Goal: Task Accomplishment & Management: Manage account settings

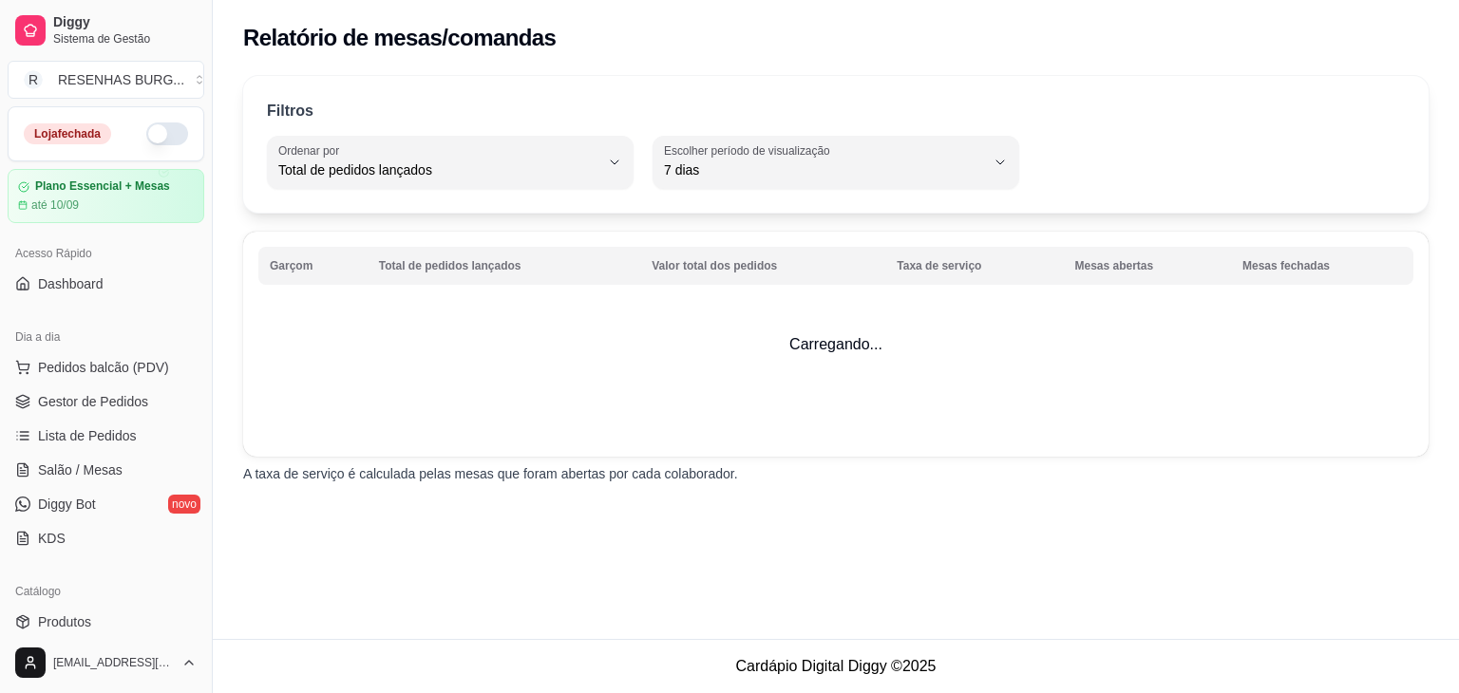
select select "TOTAL_OF_ORDERS"
select select "7"
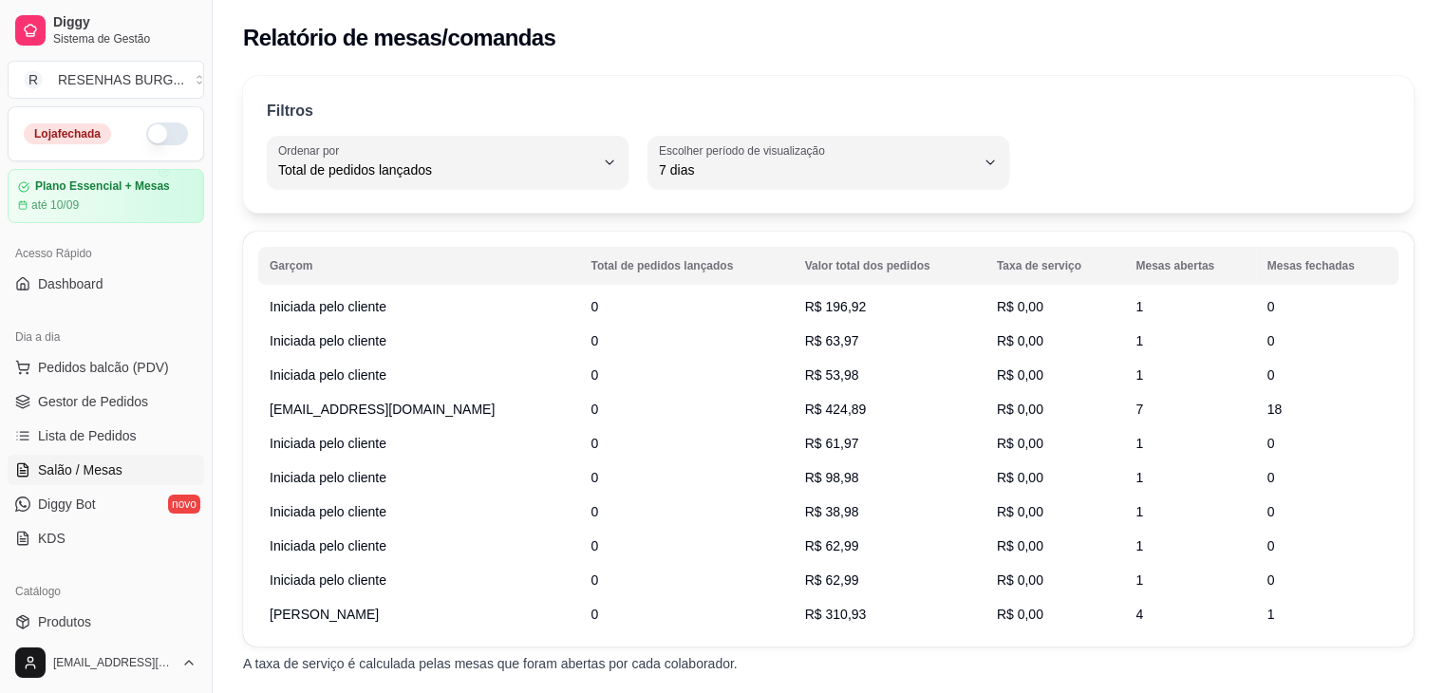
click at [117, 469] on span "Salão / Mesas" at bounding box center [80, 470] width 85 height 19
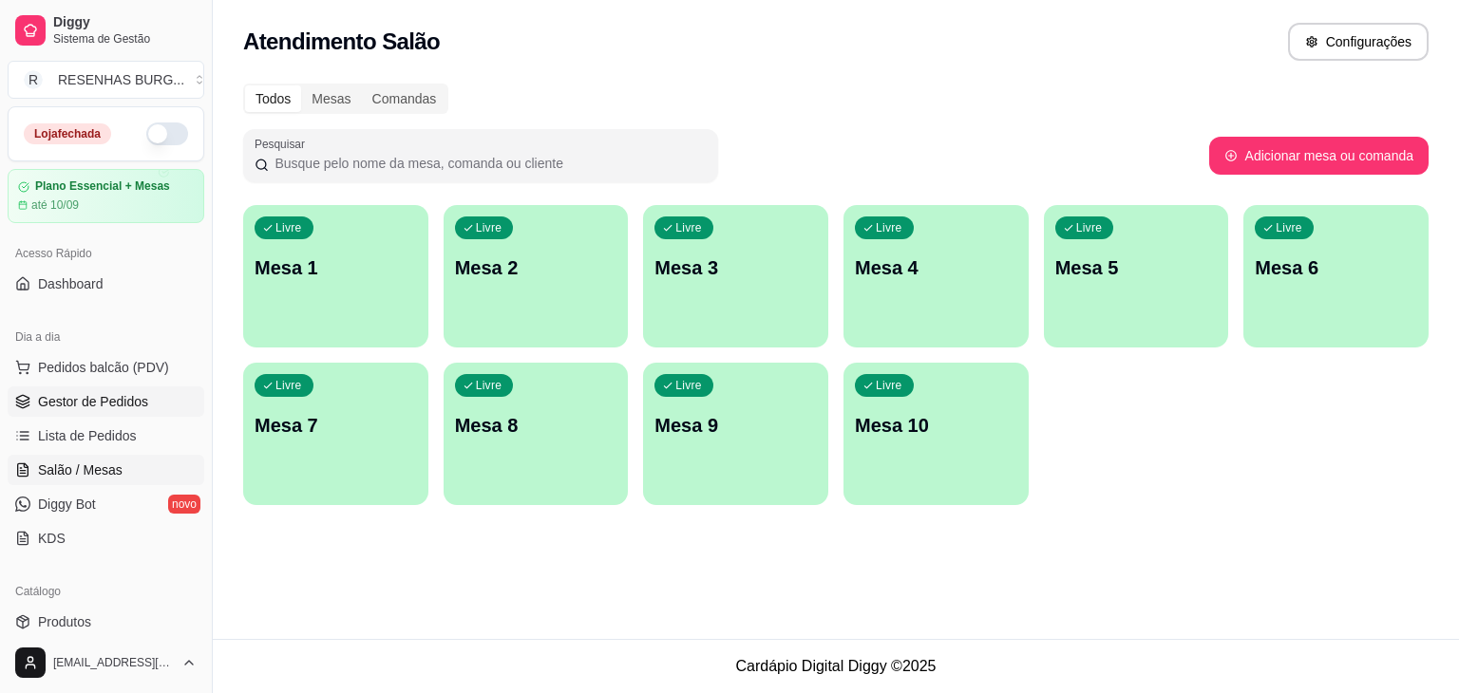
click at [123, 411] on link "Gestor de Pedidos" at bounding box center [106, 402] width 197 height 30
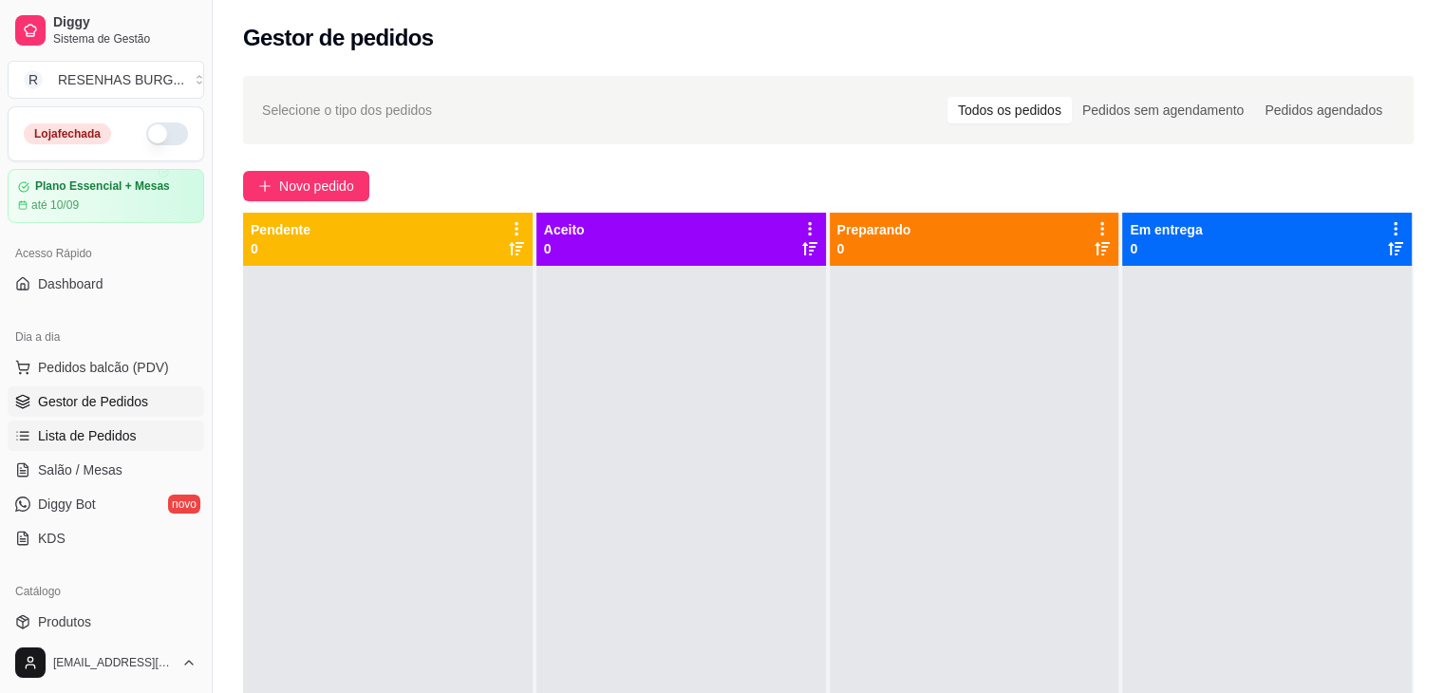
click at [115, 443] on span "Lista de Pedidos" at bounding box center [87, 435] width 99 height 19
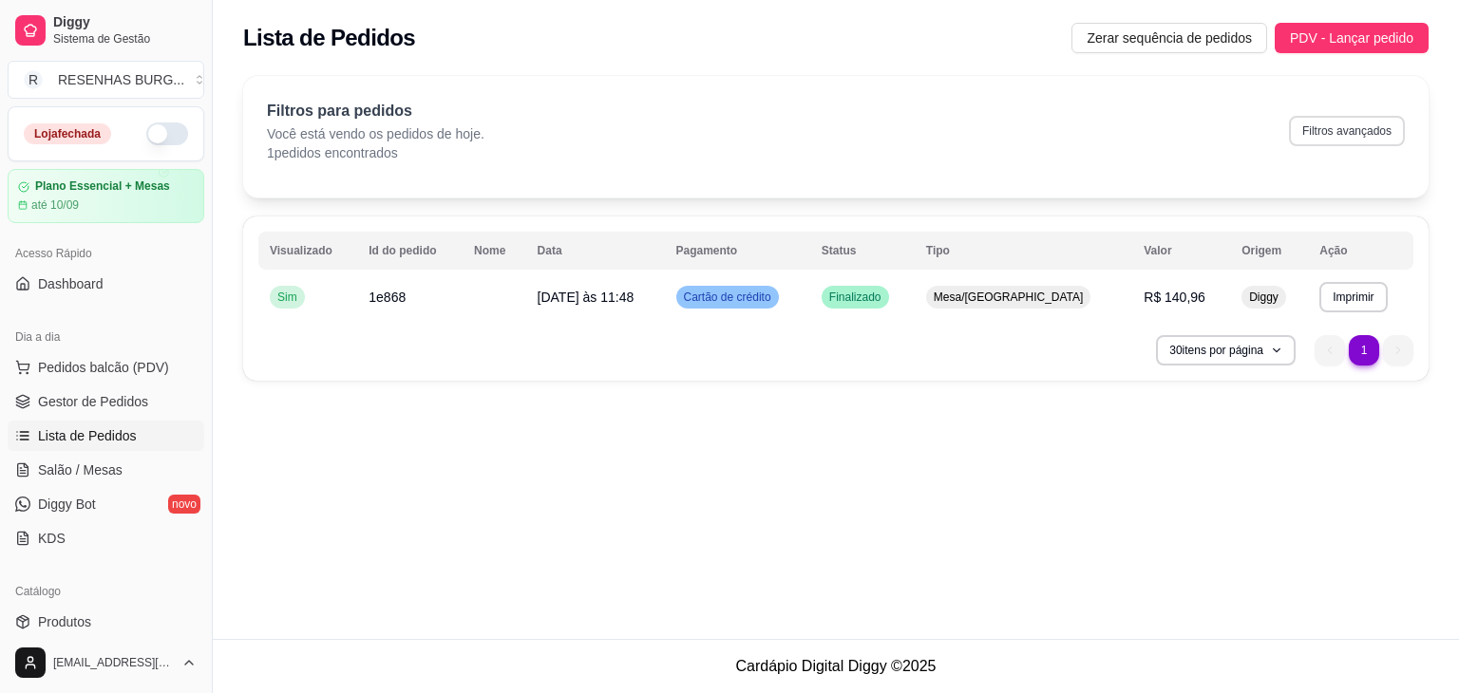
click at [1369, 129] on button "Filtros avançados" at bounding box center [1347, 131] width 116 height 30
select select "0"
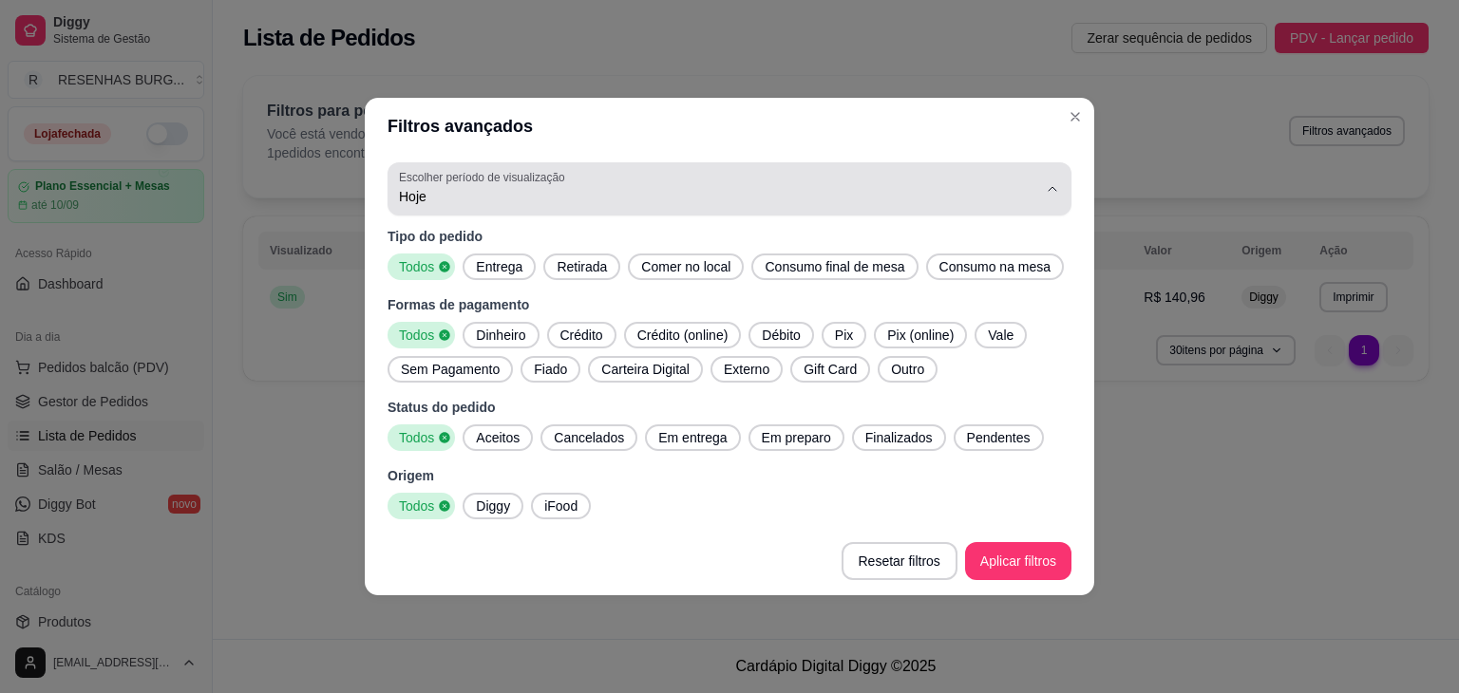
click at [447, 202] on span "Hoje" at bounding box center [718, 196] width 638 height 19
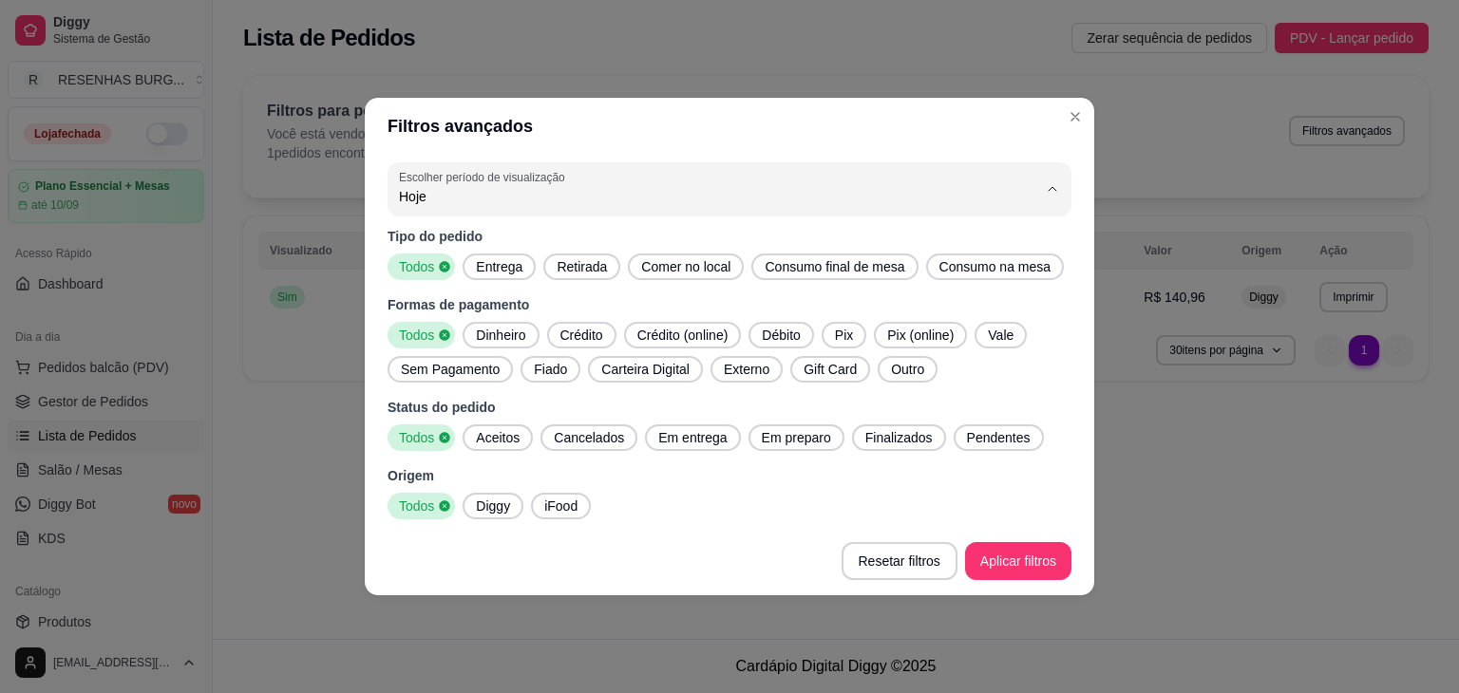
click at [427, 278] on span "Ontem" at bounding box center [720, 272] width 609 height 18
type input "1"
select select "1"
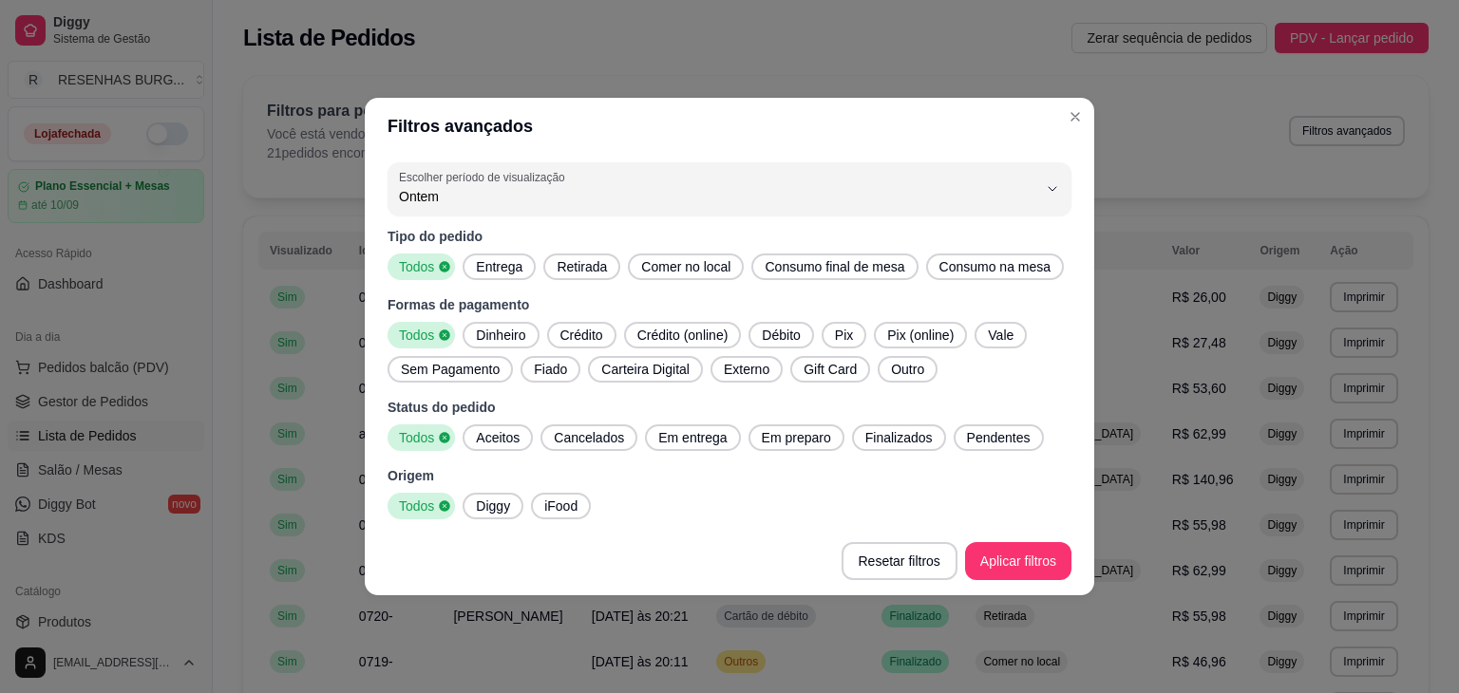
click at [490, 264] on span "Entrega" at bounding box center [499, 266] width 62 height 19
click at [428, 263] on span "Todos" at bounding box center [418, 266] width 50 height 19
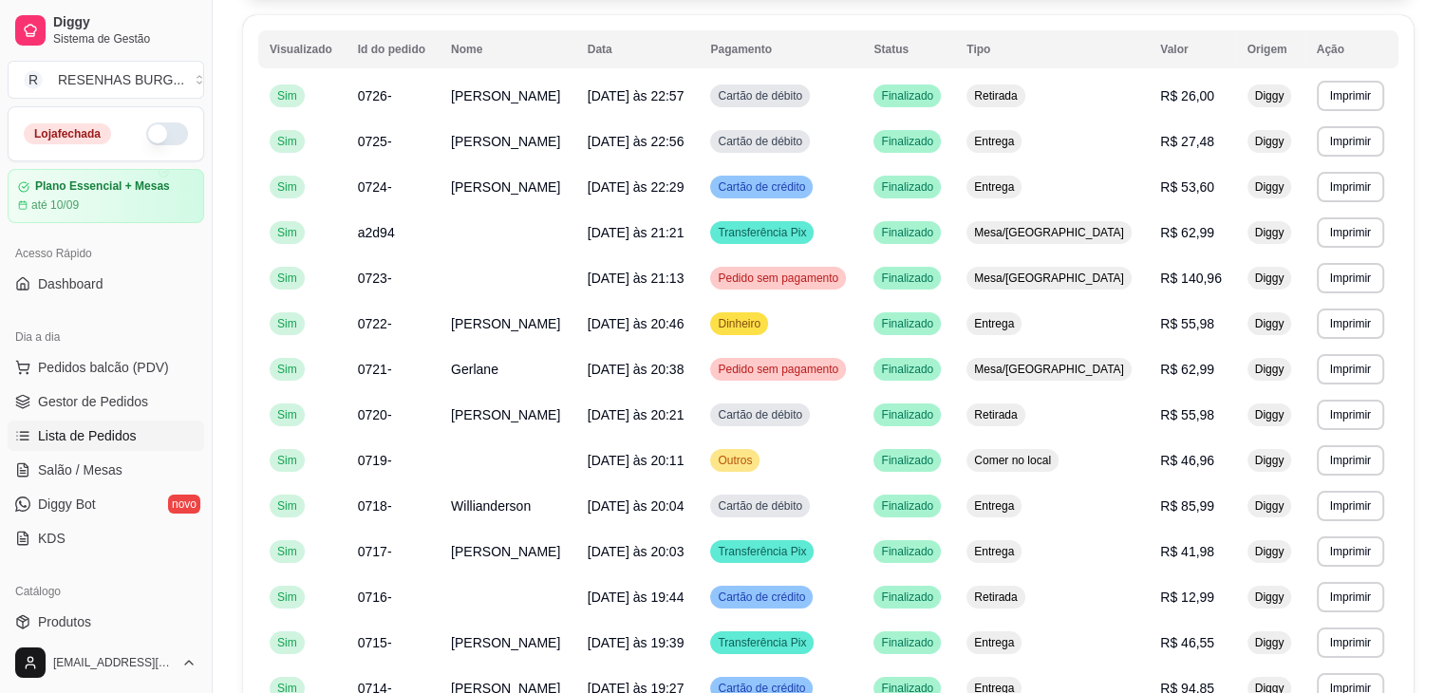
scroll to position [106, 0]
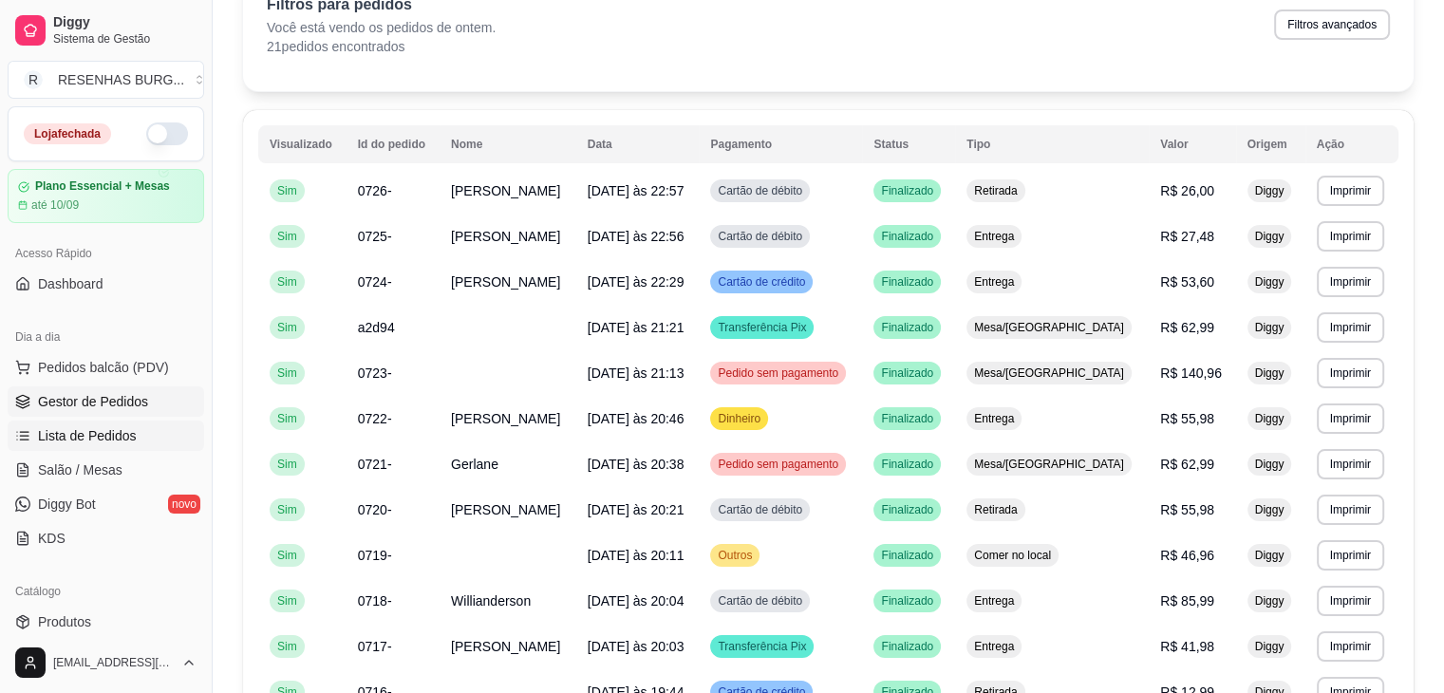
click at [114, 398] on span "Gestor de Pedidos" at bounding box center [93, 401] width 110 height 19
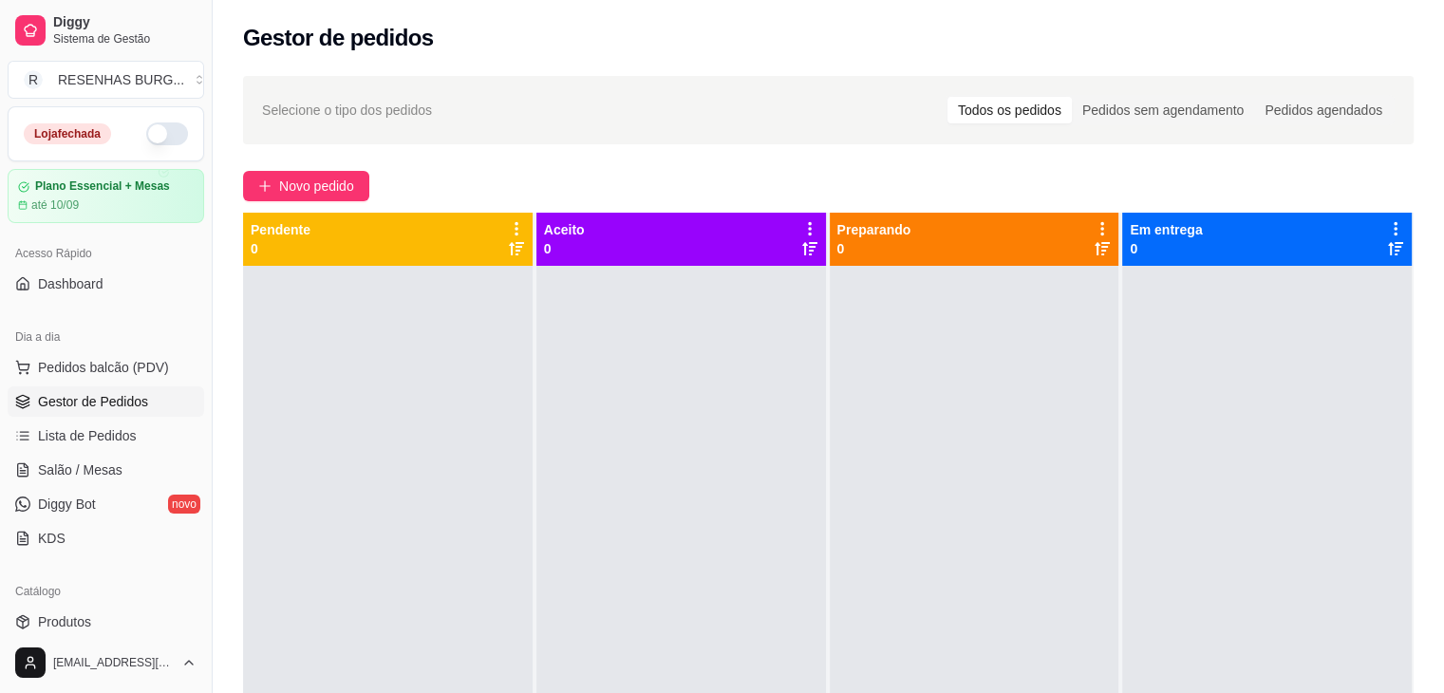
click at [148, 135] on button "button" at bounding box center [167, 134] width 42 height 23
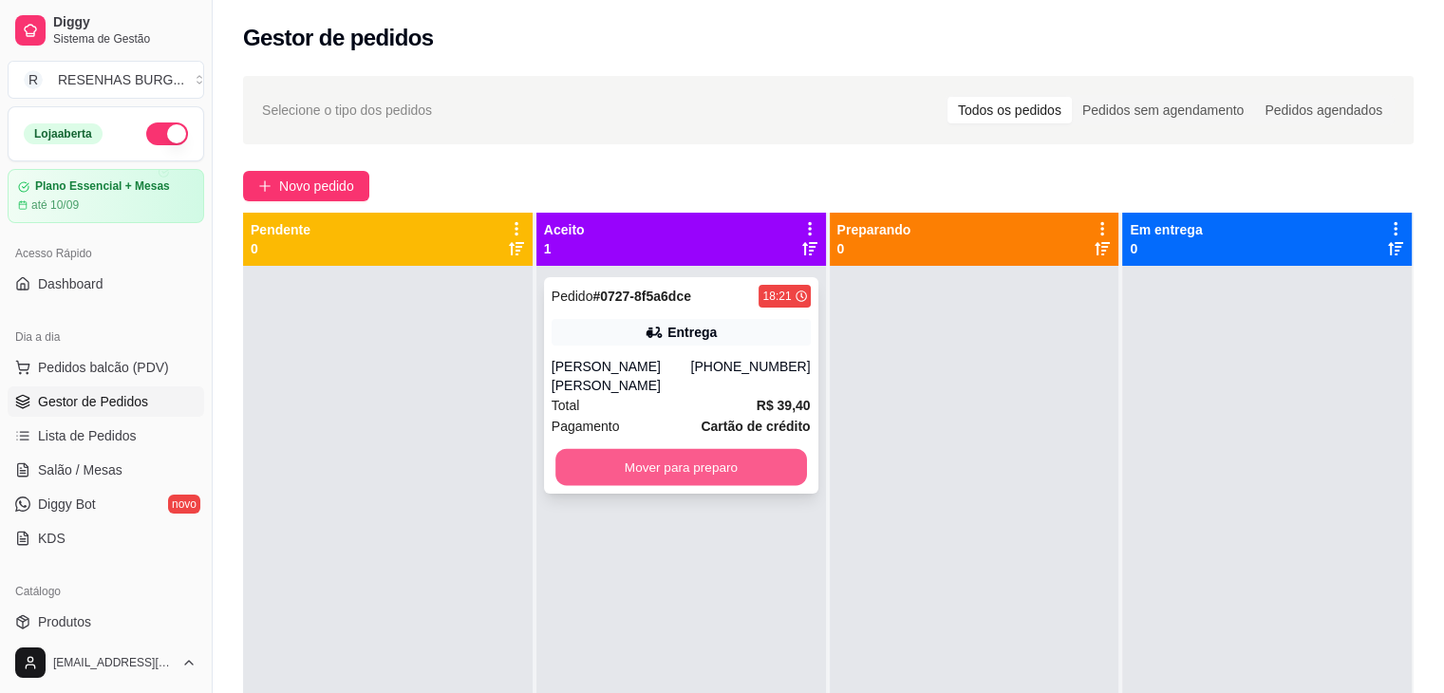
click at [659, 452] on button "Mover para preparo" at bounding box center [682, 467] width 252 height 37
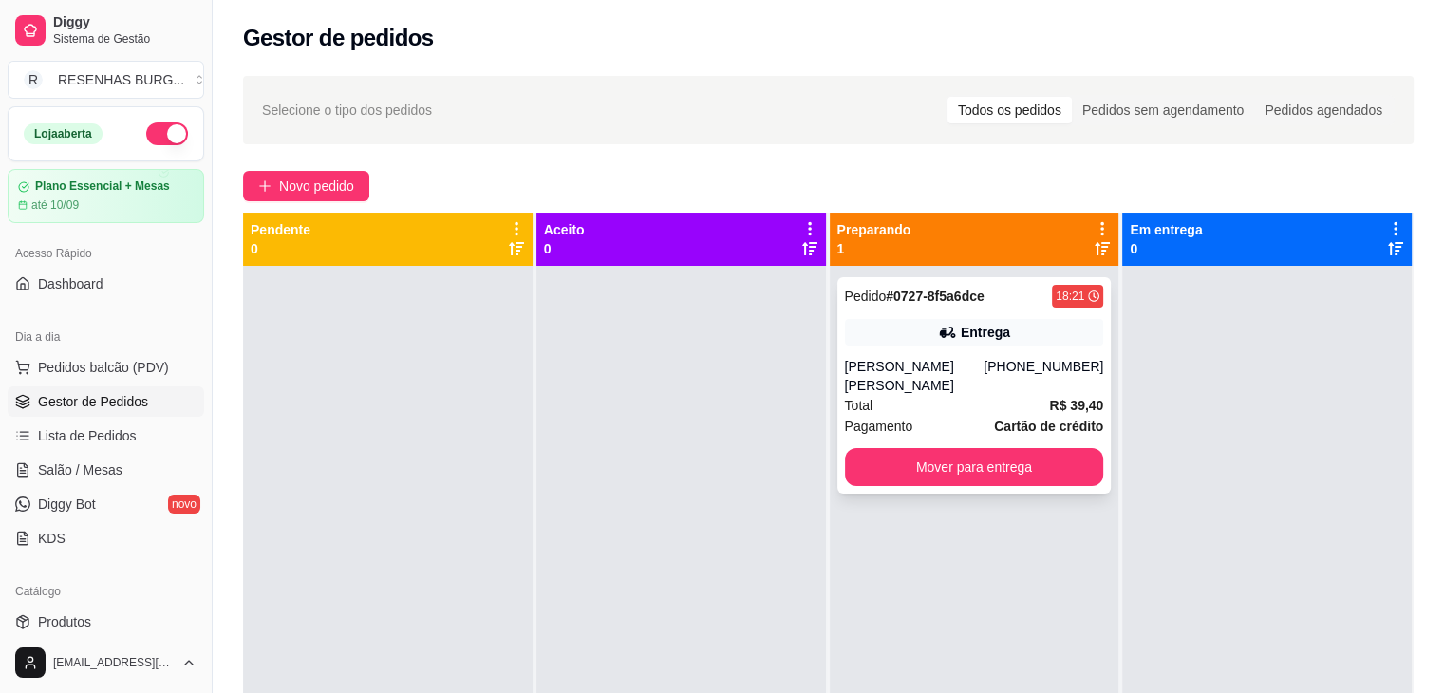
click at [944, 358] on div "[PERSON_NAME]" at bounding box center [915, 376] width 140 height 38
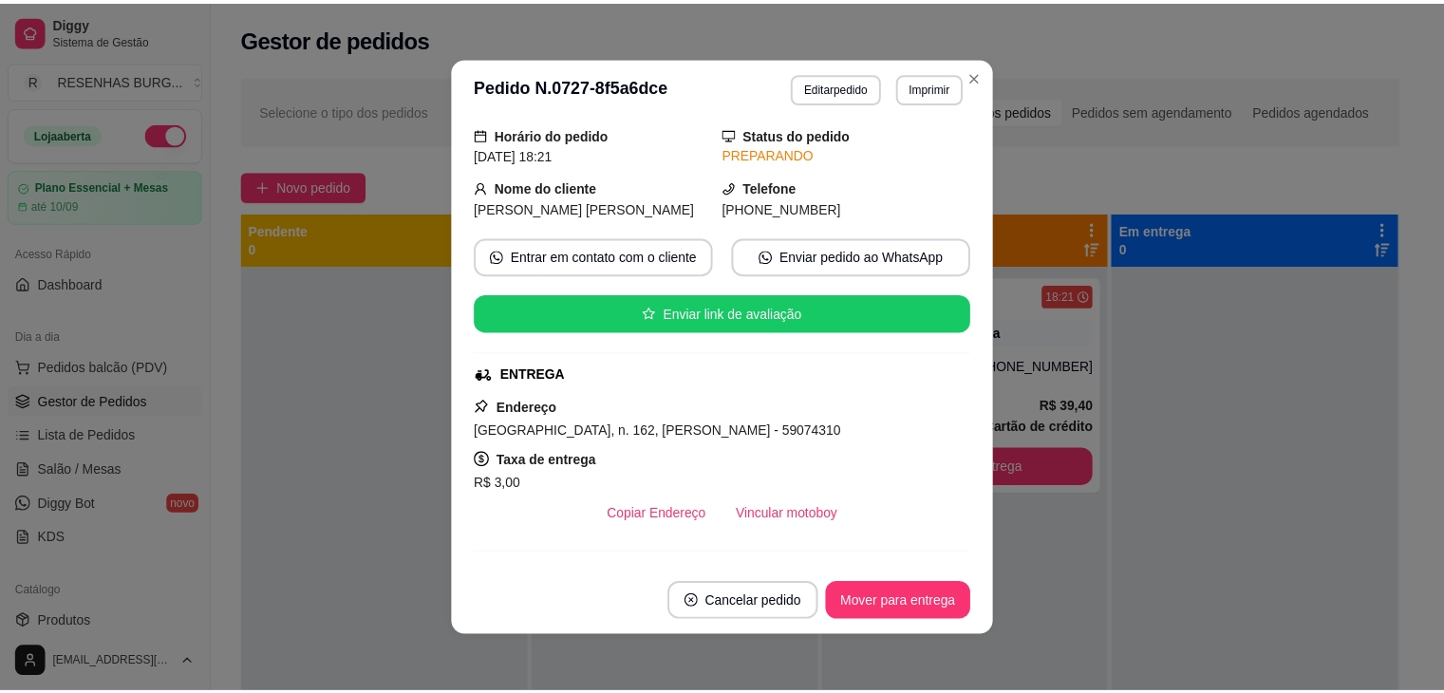
scroll to position [95, 0]
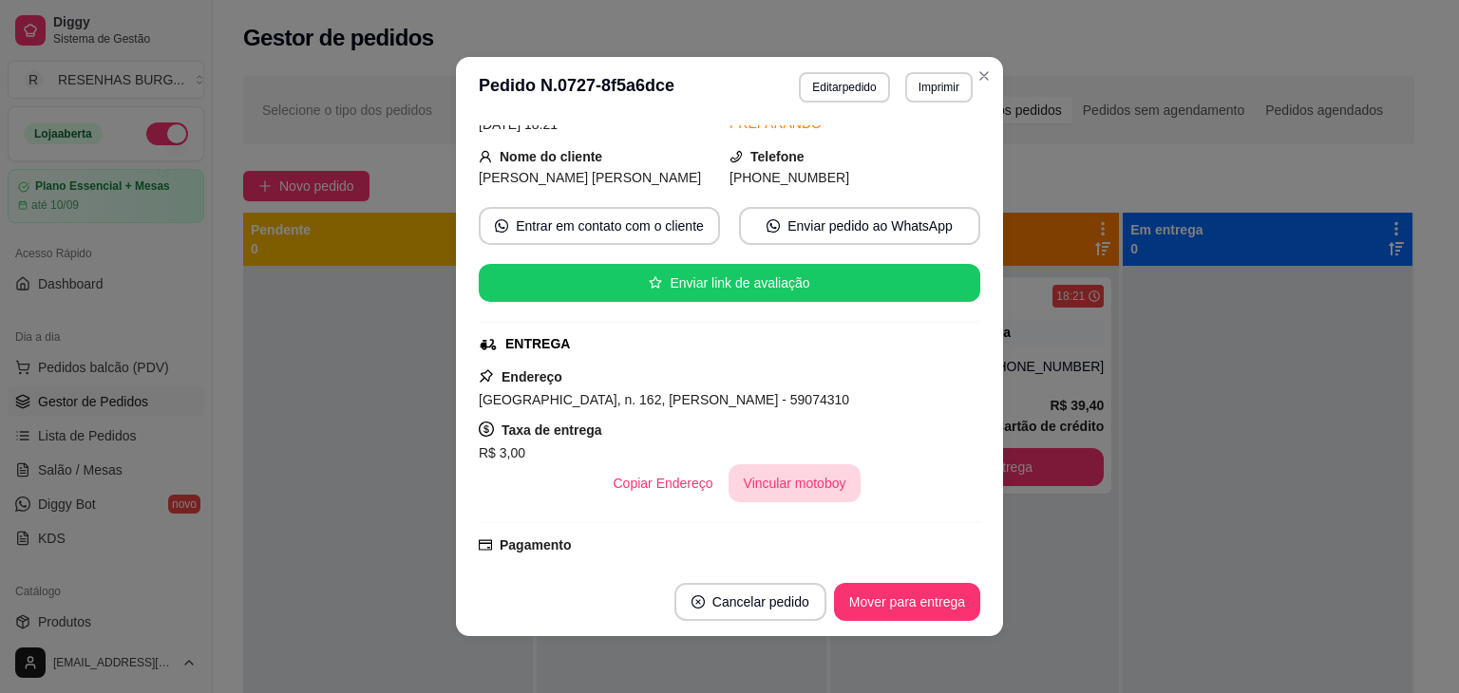
click at [775, 485] on button "Vincular motoboy" at bounding box center [794, 483] width 133 height 38
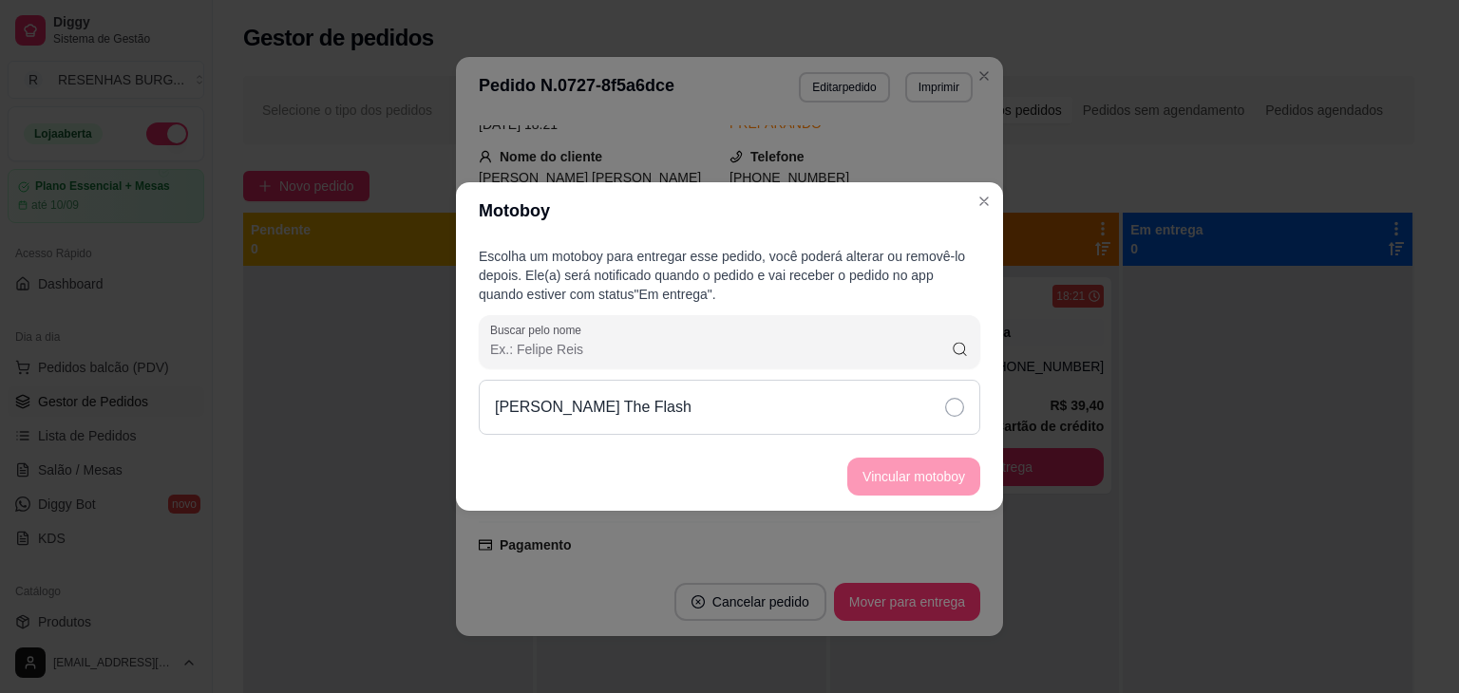
click at [966, 405] on div "[PERSON_NAME] The Flash" at bounding box center [729, 407] width 501 height 55
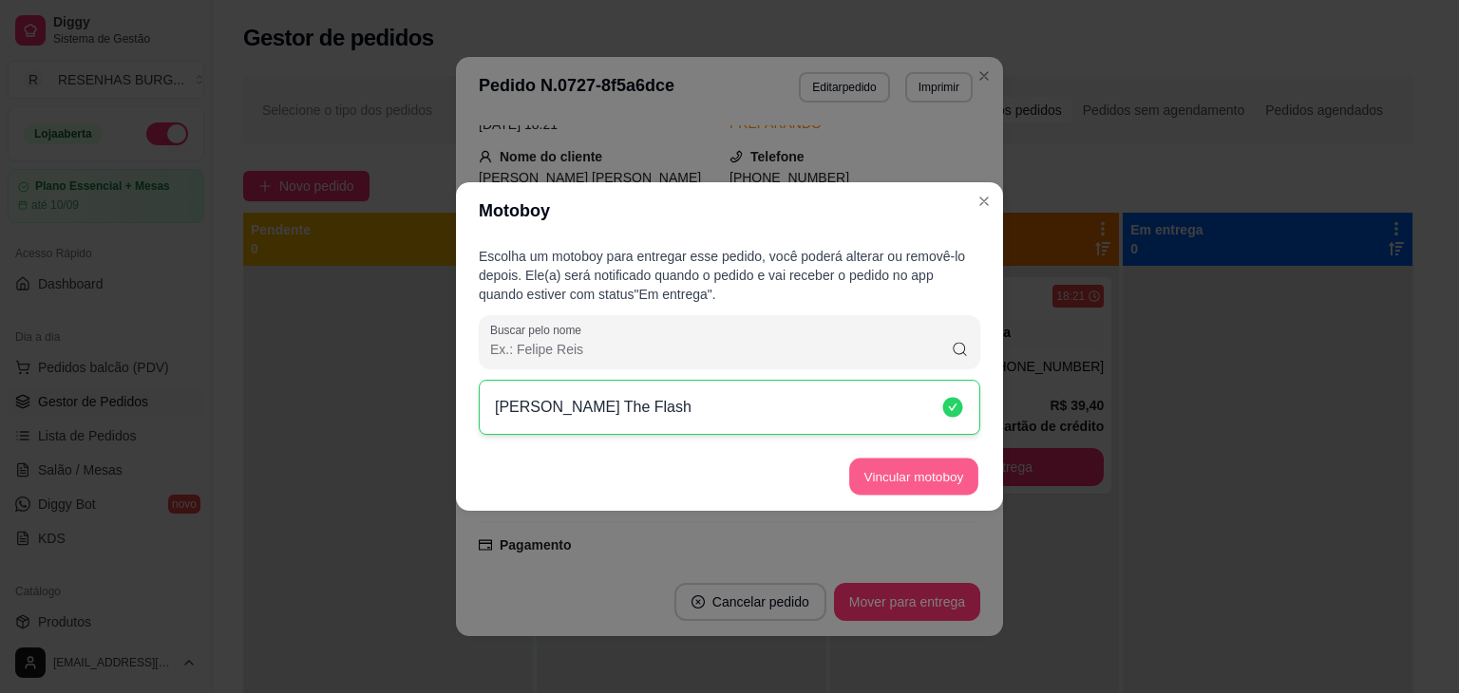
click at [946, 464] on button "Vincular motoboy" at bounding box center [913, 477] width 129 height 37
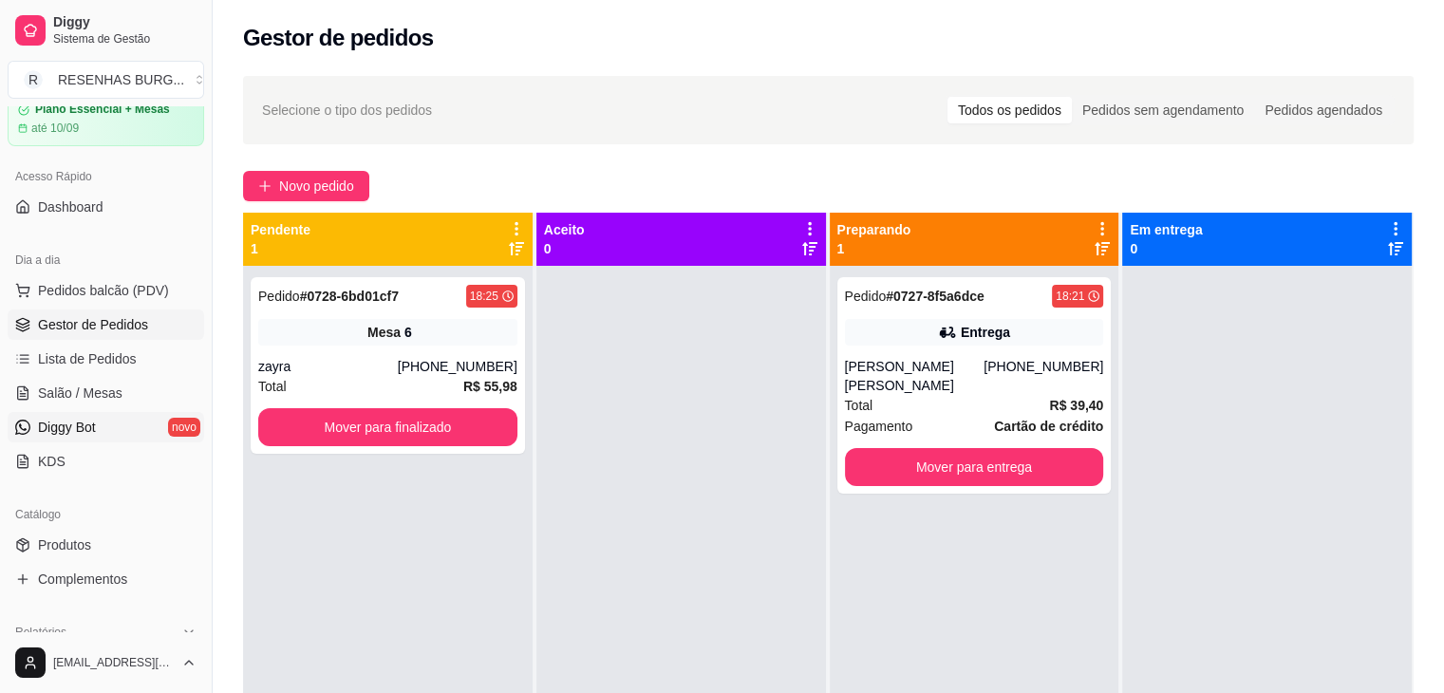
scroll to position [190, 0]
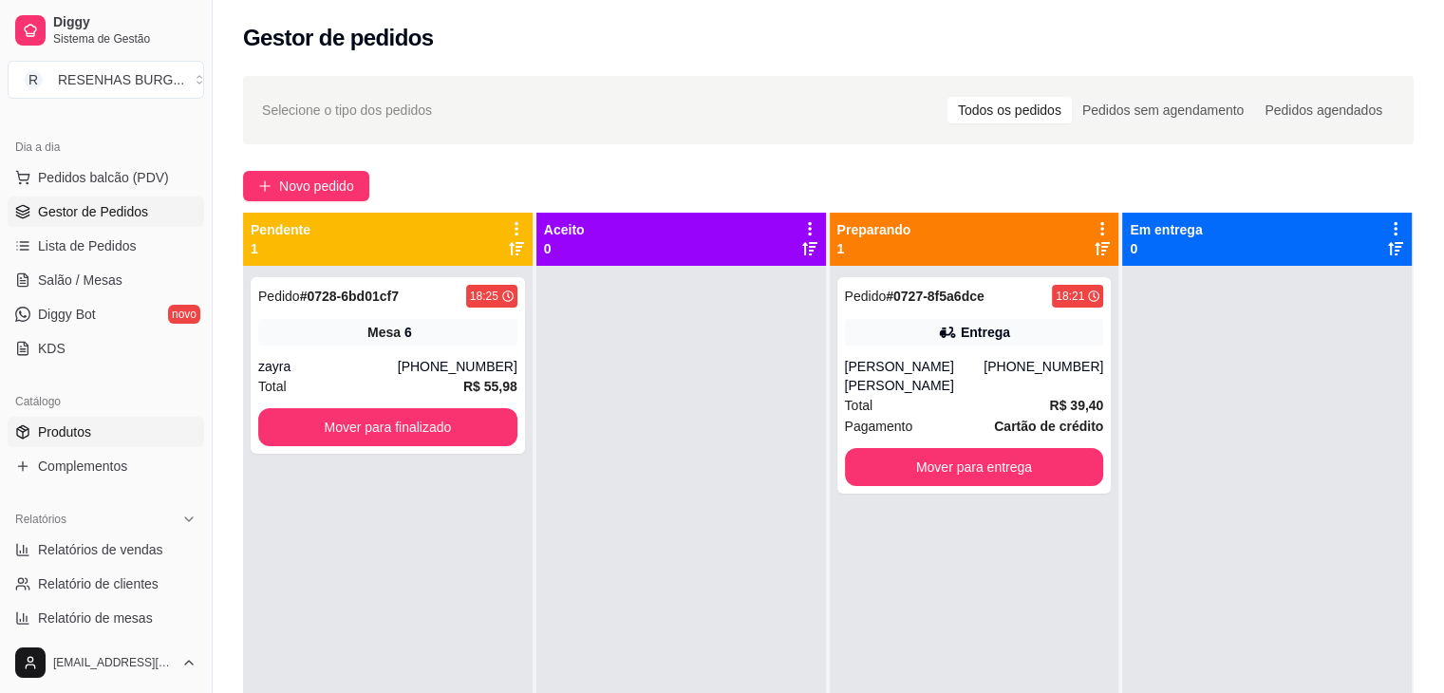
click at [107, 441] on link "Produtos" at bounding box center [106, 432] width 197 height 30
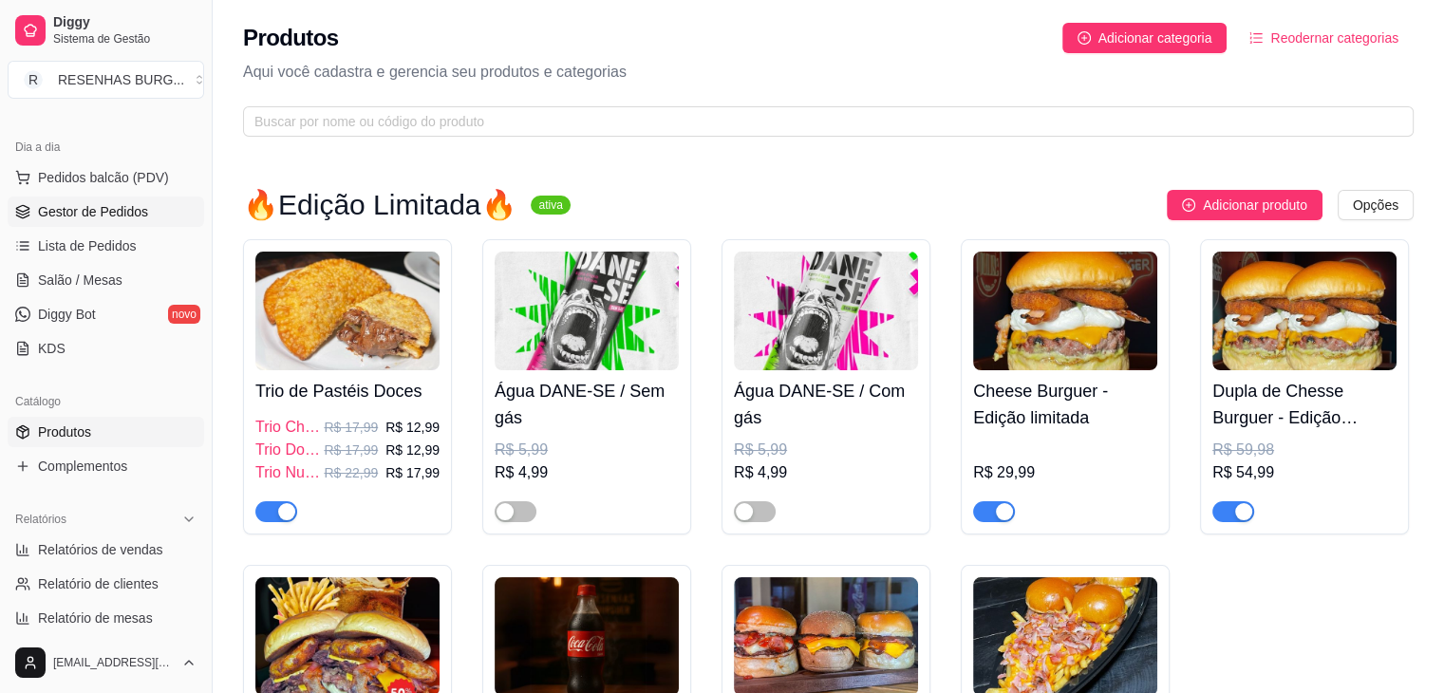
click at [107, 210] on span "Gestor de Pedidos" at bounding box center [93, 211] width 110 height 19
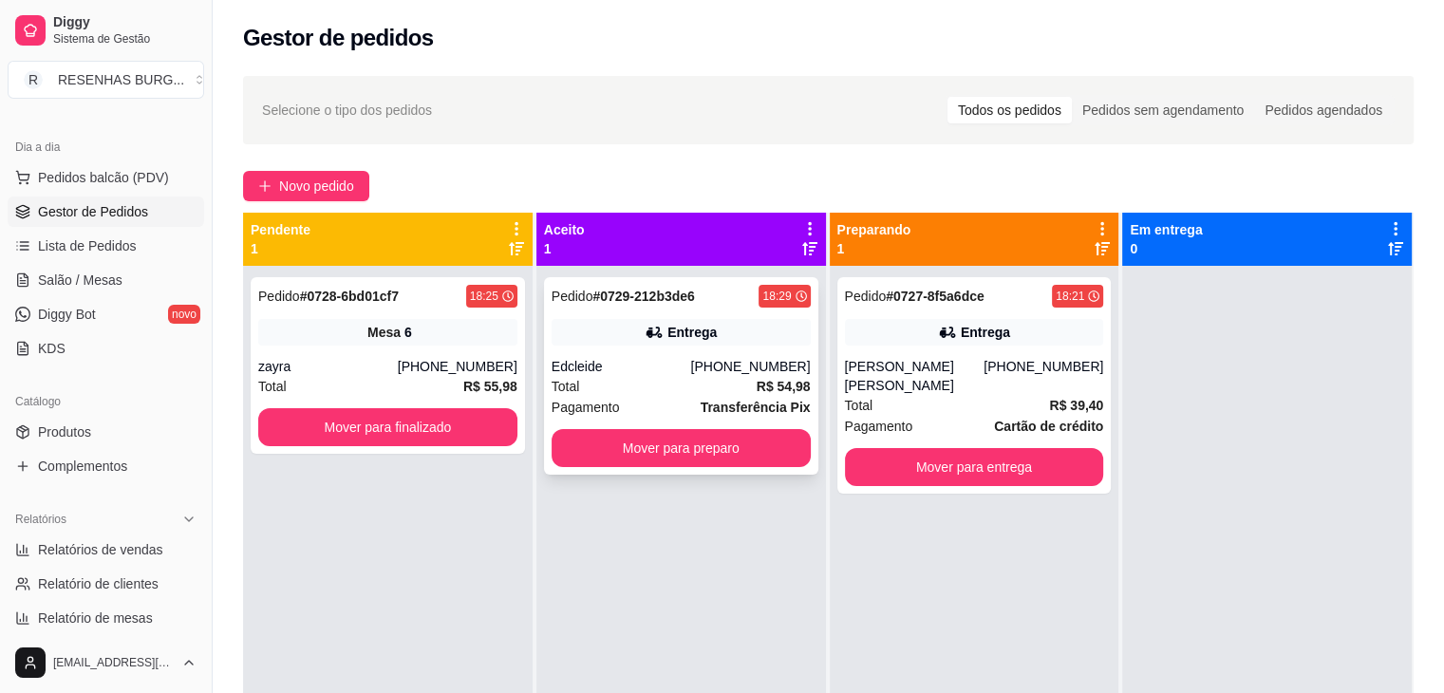
click at [669, 348] on div "Pedido # 0729-212b3de6 18:29 Entrega Edcleide (84) 98719-4622 Total R$ 54,98 Pa…" at bounding box center [681, 376] width 274 height 198
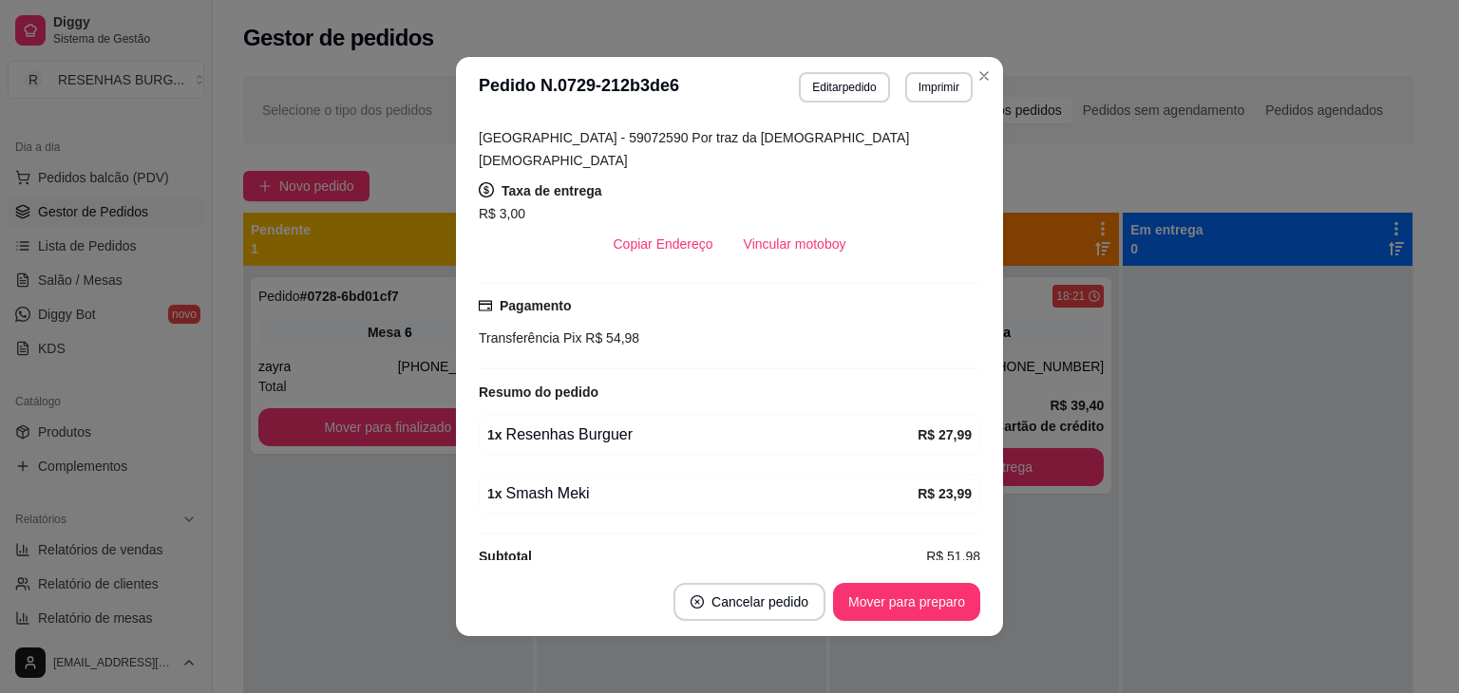
scroll to position [380, 0]
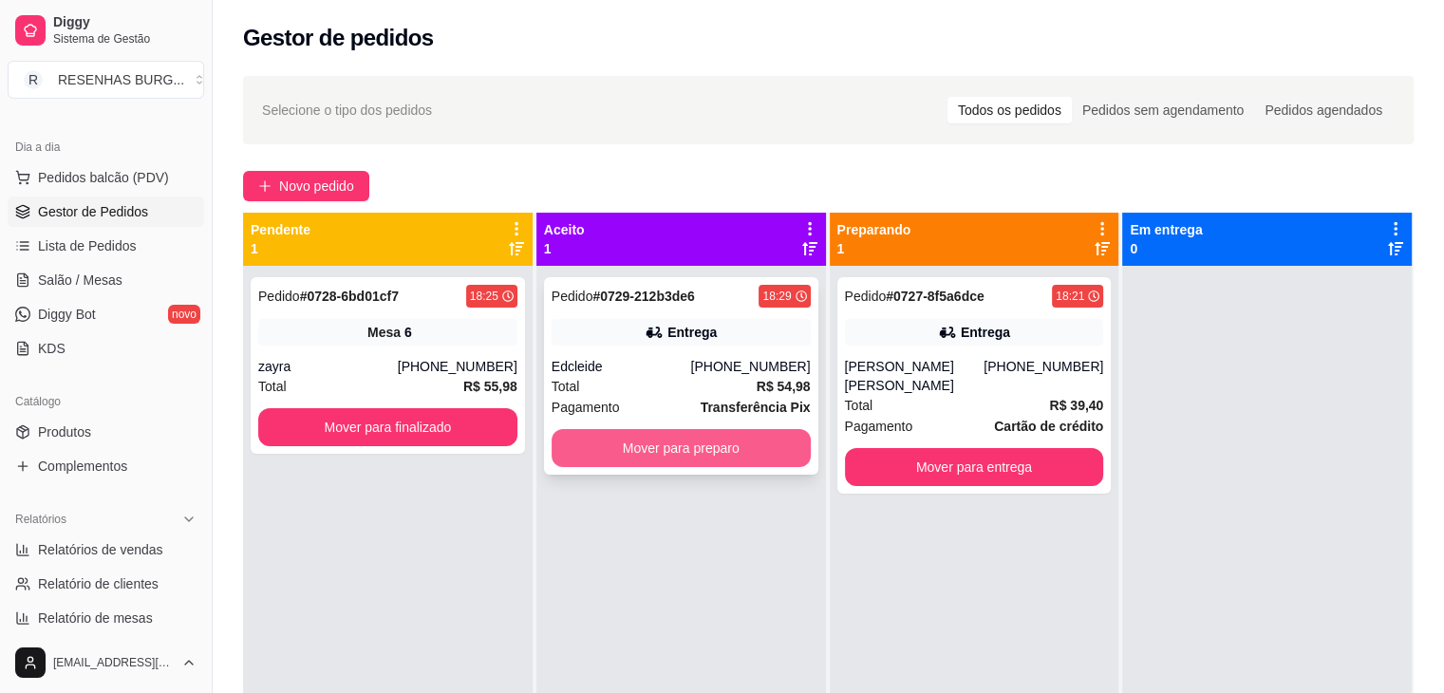
click at [695, 449] on button "Mover para preparo" at bounding box center [681, 448] width 259 height 38
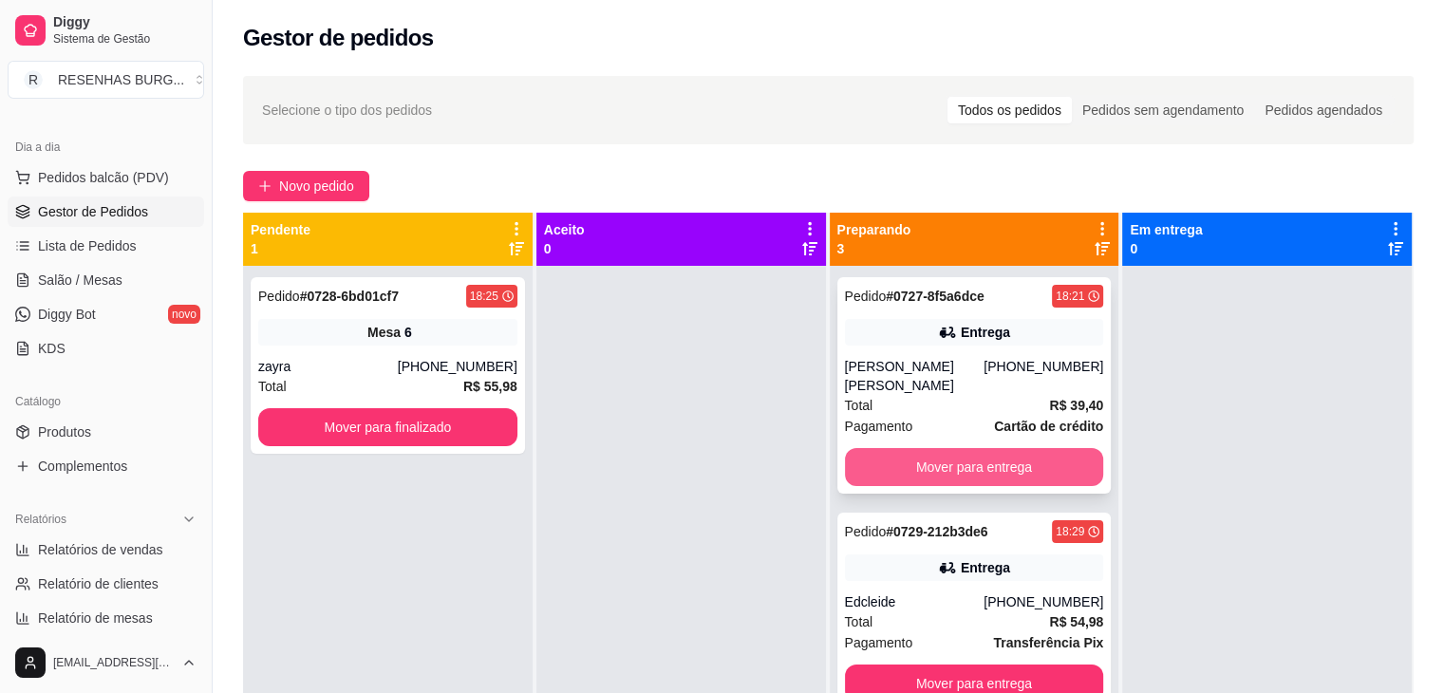
click at [915, 449] on button "Mover para entrega" at bounding box center [974, 467] width 259 height 38
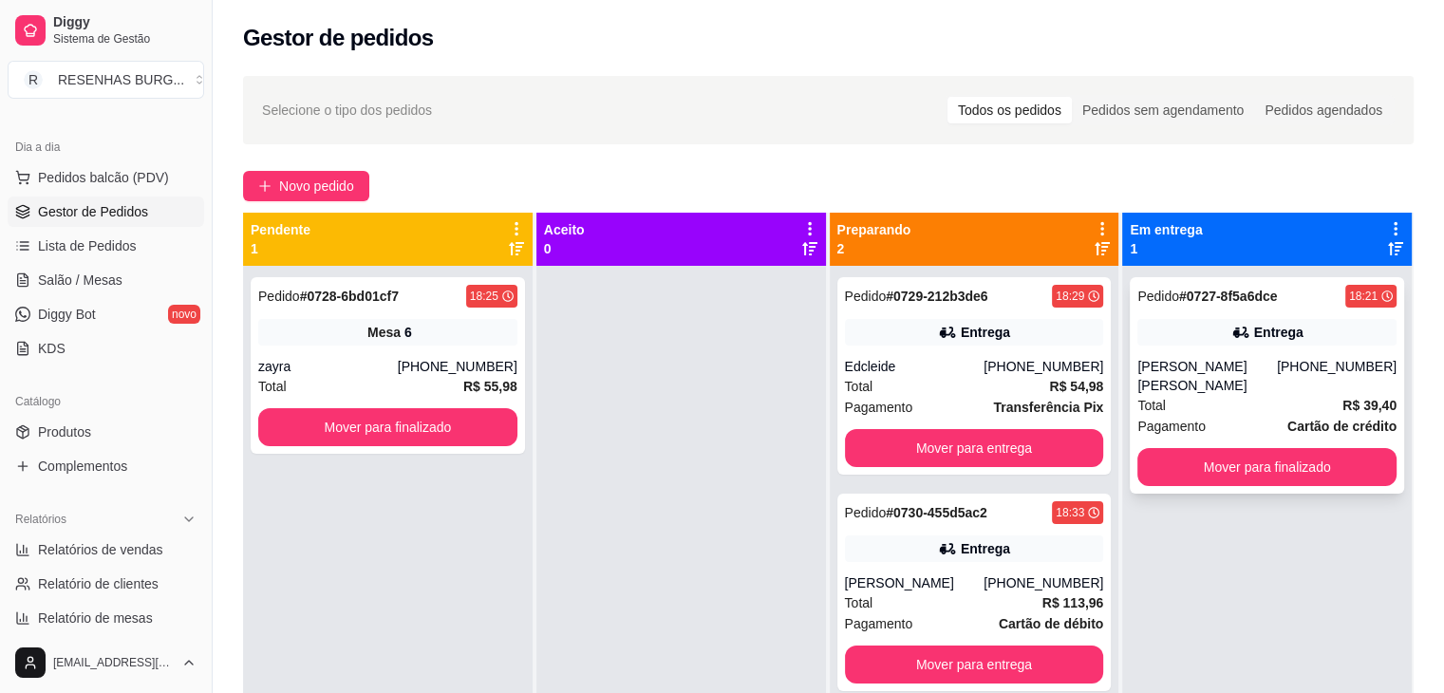
click at [1246, 361] on div "[PERSON_NAME]" at bounding box center [1208, 376] width 140 height 38
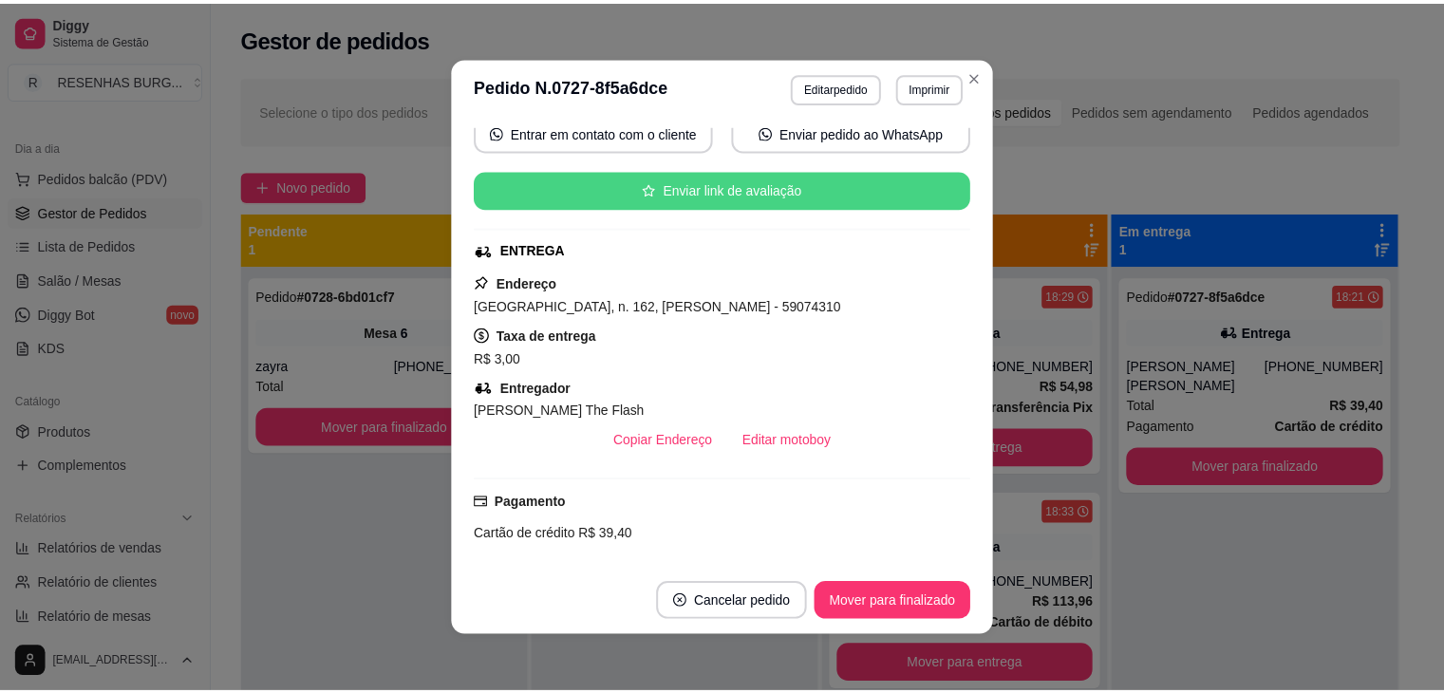
scroll to position [190, 0]
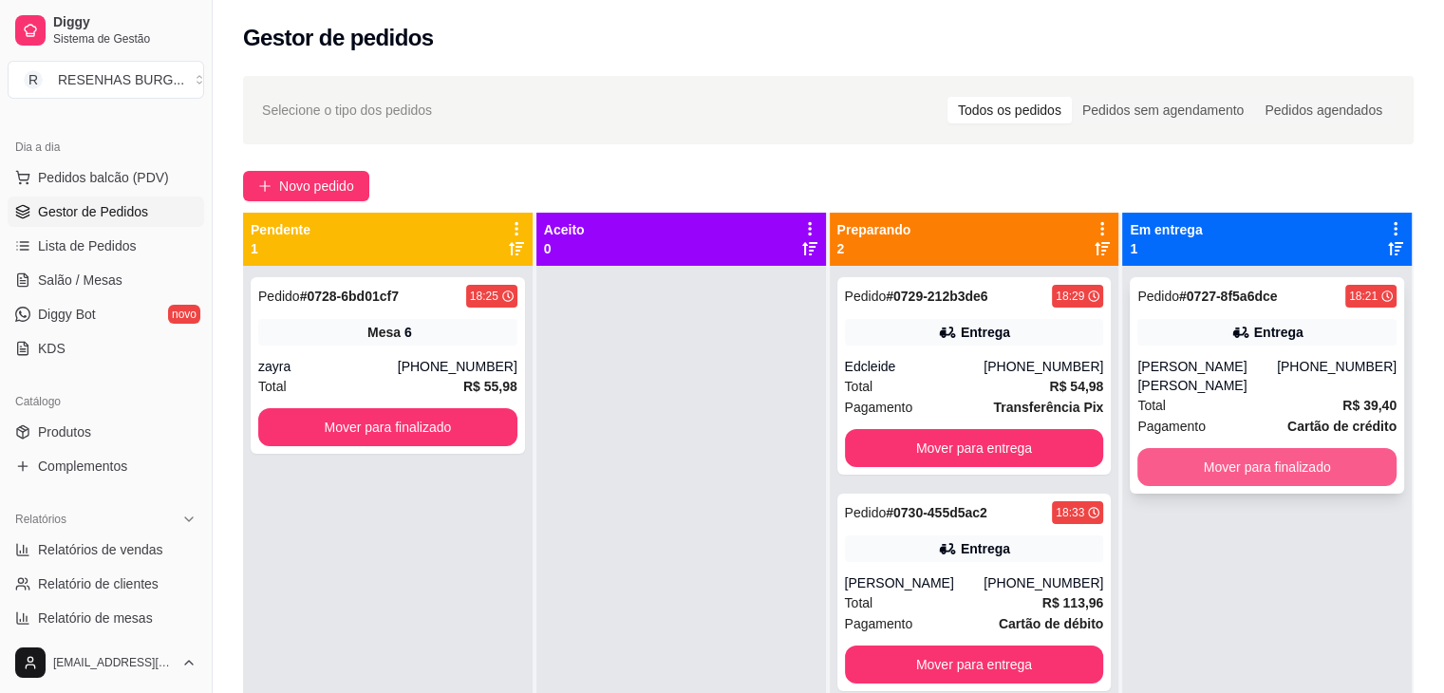
click at [1283, 448] on button "Mover para finalizado" at bounding box center [1267, 467] width 259 height 38
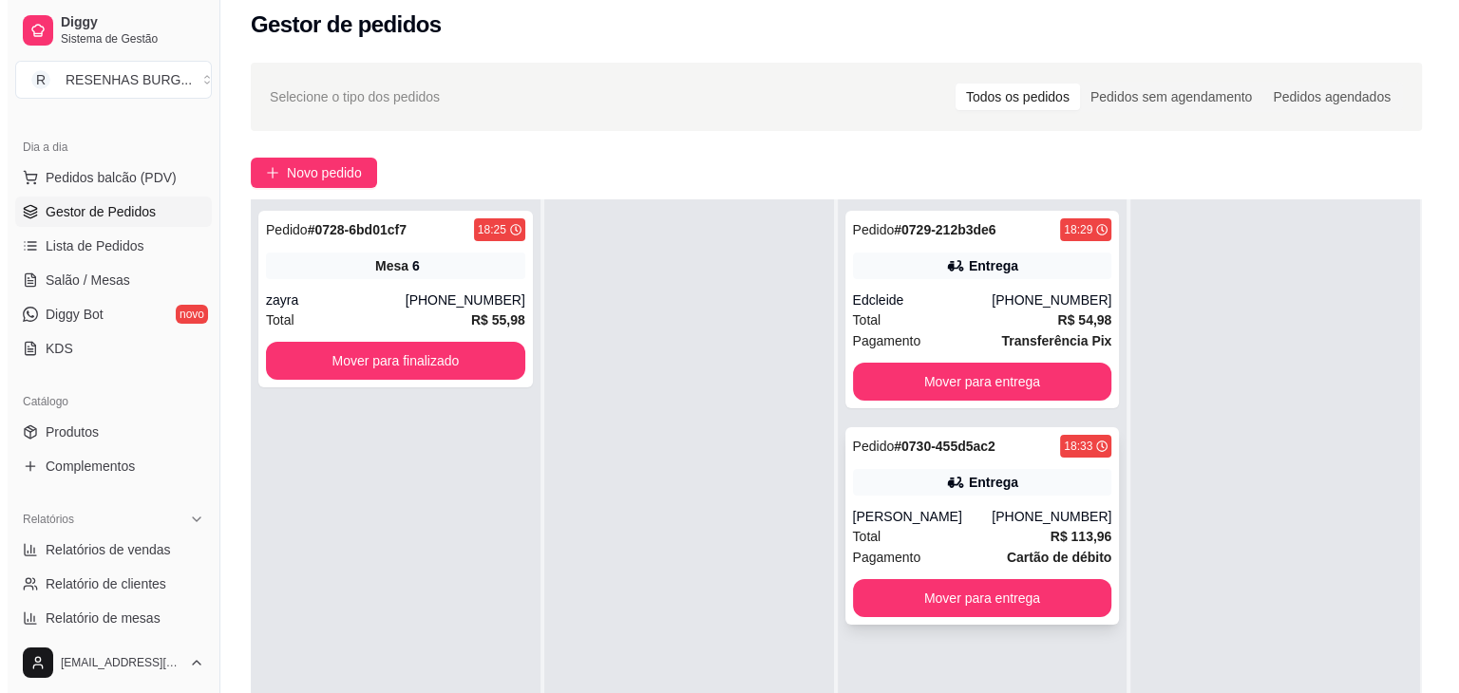
scroll to position [0, 0]
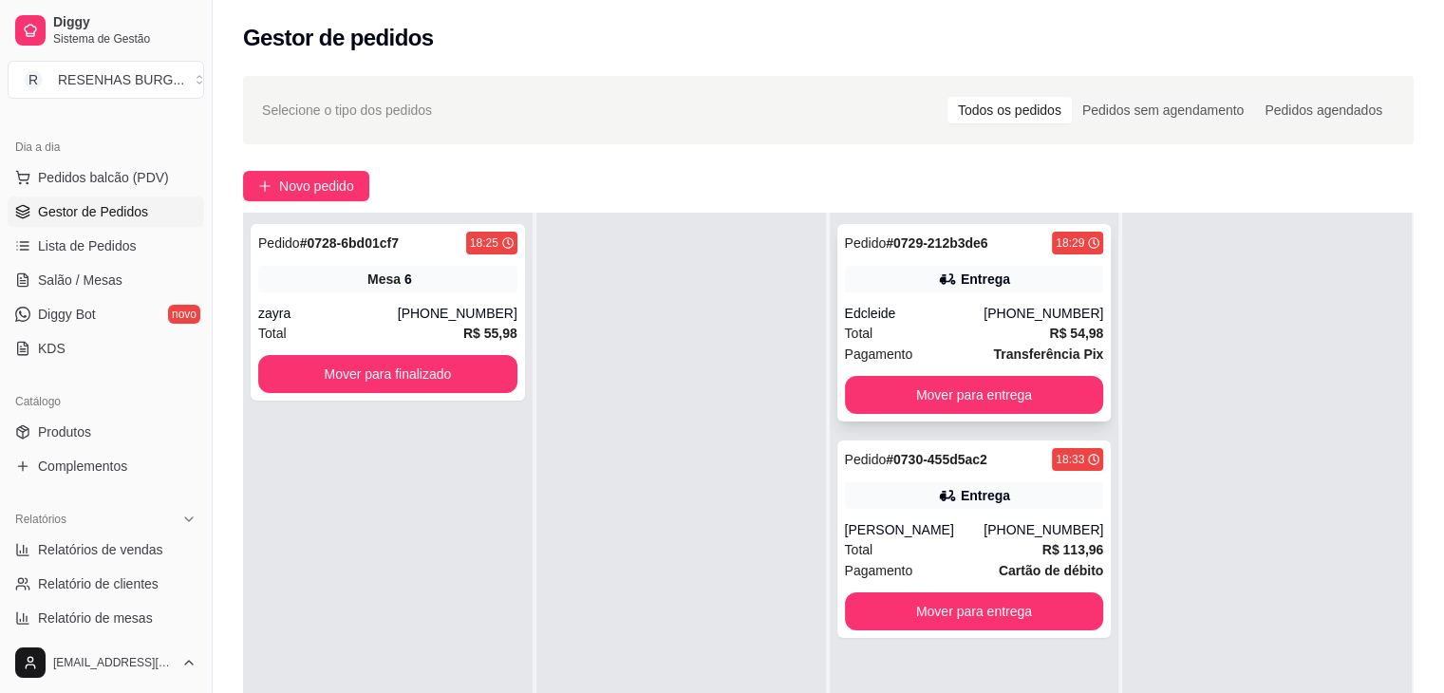
click at [884, 314] on div "Edcleide" at bounding box center [915, 313] width 140 height 19
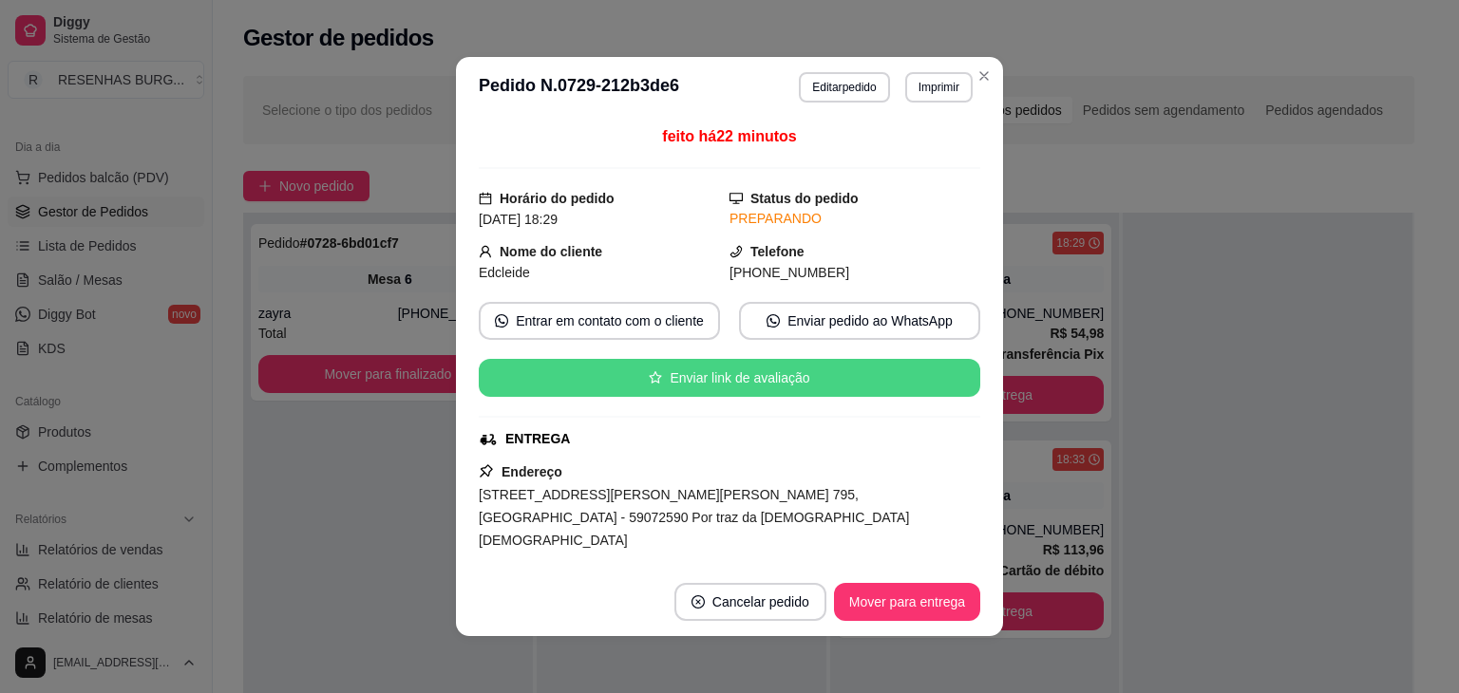
scroll to position [95, 0]
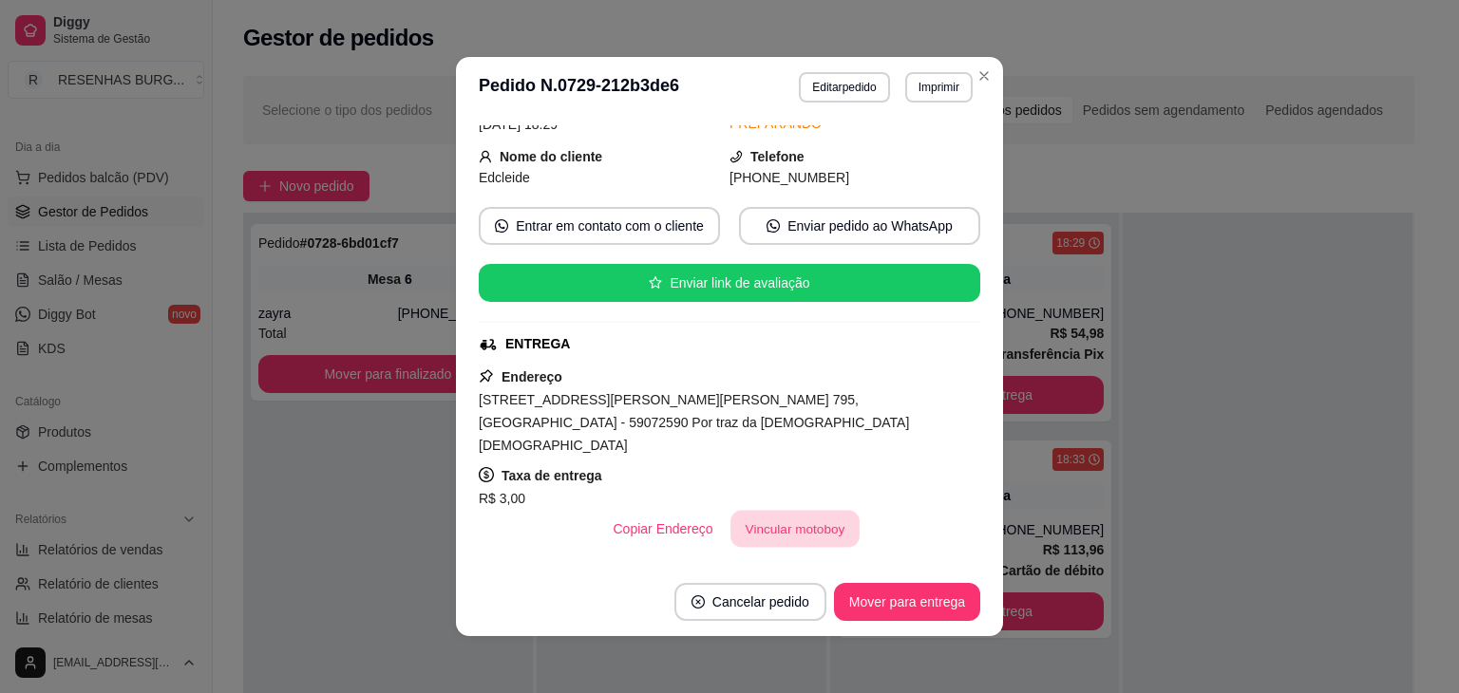
click at [794, 511] on button "Vincular motoboy" at bounding box center [794, 529] width 129 height 37
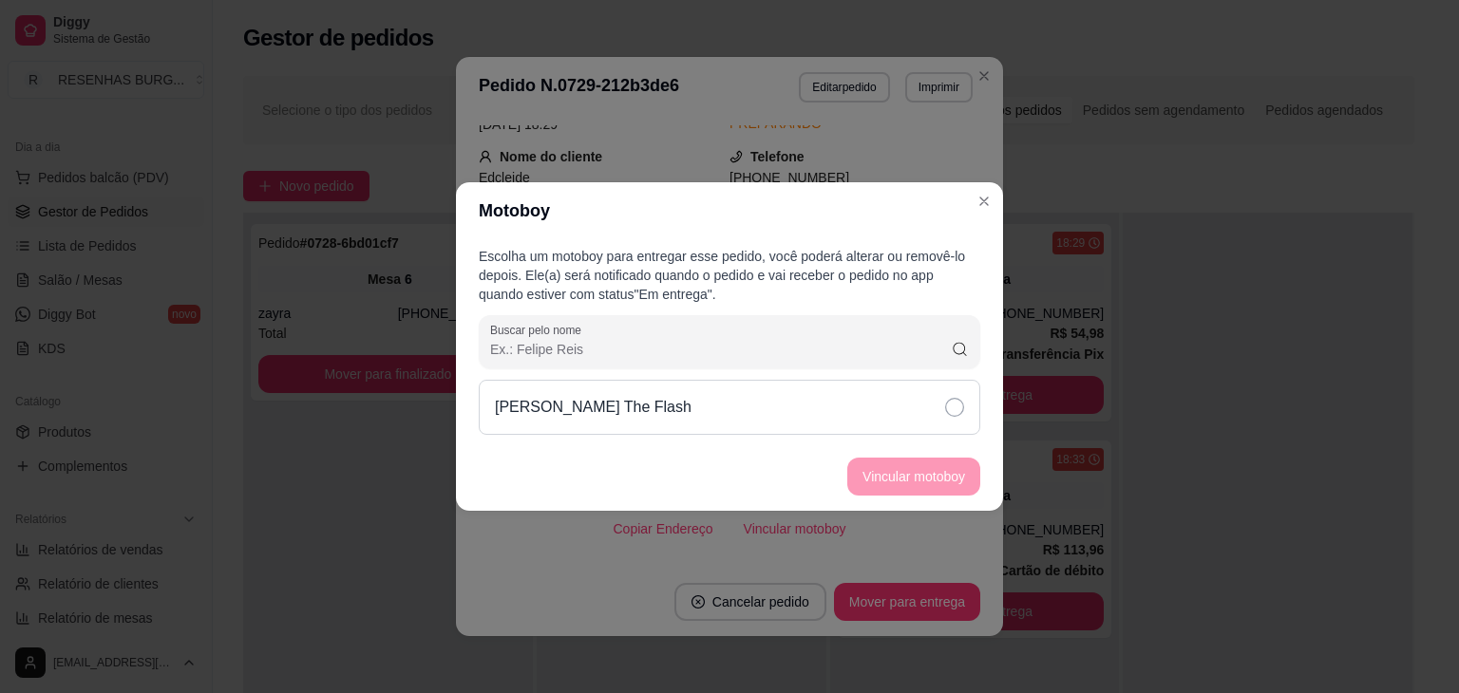
click at [942, 409] on div "[PERSON_NAME] The Flash" at bounding box center [729, 407] width 501 height 55
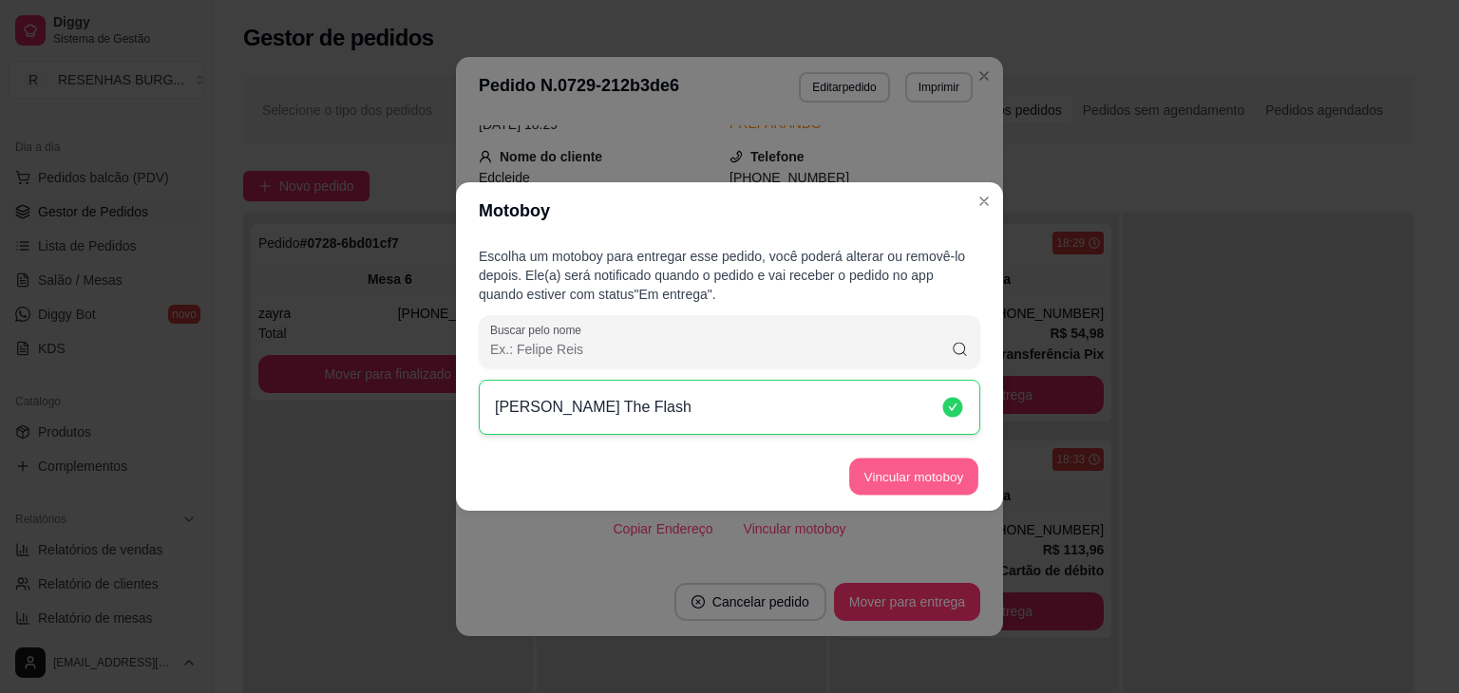
click at [942, 489] on button "Vincular motoboy" at bounding box center [913, 477] width 129 height 37
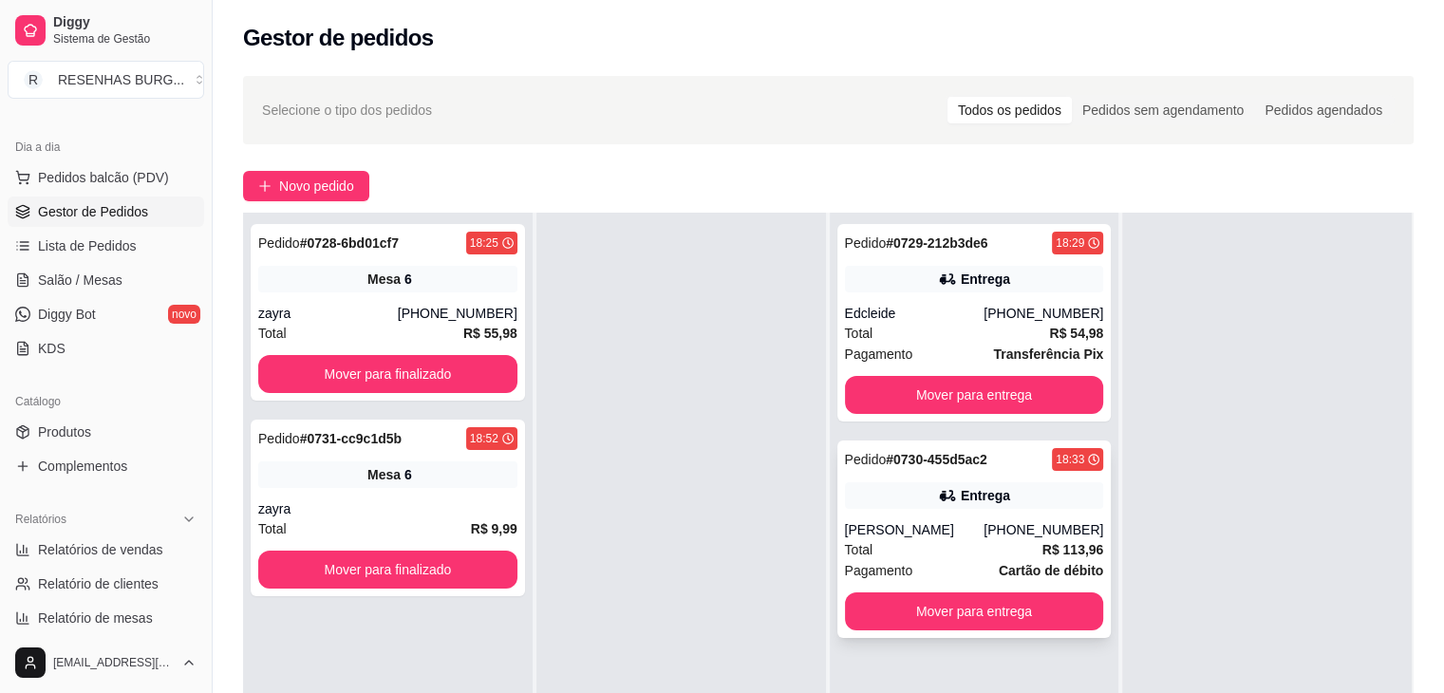
click at [981, 533] on div "[PERSON_NAME]" at bounding box center [915, 529] width 140 height 19
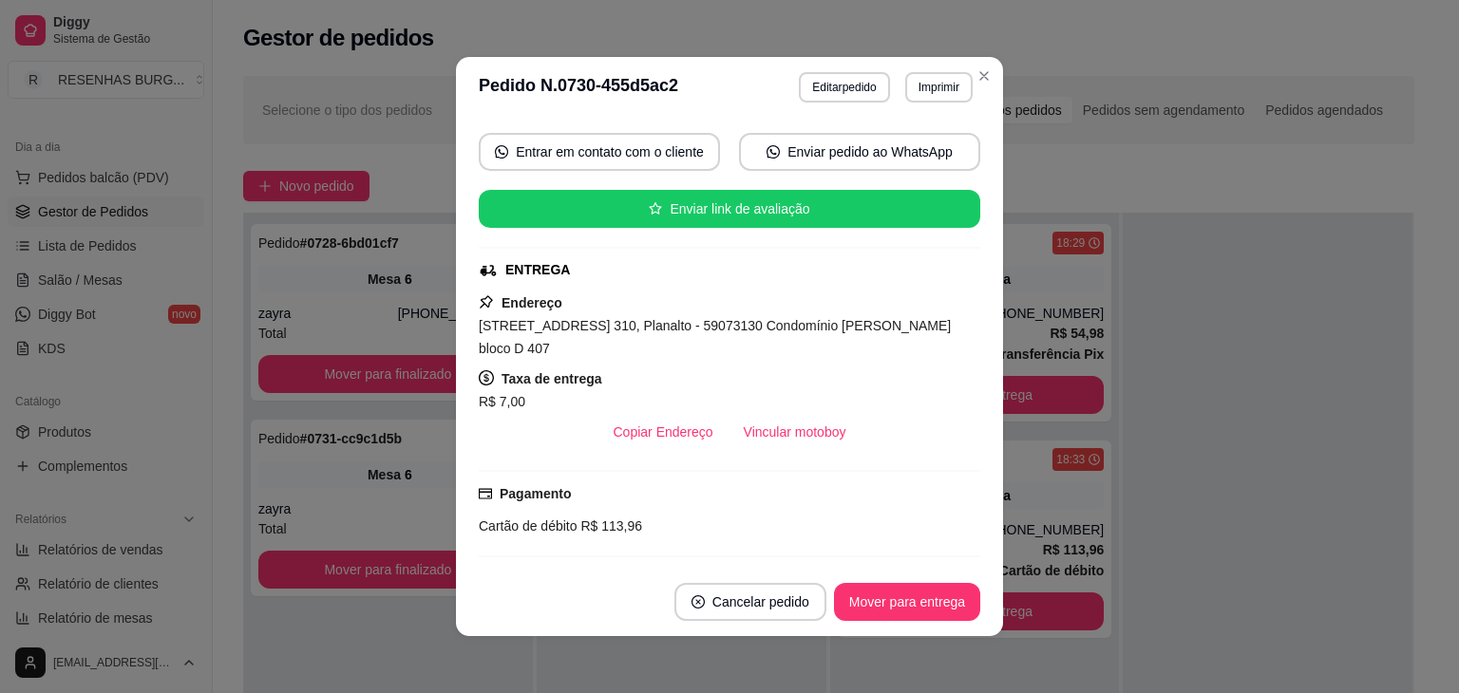
scroll to position [190, 0]
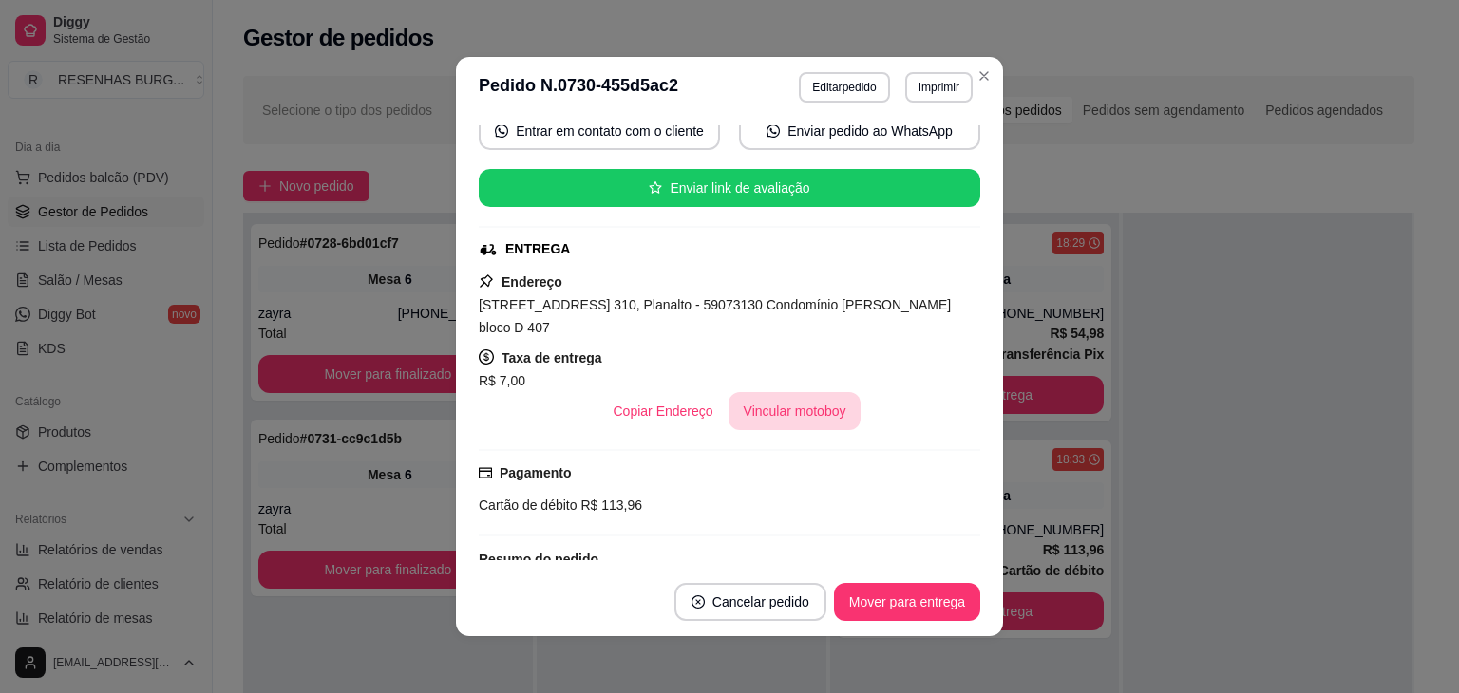
click at [781, 392] on button "Vincular motoboy" at bounding box center [794, 411] width 133 height 38
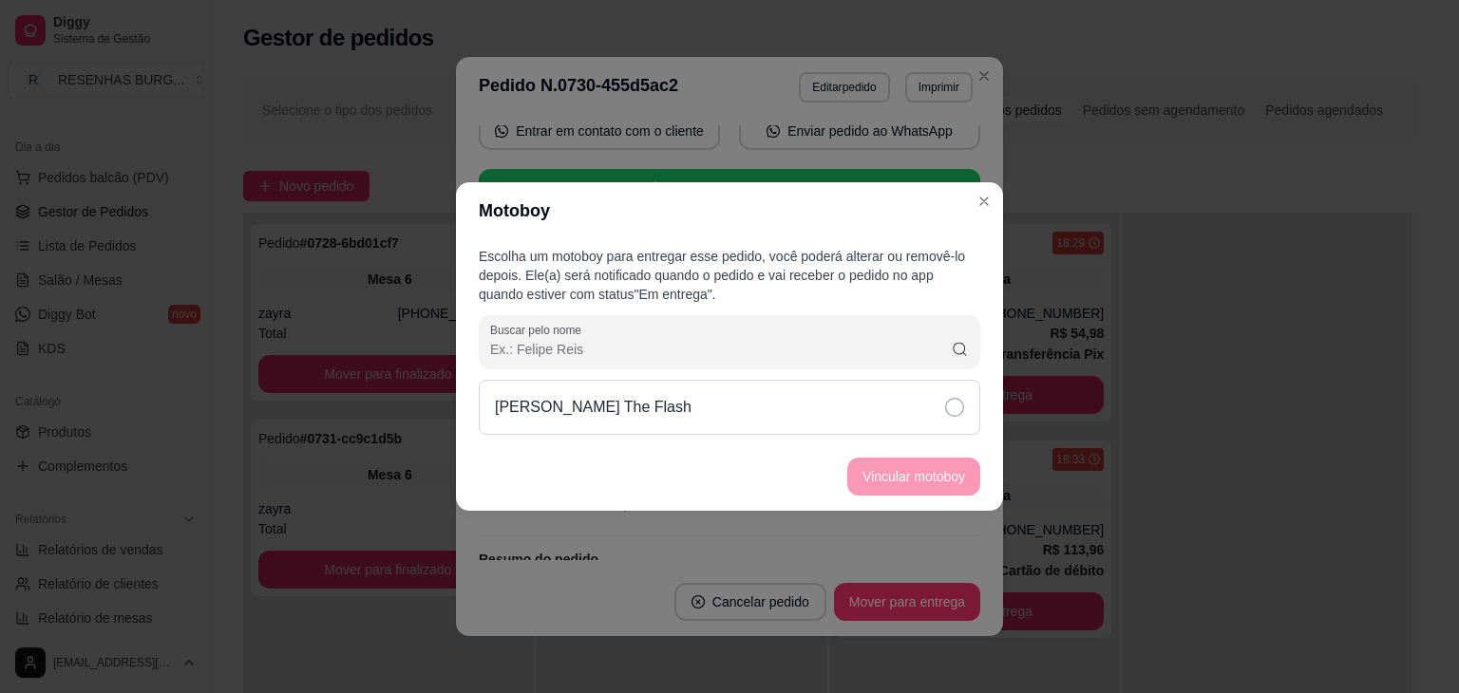
click at [953, 389] on div "[PERSON_NAME] The Flash" at bounding box center [729, 407] width 501 height 55
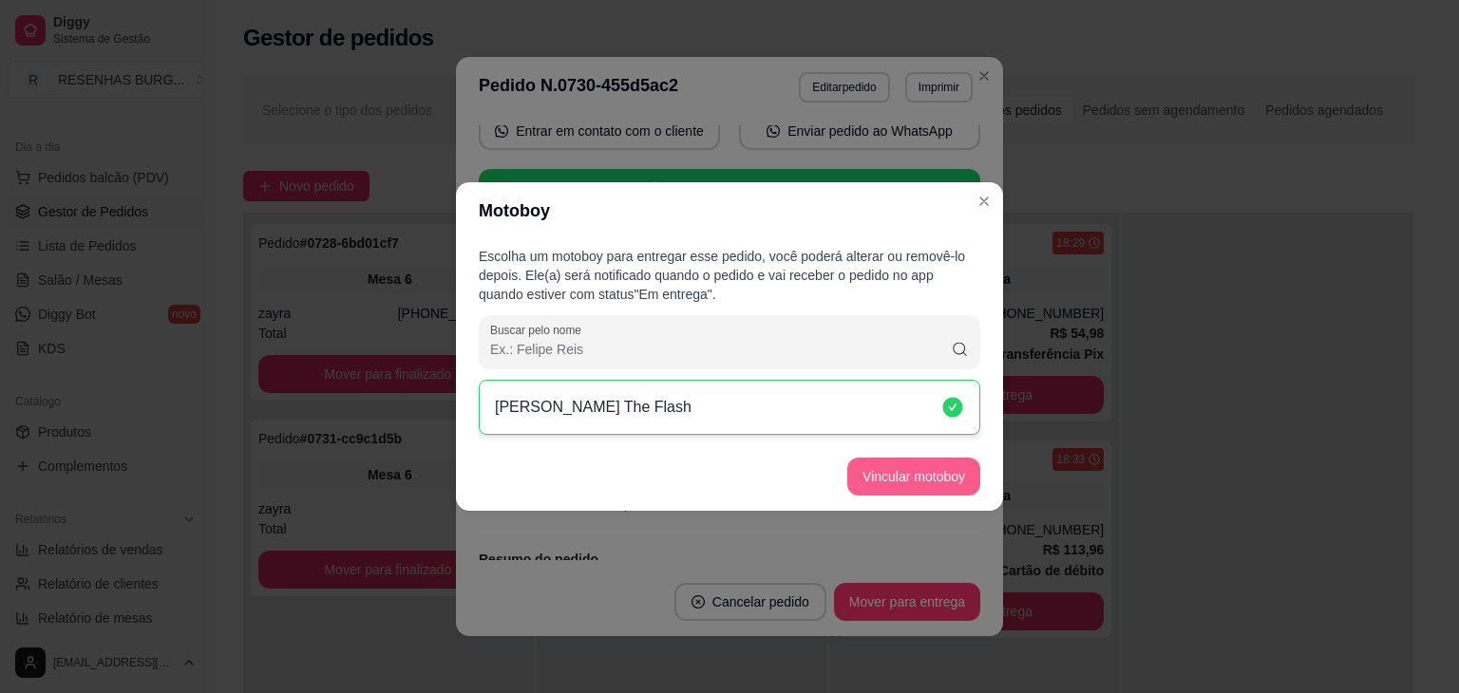
click at [952, 474] on button "Vincular motoboy" at bounding box center [913, 477] width 133 height 38
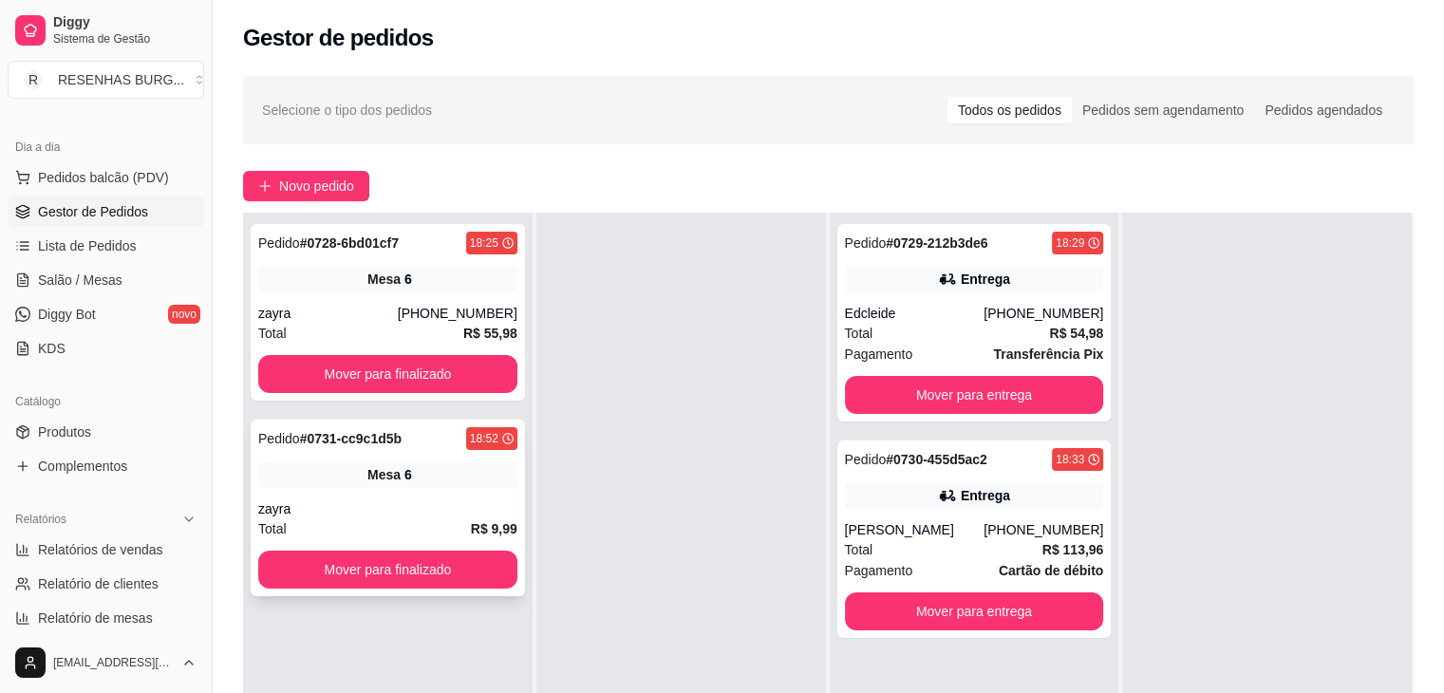
click at [425, 475] on div "Mesa 6" at bounding box center [387, 475] width 259 height 27
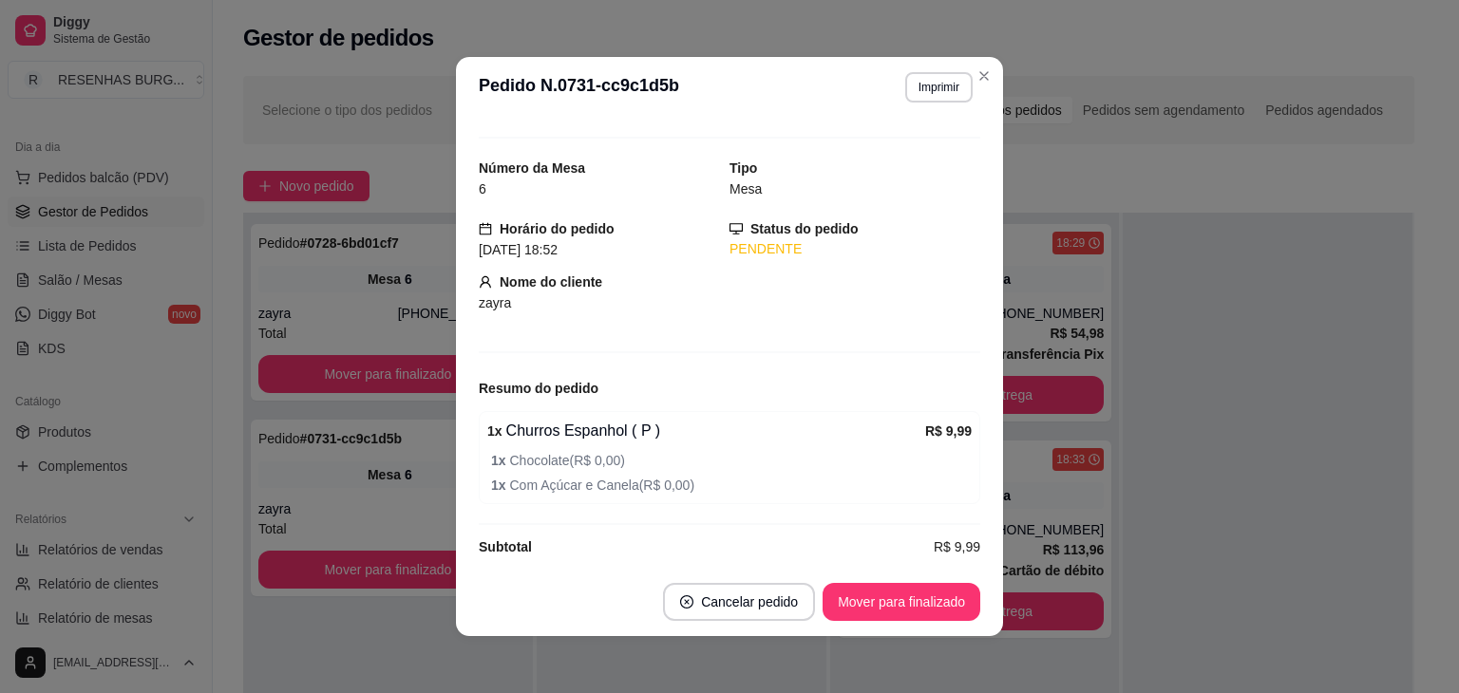
scroll to position [47, 0]
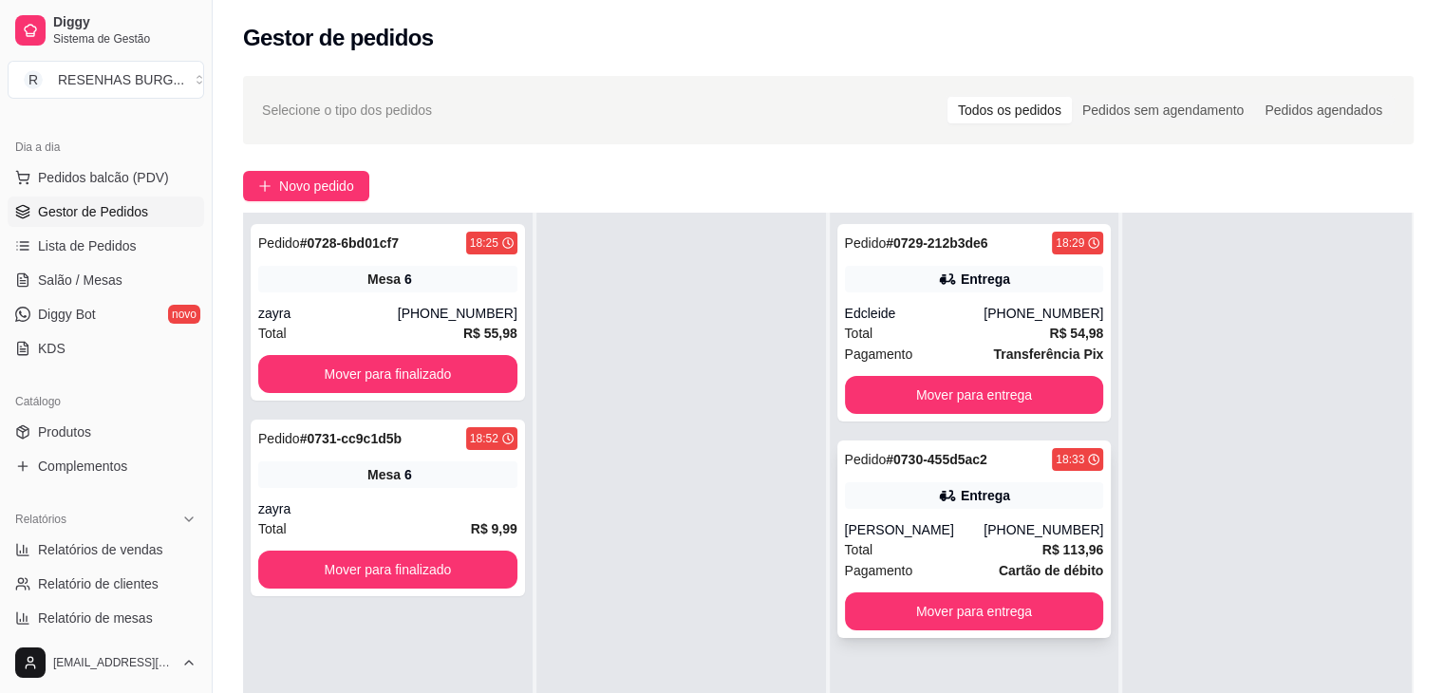
click at [1003, 502] on div "Entrega" at bounding box center [974, 495] width 259 height 27
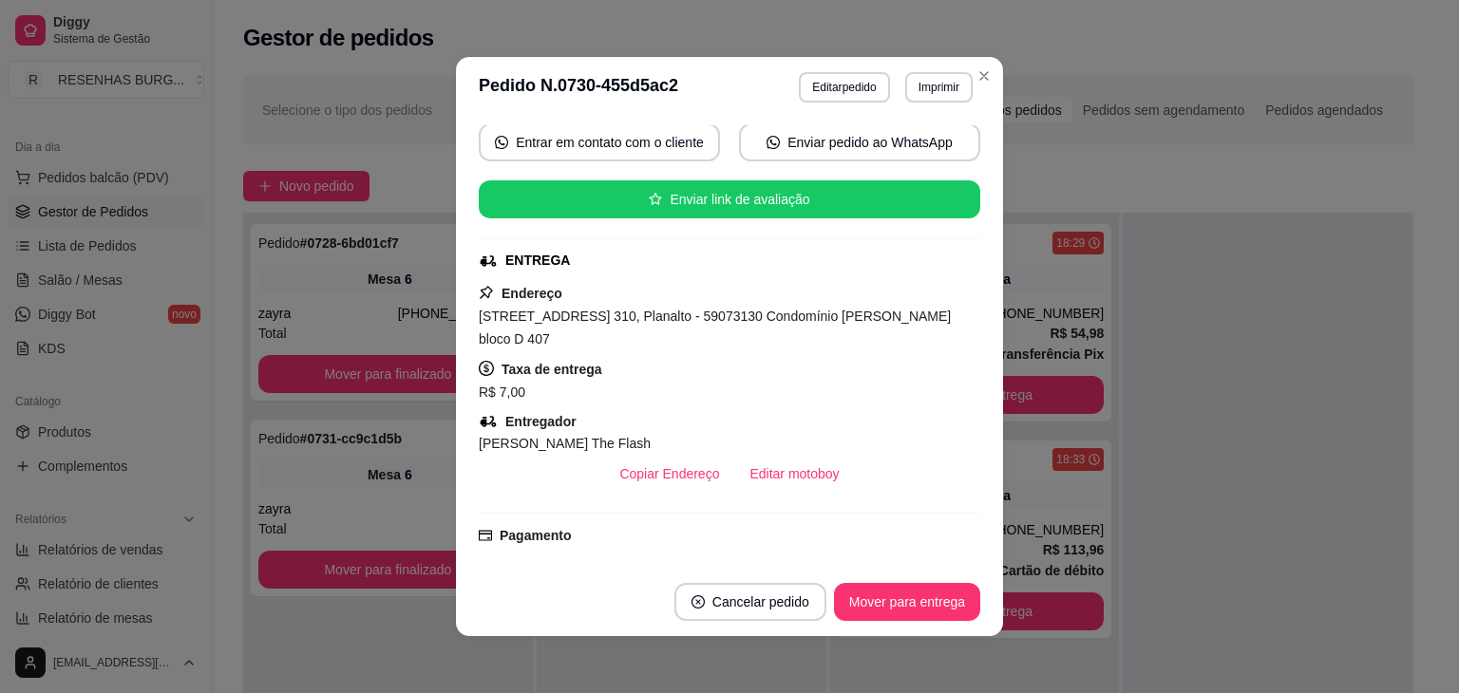
scroll to position [190, 0]
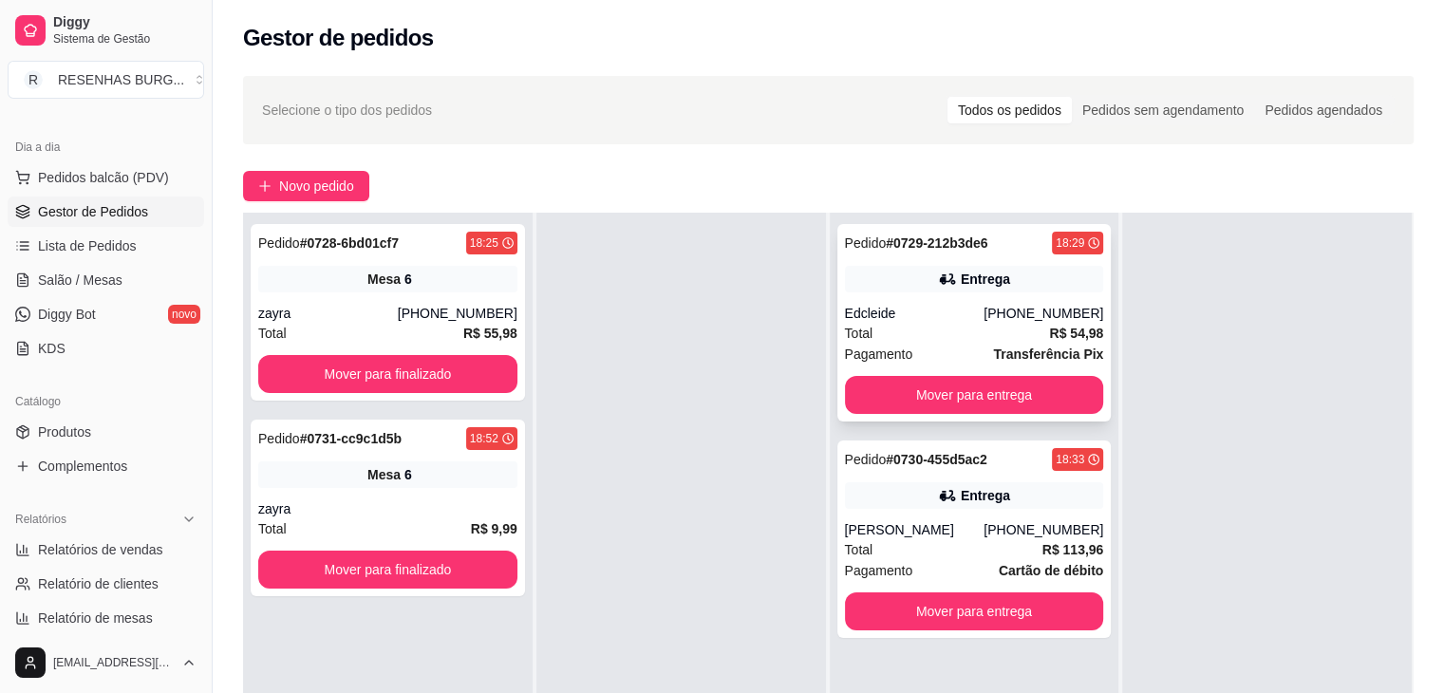
click at [879, 324] on div "Total R$ 54,98" at bounding box center [974, 333] width 259 height 21
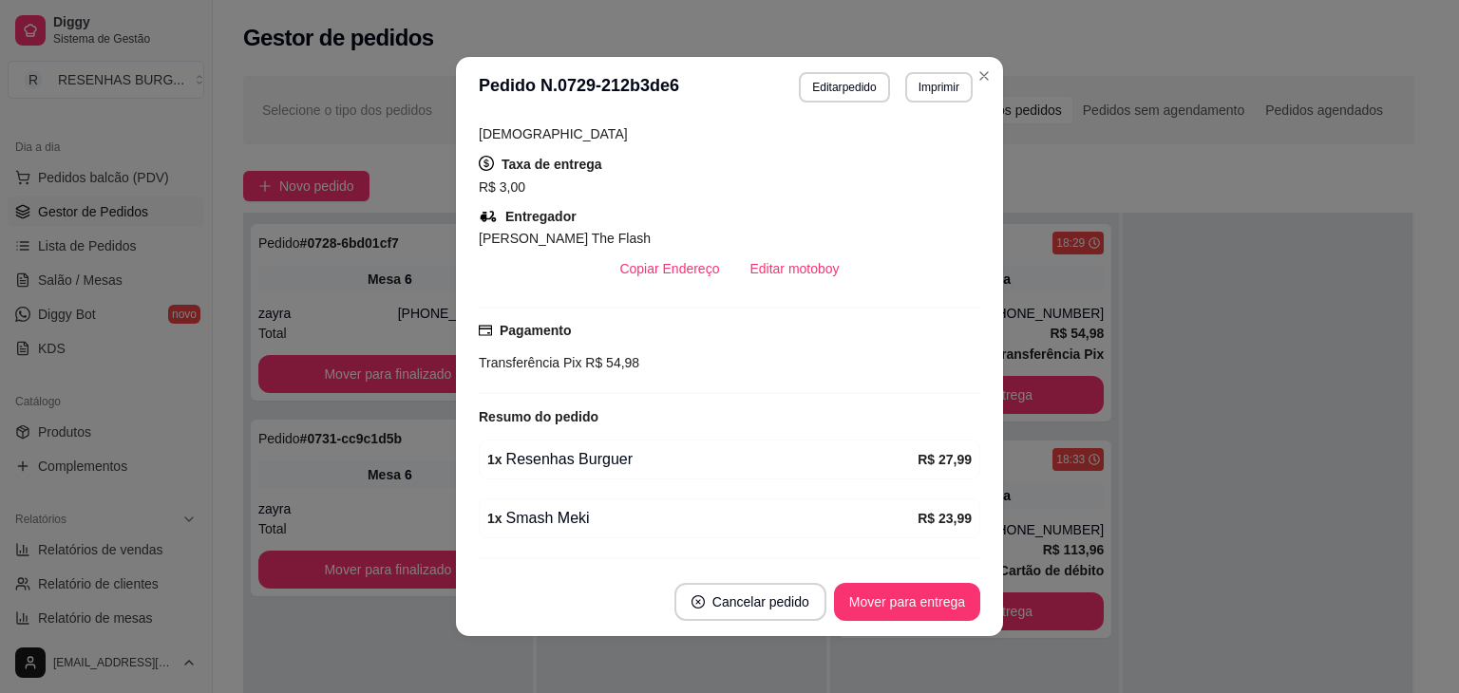
scroll to position [431, 0]
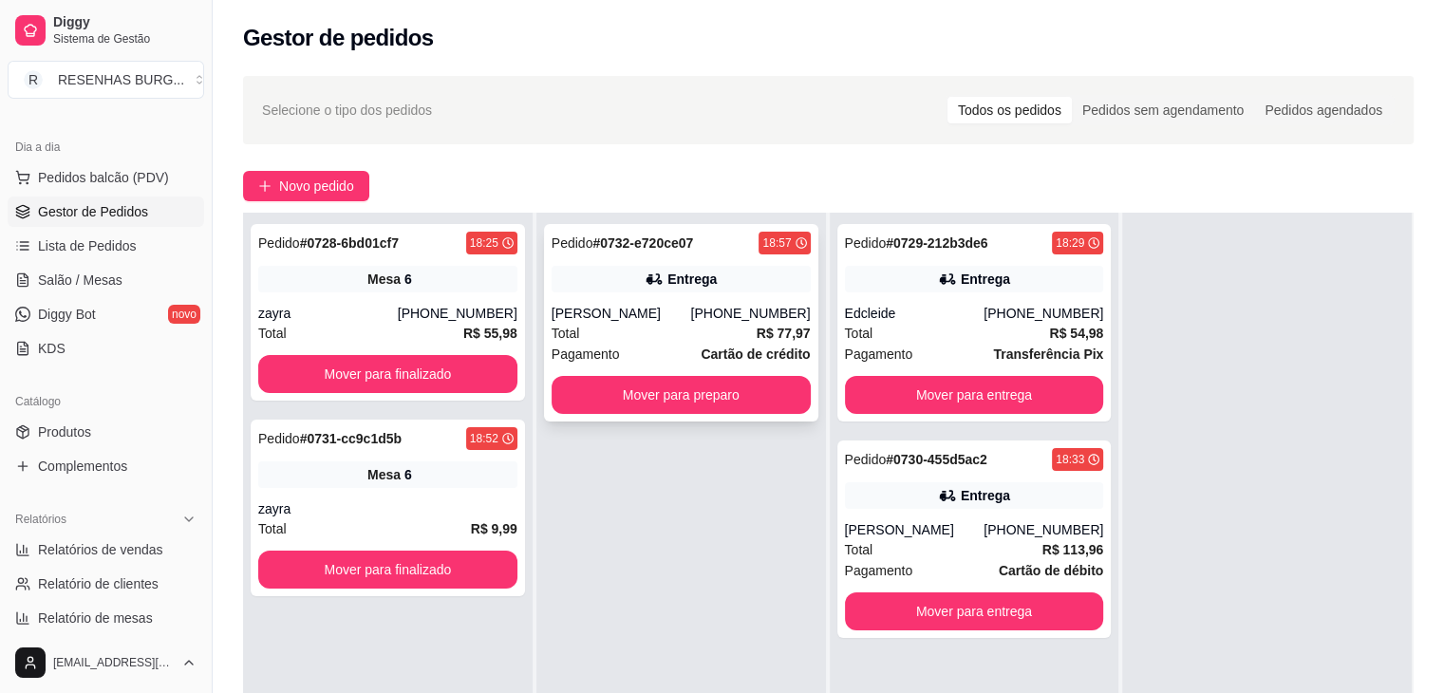
click at [673, 329] on div "Total R$ 77,97" at bounding box center [681, 333] width 259 height 21
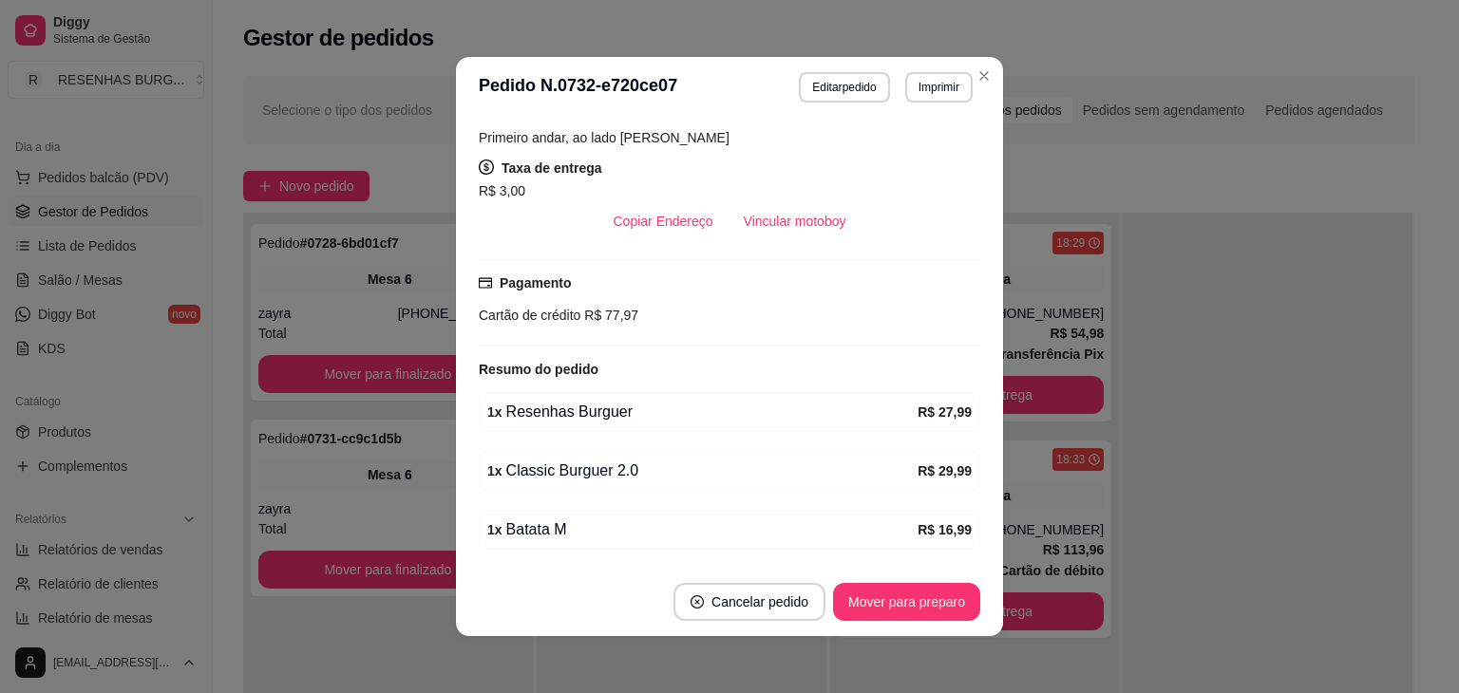
scroll to position [462, 0]
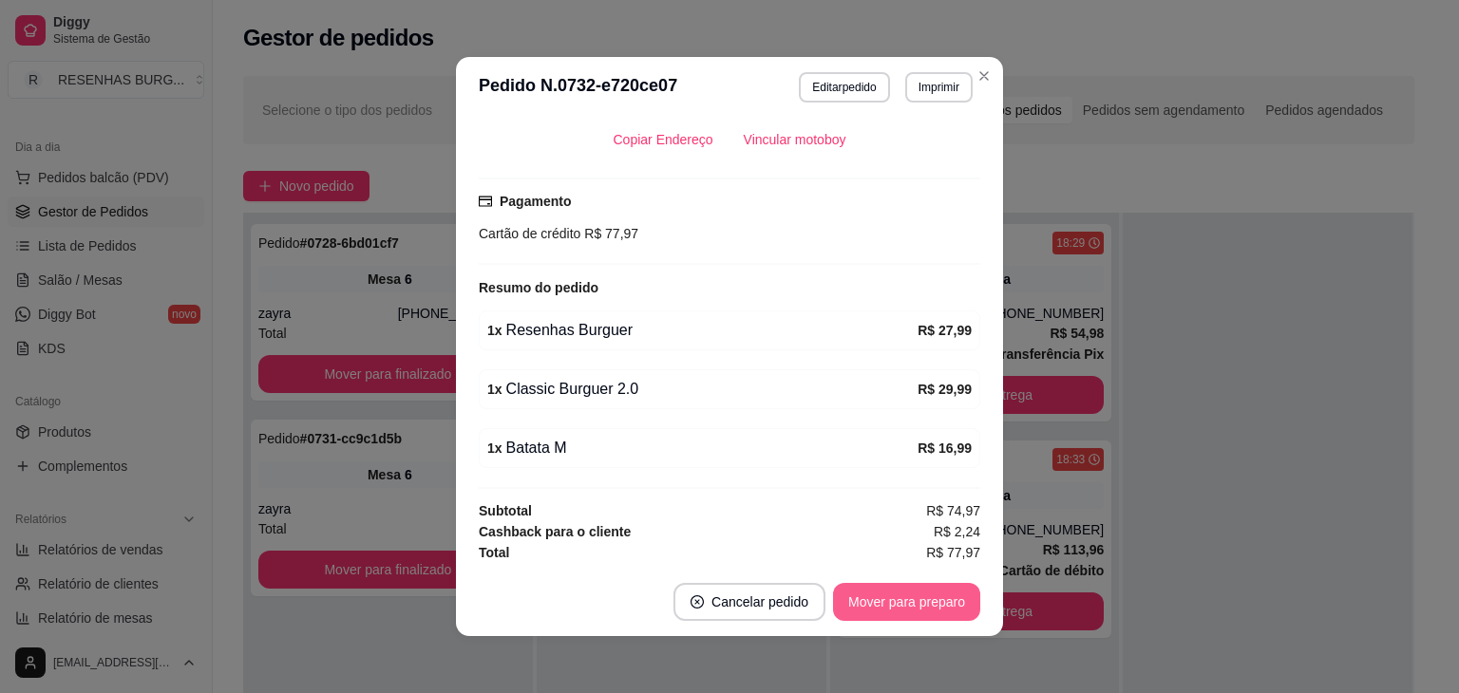
click at [948, 601] on button "Mover para preparo" at bounding box center [906, 602] width 147 height 38
click at [990, 67] on header "**********" at bounding box center [729, 87] width 547 height 61
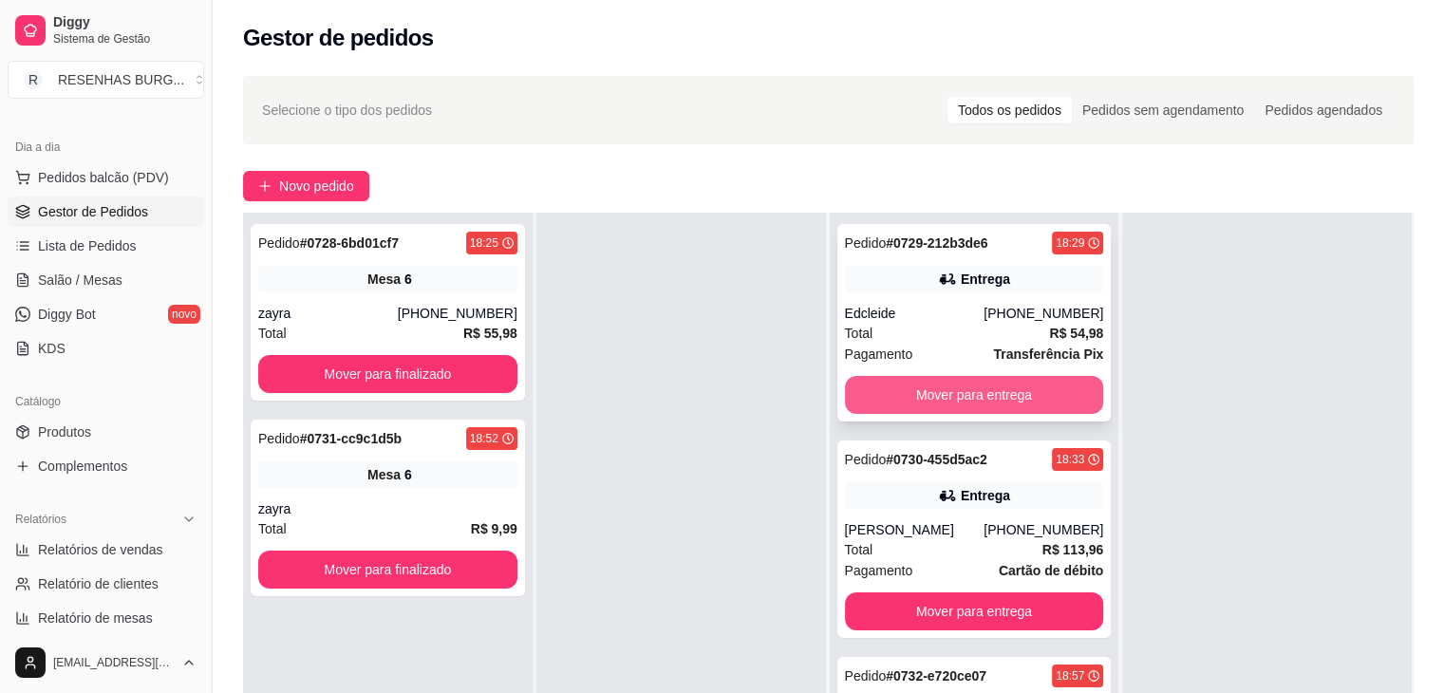
click at [913, 391] on button "Mover para entrega" at bounding box center [974, 395] width 259 height 38
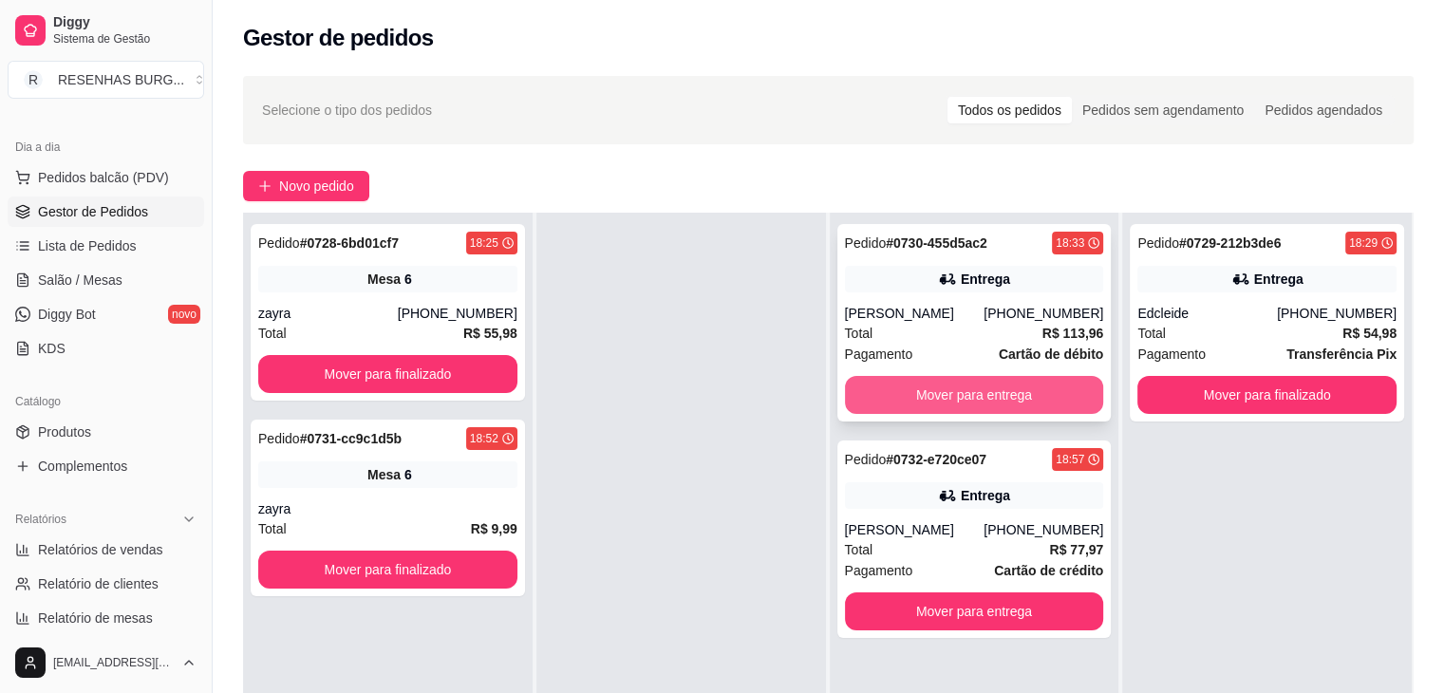
click at [946, 386] on button "Mover para entrega" at bounding box center [974, 395] width 259 height 38
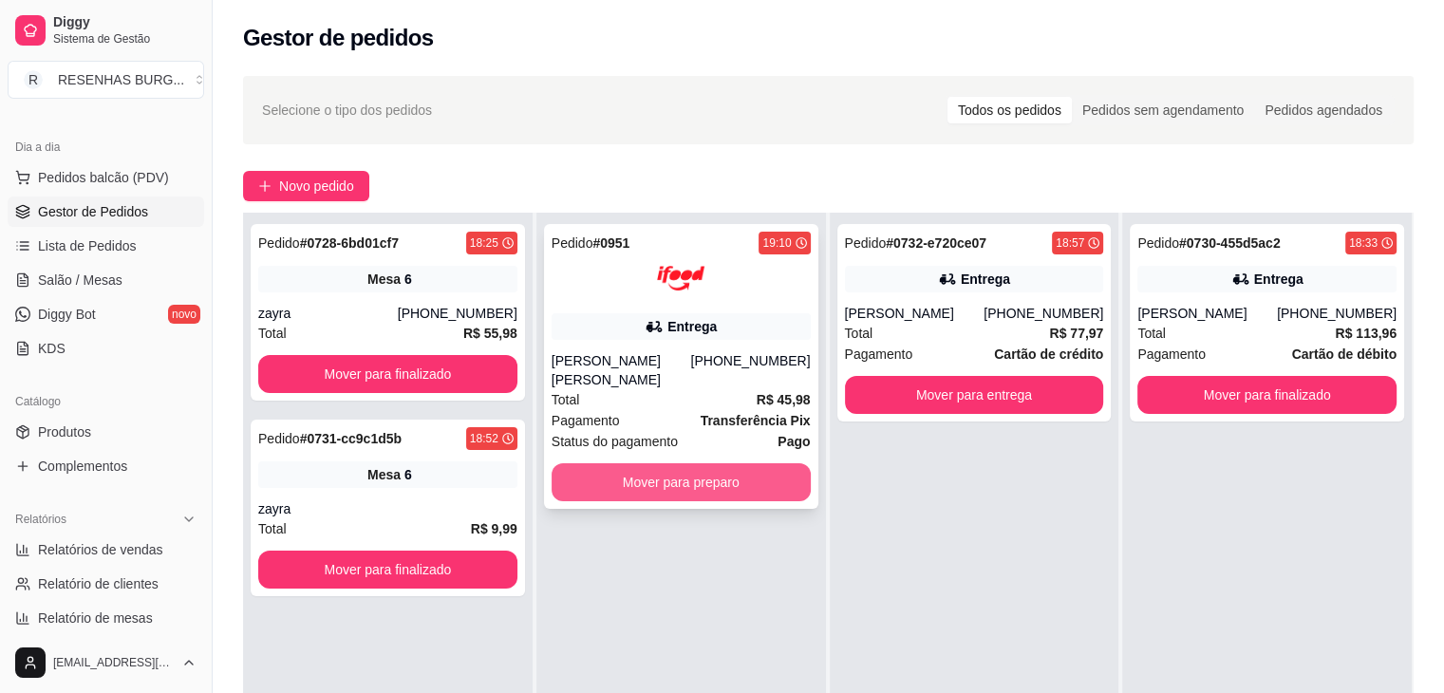
click at [665, 474] on button "Mover para preparo" at bounding box center [681, 482] width 259 height 38
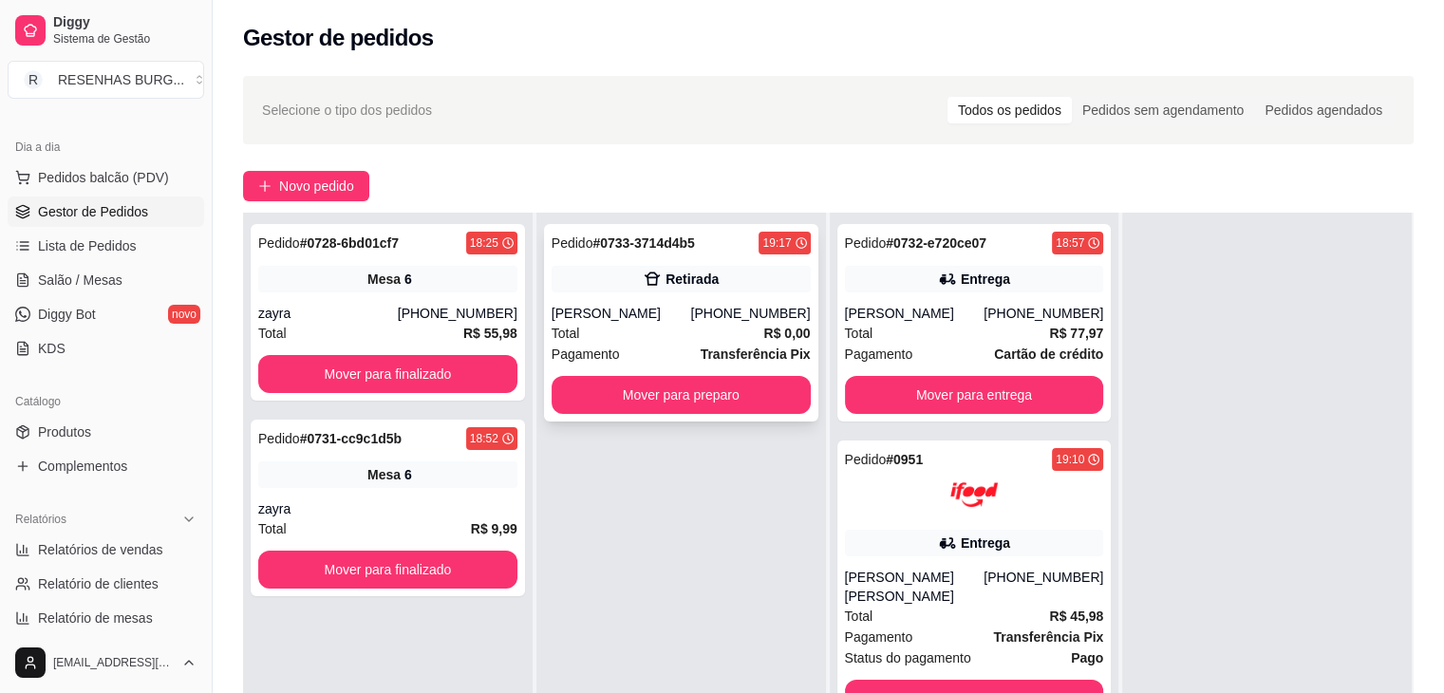
click at [730, 306] on div "(84) 98870-0834" at bounding box center [750, 313] width 120 height 19
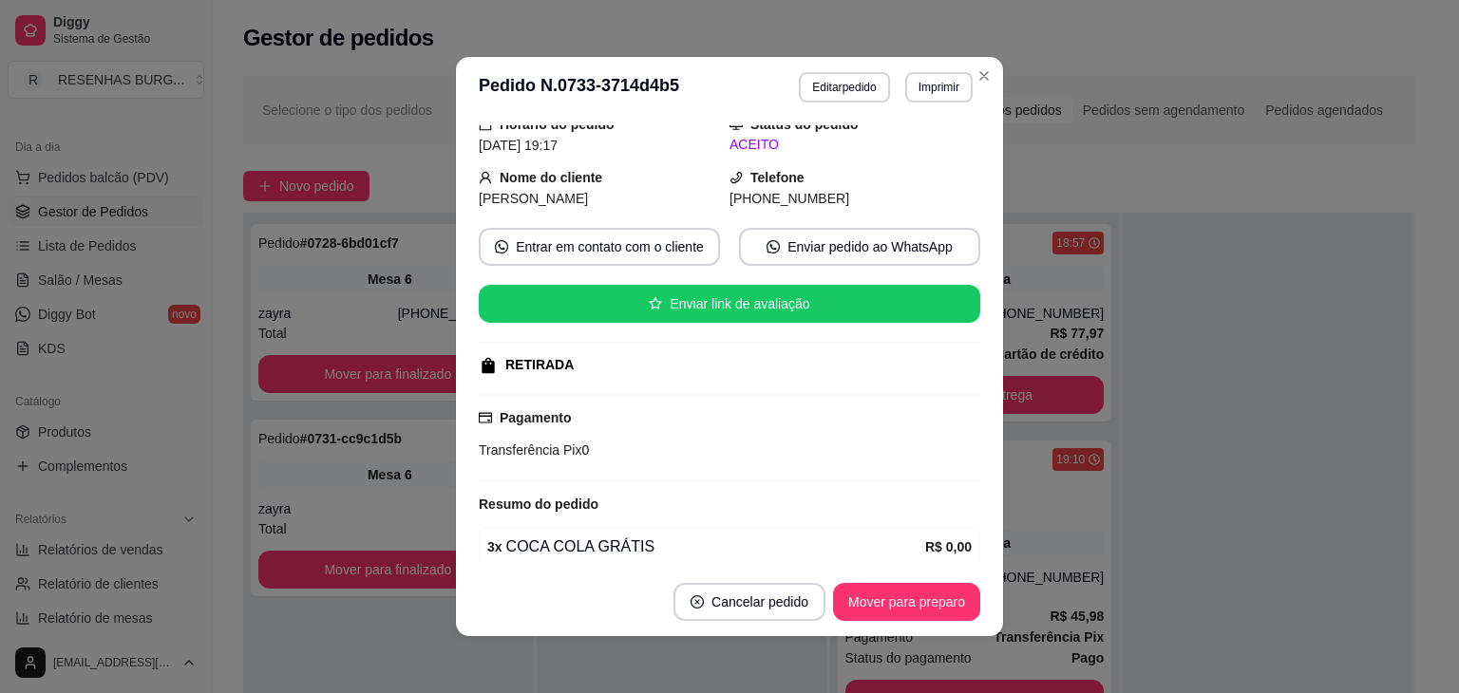
scroll to position [174, 0]
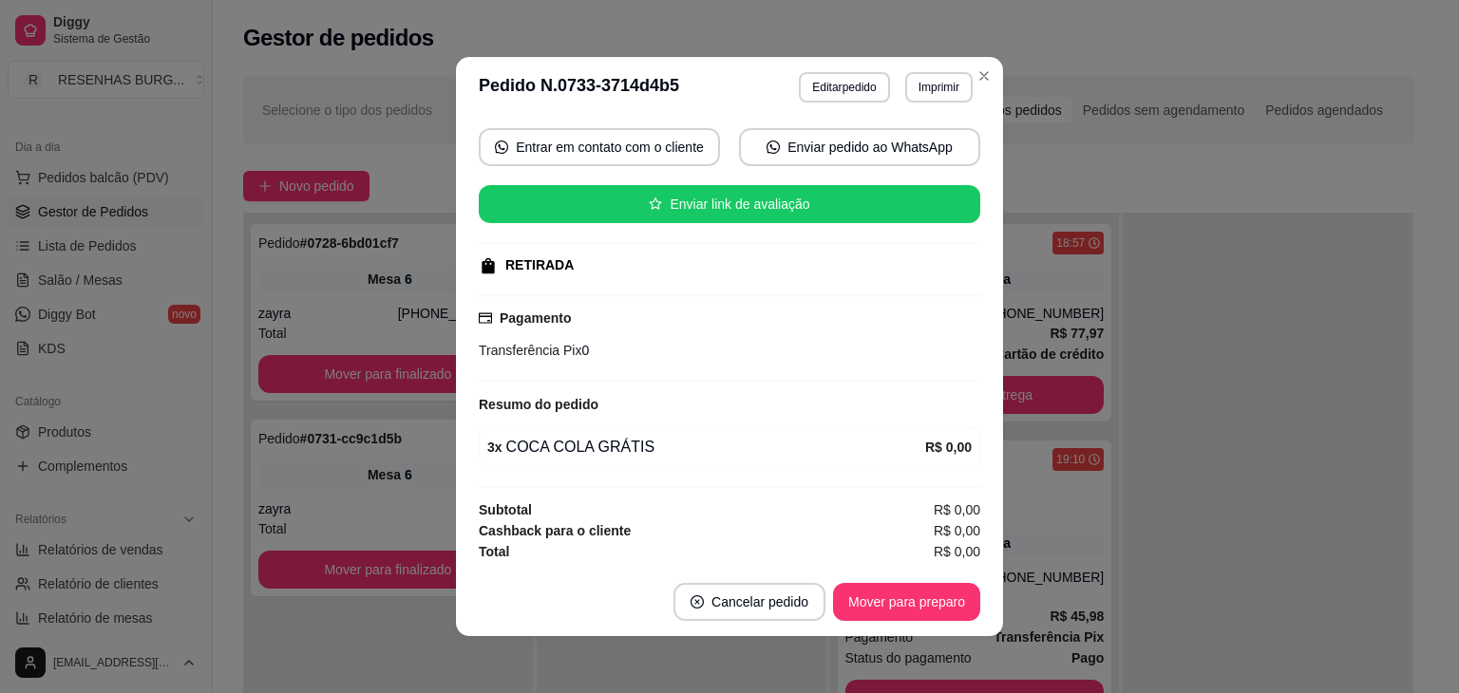
click at [752, 609] on button "Cancelar pedido" at bounding box center [749, 602] width 152 height 38
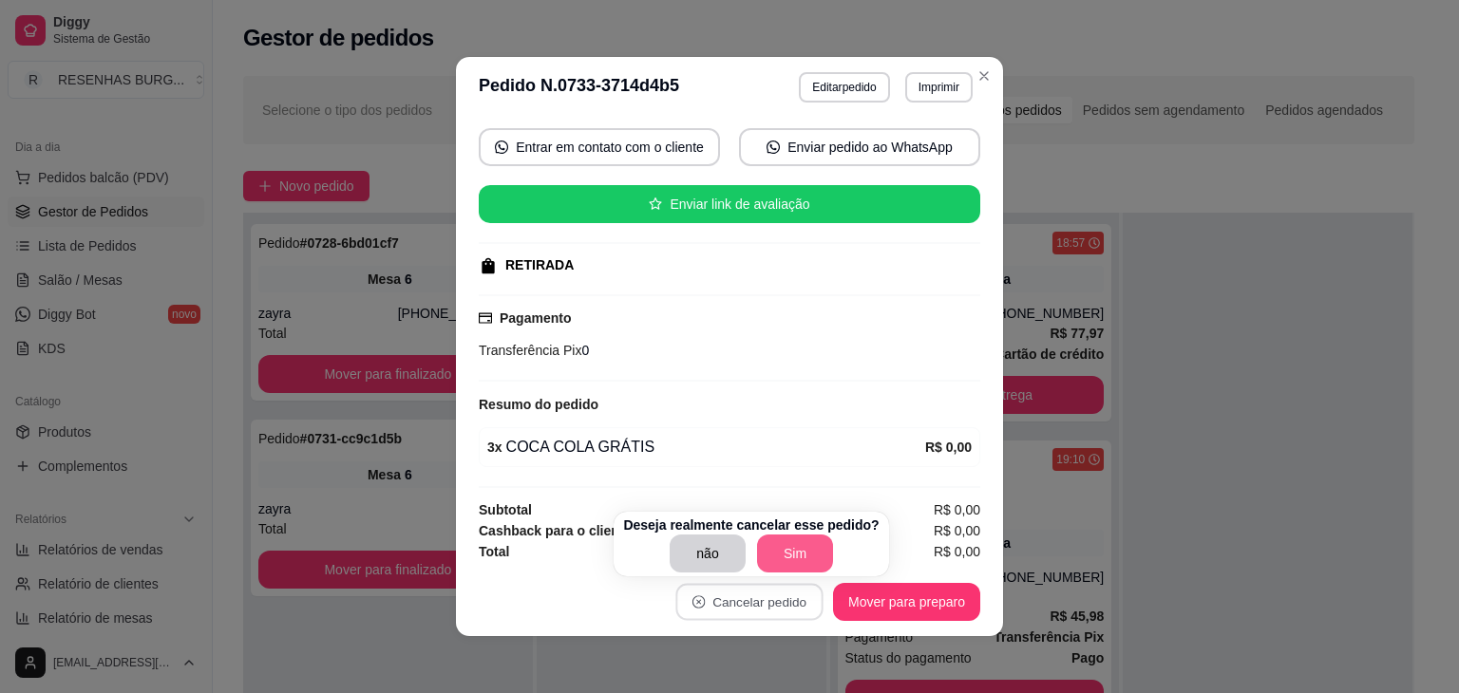
click at [771, 548] on button "Sim" at bounding box center [795, 554] width 76 height 38
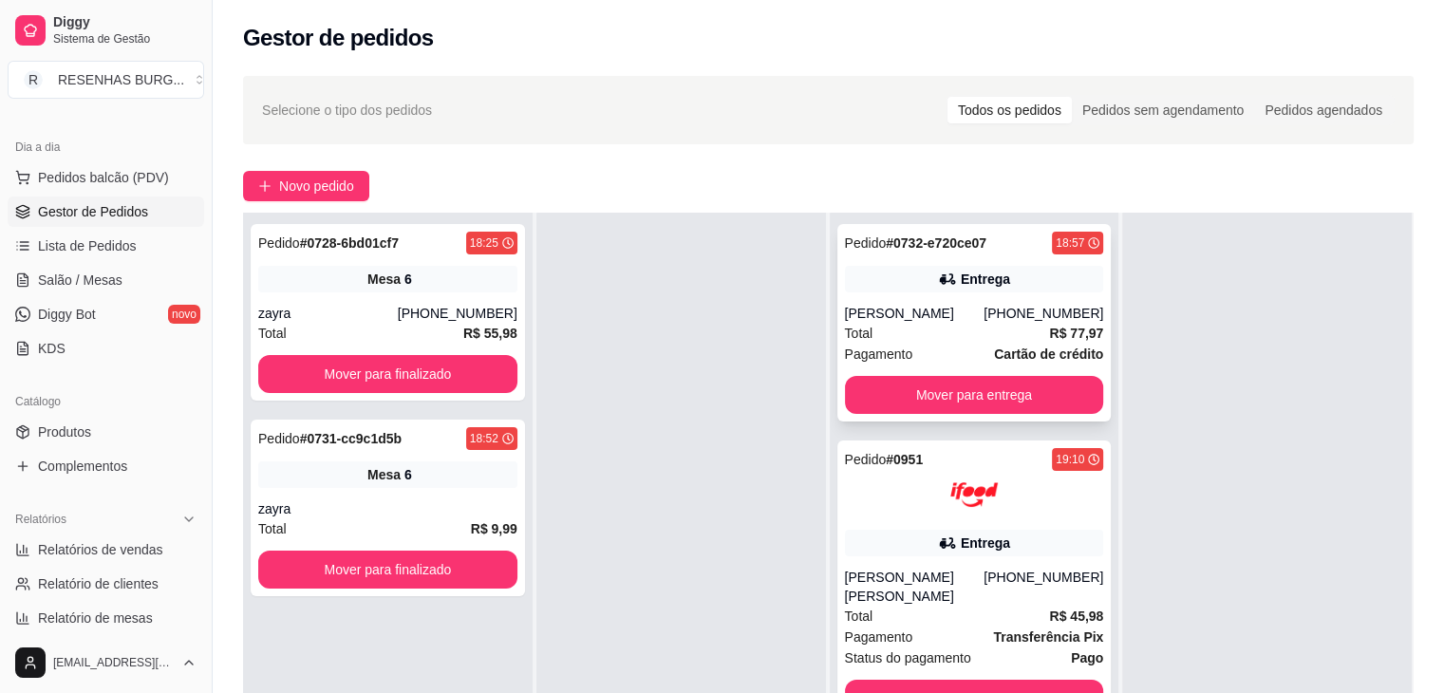
click at [978, 309] on div "[PERSON_NAME]" at bounding box center [915, 313] width 140 height 19
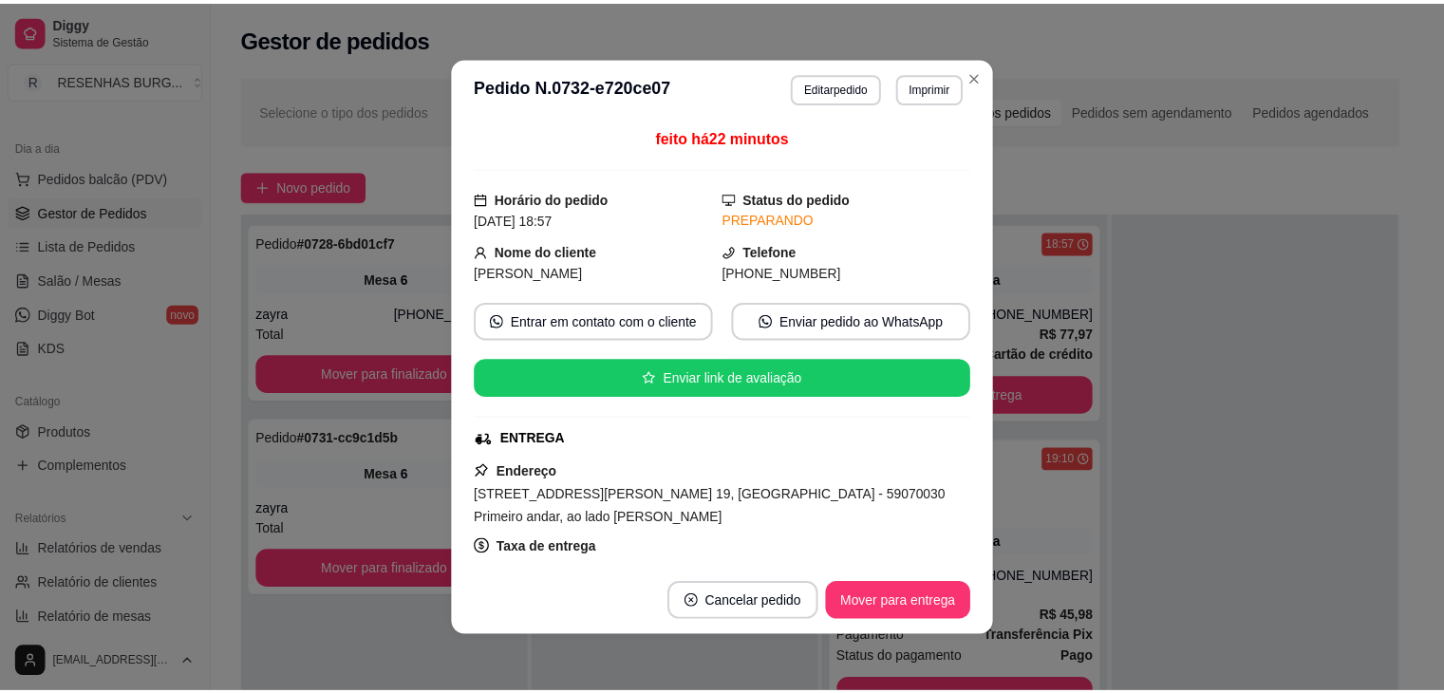
scroll to position [95, 0]
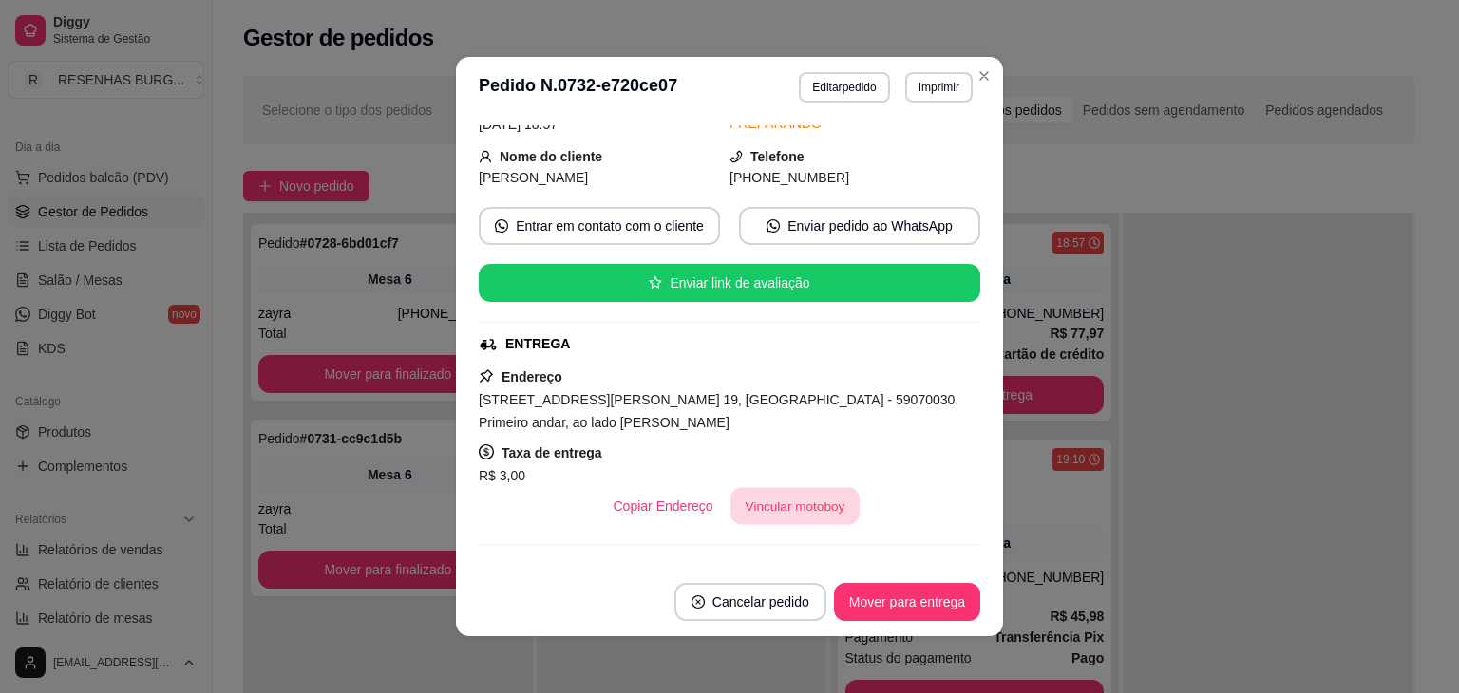
click at [772, 491] on button "Vincular motoboy" at bounding box center [794, 506] width 129 height 37
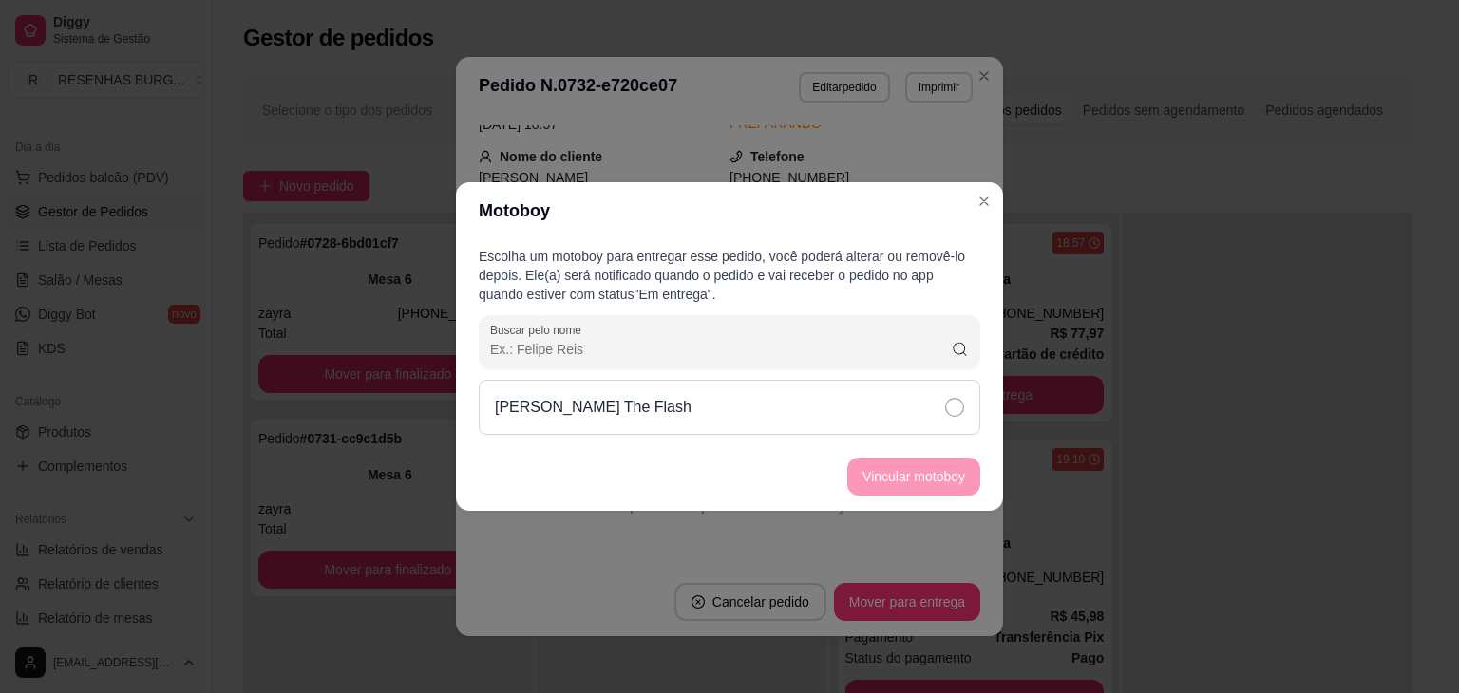
click at [906, 398] on div "[PERSON_NAME] The Flash" at bounding box center [729, 407] width 501 height 55
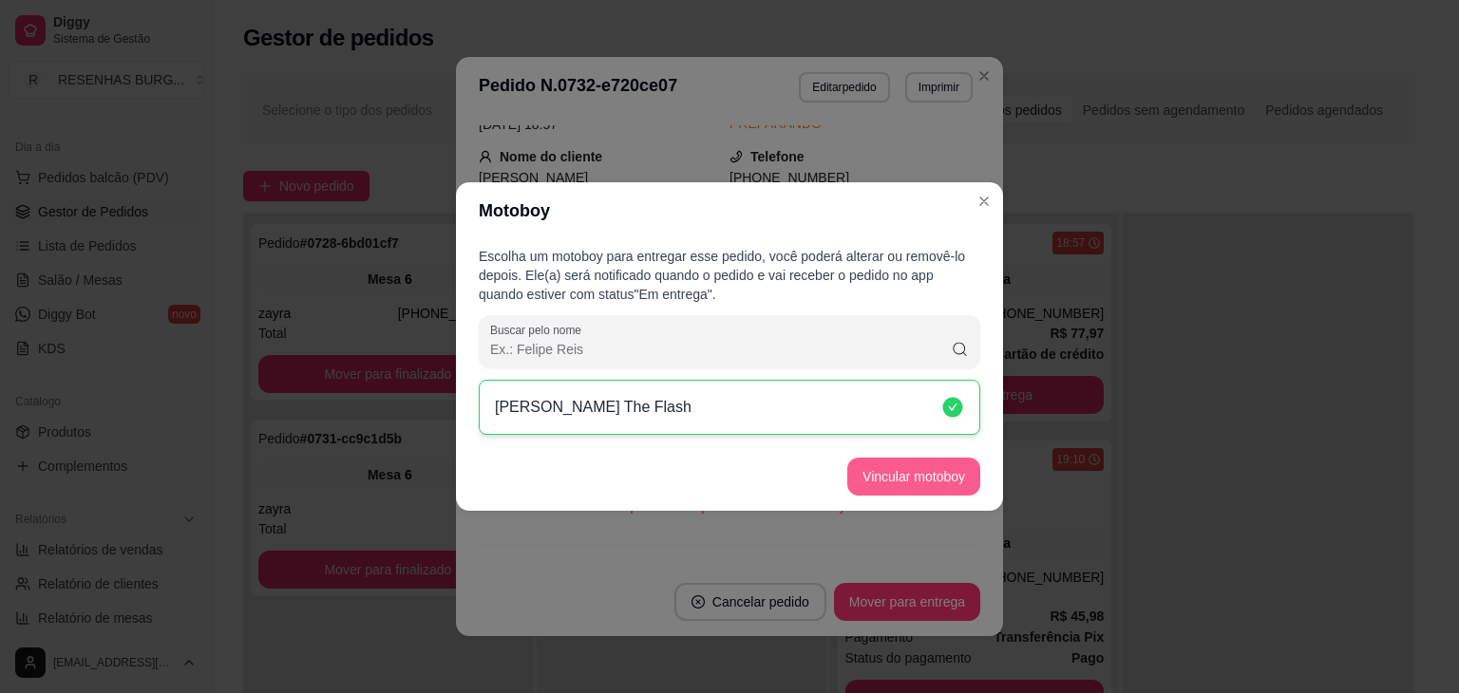
click at [922, 460] on button "Vincular motoboy" at bounding box center [913, 477] width 133 height 38
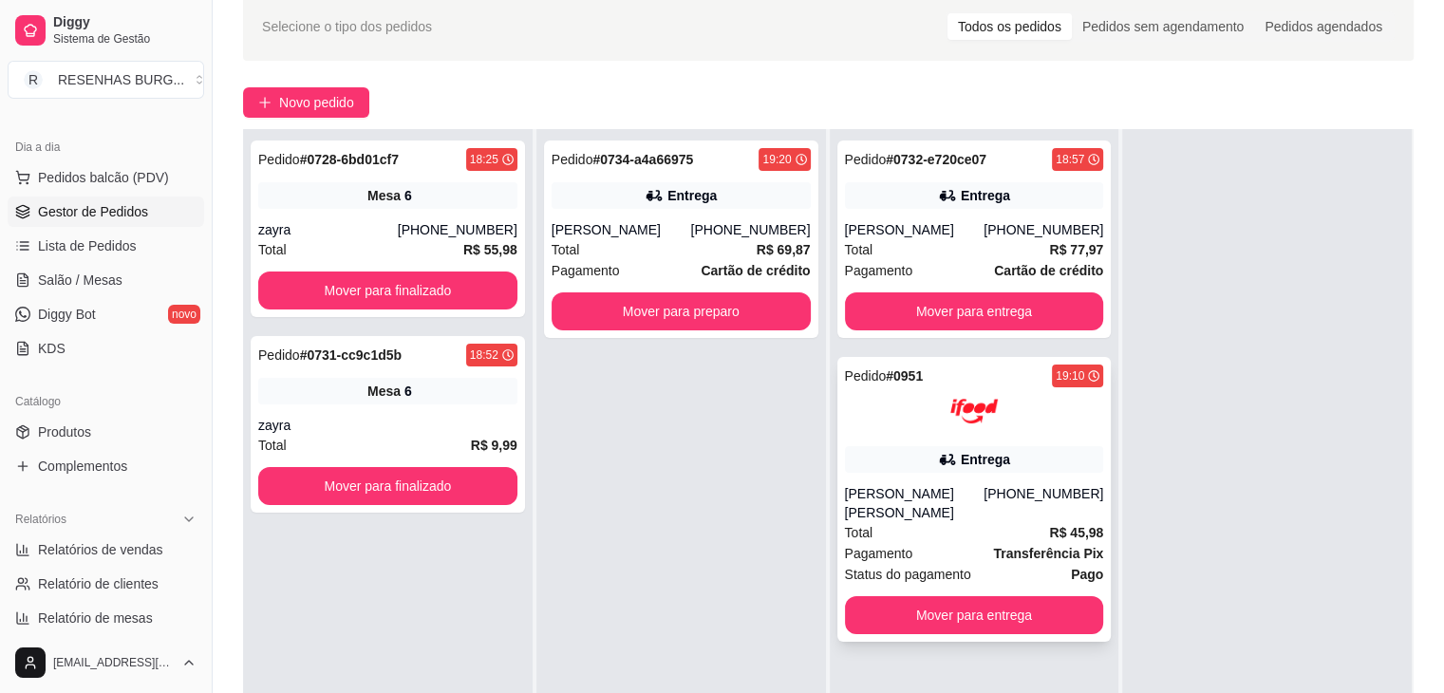
scroll to position [0, 0]
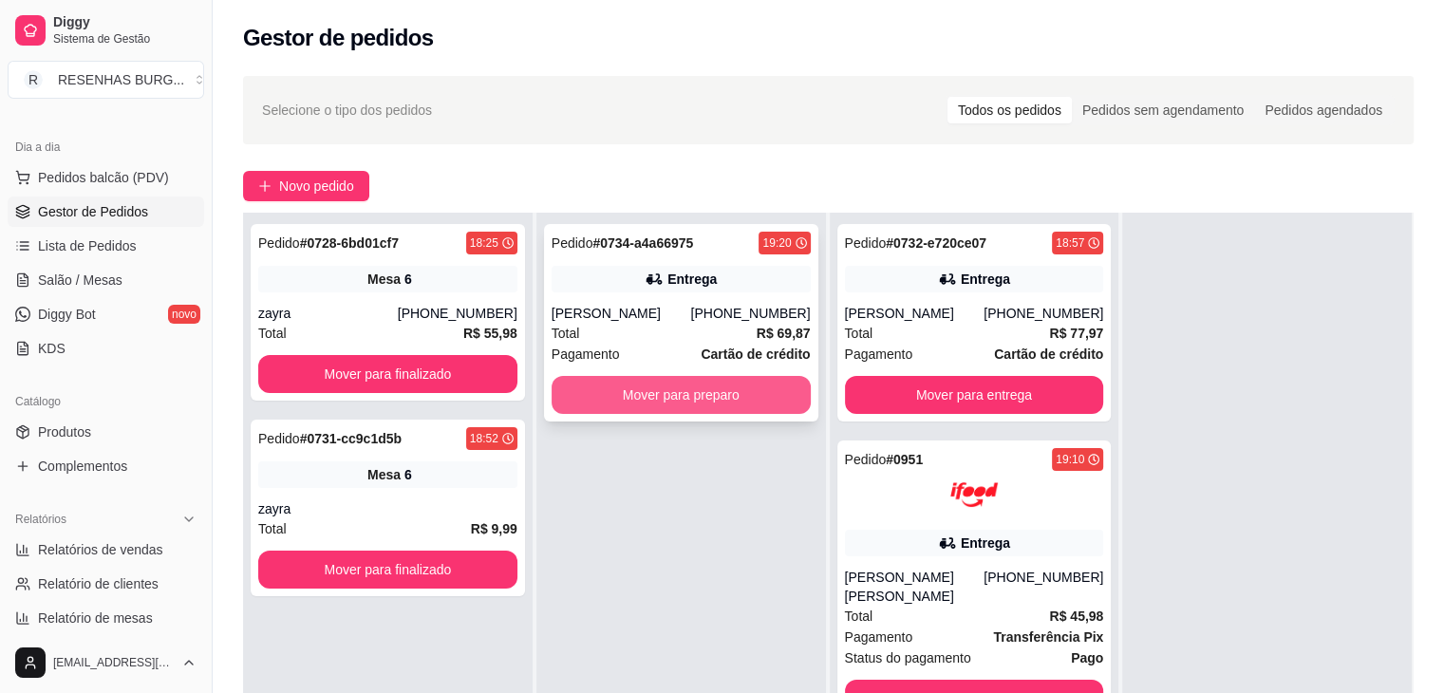
click at [637, 394] on button "Mover para preparo" at bounding box center [681, 395] width 259 height 38
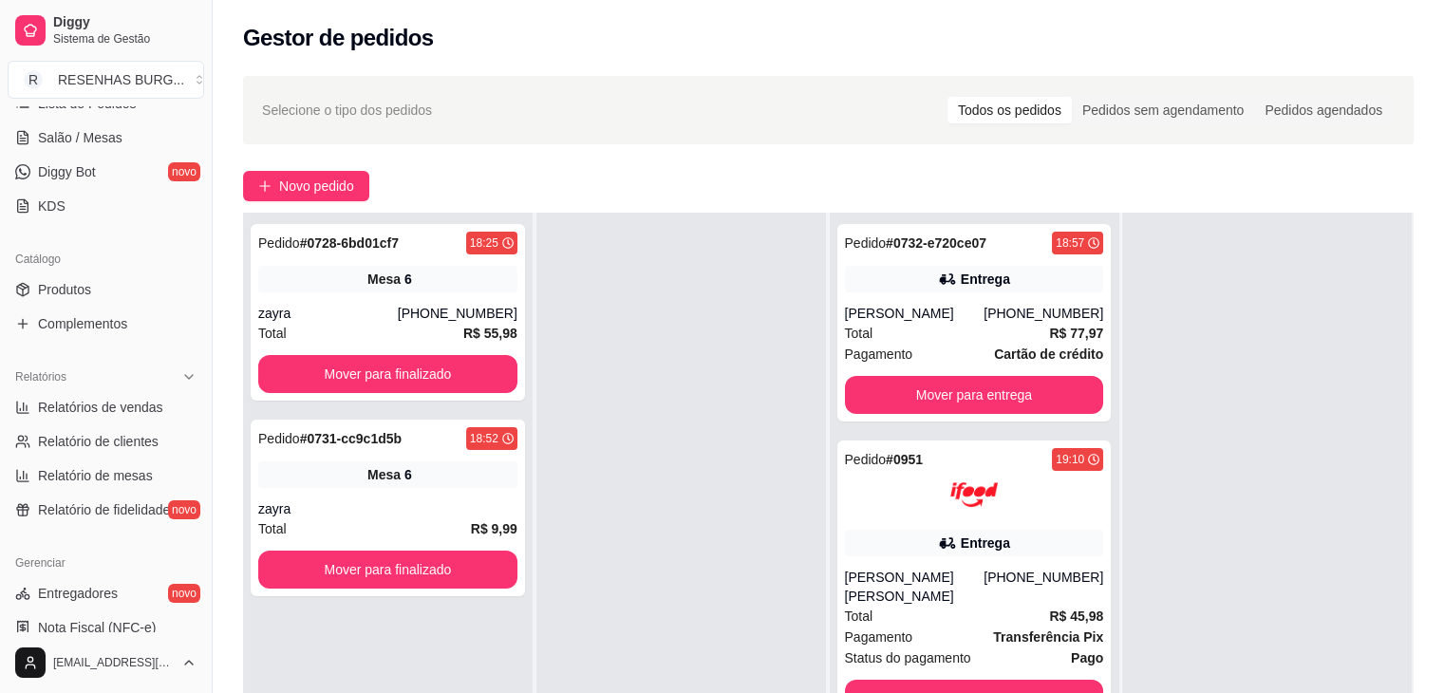
scroll to position [190, 0]
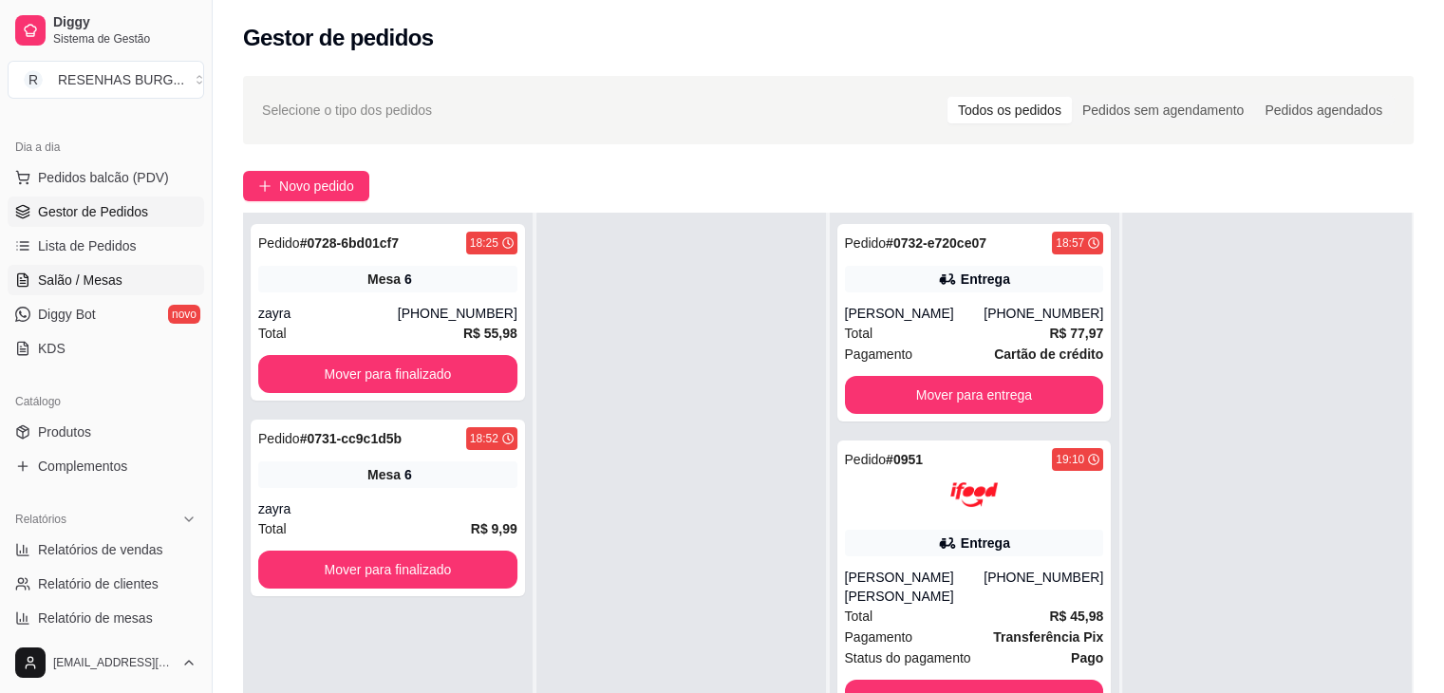
click at [86, 283] on span "Salão / Mesas" at bounding box center [80, 280] width 85 height 19
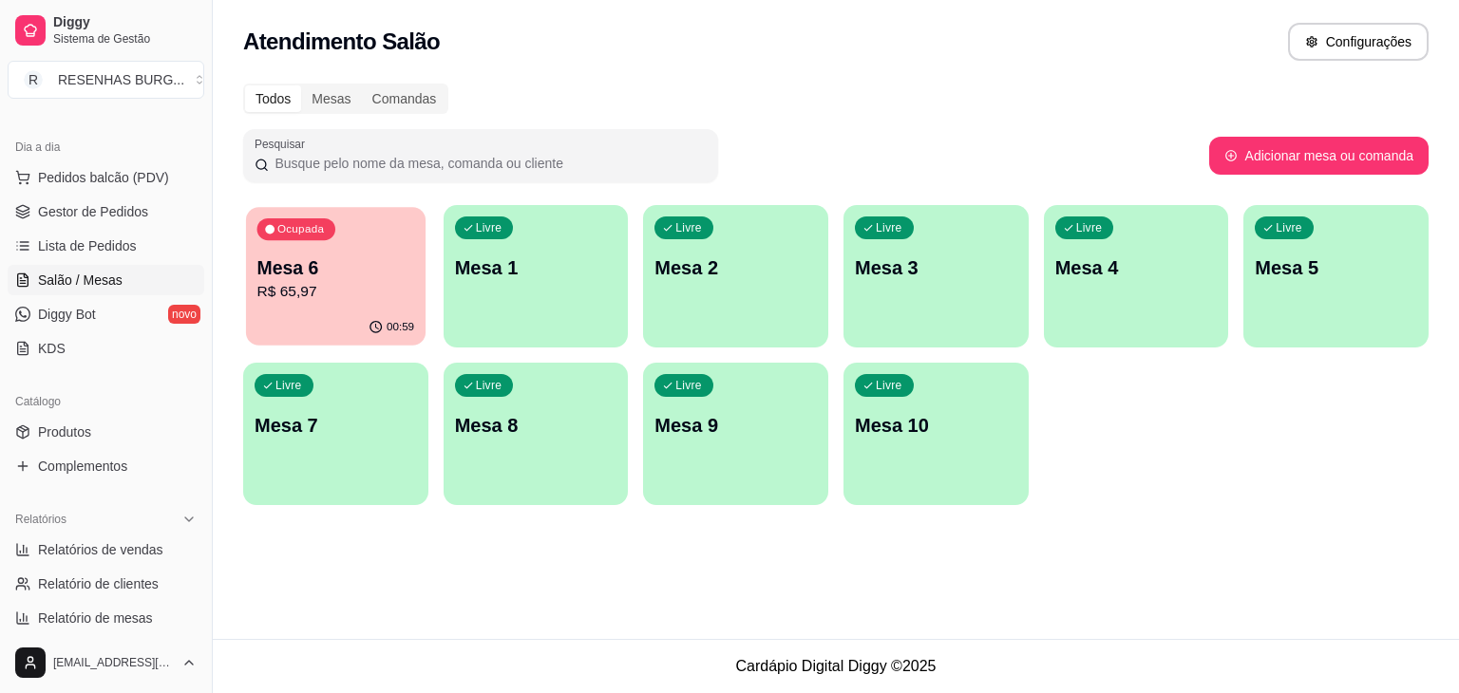
click at [338, 273] on p "Mesa 6" at bounding box center [336, 268] width 158 height 26
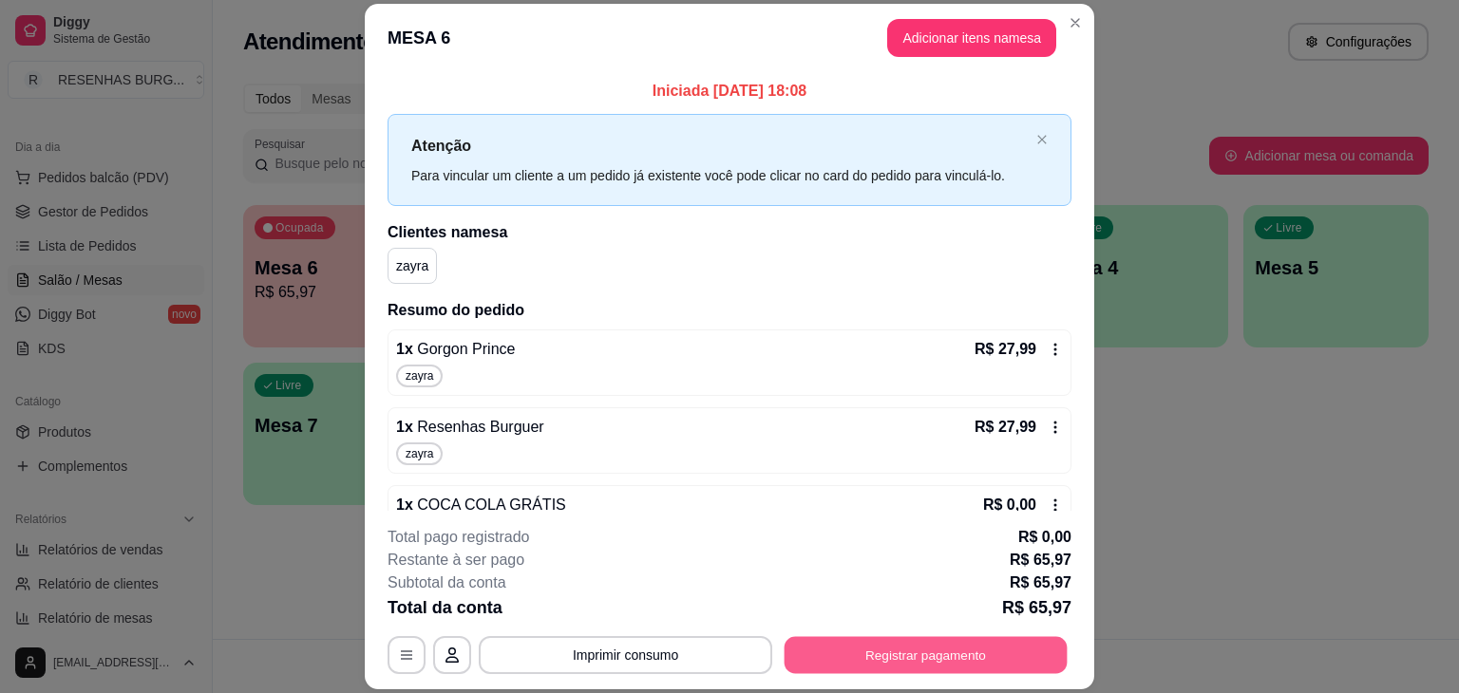
click at [871, 638] on button "Registrar pagamento" at bounding box center [925, 655] width 283 height 37
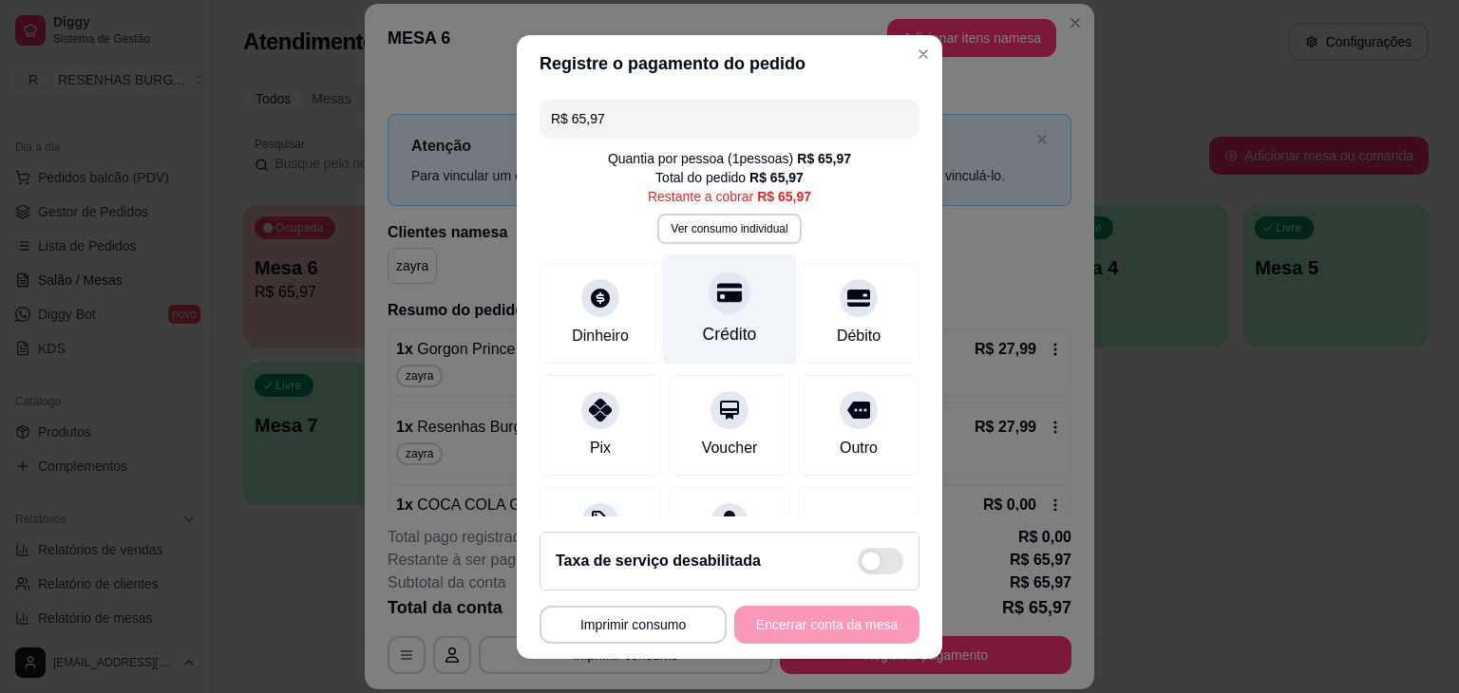
click at [718, 291] on div at bounding box center [729, 293] width 42 height 42
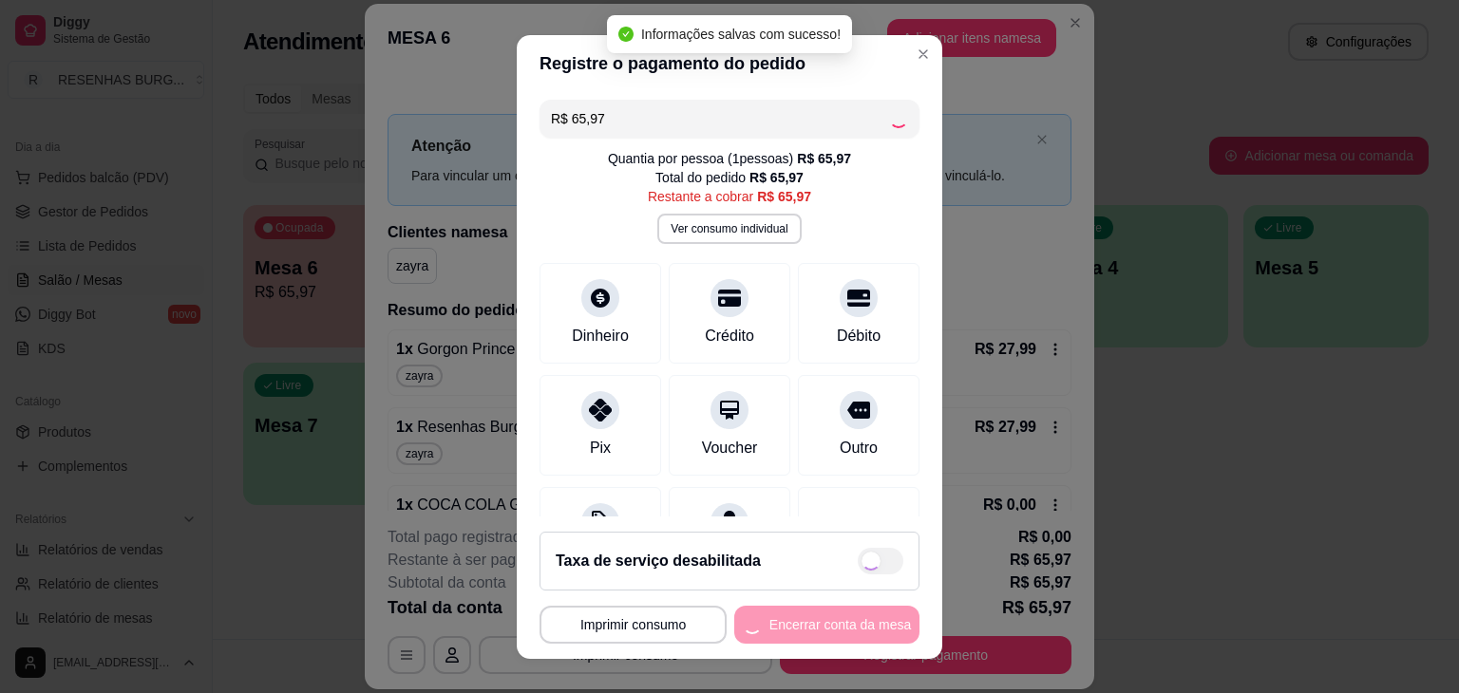
type input "R$ 0,00"
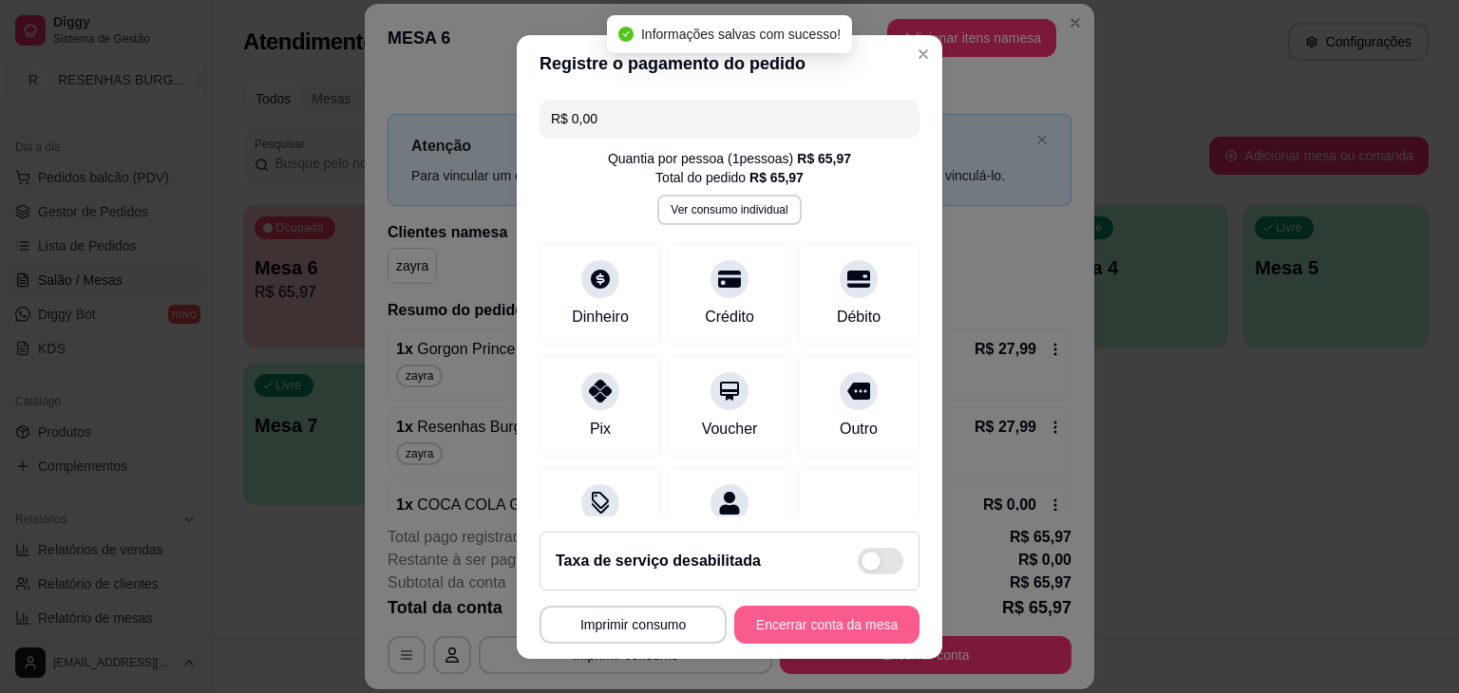
click at [826, 624] on button "Encerrar conta da mesa" at bounding box center [826, 625] width 185 height 38
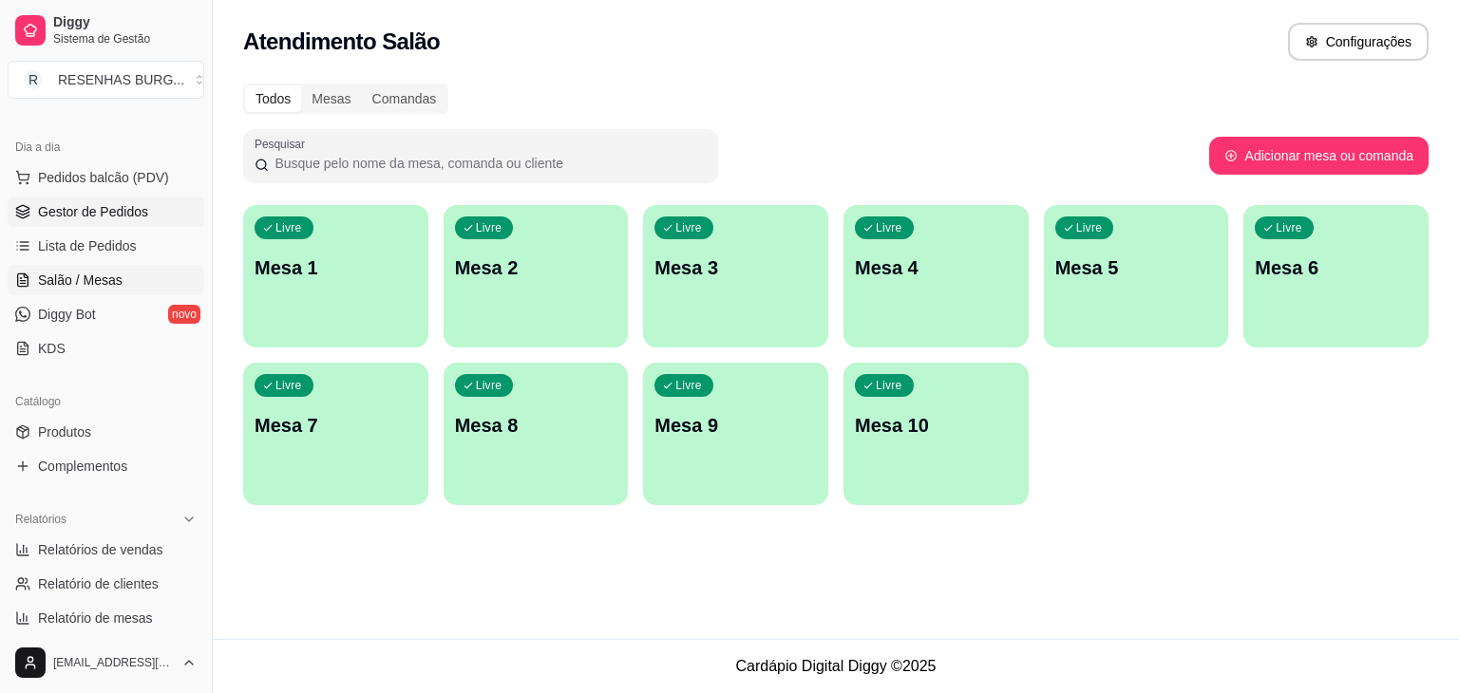
click at [124, 214] on span "Gestor de Pedidos" at bounding box center [93, 211] width 110 height 19
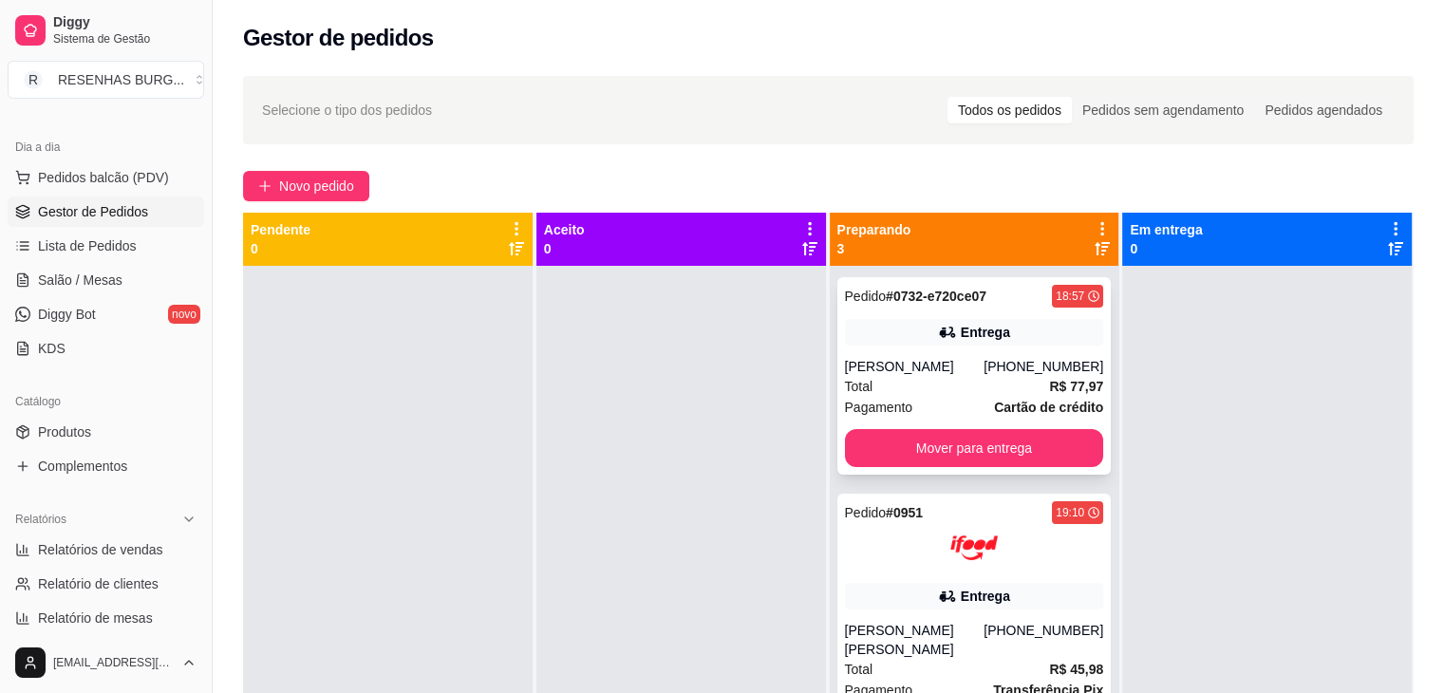
click at [914, 369] on div "[PERSON_NAME]" at bounding box center [915, 366] width 140 height 19
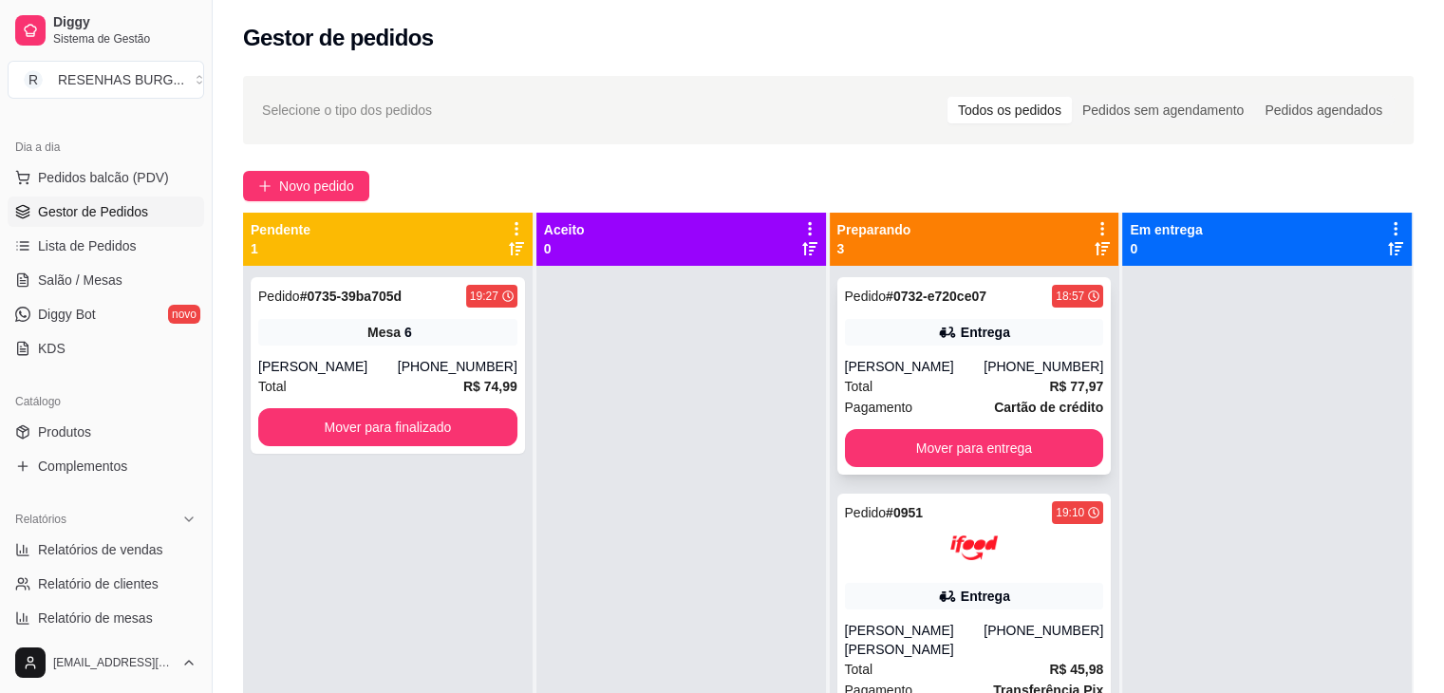
click at [938, 366] on div "[PERSON_NAME]" at bounding box center [915, 366] width 140 height 19
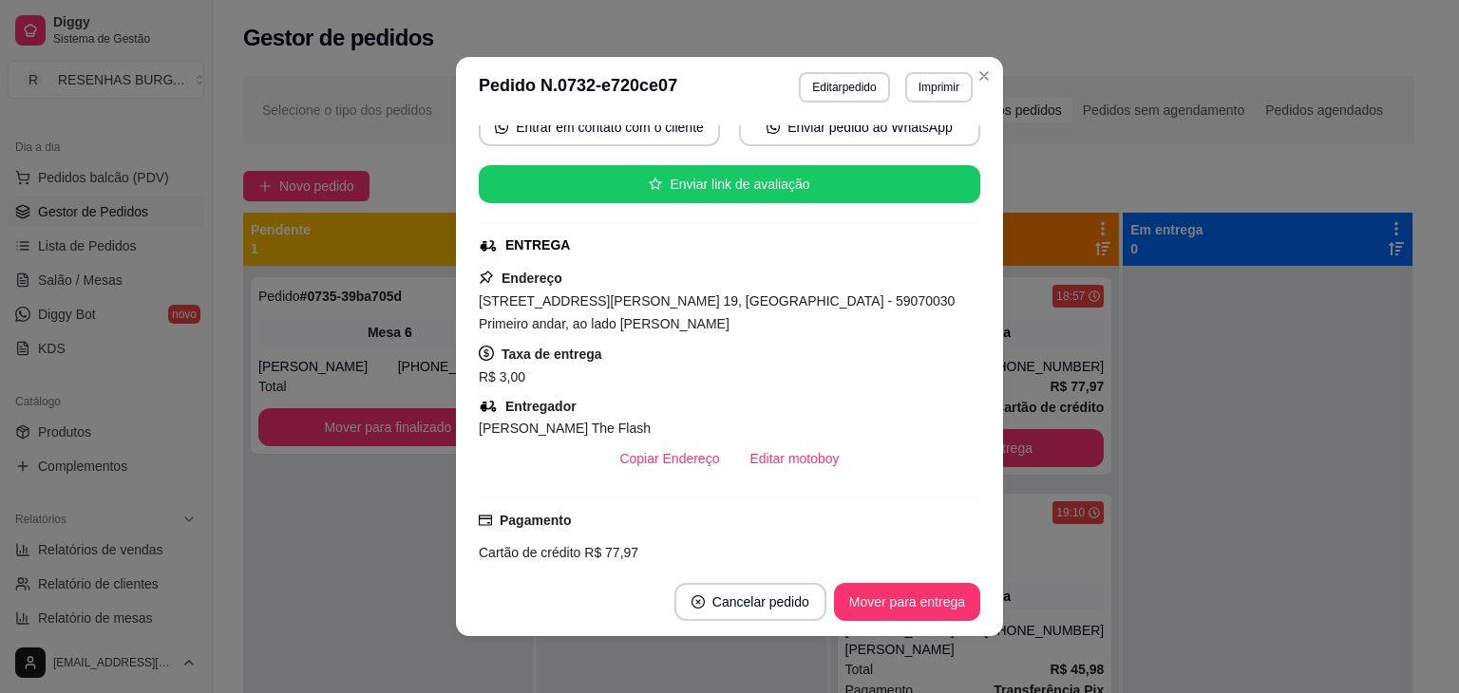
scroll to position [285, 0]
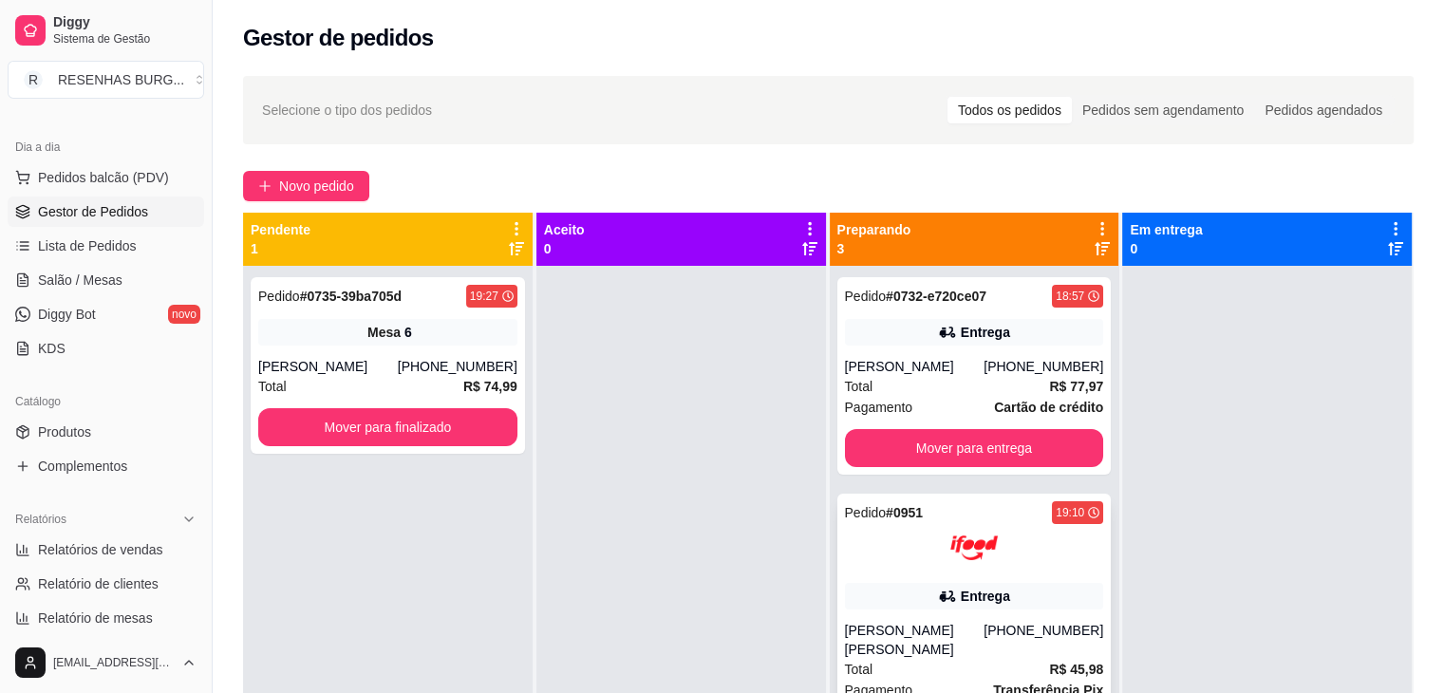
click at [937, 578] on div "Pedido # 0951 19:10 Entrega Rebeca Luiza (08) 00705-6070 Total R$ 45,98 Pagamen…" at bounding box center [975, 636] width 274 height 285
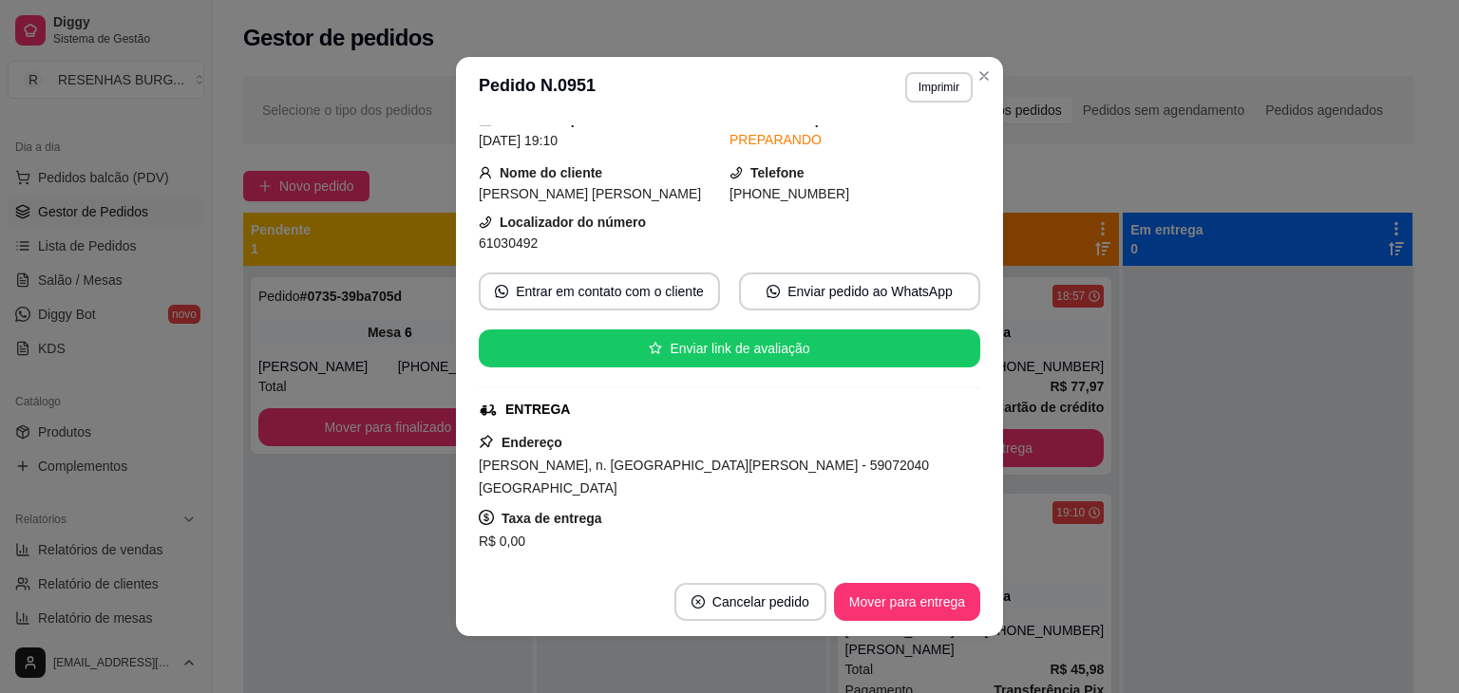
scroll to position [190, 0]
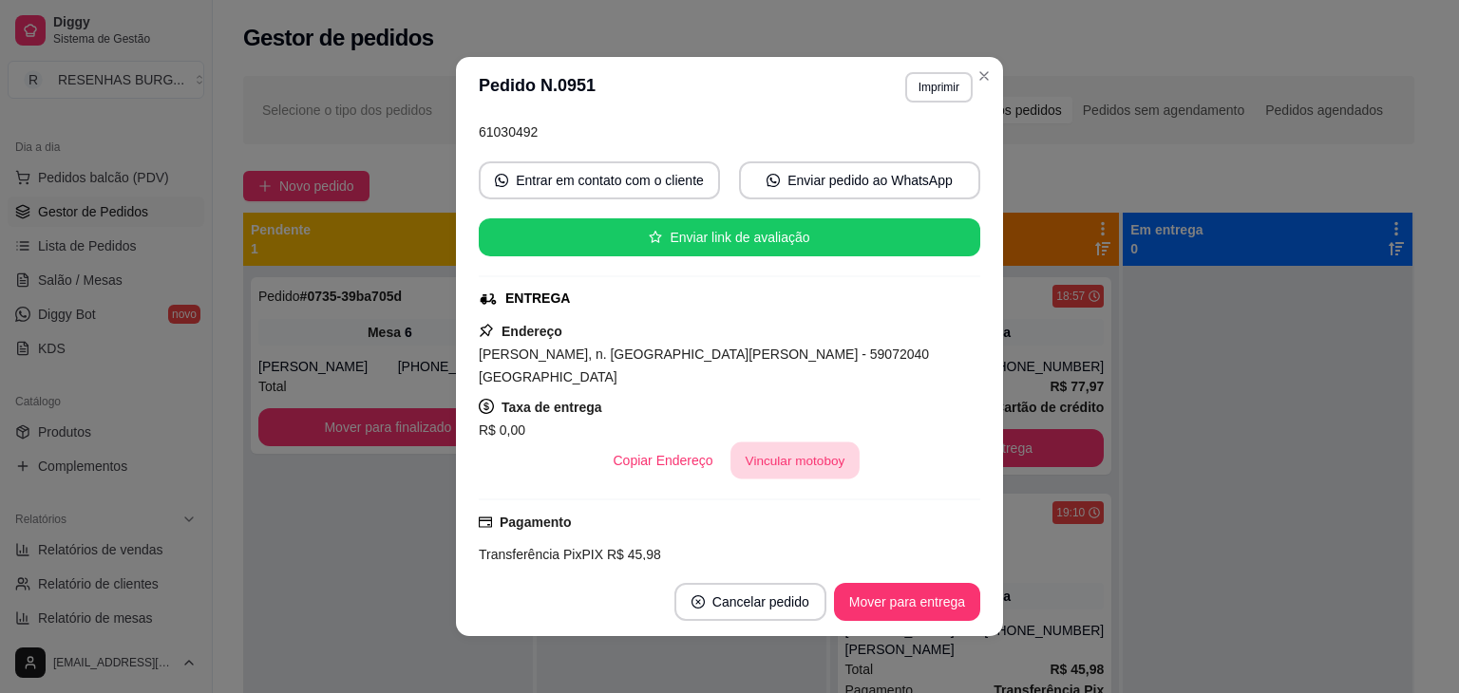
click at [761, 443] on button "Vincular motoboy" at bounding box center [794, 461] width 129 height 37
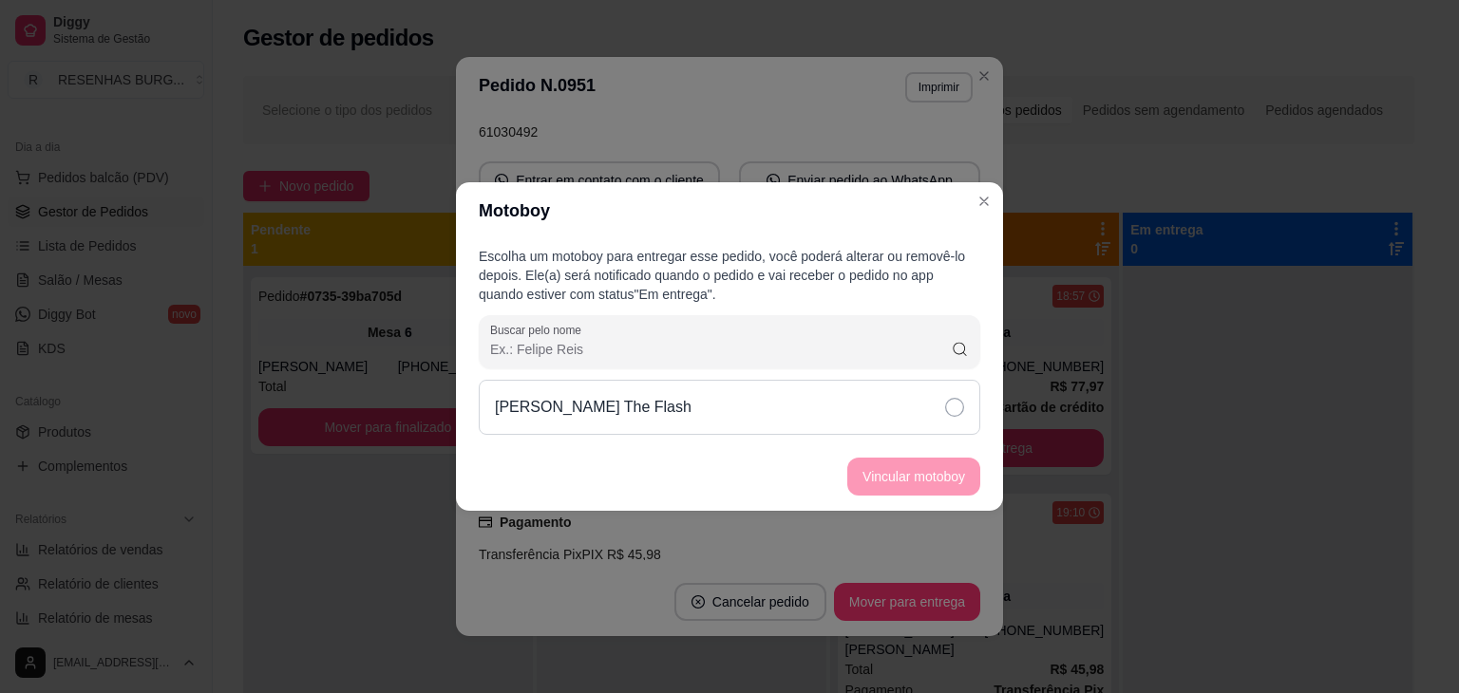
click at [885, 407] on div "[PERSON_NAME] The Flash" at bounding box center [729, 407] width 501 height 55
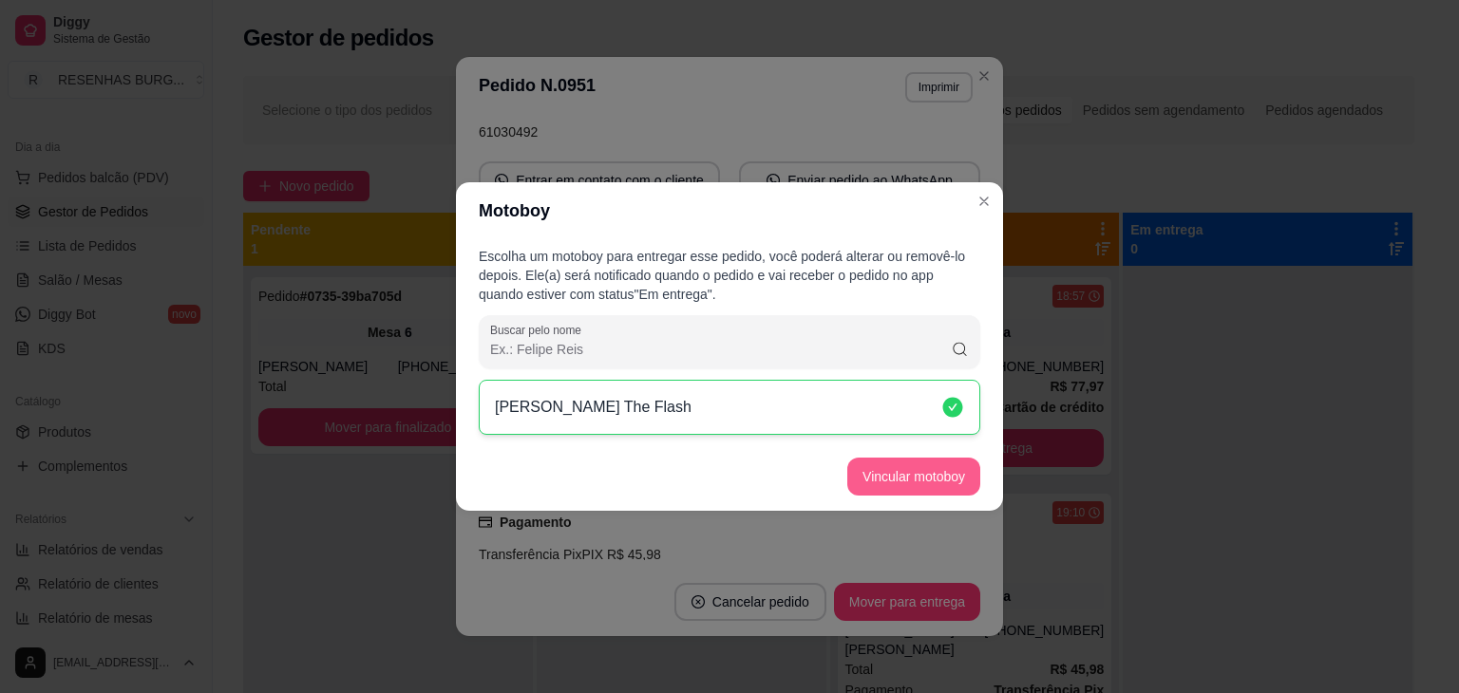
click at [921, 491] on button "Vincular motoboy" at bounding box center [913, 477] width 133 height 38
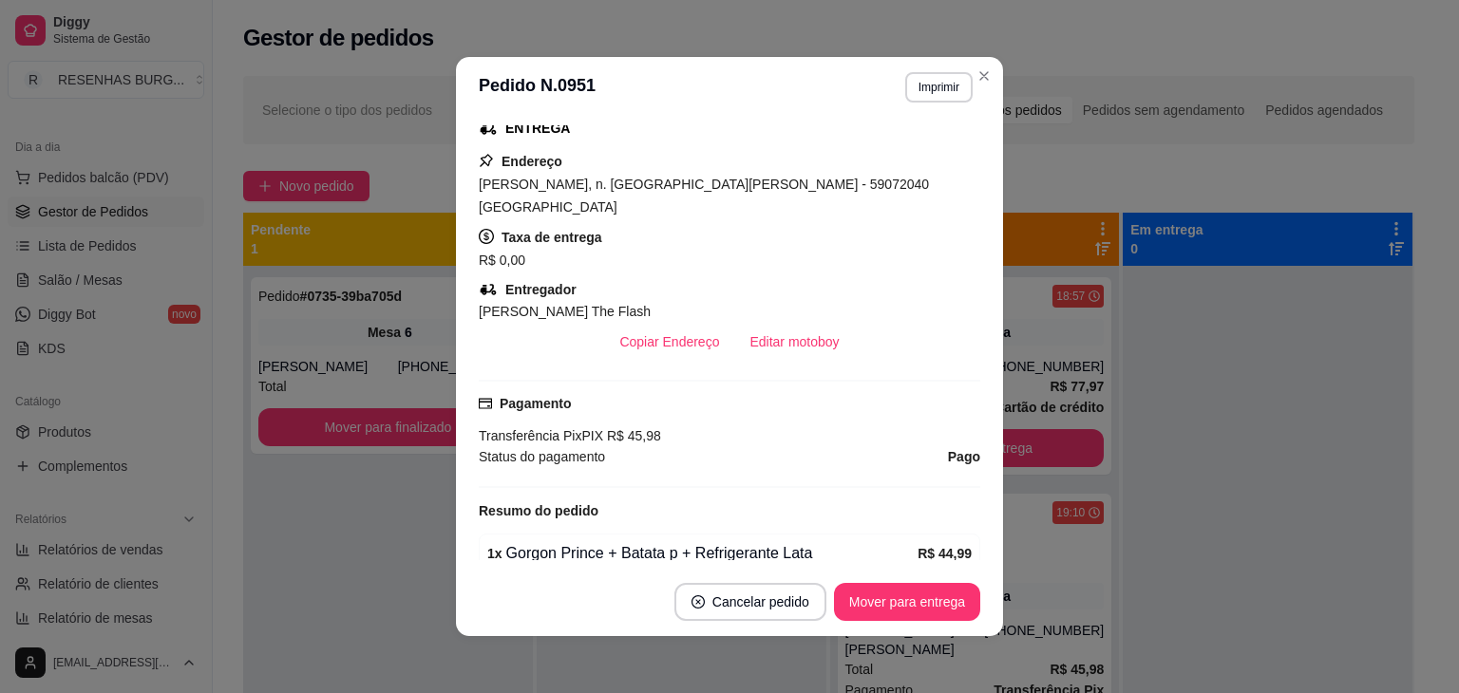
scroll to position [327, 0]
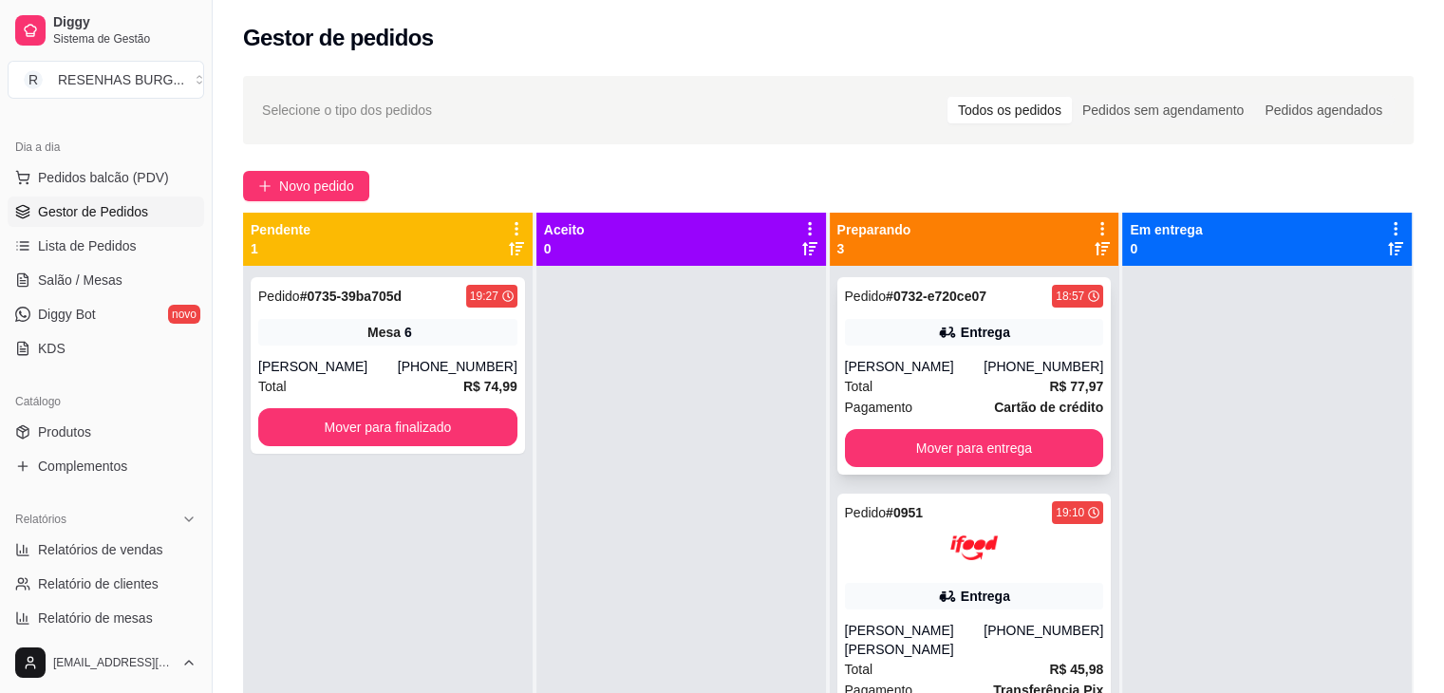
click at [978, 349] on div "Pedido # 0732-e720ce07 18:57 Entrega Andryer Costa (84) 99636-6674 Total R$ 77,…" at bounding box center [975, 376] width 274 height 198
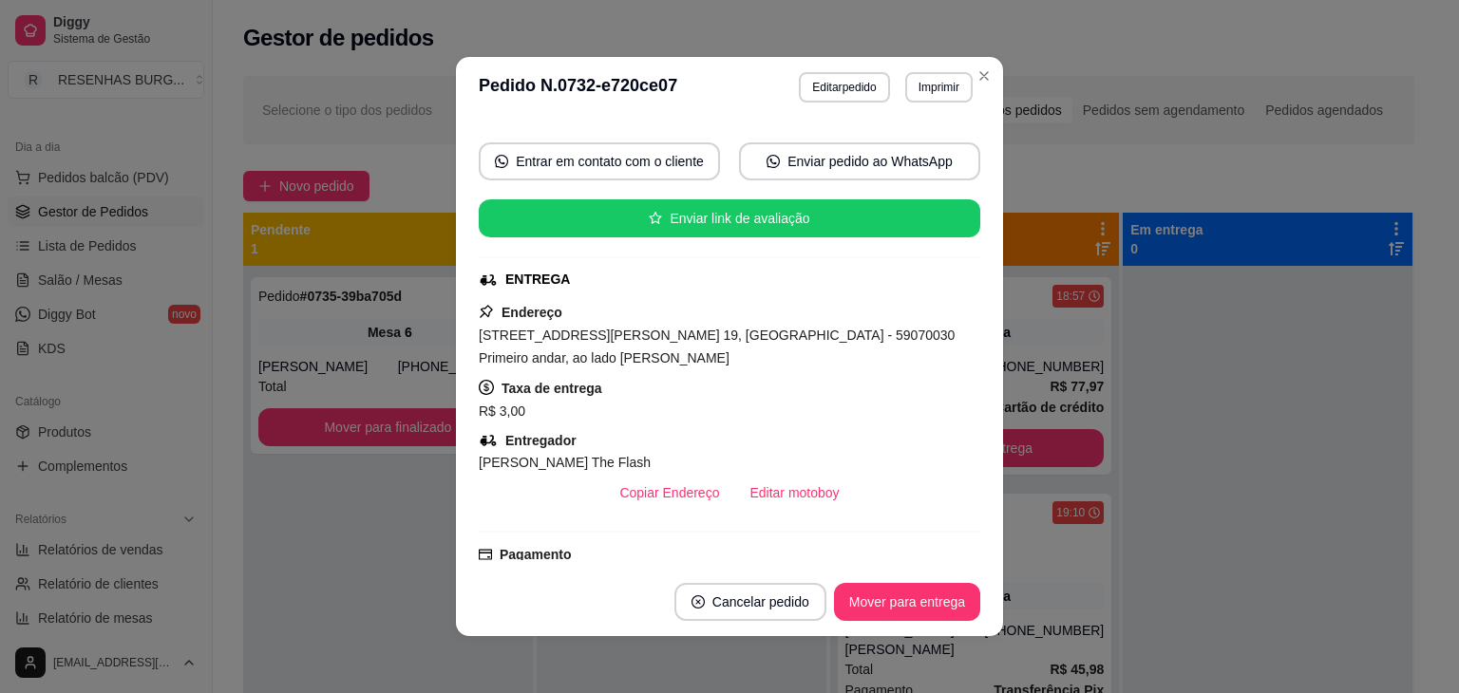
scroll to position [190, 0]
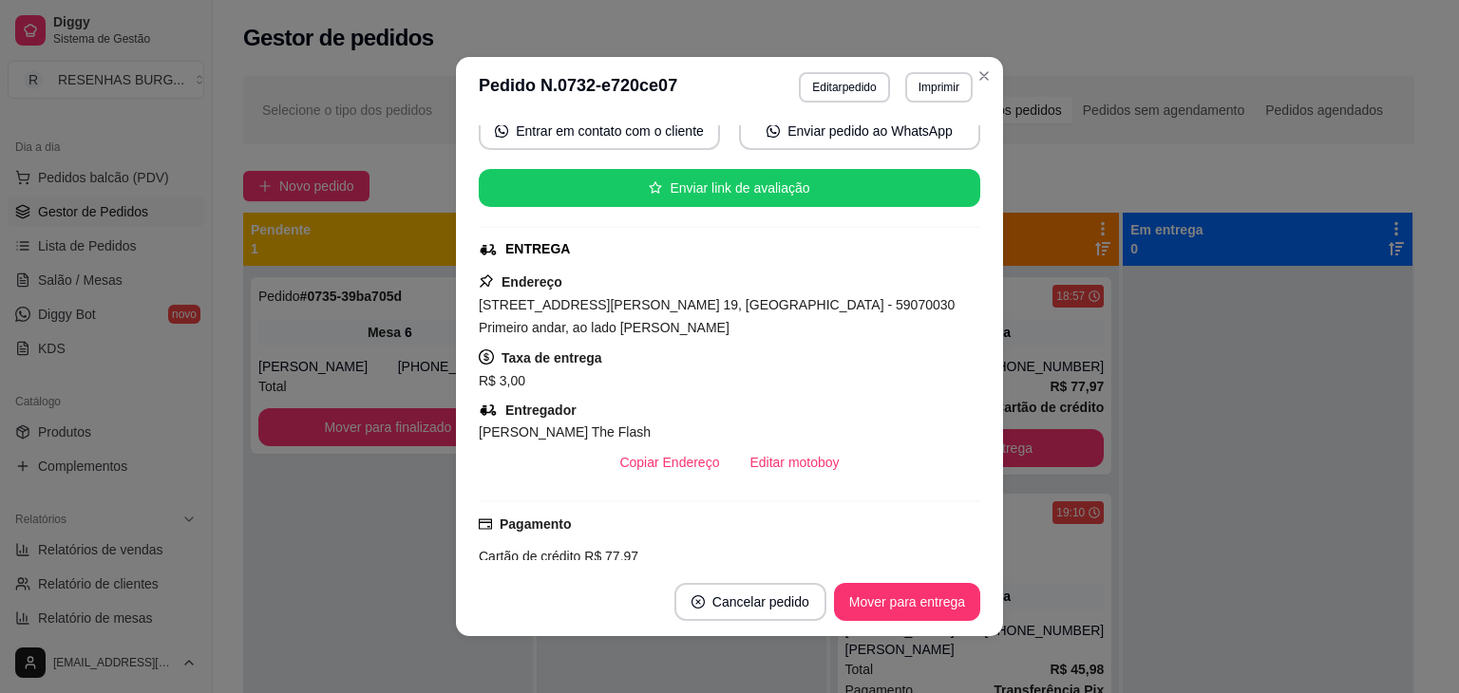
click at [991, 81] on header "**********" at bounding box center [729, 87] width 547 height 61
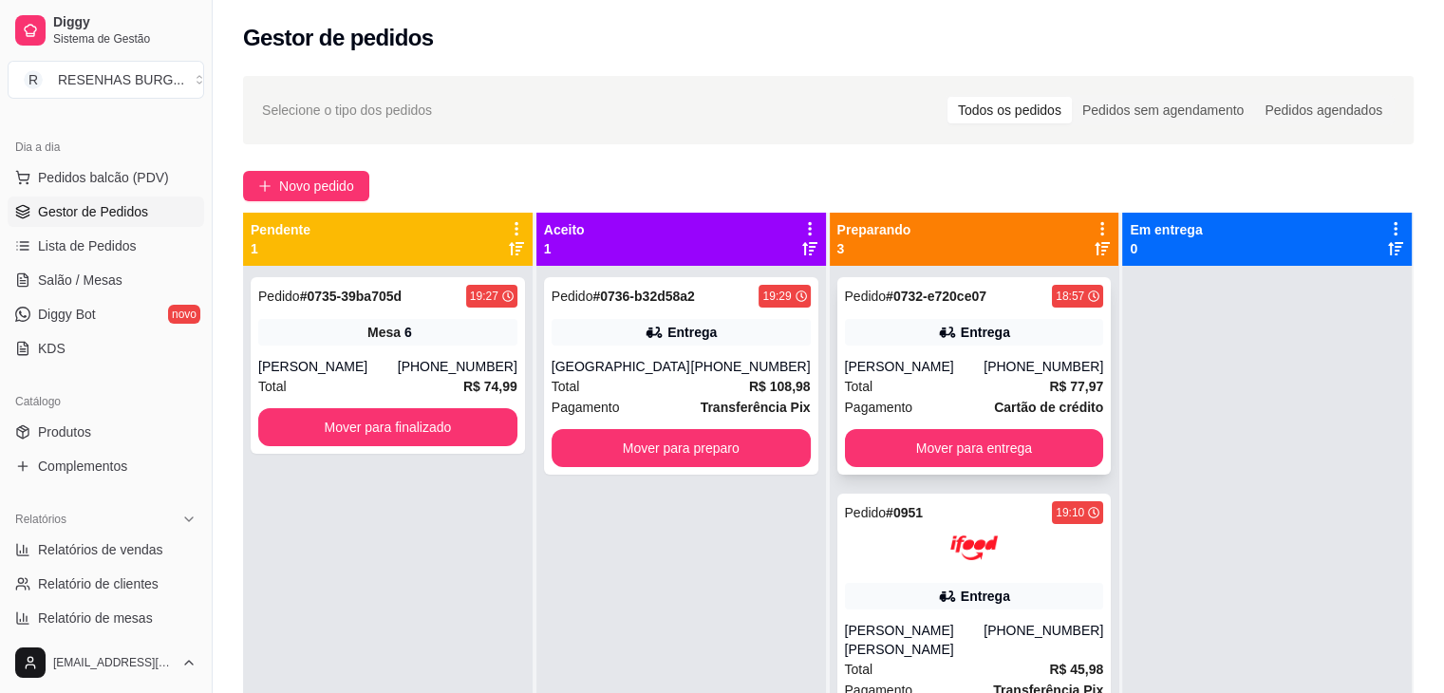
click at [957, 343] on div "Entrega" at bounding box center [974, 332] width 259 height 27
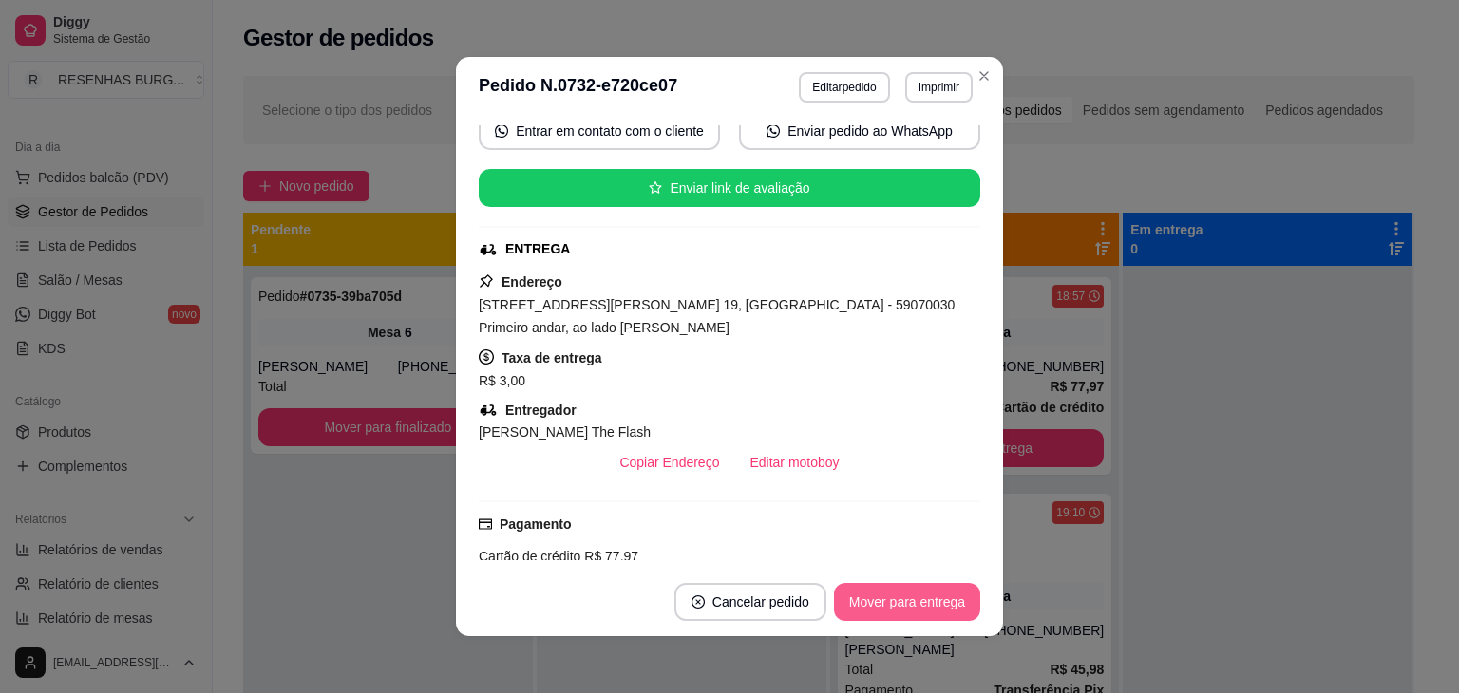
click at [882, 601] on button "Mover para entrega" at bounding box center [907, 602] width 146 height 38
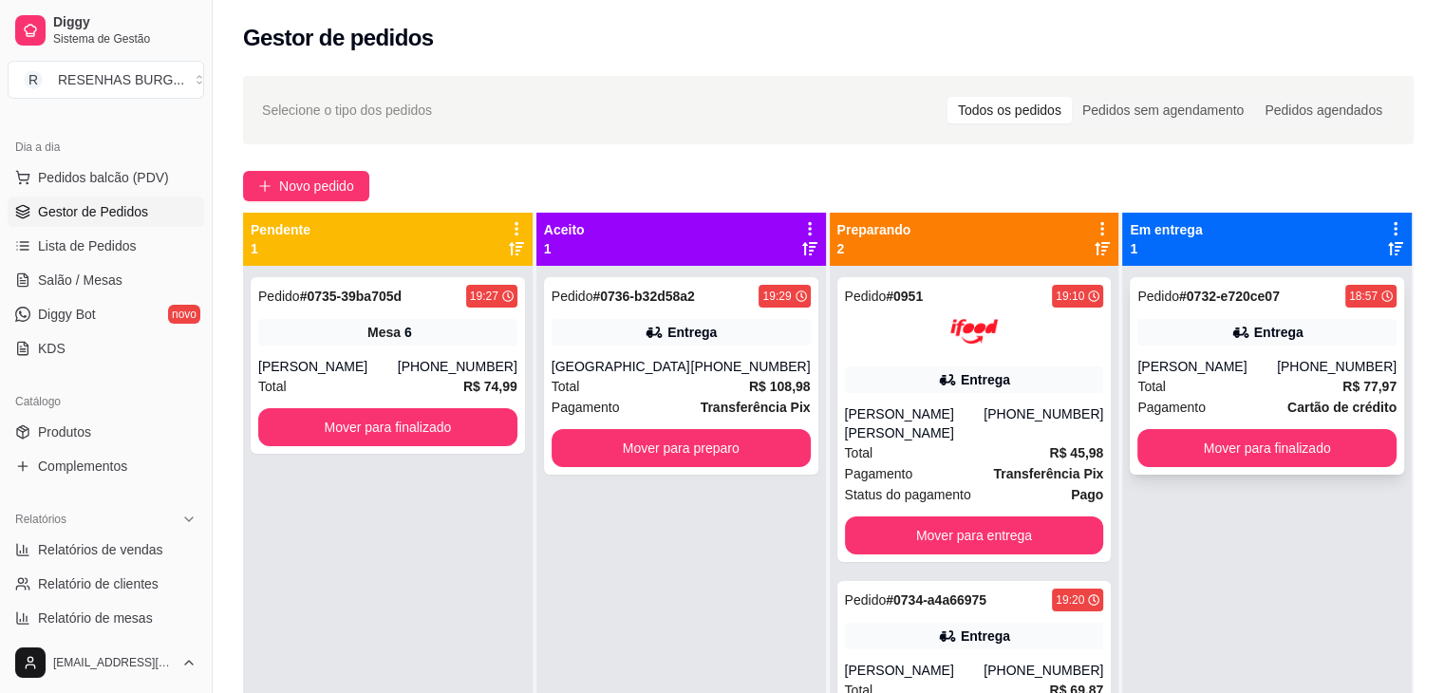
click at [1254, 341] on div "Entrega" at bounding box center [1278, 332] width 49 height 19
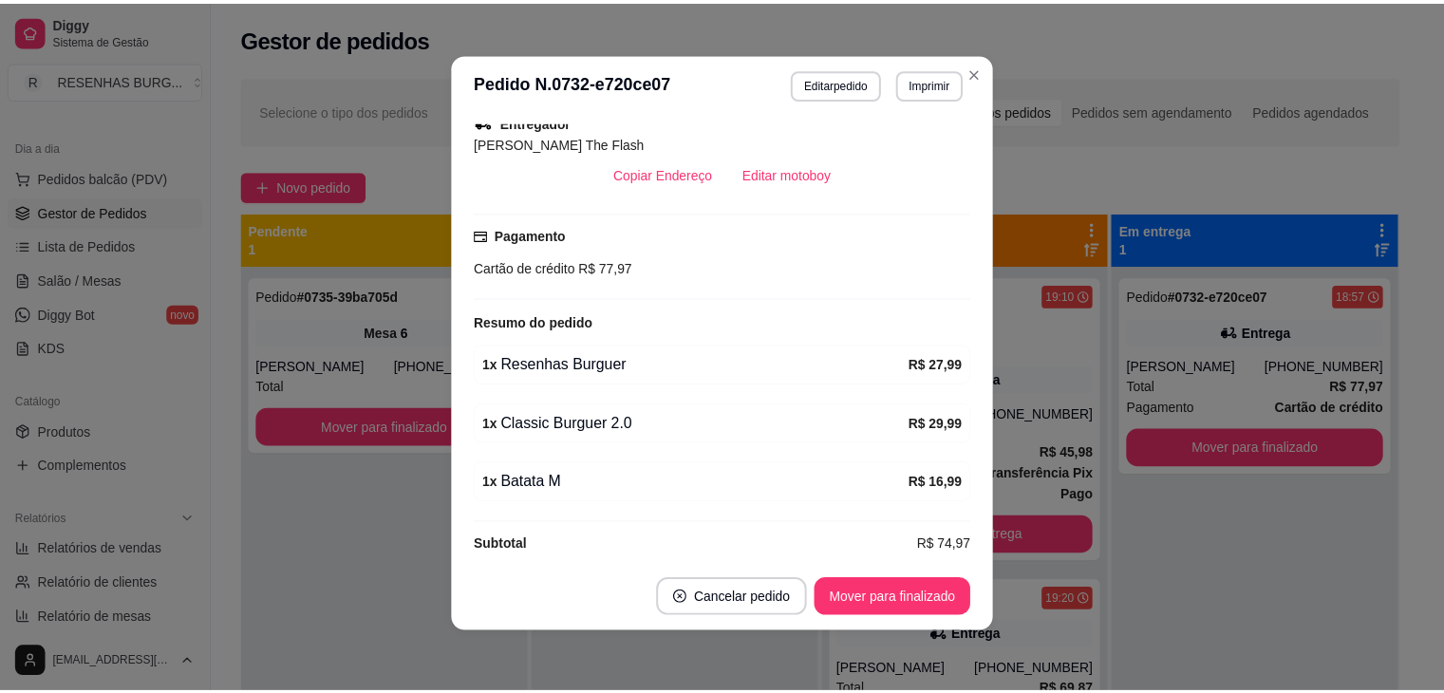
scroll to position [513, 0]
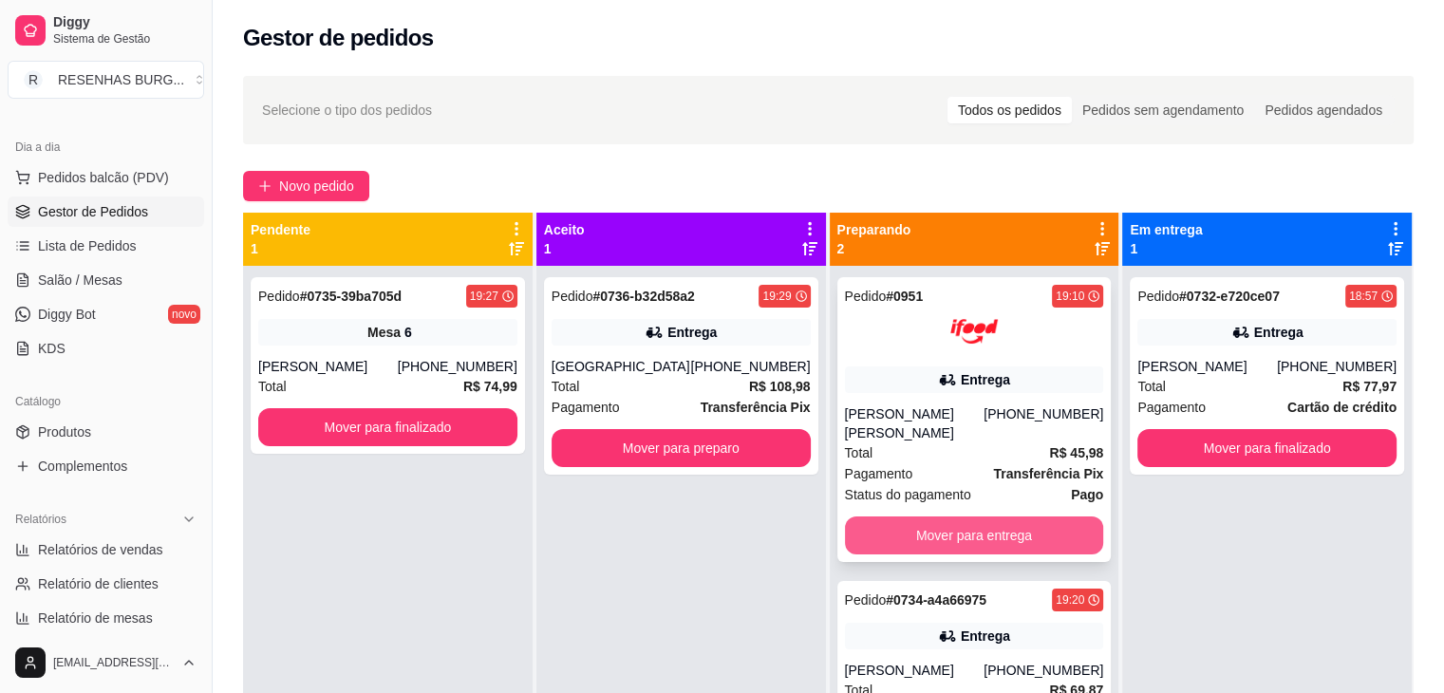
click at [1008, 517] on button "Mover para entrega" at bounding box center [974, 536] width 259 height 38
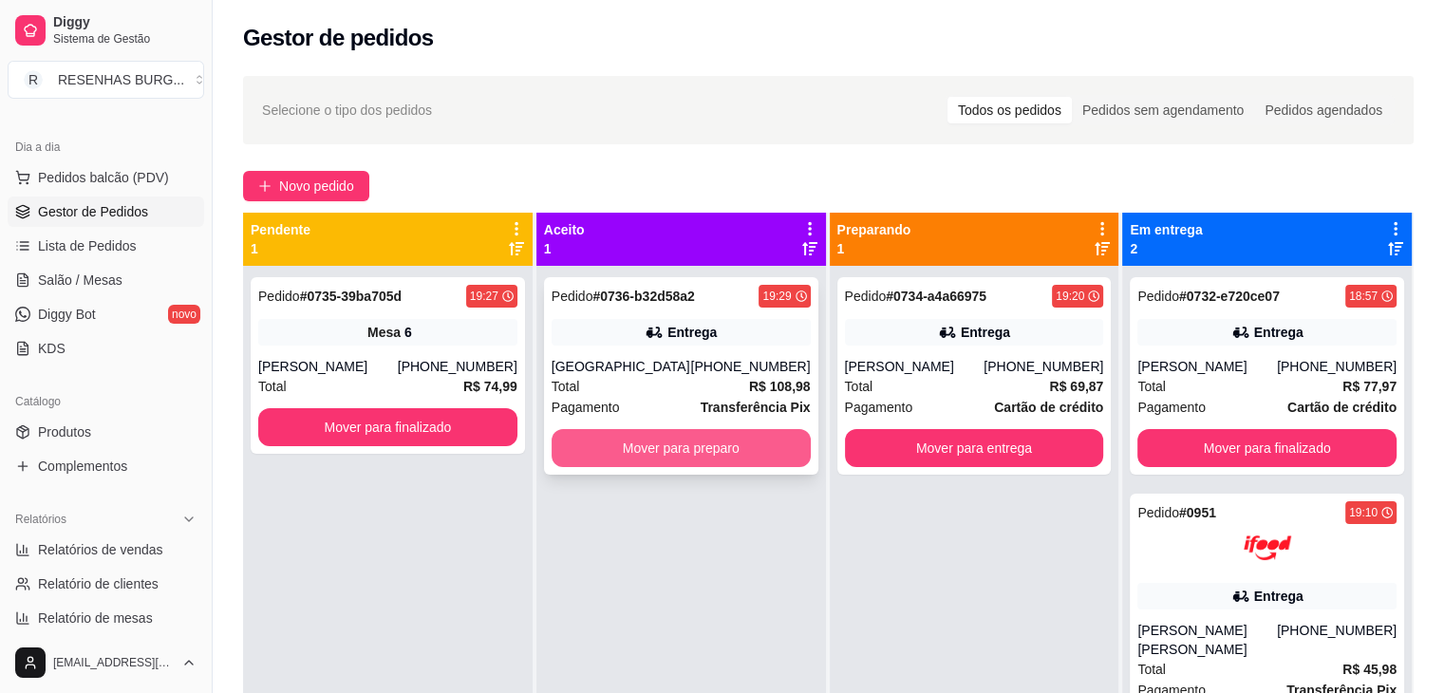
click at [690, 446] on button "Mover para preparo" at bounding box center [681, 448] width 259 height 38
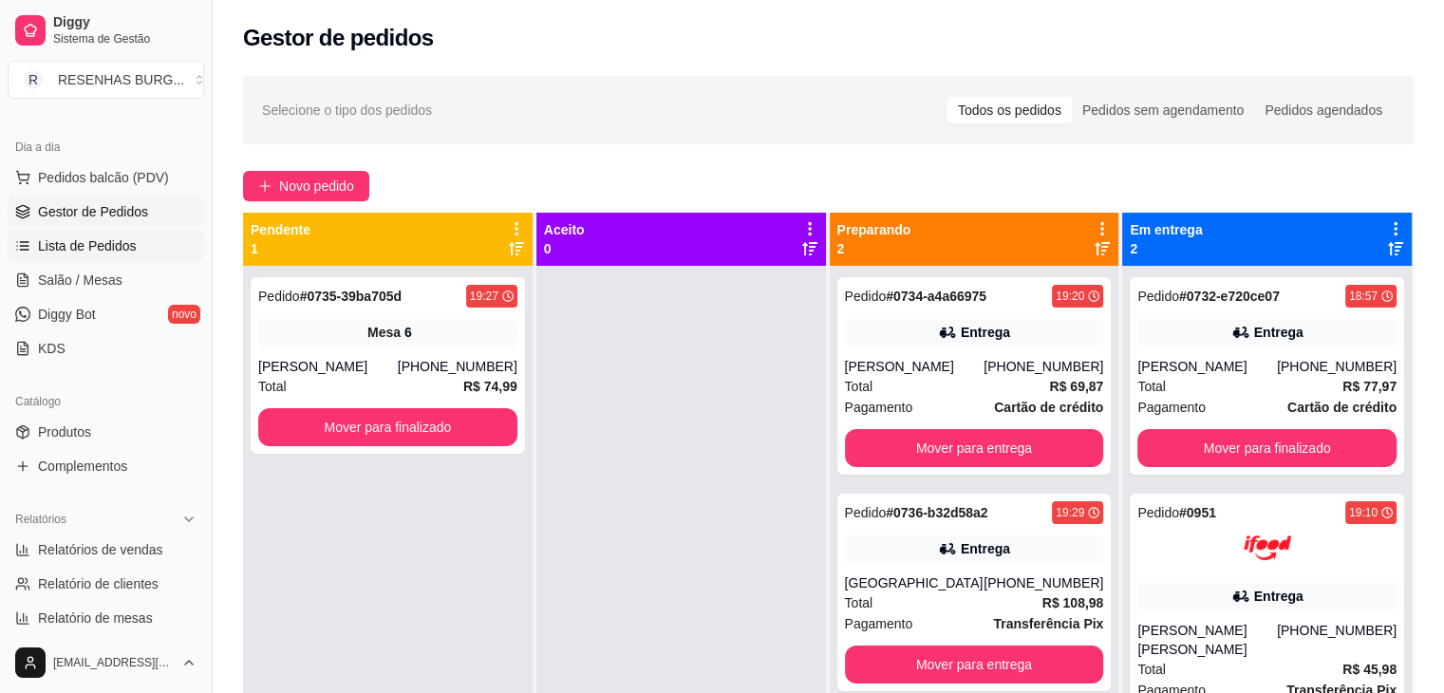
click at [71, 240] on span "Lista de Pedidos" at bounding box center [87, 245] width 99 height 19
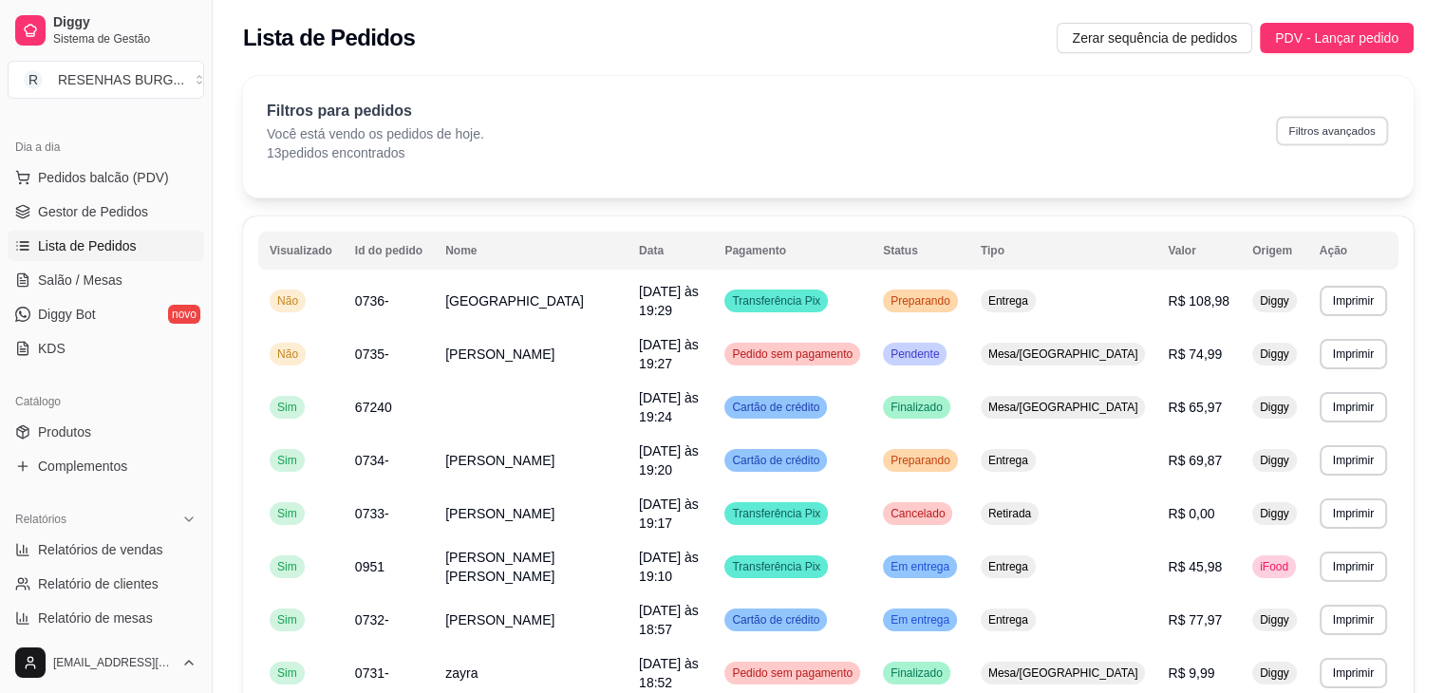
click at [1300, 128] on button "Filtros avançados" at bounding box center [1332, 130] width 112 height 29
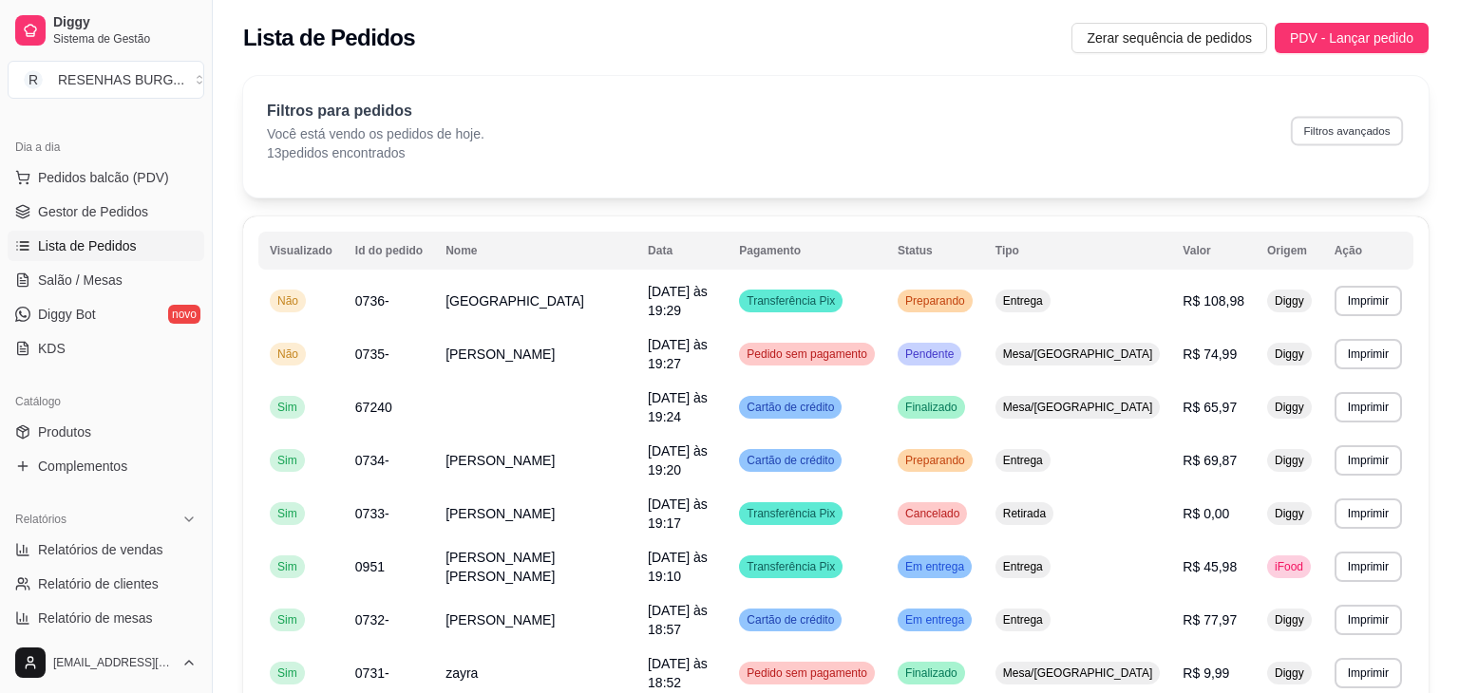
select select "0"
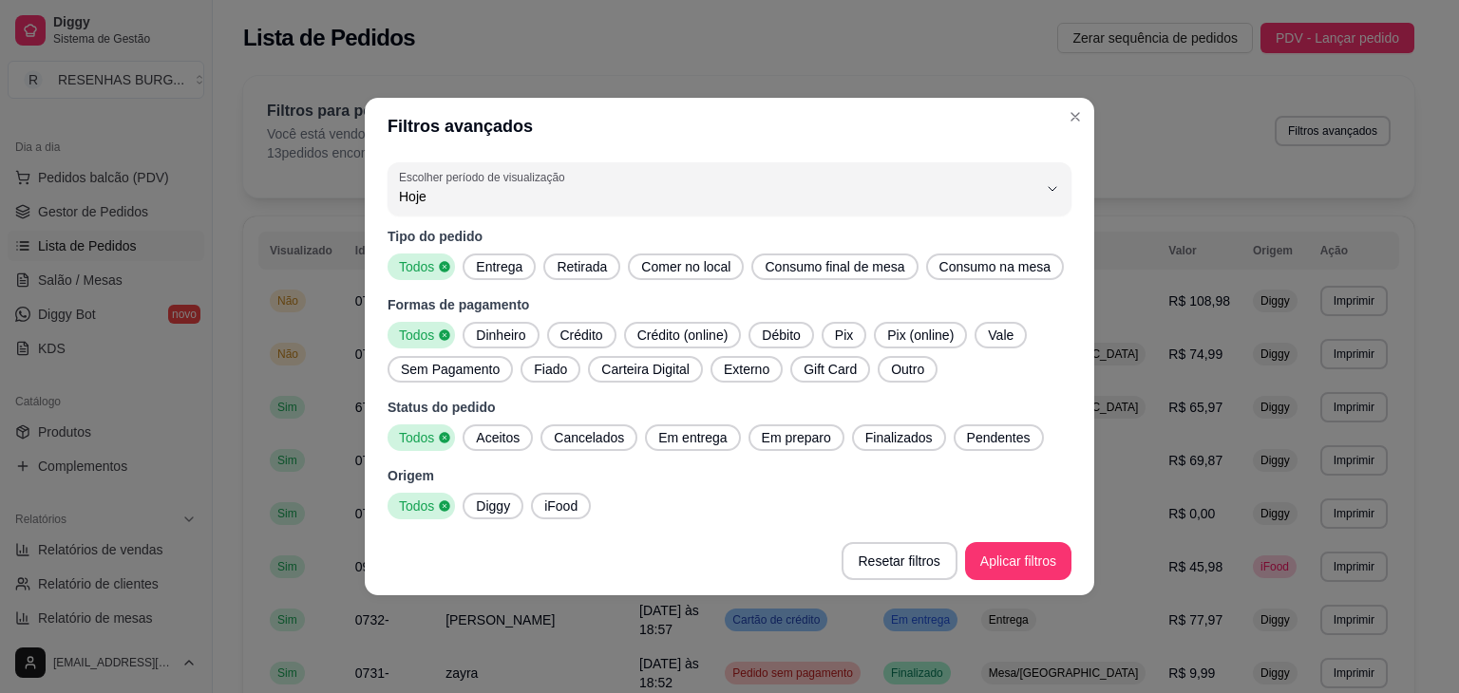
click at [485, 269] on span "Entrega" at bounding box center [499, 266] width 62 height 19
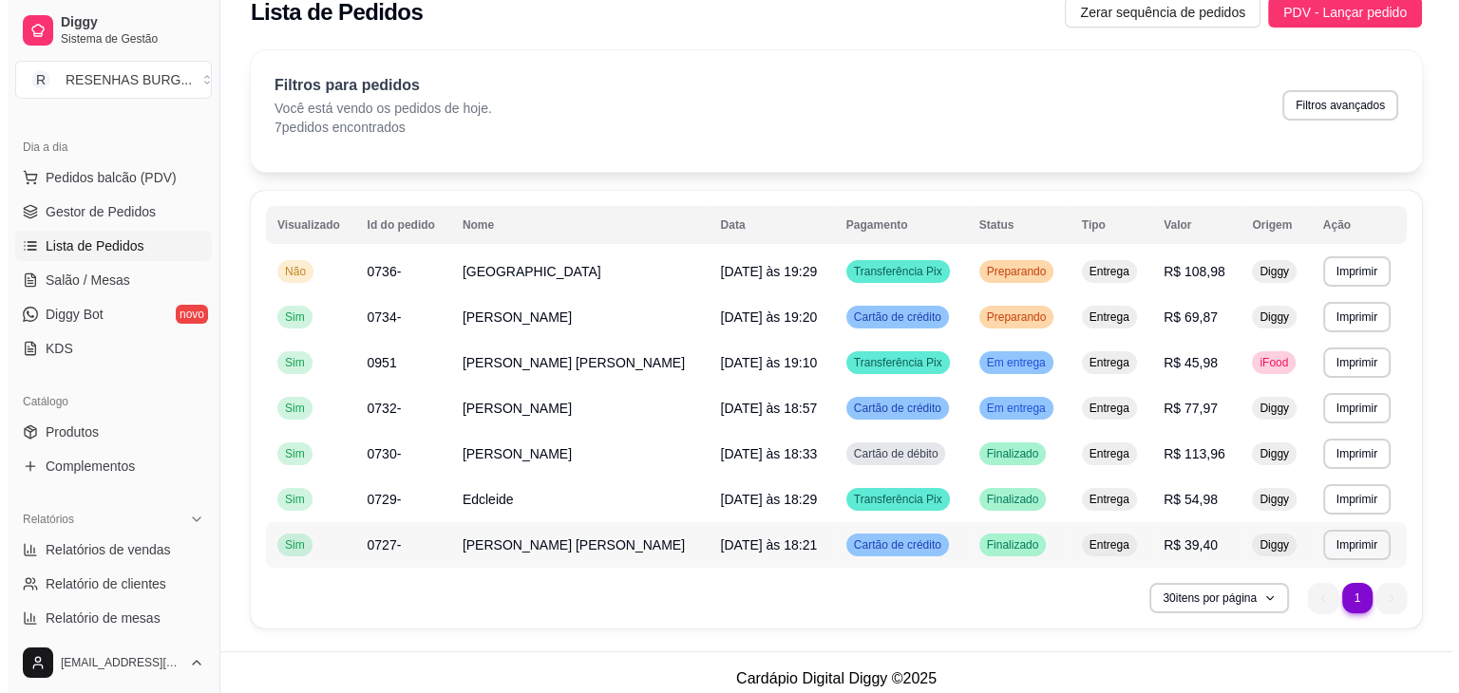
scroll to position [38, 0]
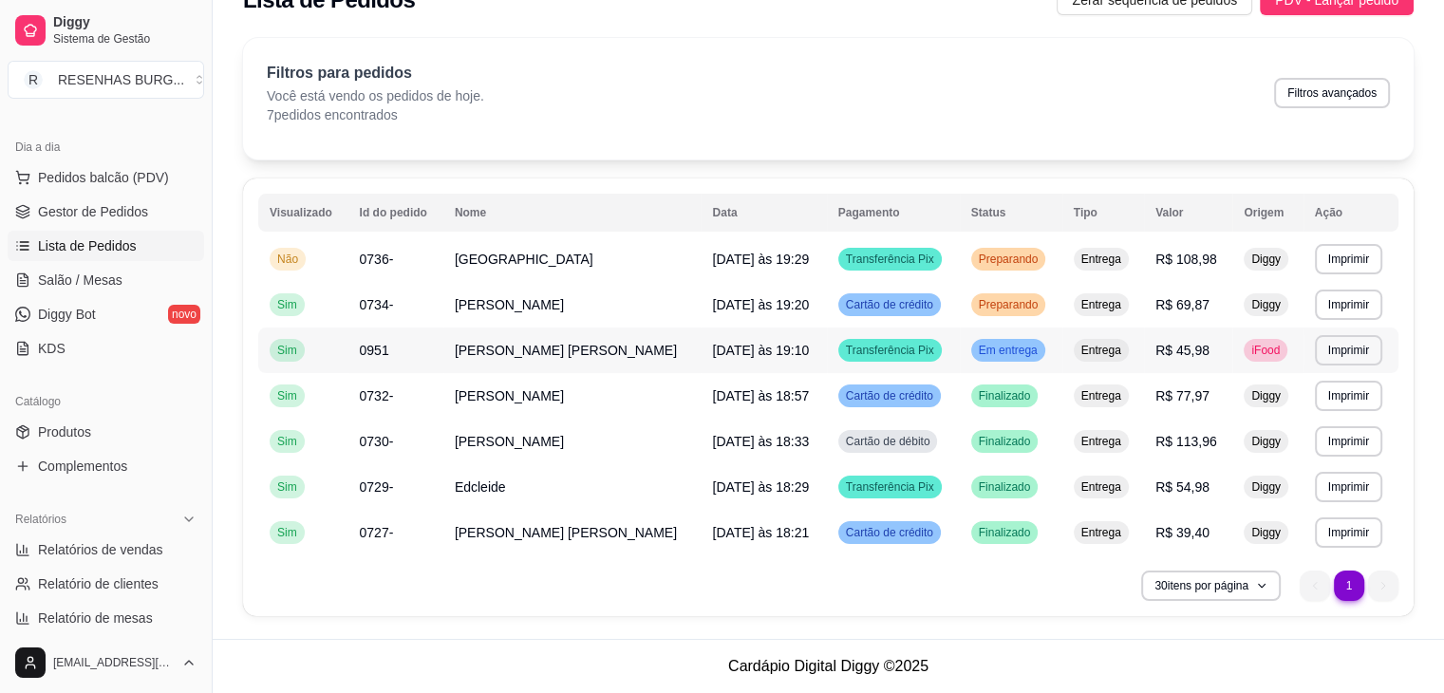
click at [536, 358] on td "[PERSON_NAME]" at bounding box center [572, 351] width 258 height 46
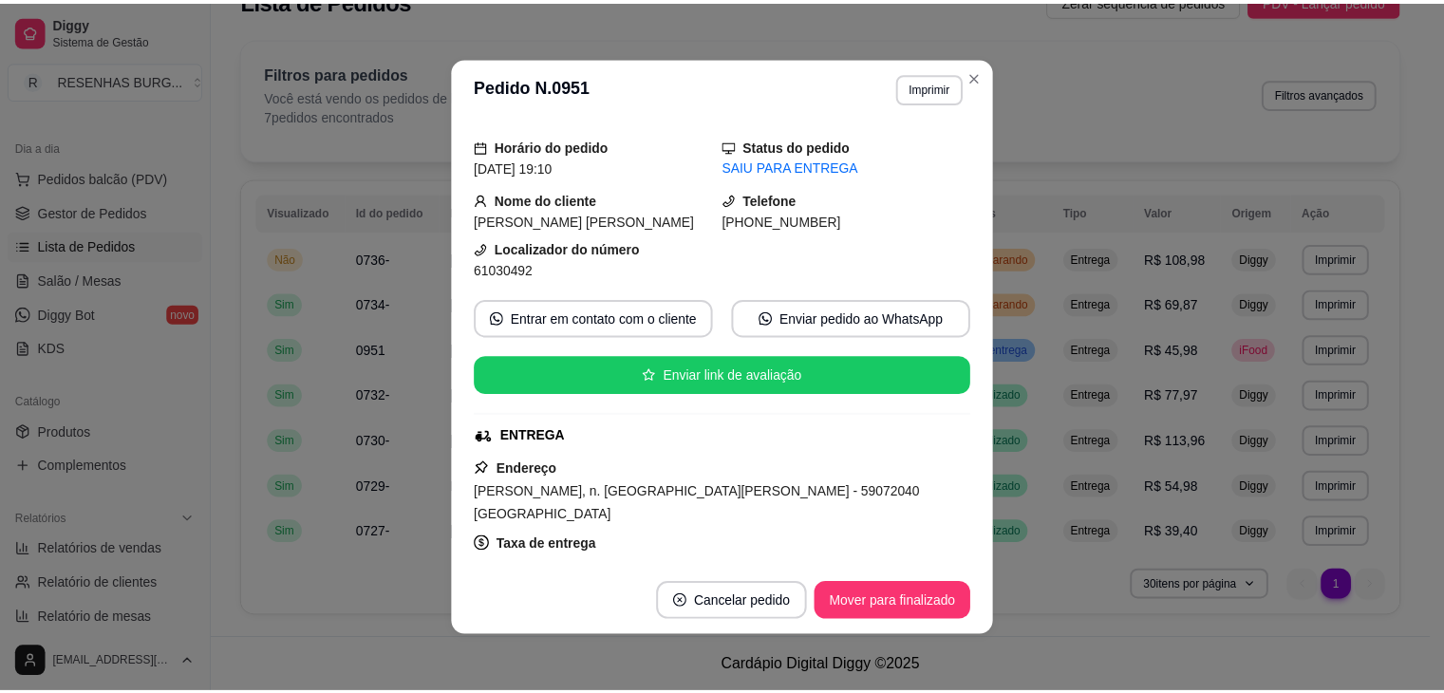
scroll to position [95, 0]
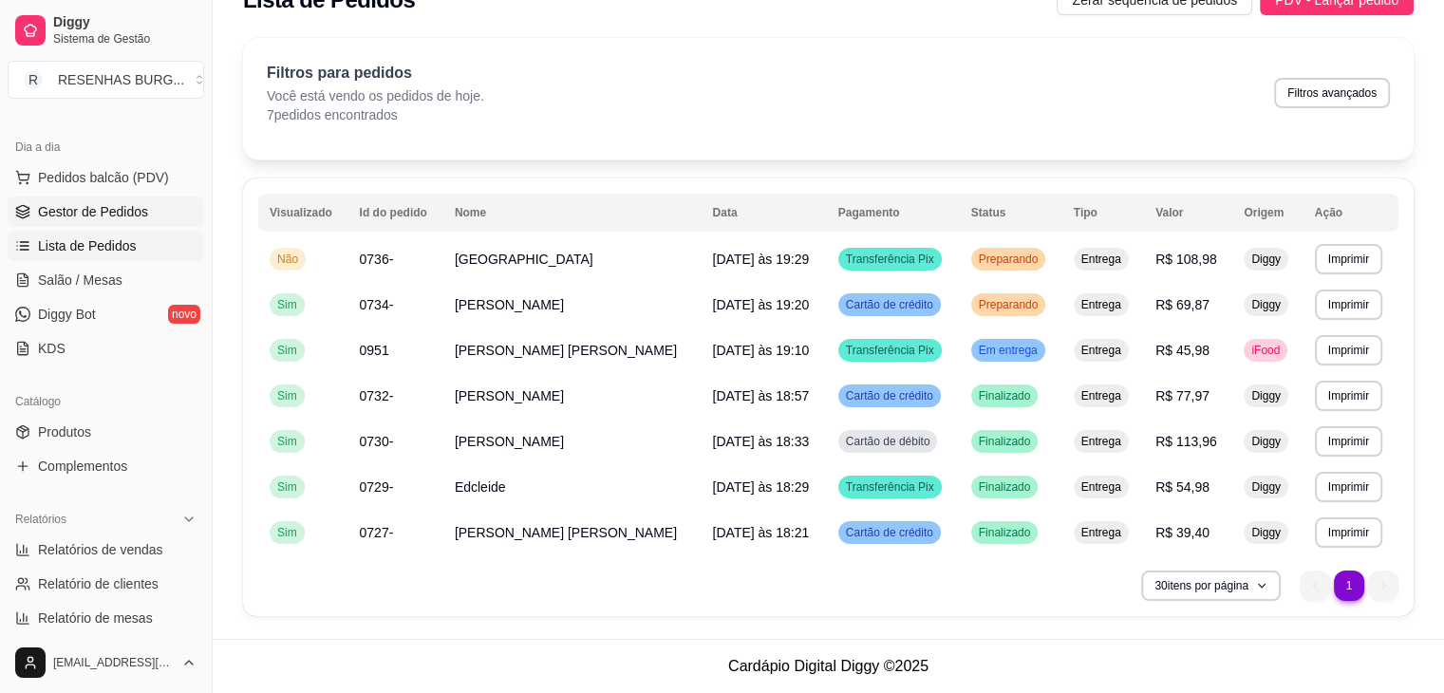
click at [87, 214] on span "Gestor de Pedidos" at bounding box center [93, 211] width 110 height 19
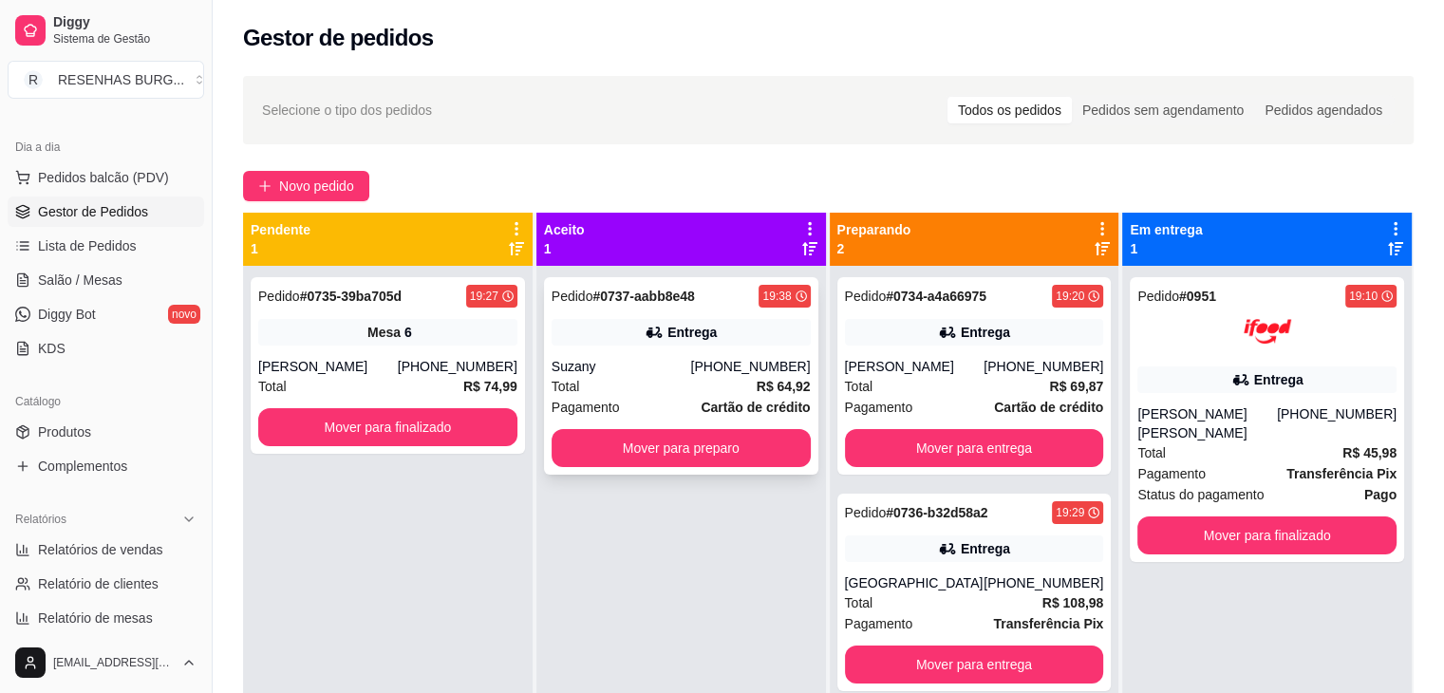
click at [651, 340] on icon at bounding box center [654, 332] width 19 height 19
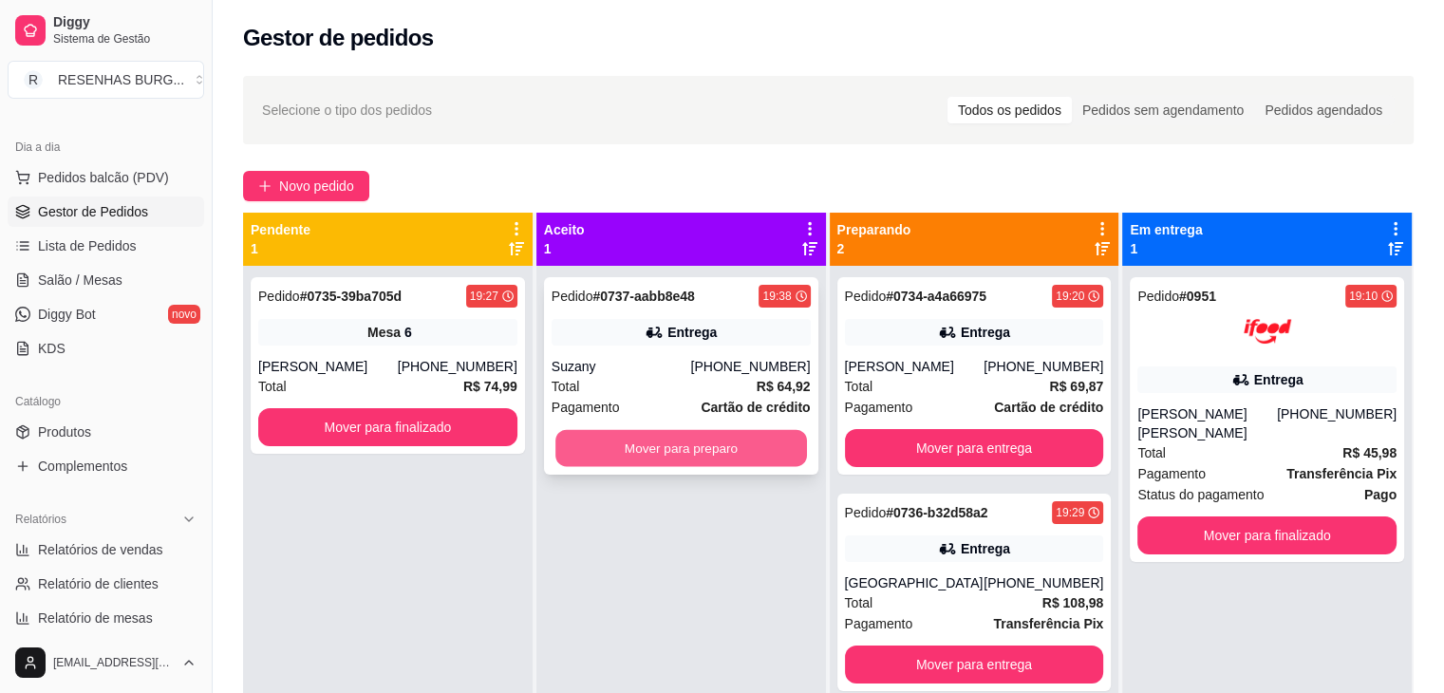
click at [699, 446] on button "Mover para preparo" at bounding box center [682, 448] width 252 height 37
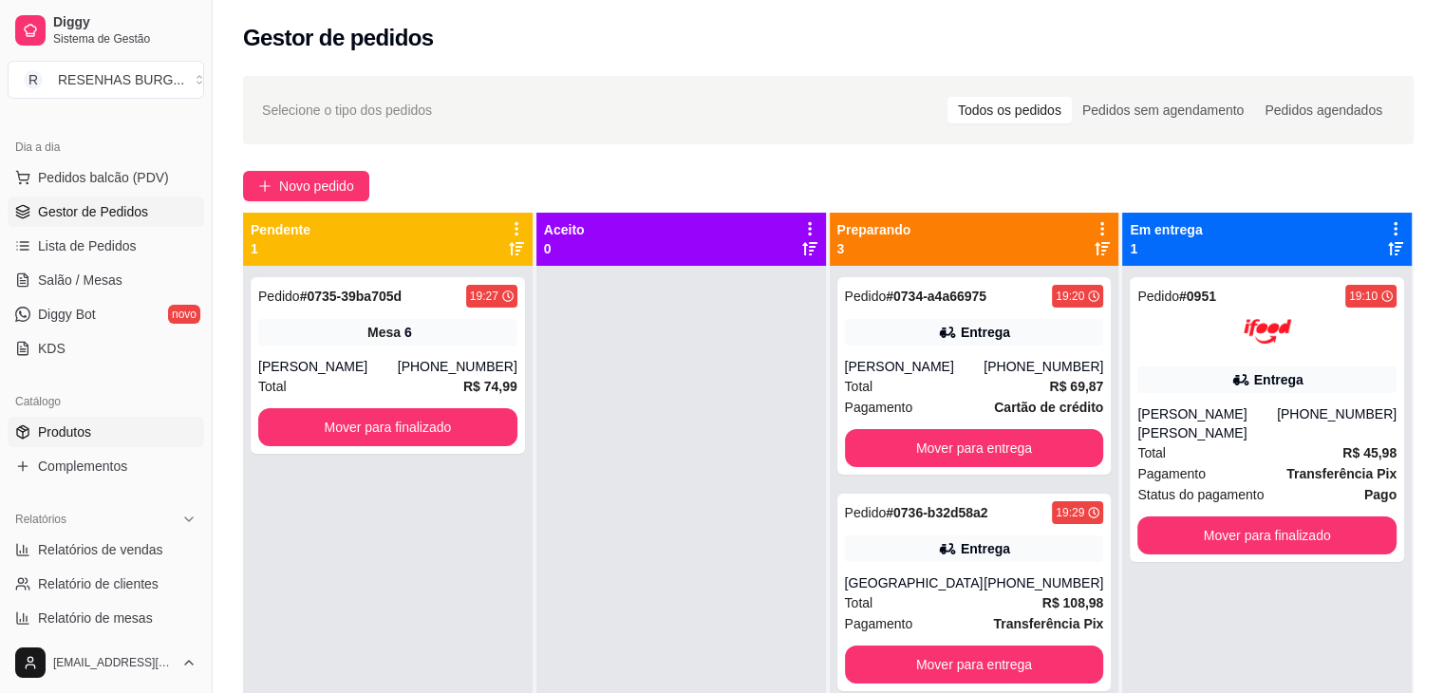
click at [85, 427] on span "Produtos" at bounding box center [64, 432] width 53 height 19
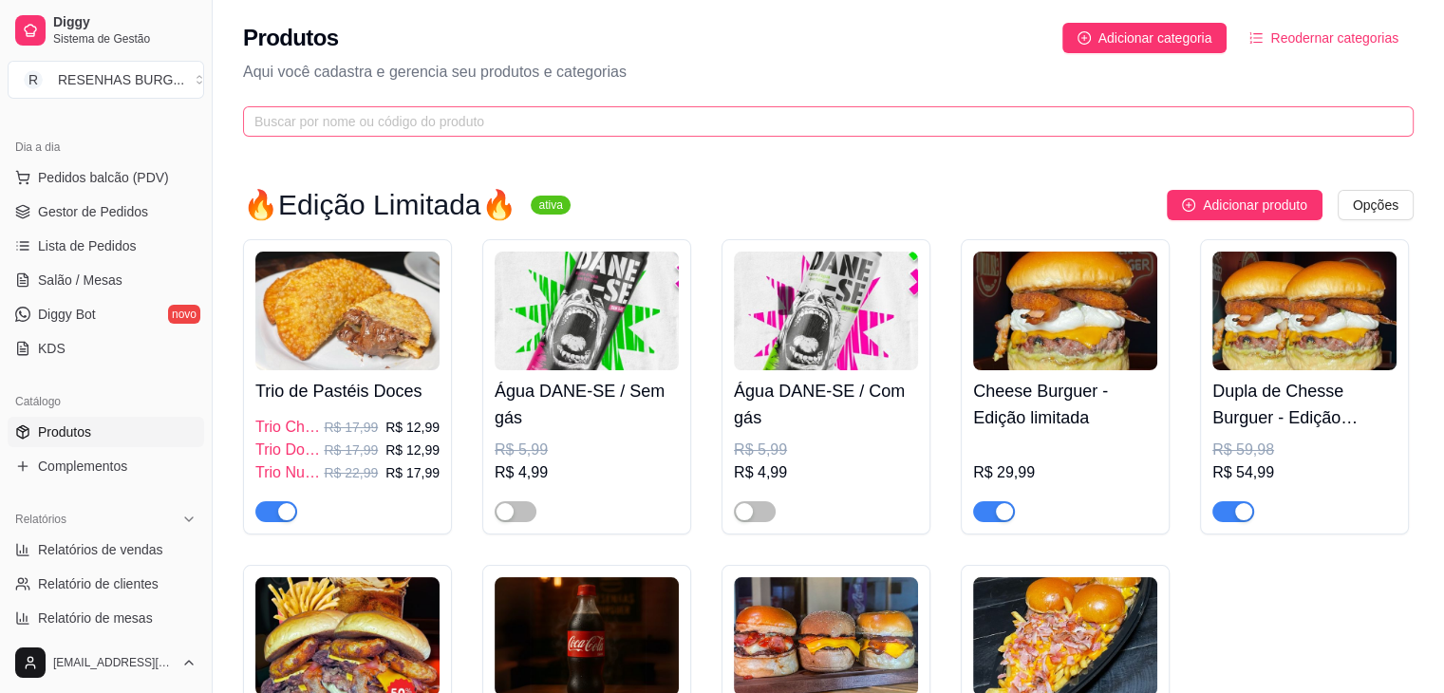
click at [417, 132] on span at bounding box center [828, 121] width 1171 height 30
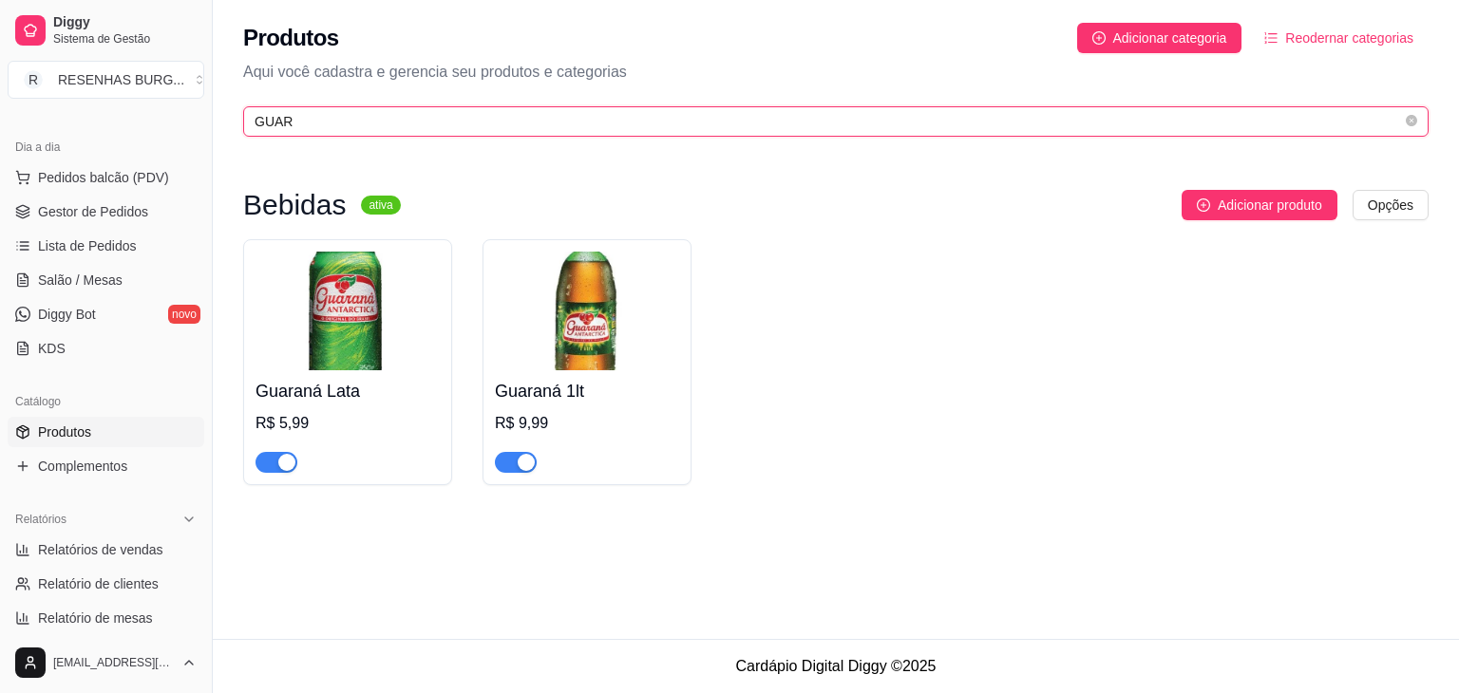
type input "GUAR"
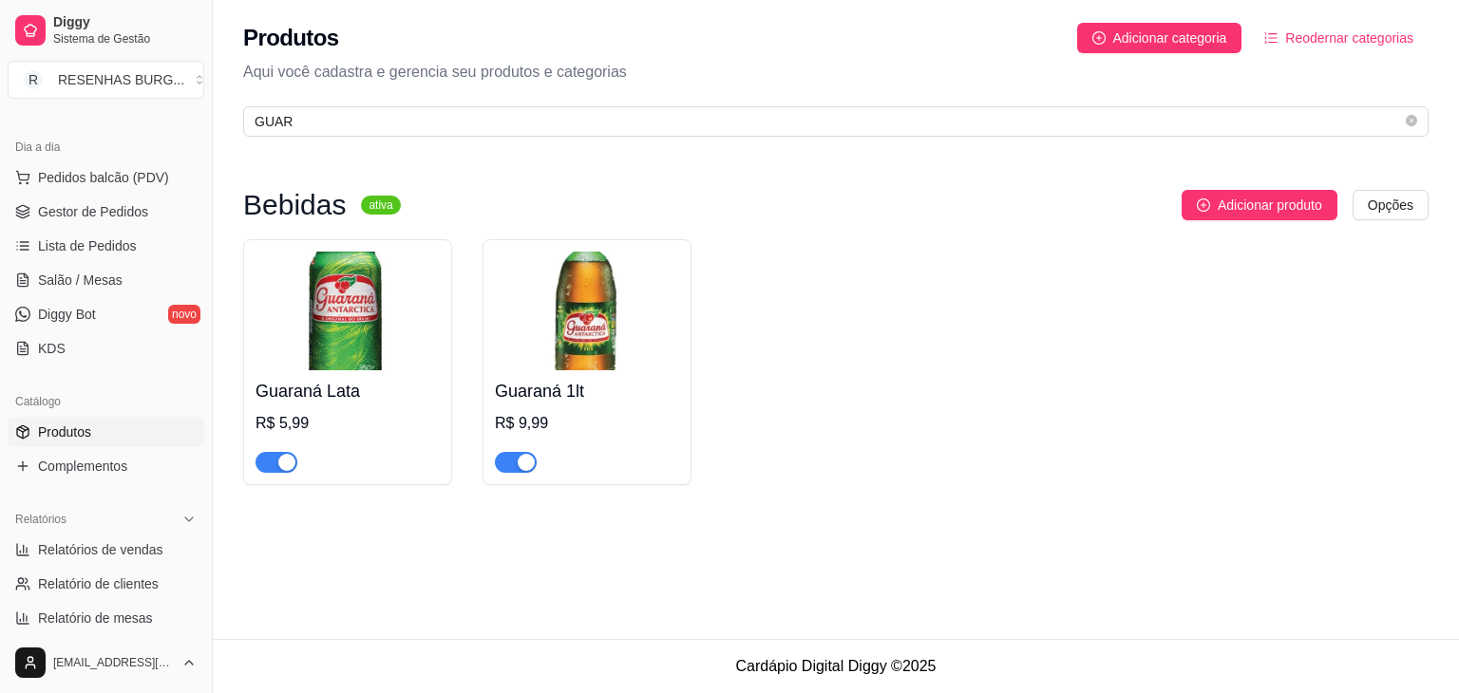
click at [516, 485] on div "Guaraná 1lt R$ 9,99" at bounding box center [586, 362] width 209 height 246
click at [523, 464] on div "button" at bounding box center [526, 462] width 17 height 17
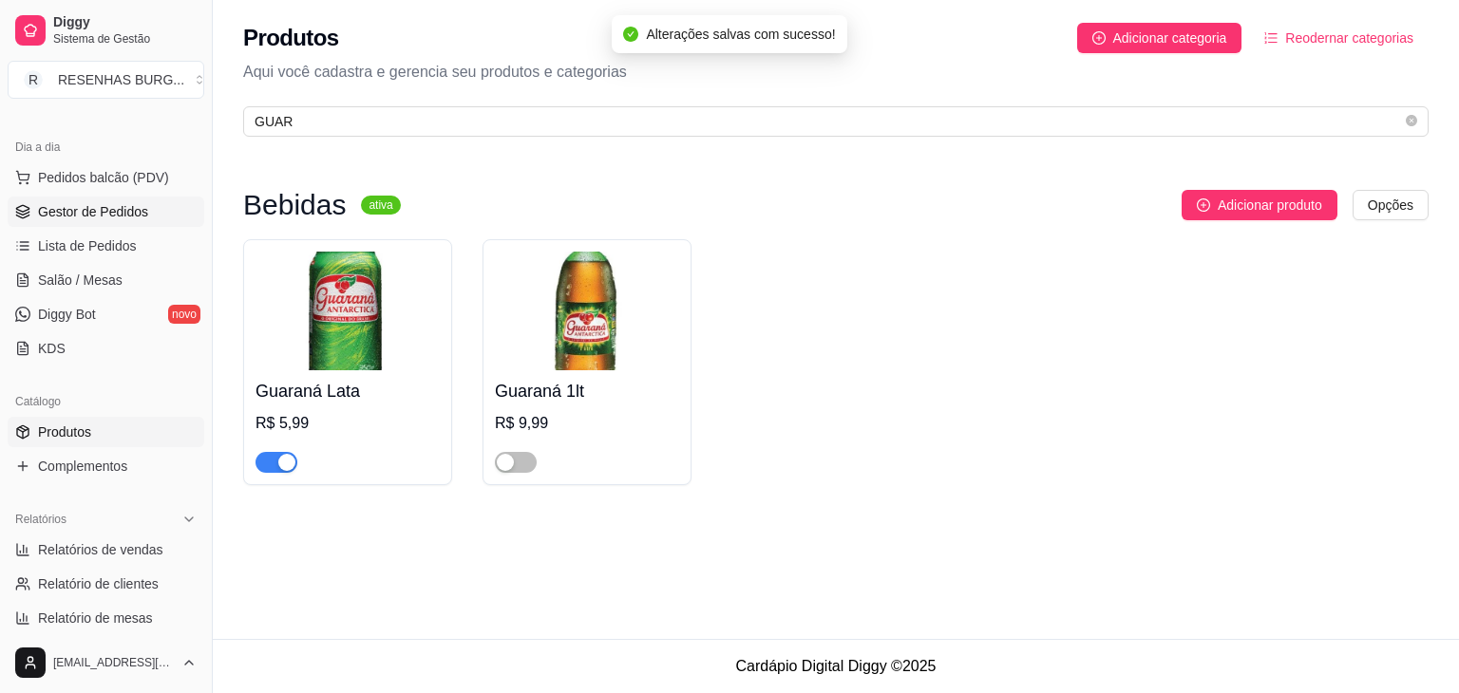
click at [123, 216] on span "Gestor de Pedidos" at bounding box center [93, 211] width 110 height 19
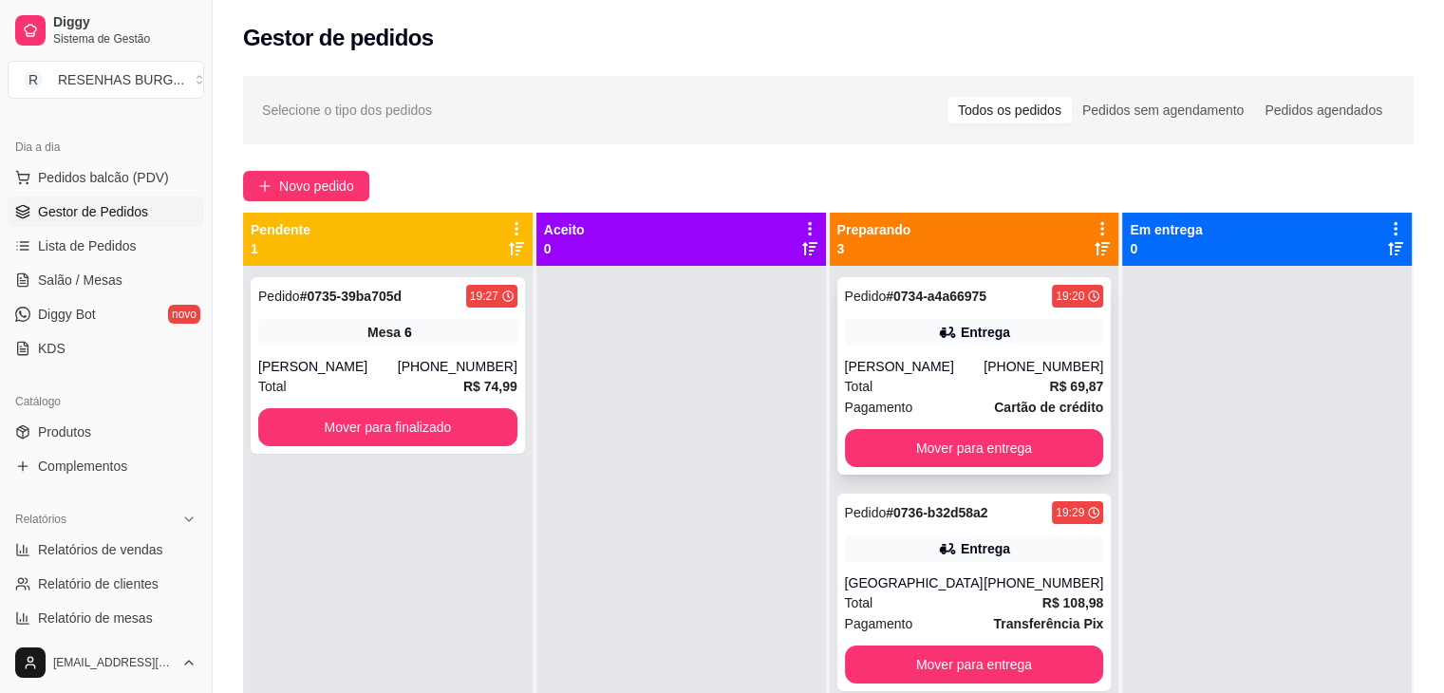
click at [957, 359] on div "[PERSON_NAME]" at bounding box center [915, 366] width 140 height 19
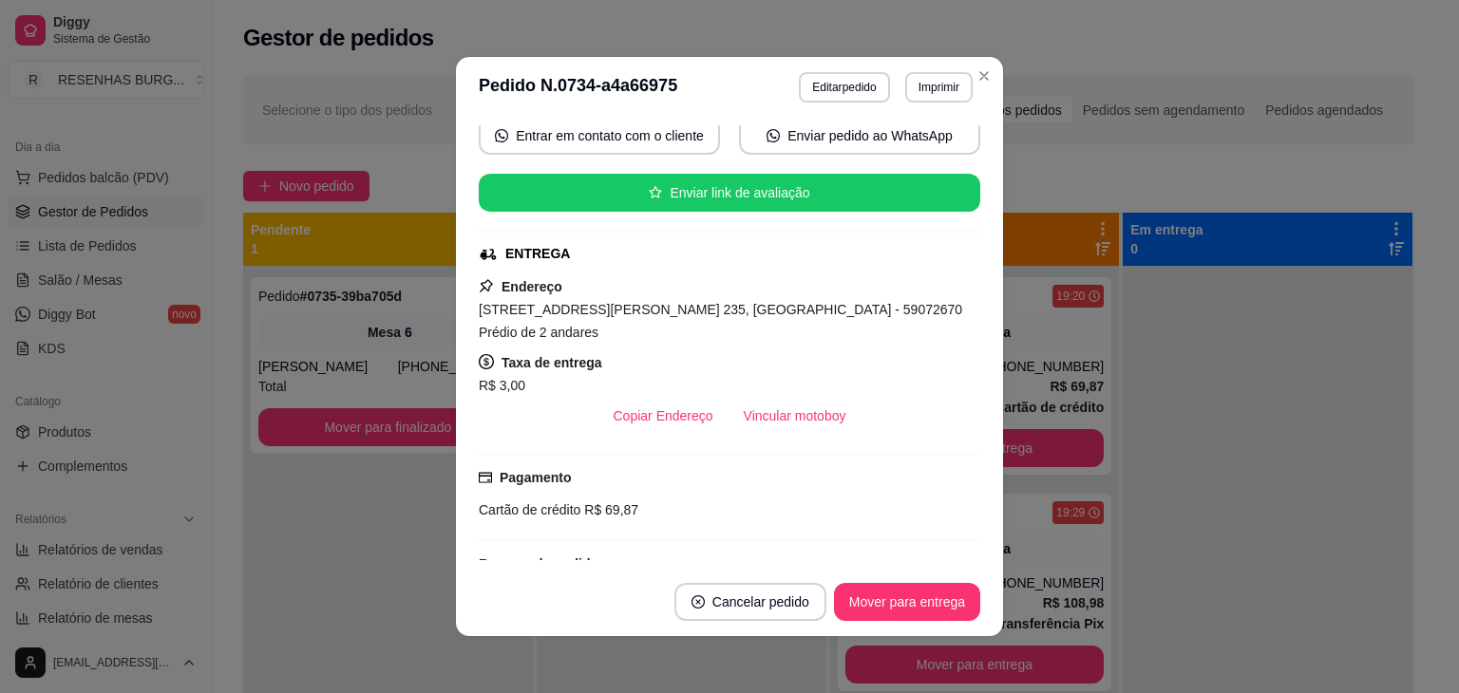
scroll to position [190, 0]
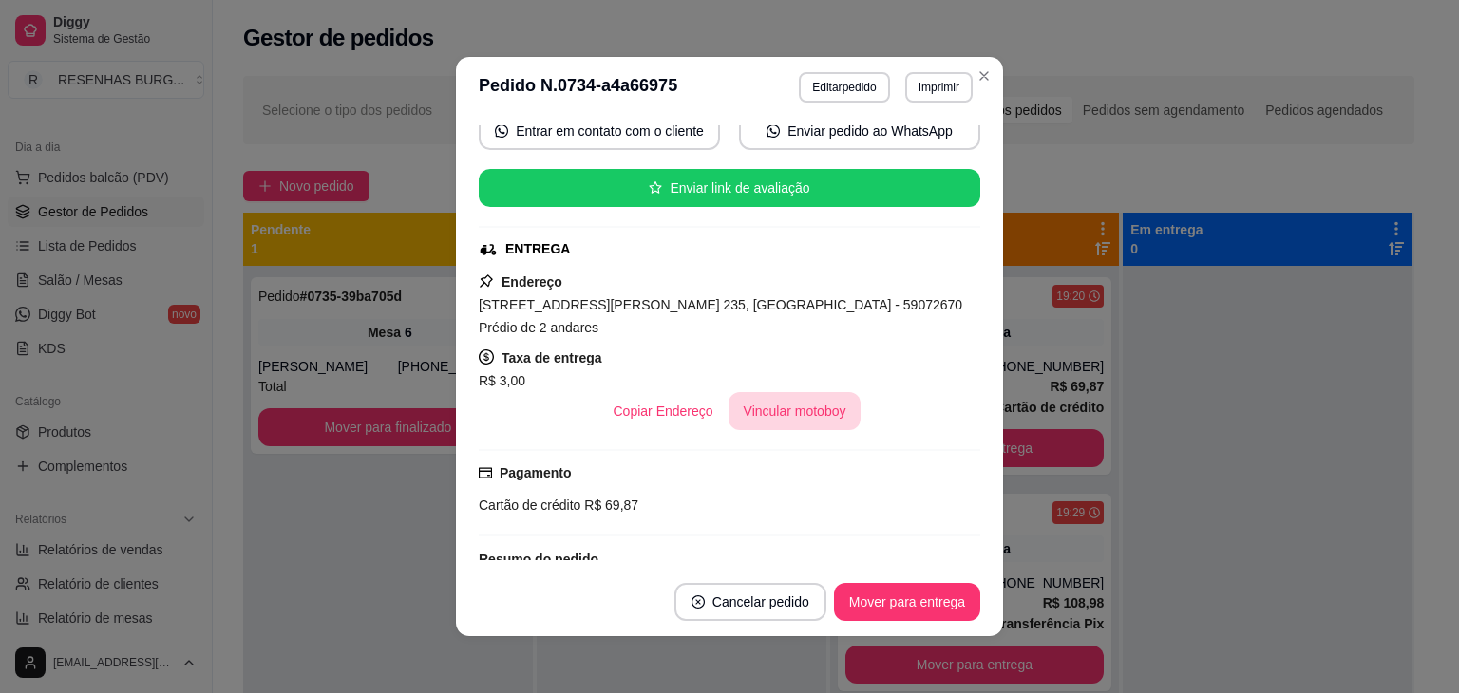
click at [800, 392] on button "Vincular motoboy" at bounding box center [794, 411] width 133 height 38
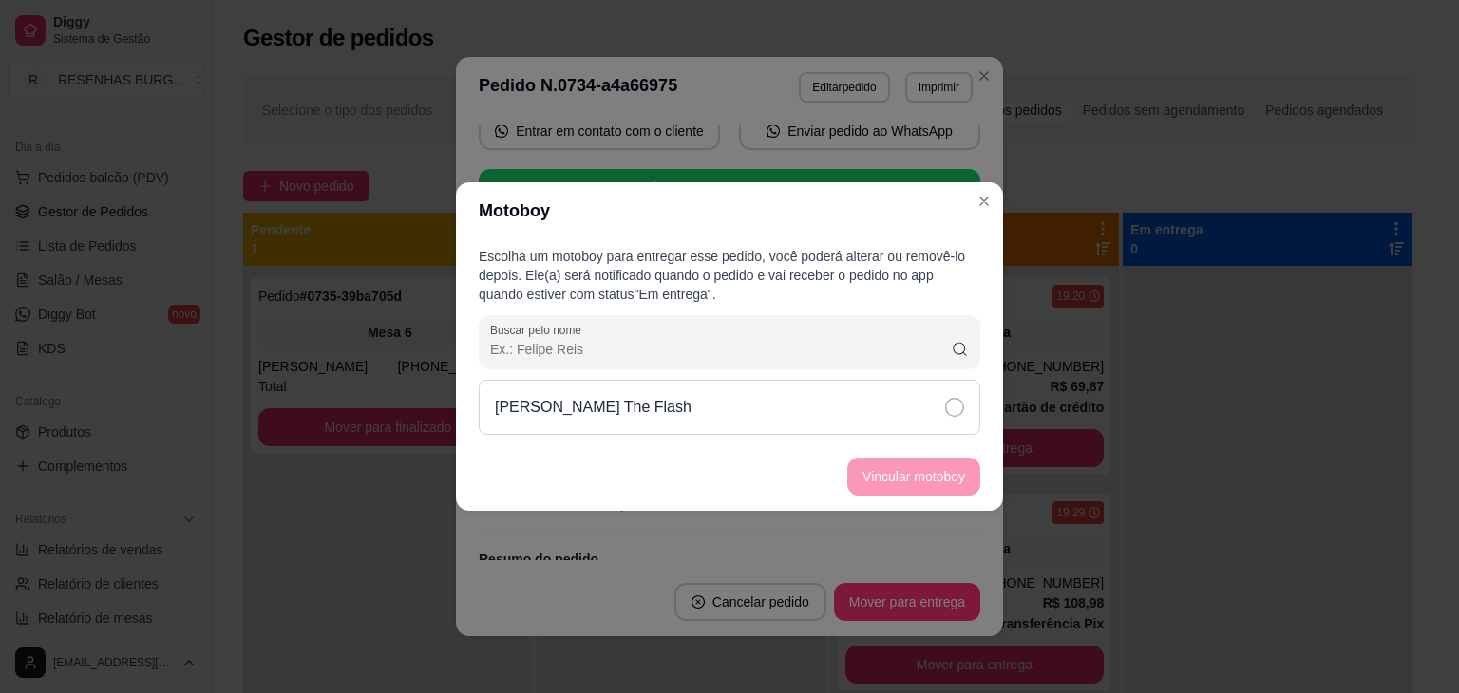
click at [921, 407] on div "[PERSON_NAME] The Flash" at bounding box center [729, 407] width 501 height 55
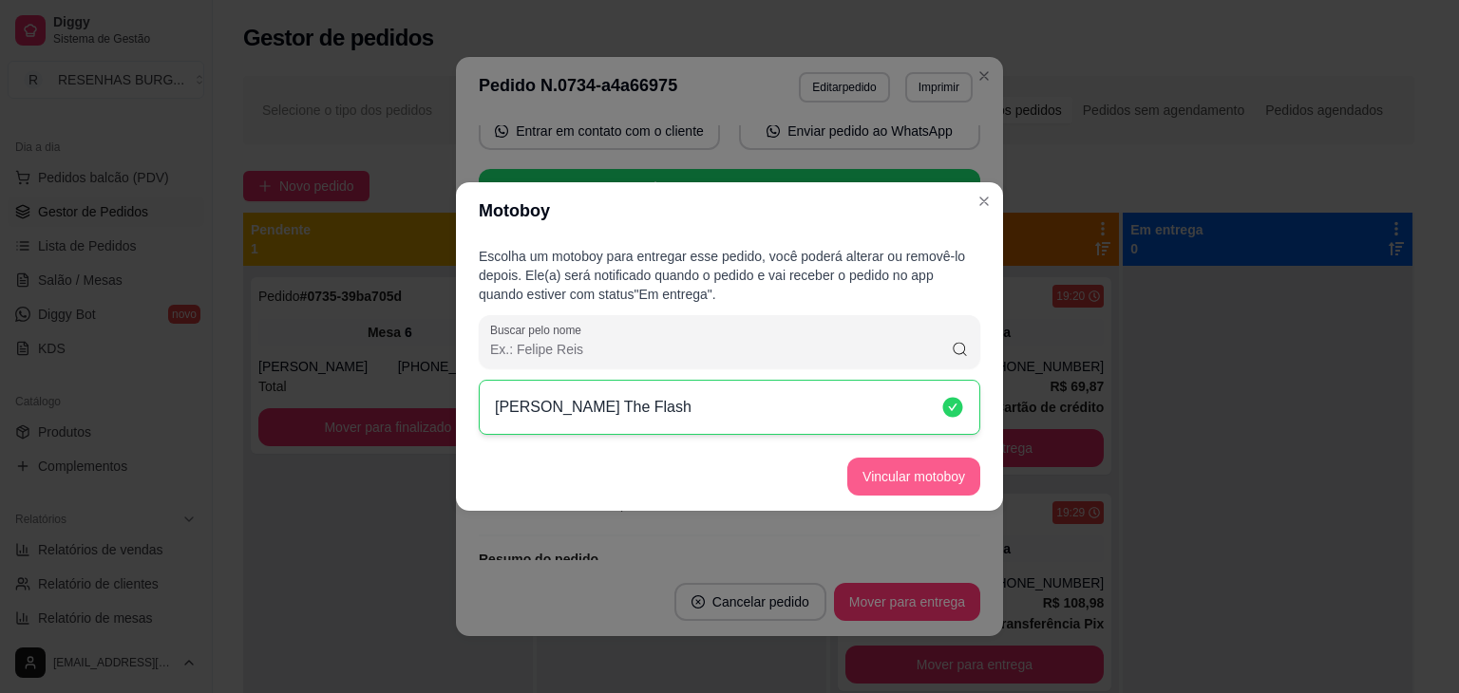
click at [934, 477] on button "Vincular motoboy" at bounding box center [913, 477] width 133 height 38
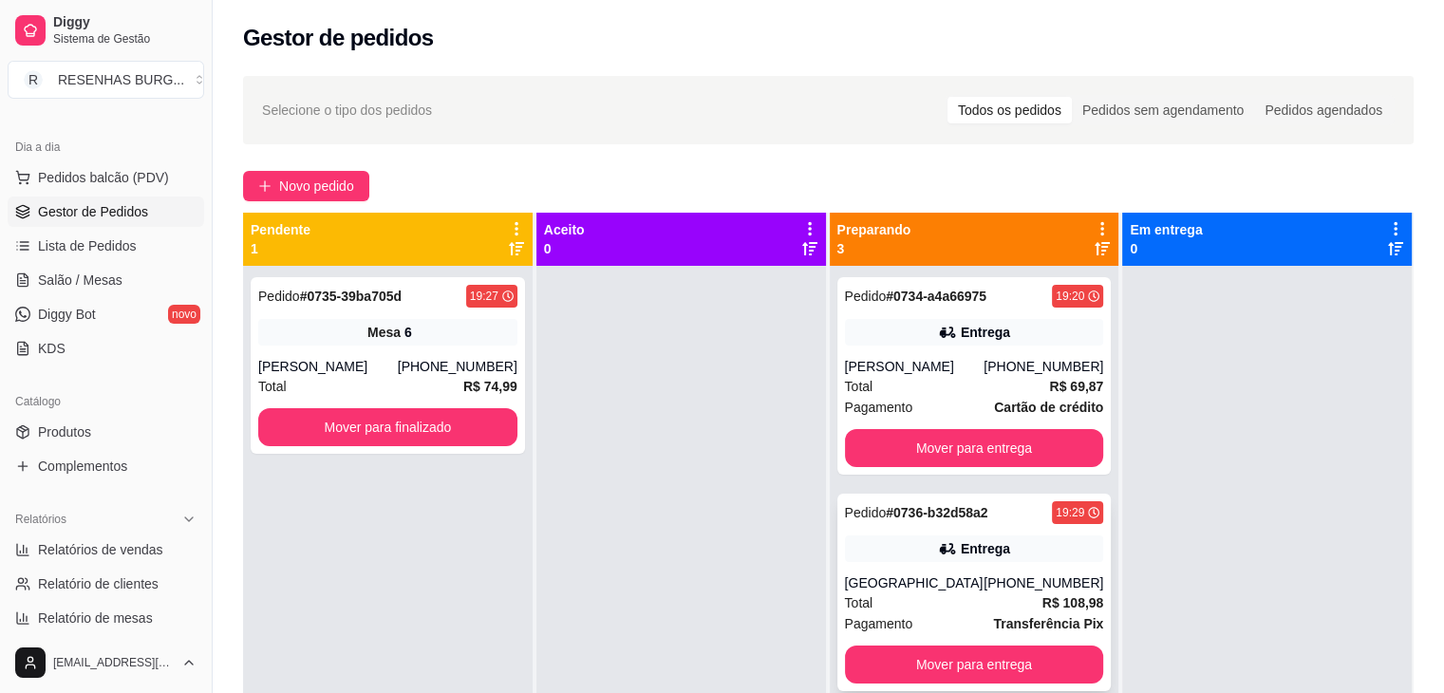
click at [951, 544] on div "Entrega" at bounding box center [974, 549] width 259 height 27
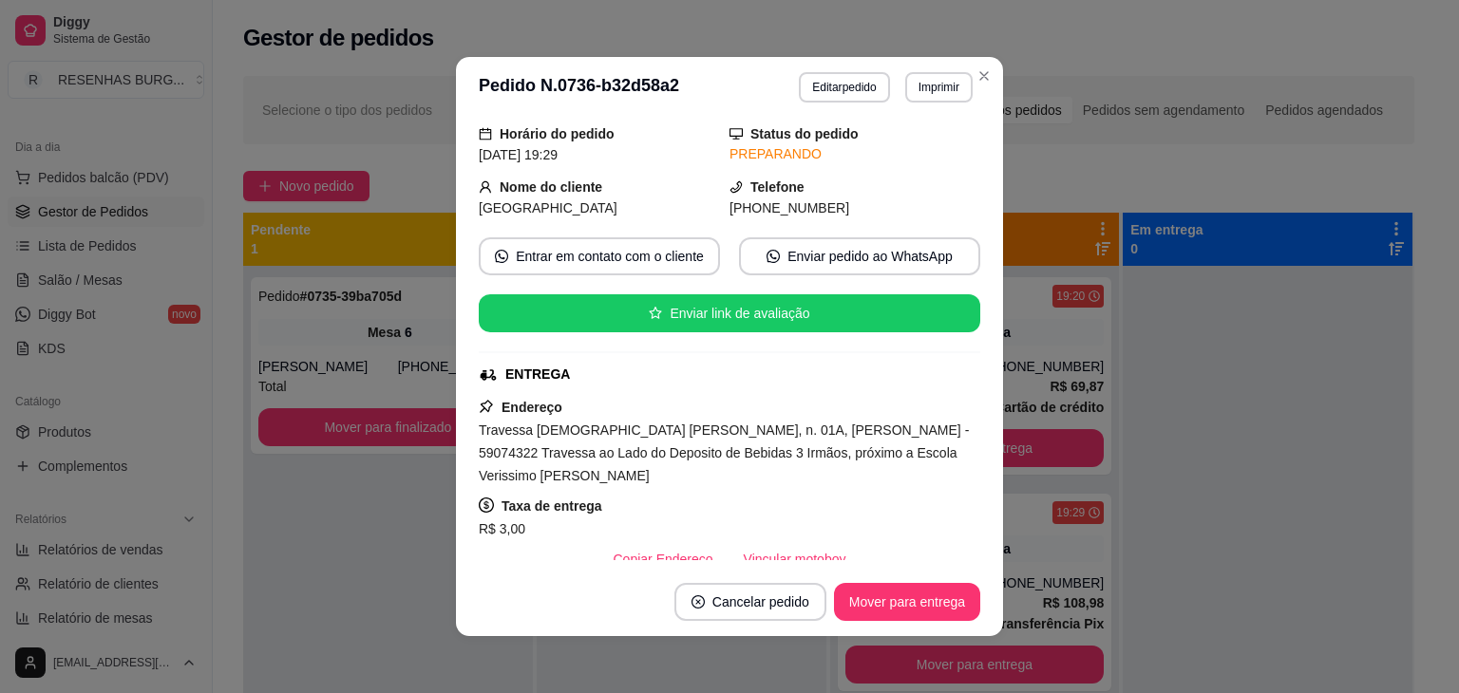
scroll to position [95, 0]
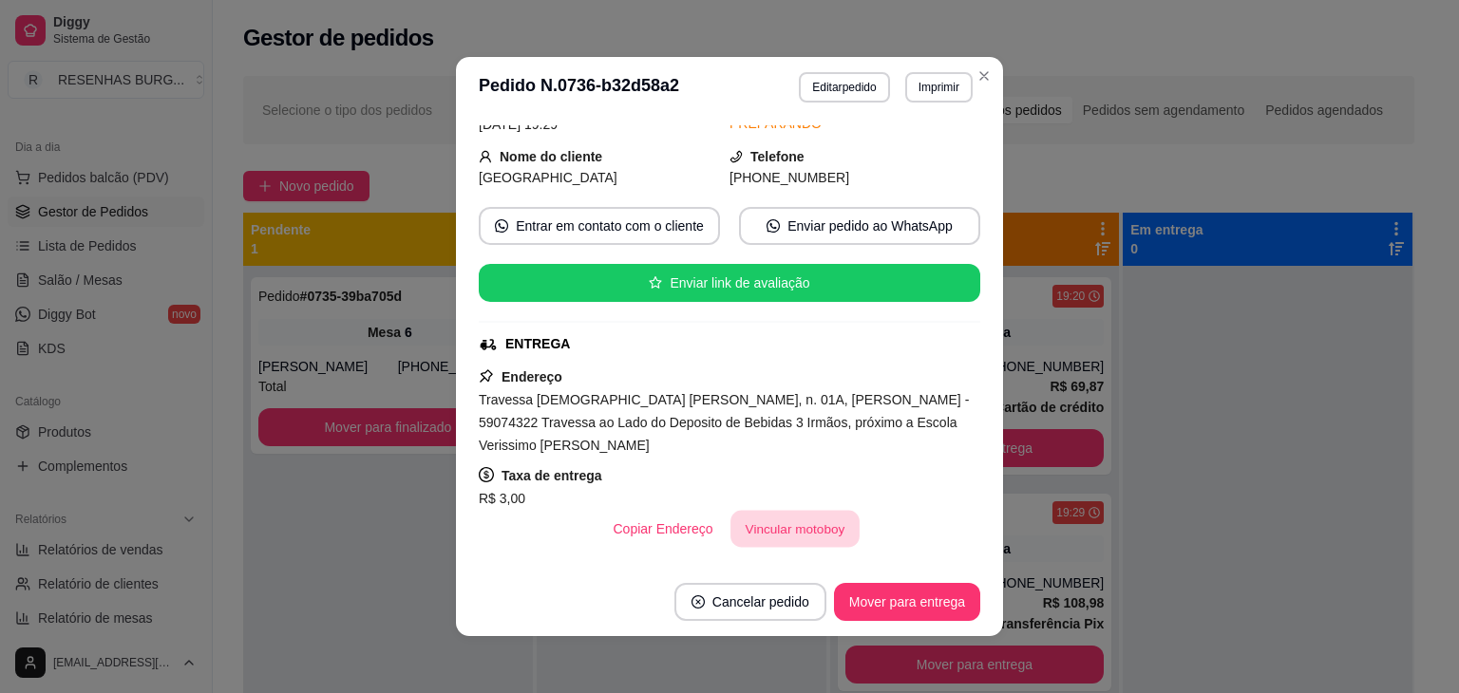
click at [813, 511] on button "Vincular motoboy" at bounding box center [794, 529] width 129 height 37
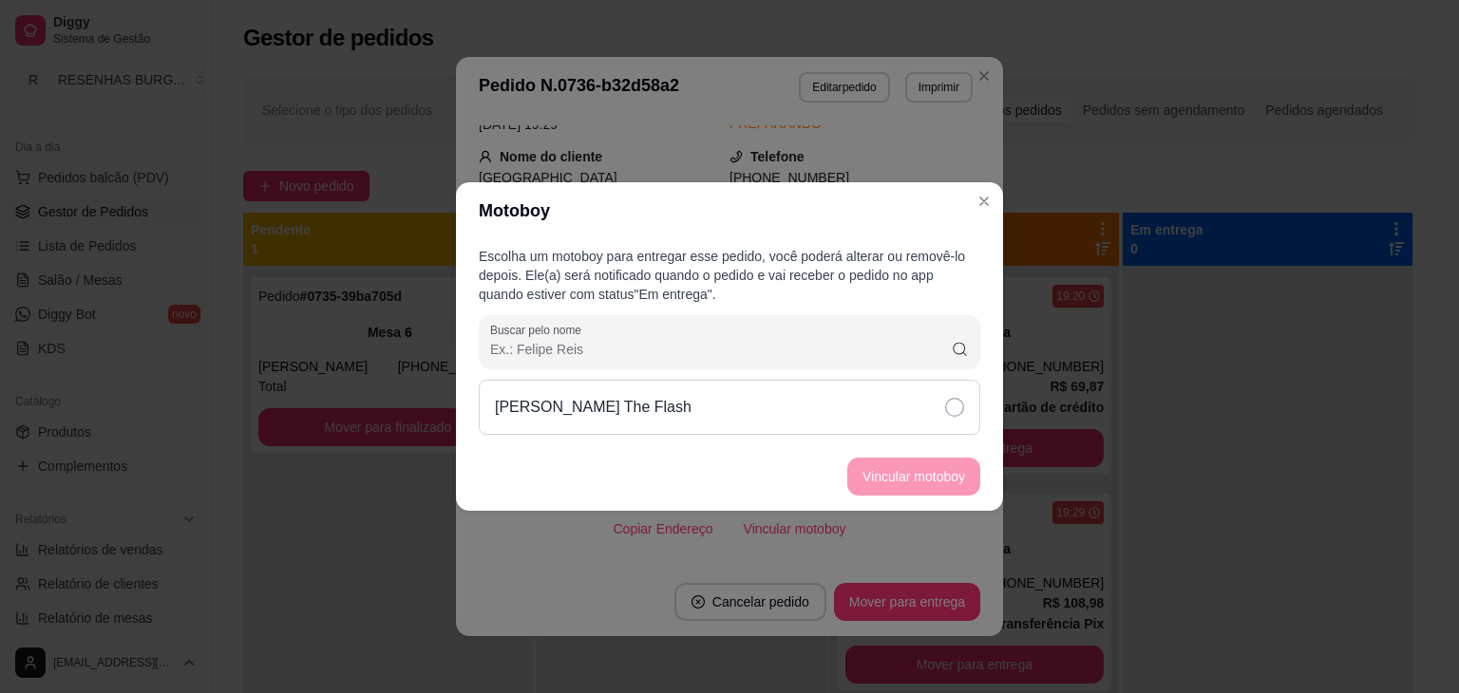
click at [934, 402] on div "[PERSON_NAME] The Flash" at bounding box center [729, 407] width 501 height 55
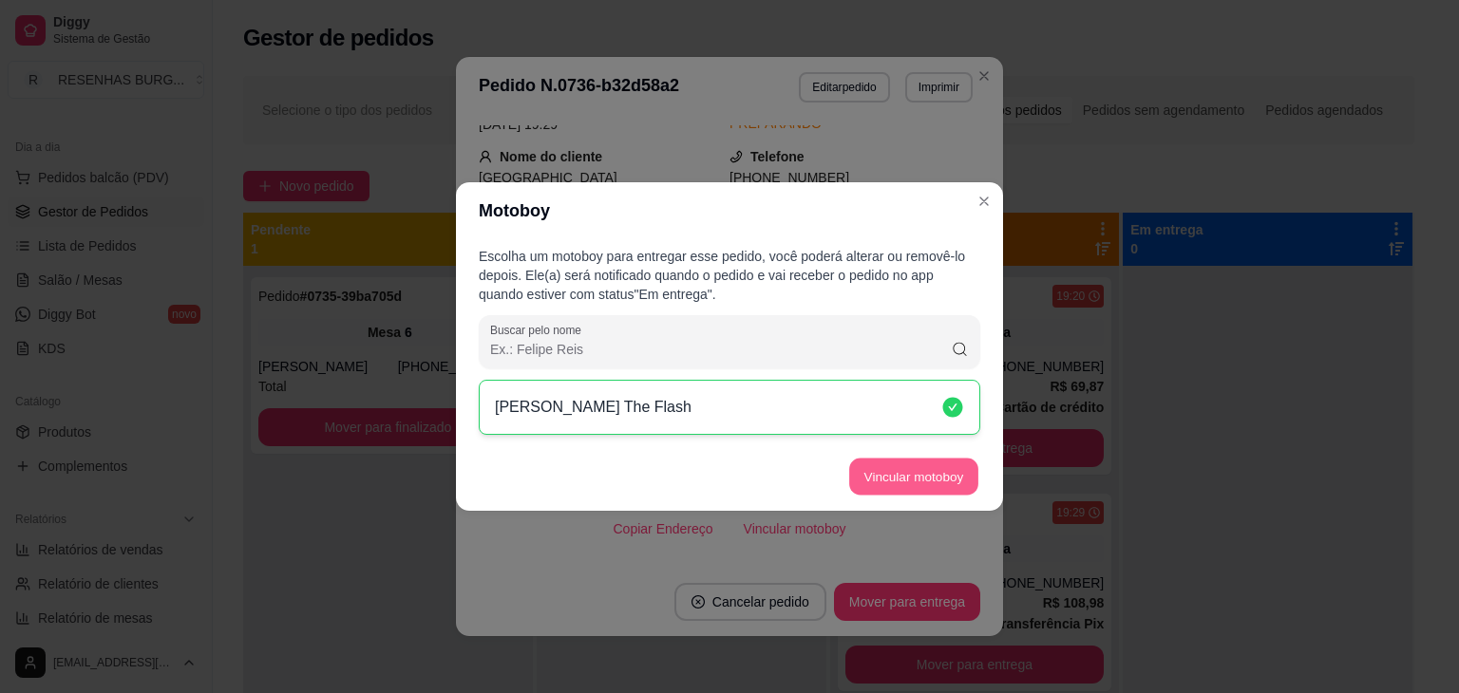
click at [941, 476] on button "Vincular motoboy" at bounding box center [913, 477] width 129 height 37
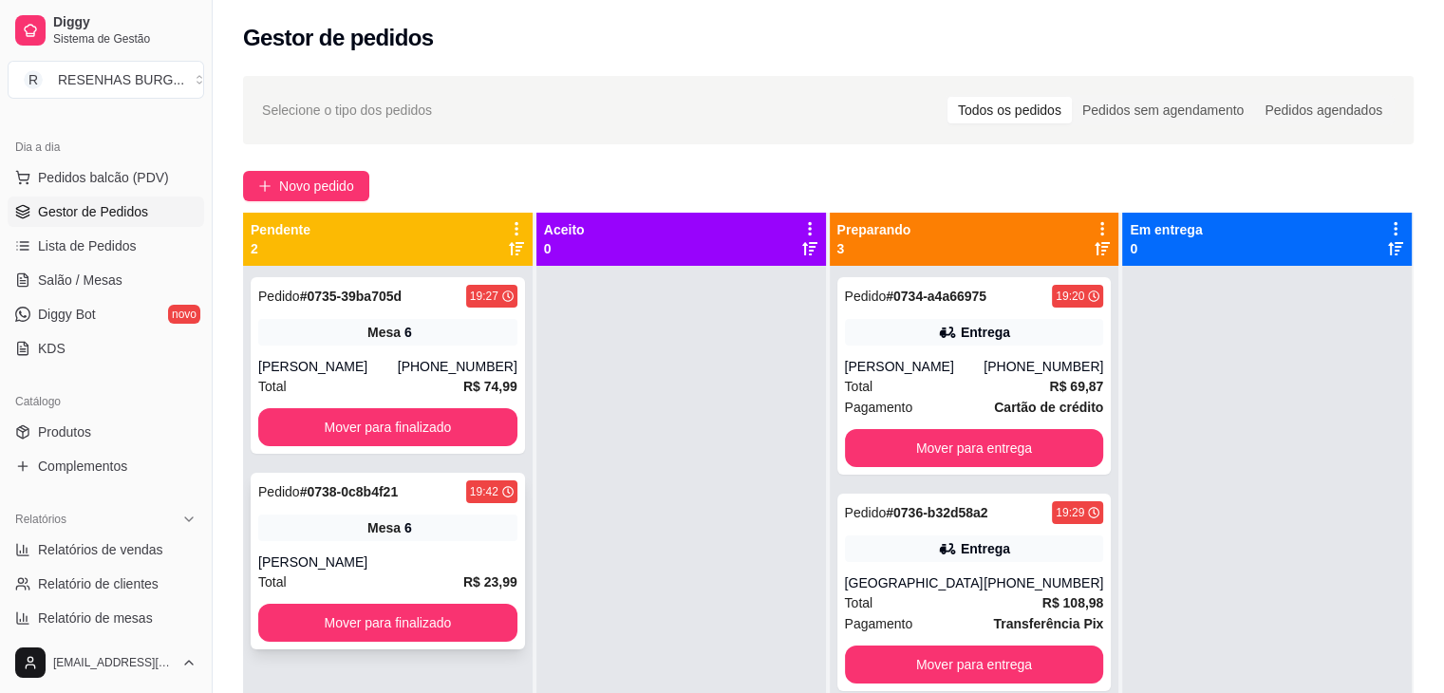
click at [401, 537] on div "Mesa 6" at bounding box center [387, 528] width 259 height 27
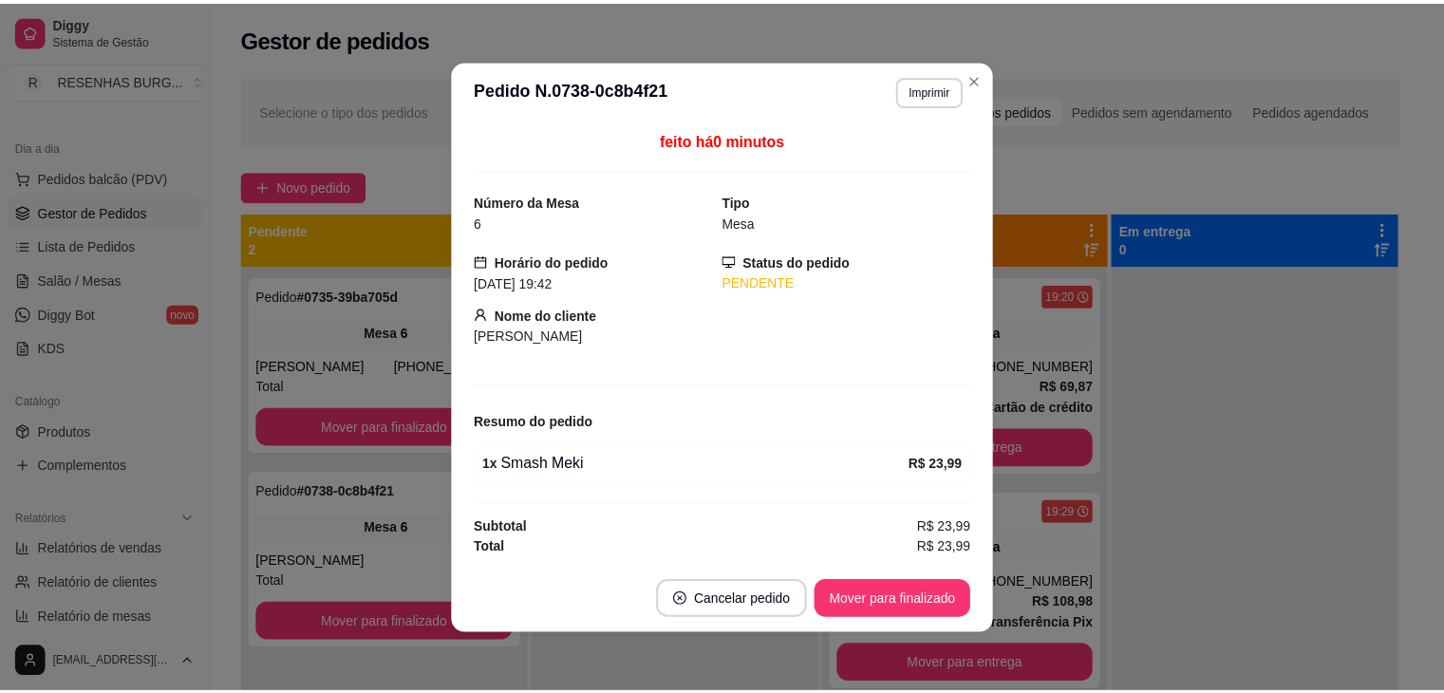
scroll to position [0, 0]
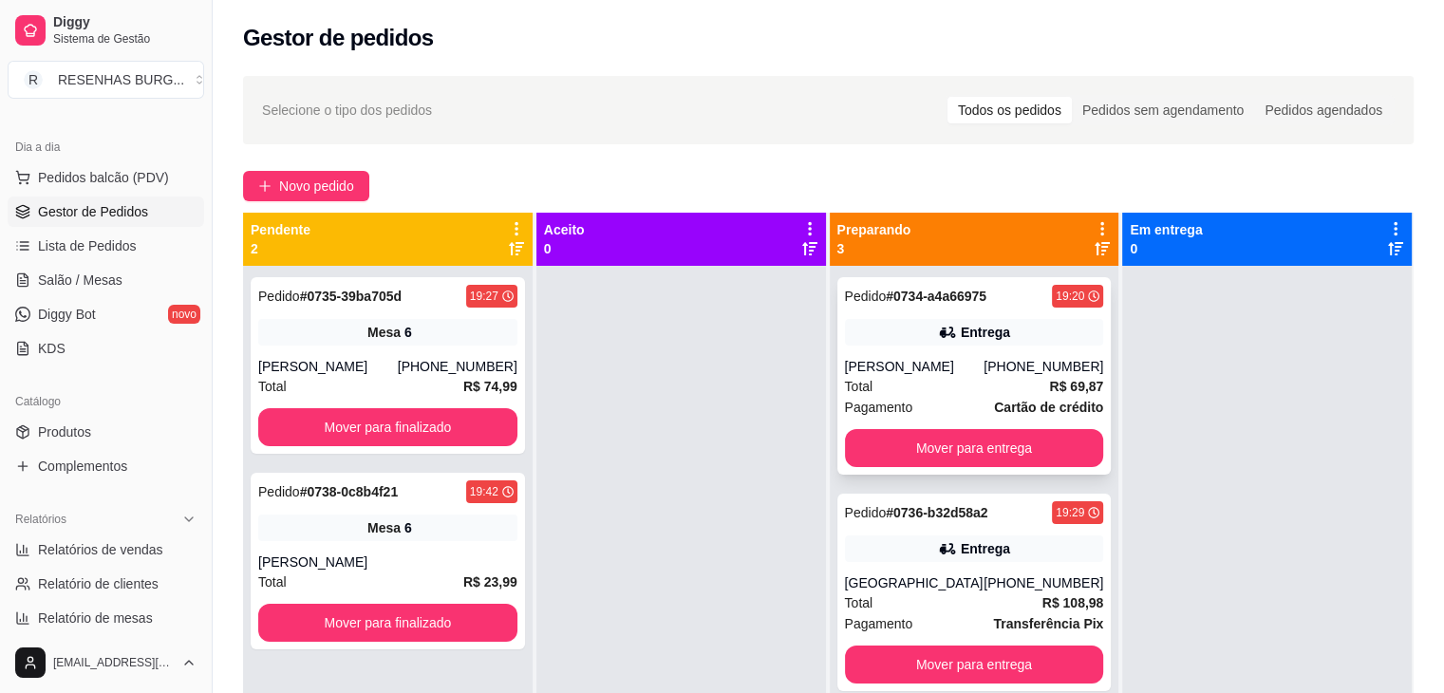
click at [978, 366] on div "[PERSON_NAME]" at bounding box center [915, 366] width 140 height 19
click at [948, 446] on button "Mover para entrega" at bounding box center [974, 448] width 259 height 38
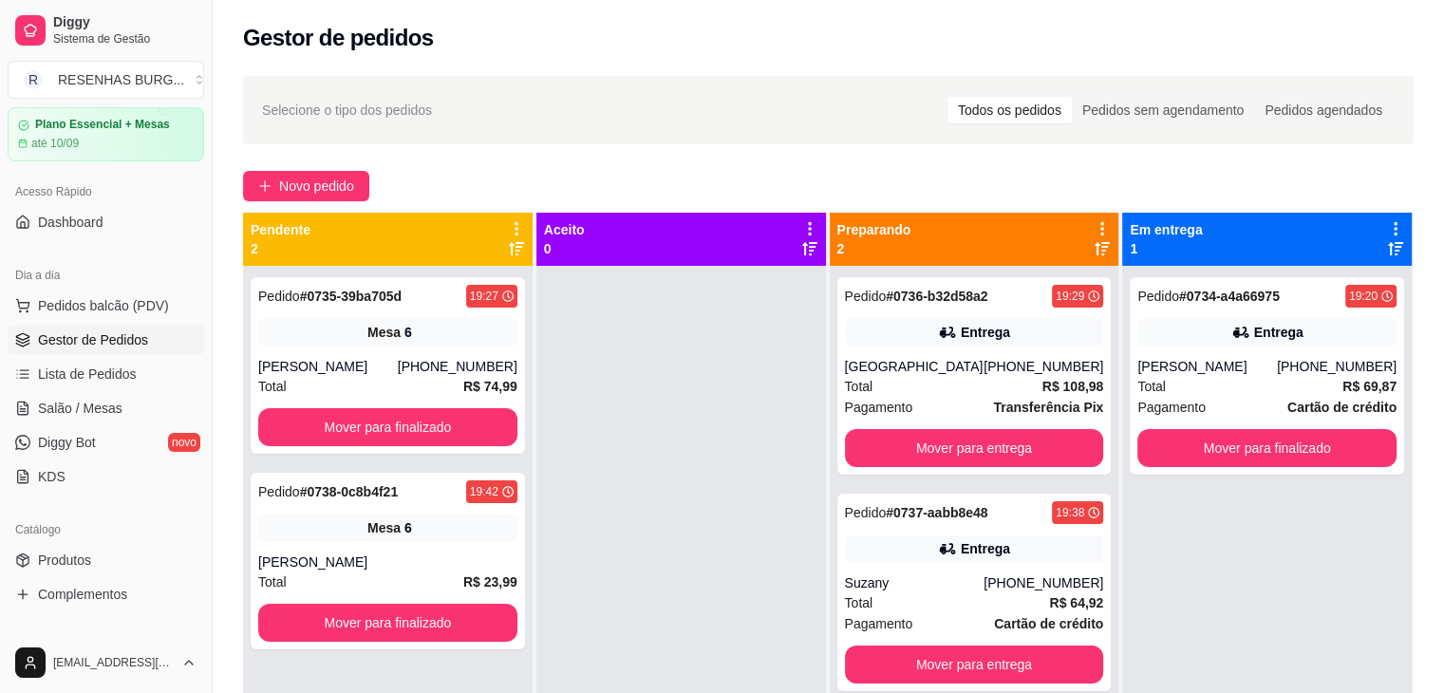
scroll to position [95, 0]
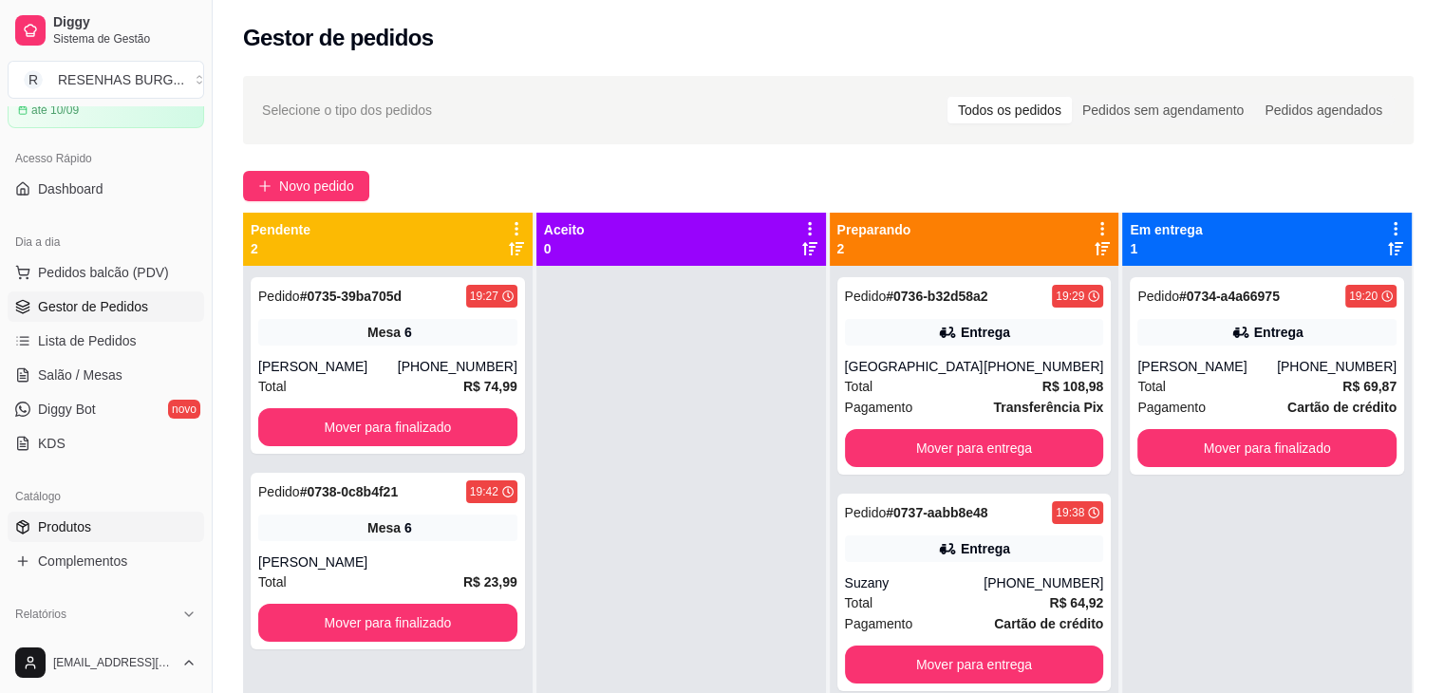
click at [73, 525] on span "Produtos" at bounding box center [64, 527] width 53 height 19
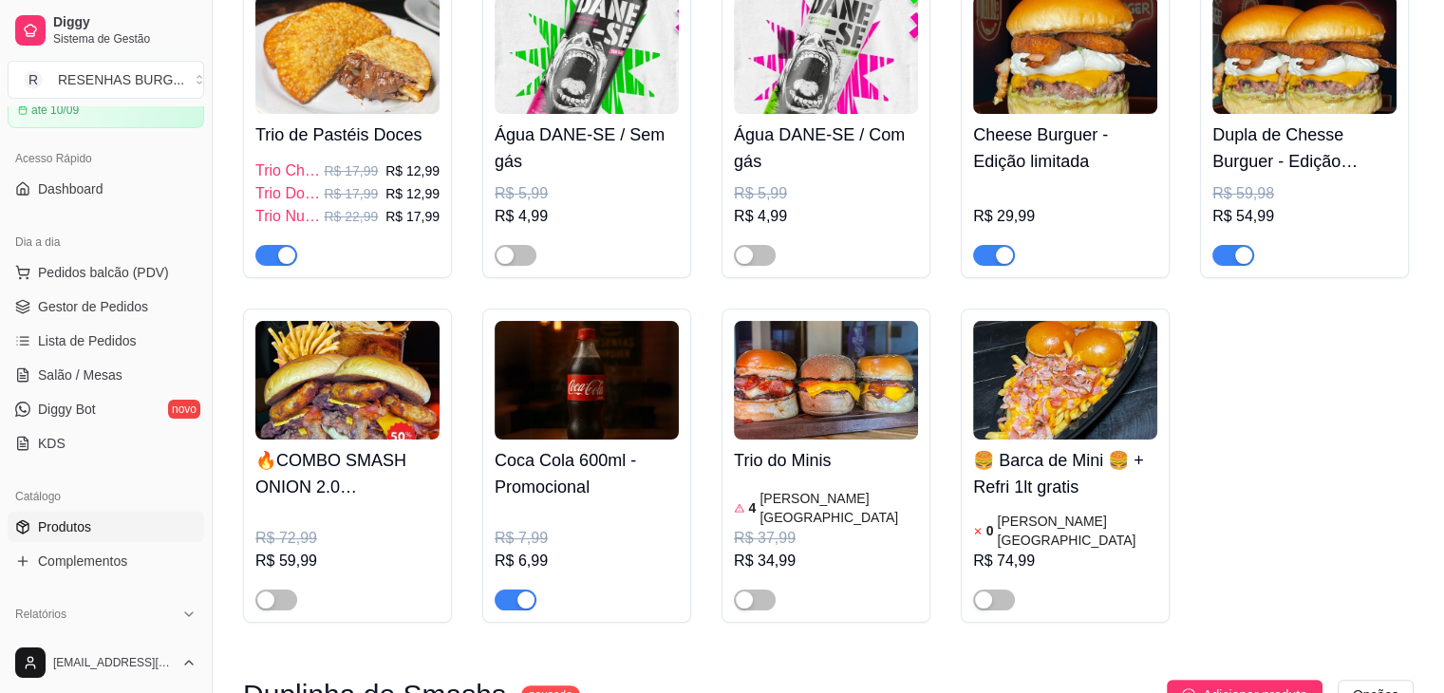
scroll to position [285, 0]
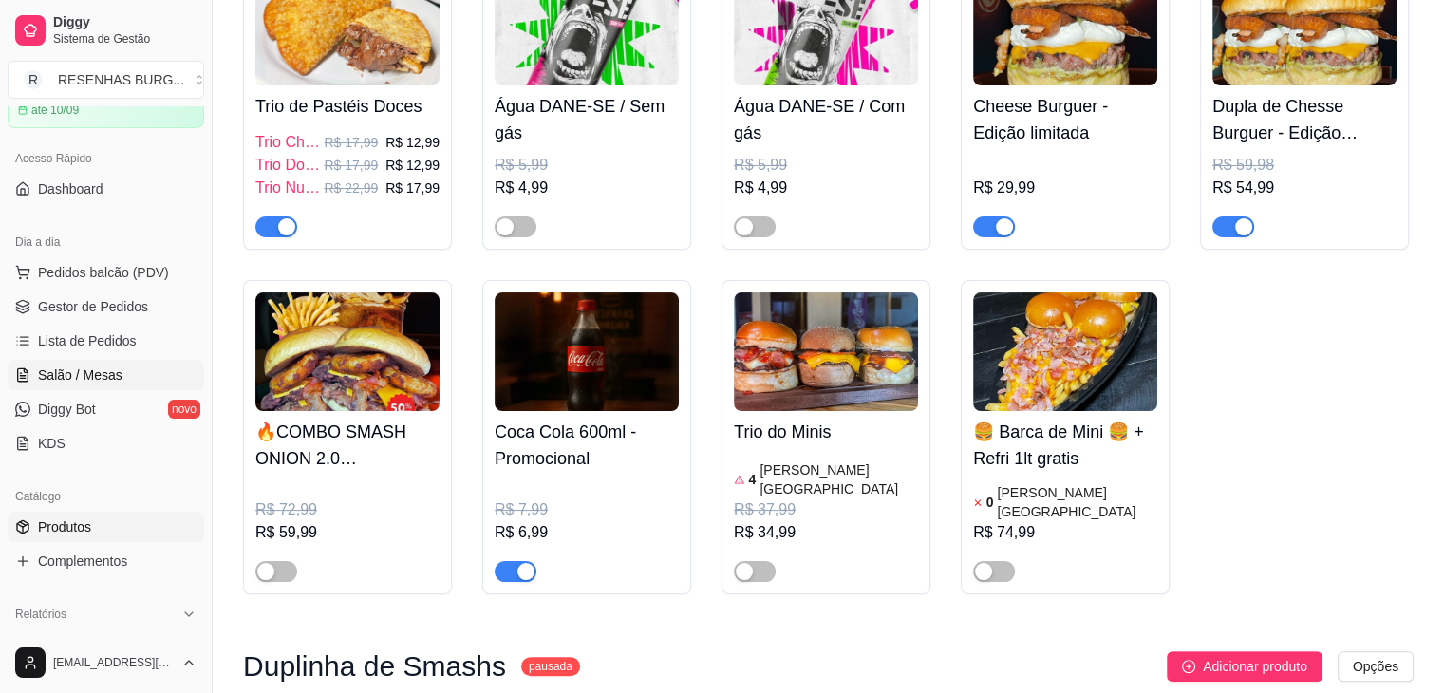
click at [112, 380] on span "Salão / Mesas" at bounding box center [80, 375] width 85 height 19
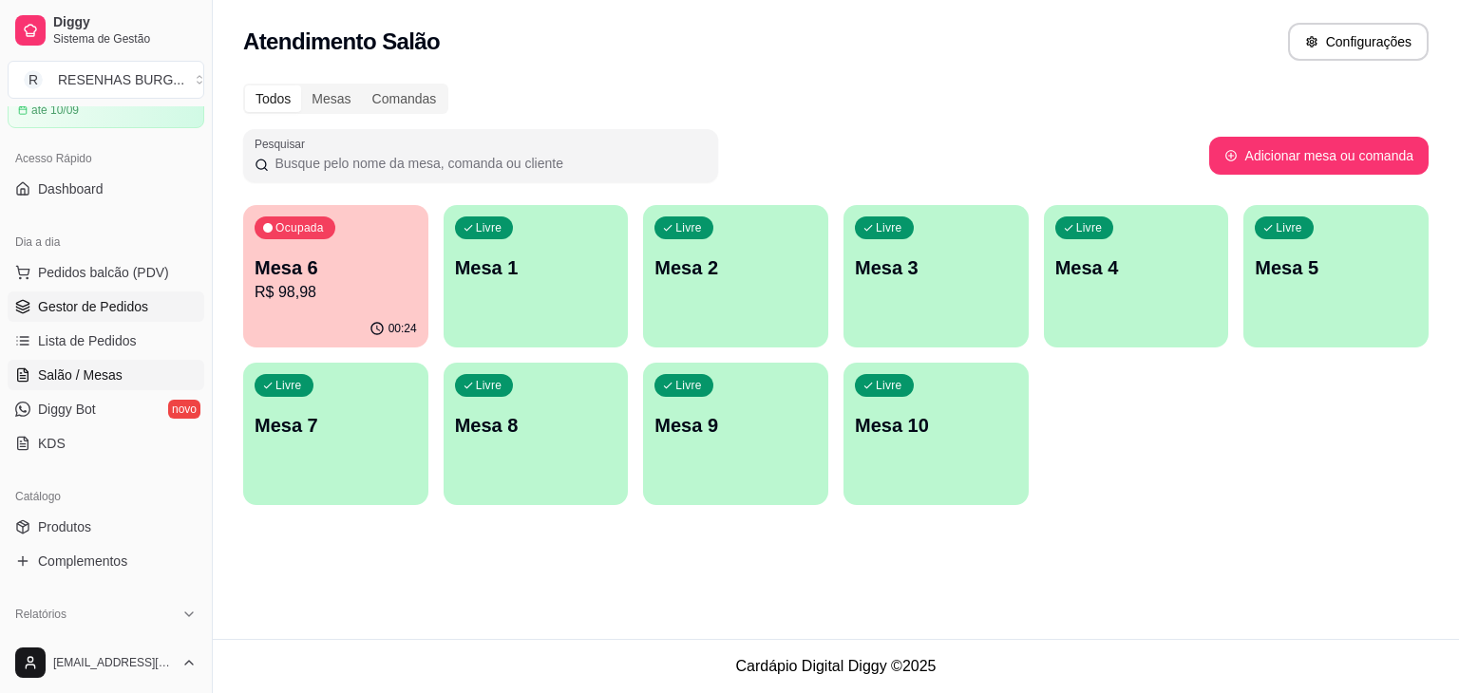
click at [131, 298] on span "Gestor de Pedidos" at bounding box center [93, 306] width 110 height 19
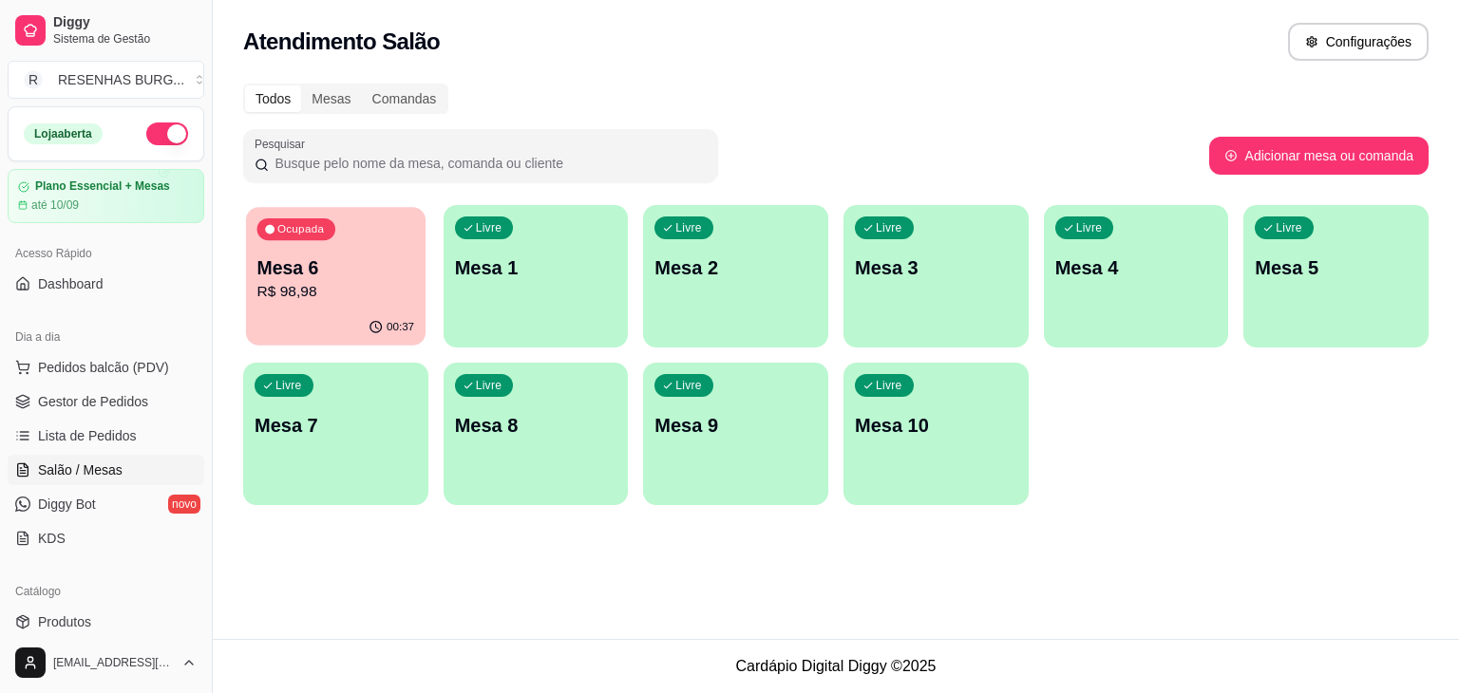
click at [413, 286] on p "R$ 98,98" at bounding box center [336, 292] width 158 height 22
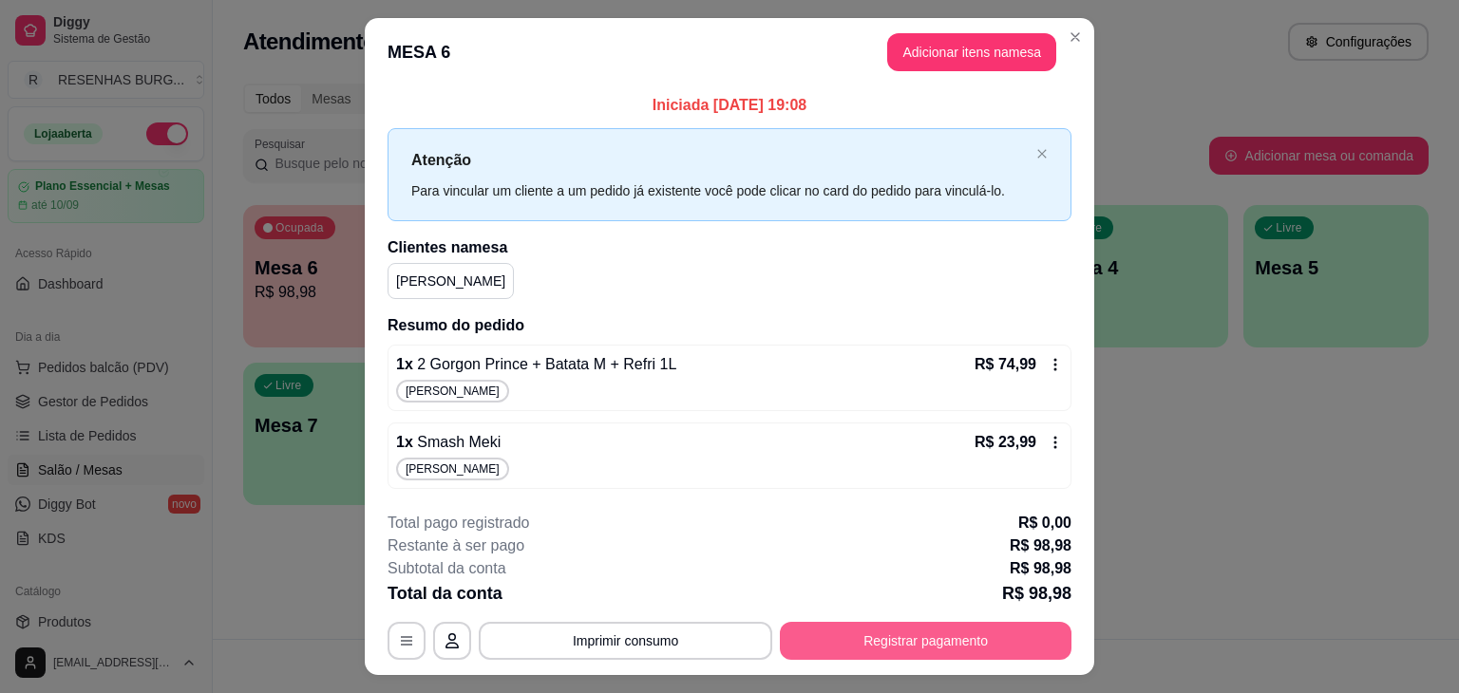
click at [865, 635] on button "Registrar pagamento" at bounding box center [926, 641] width 292 height 38
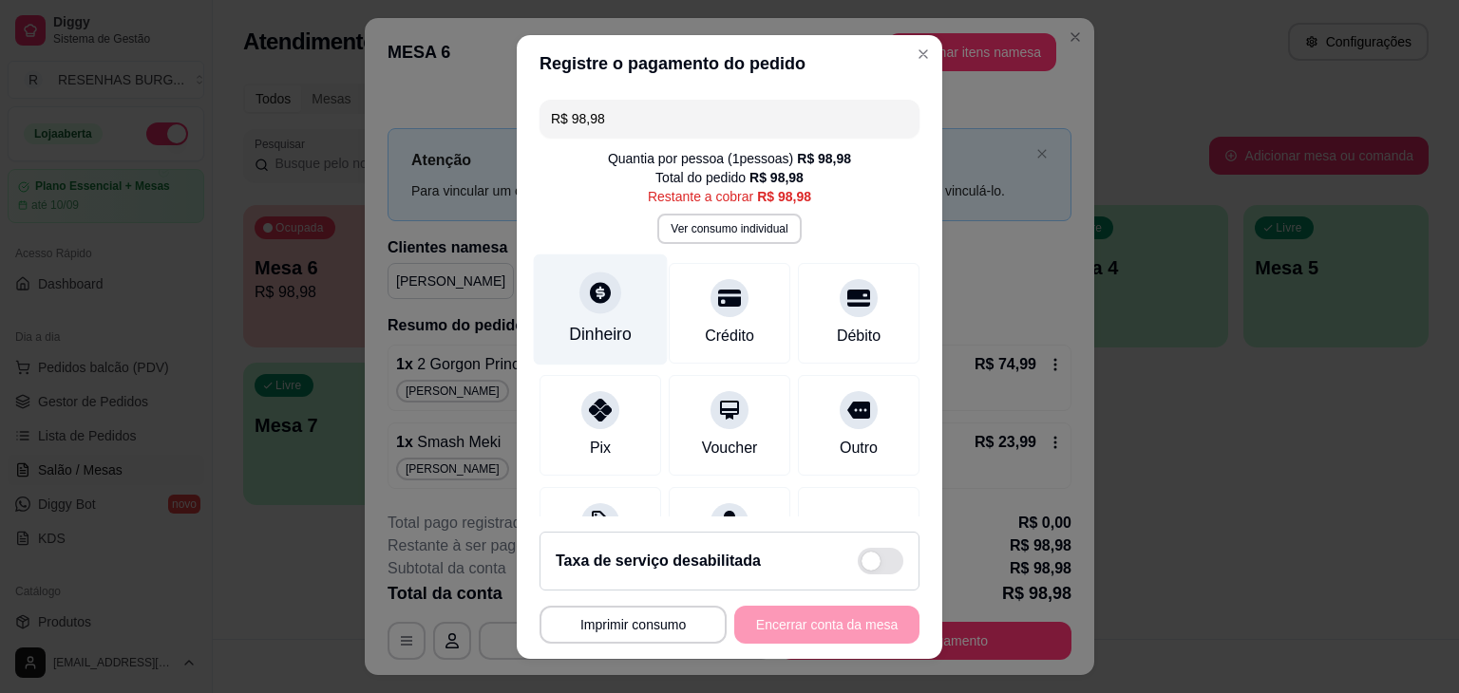
click at [589, 298] on icon at bounding box center [600, 292] width 25 height 25
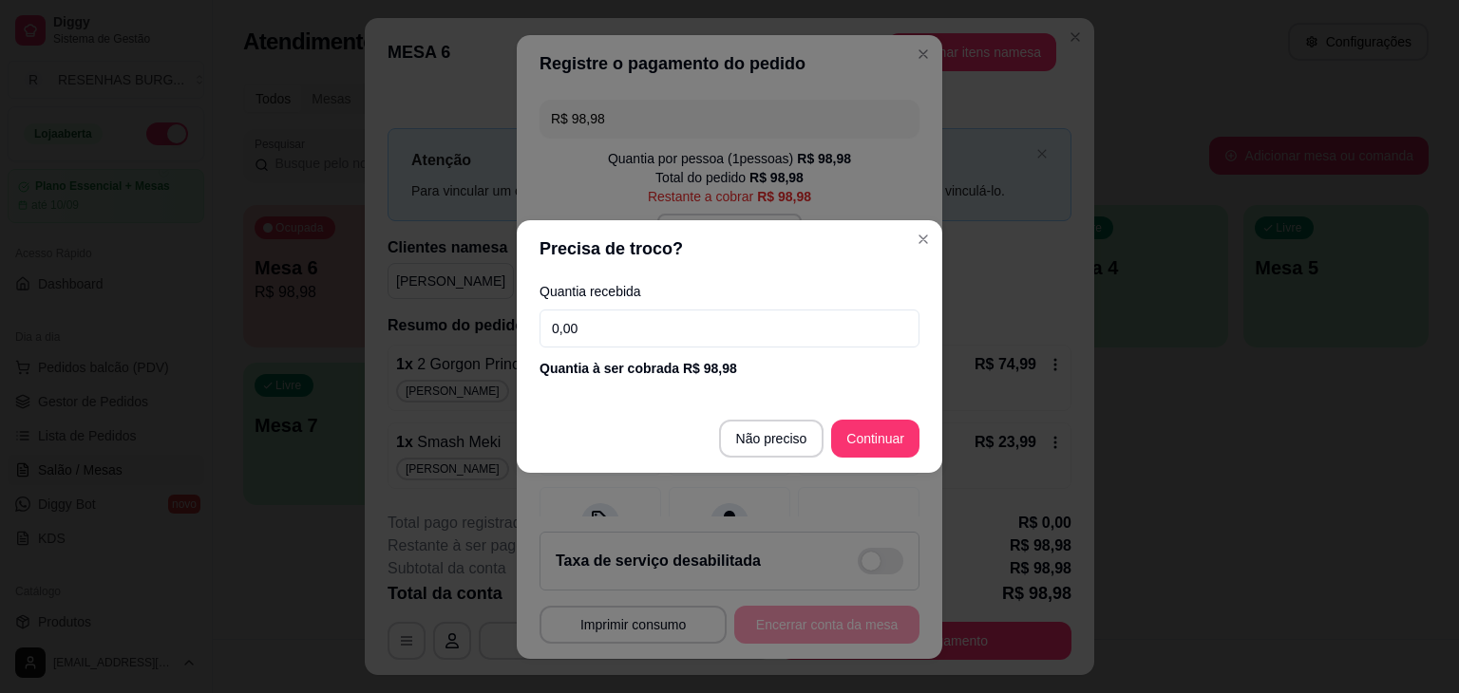
drag, startPoint x: 613, startPoint y: 340, endPoint x: 533, endPoint y: 358, distance: 81.8
click at [533, 358] on div "Quantia recebida 0,00 Quantia à ser cobrada R$ 98,98" at bounding box center [729, 331] width 425 height 108
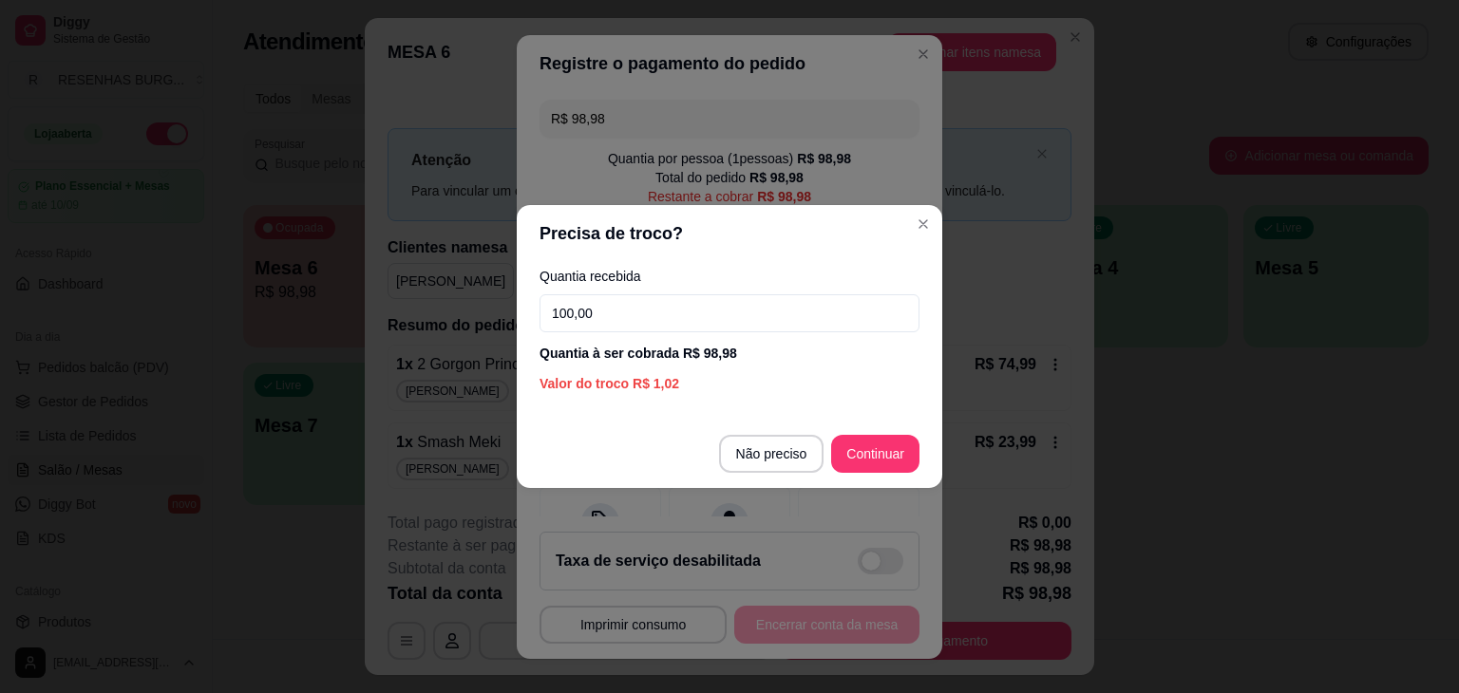
type input "100,00"
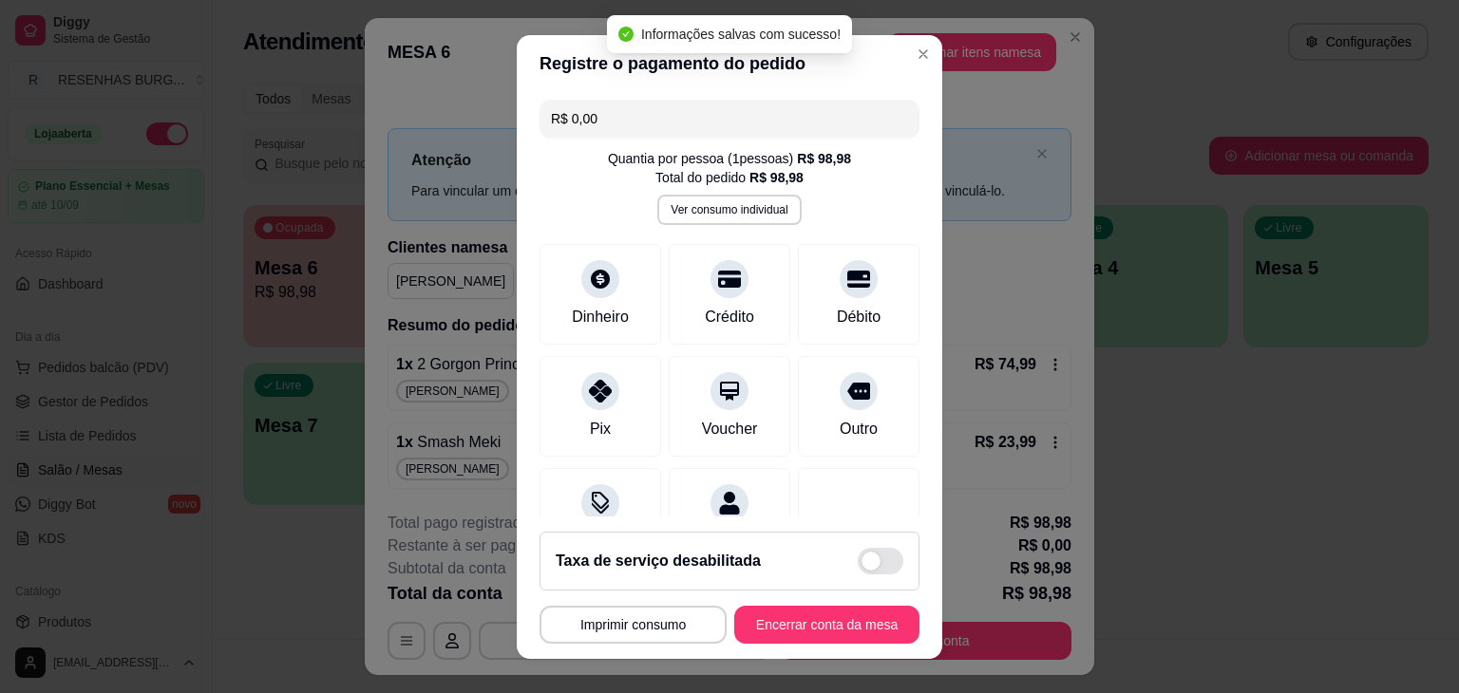
type input "R$ 0,00"
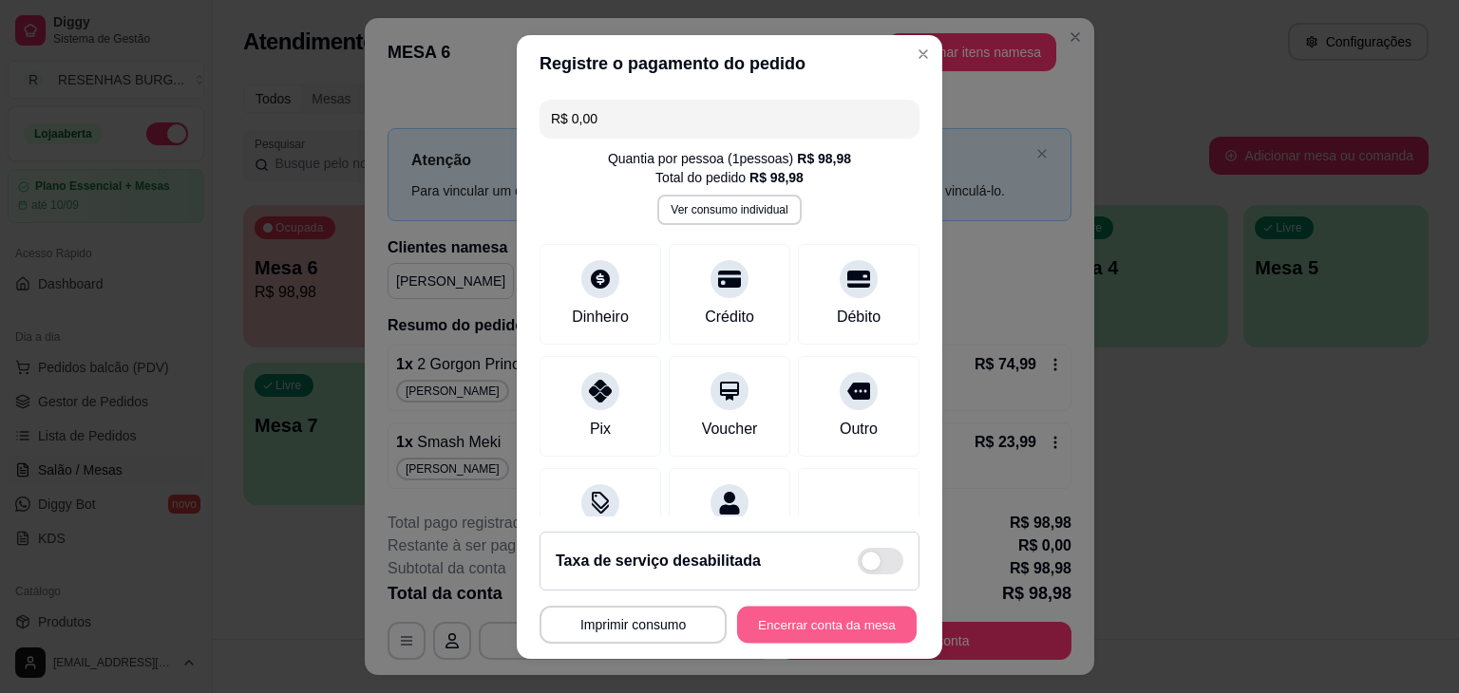
click at [846, 619] on button "Encerrar conta da mesa" at bounding box center [826, 624] width 179 height 37
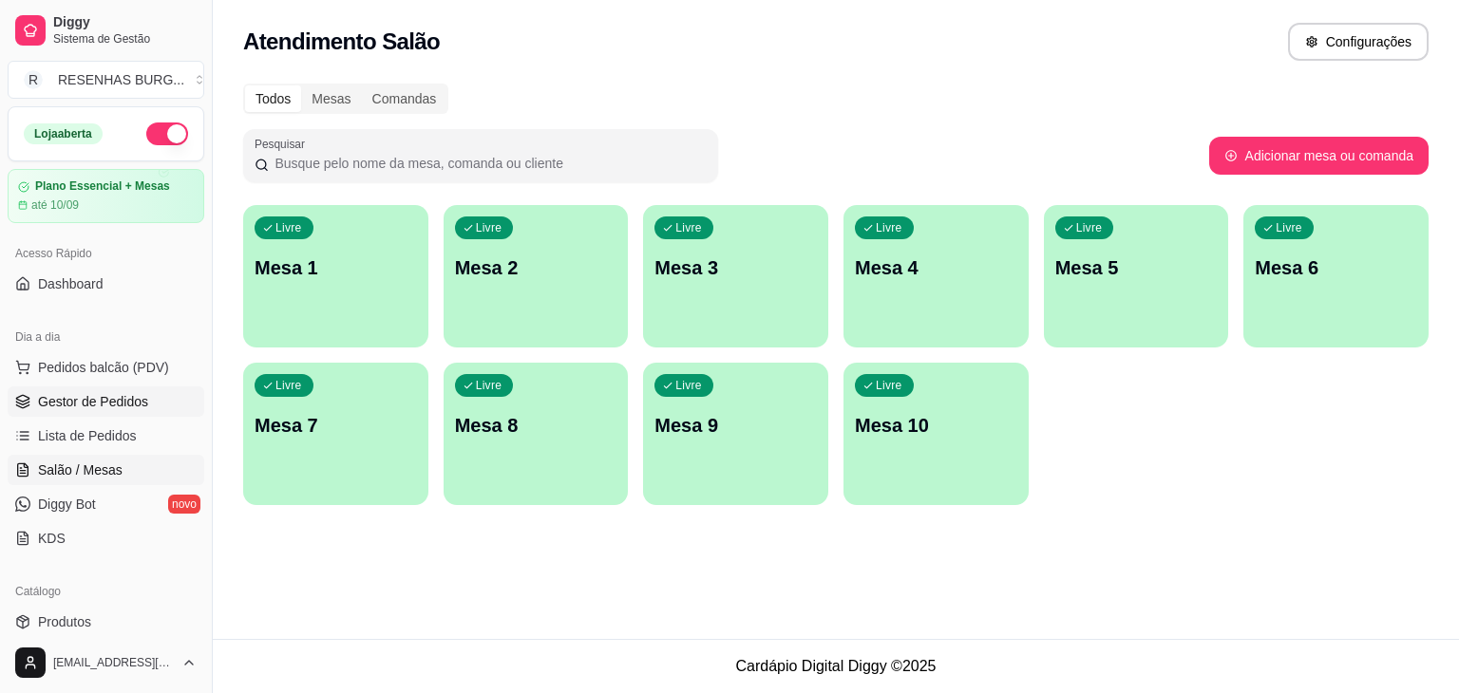
click at [92, 396] on span "Gestor de Pedidos" at bounding box center [93, 401] width 110 height 19
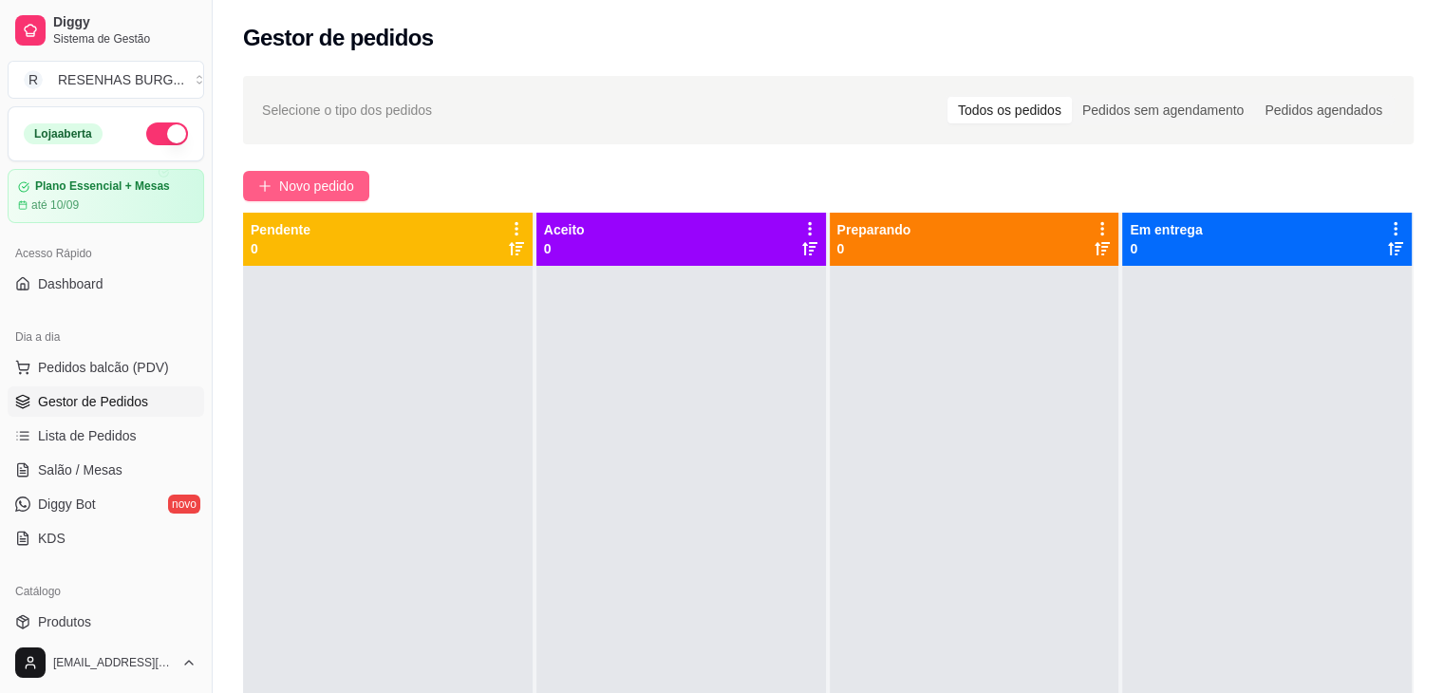
click at [326, 185] on span "Novo pedido" at bounding box center [316, 186] width 75 height 21
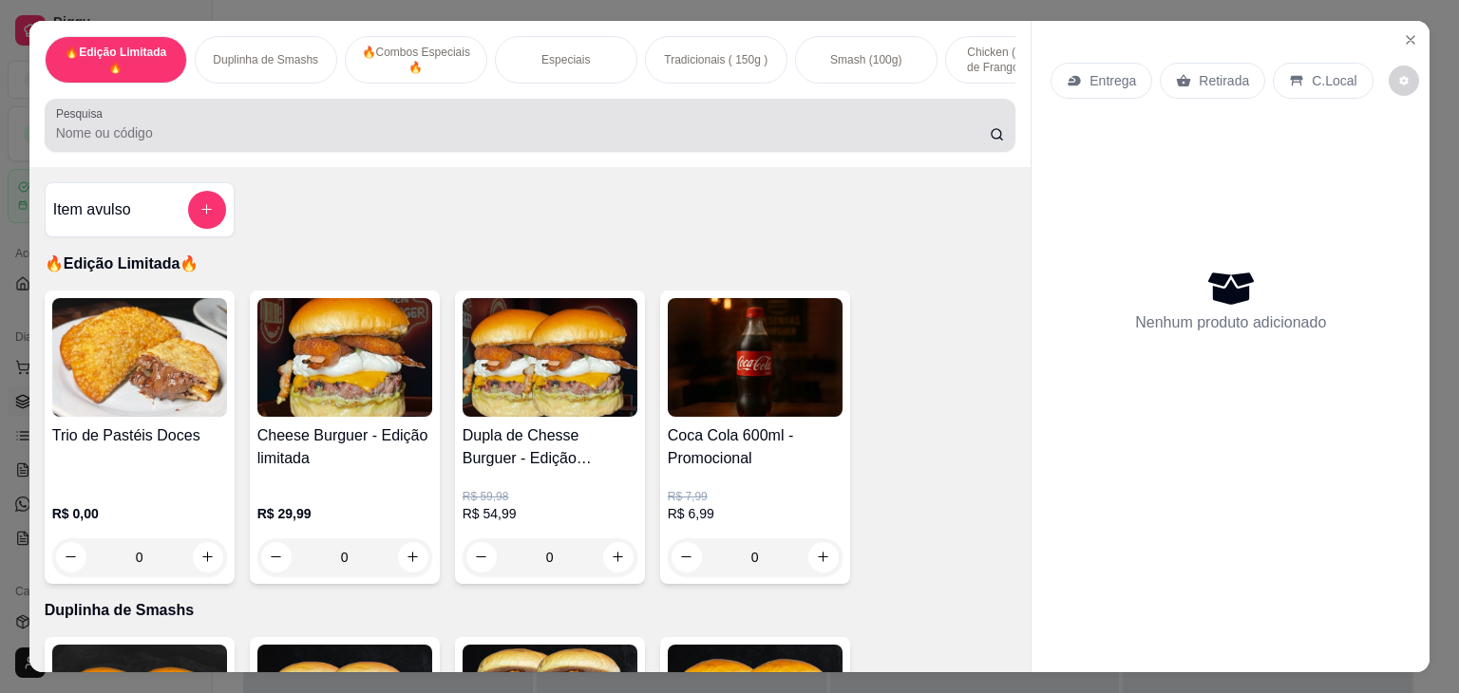
click at [357, 128] on div at bounding box center [530, 125] width 949 height 38
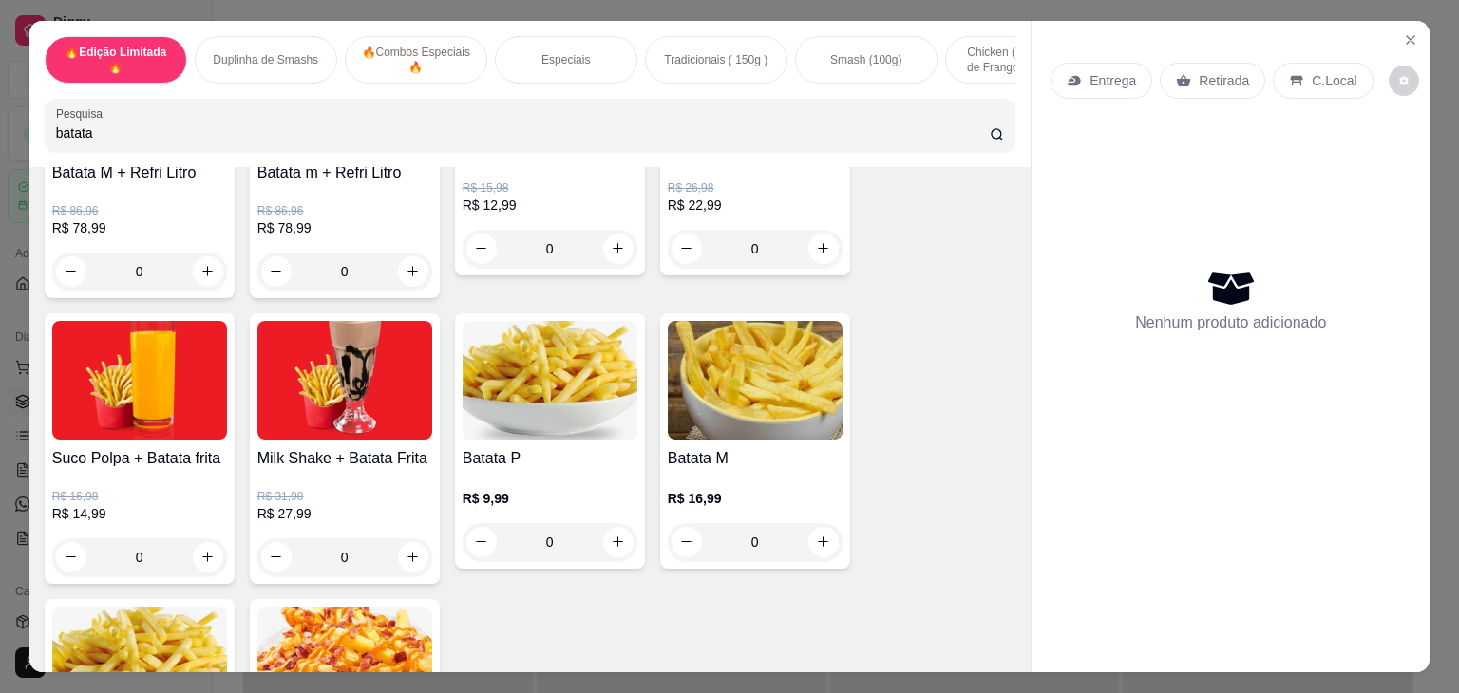
scroll to position [665, 0]
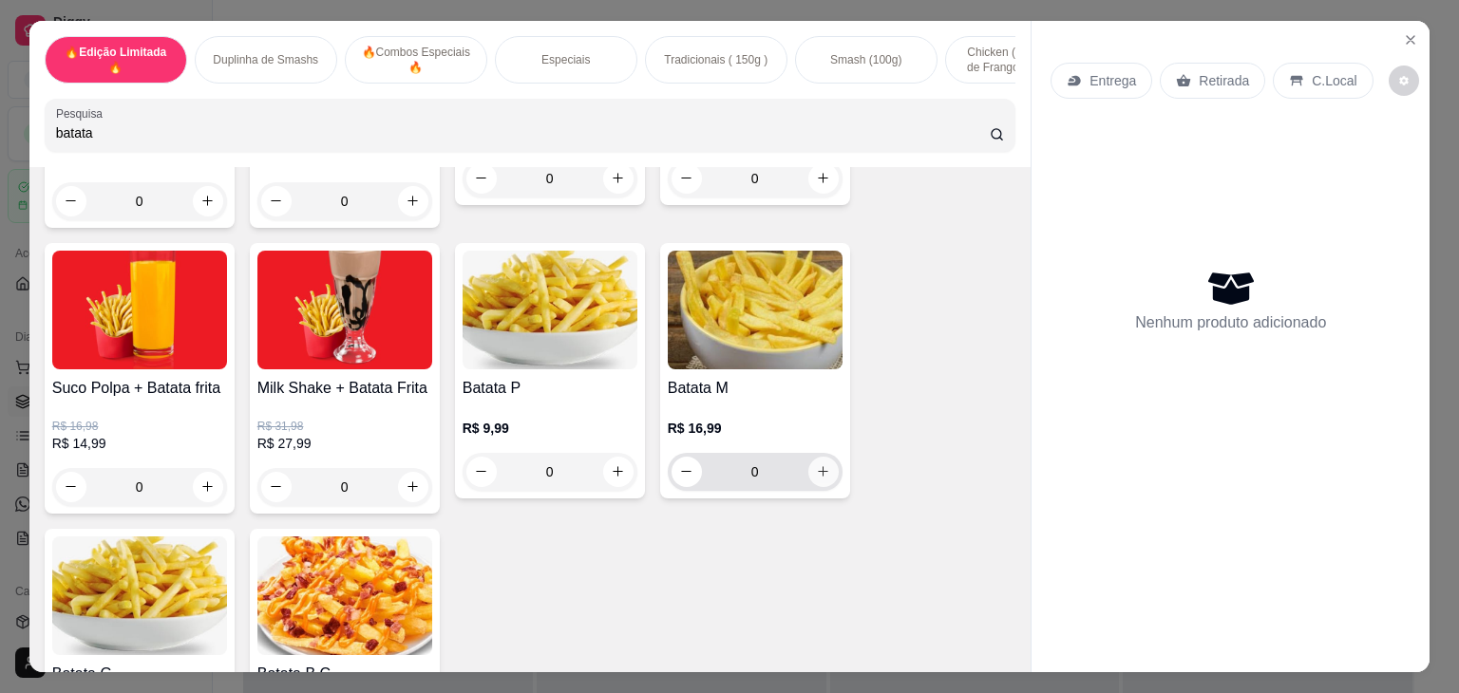
type input "batata"
click at [820, 486] on button "increase-product-quantity" at bounding box center [822, 471] width 29 height 29
type input "1"
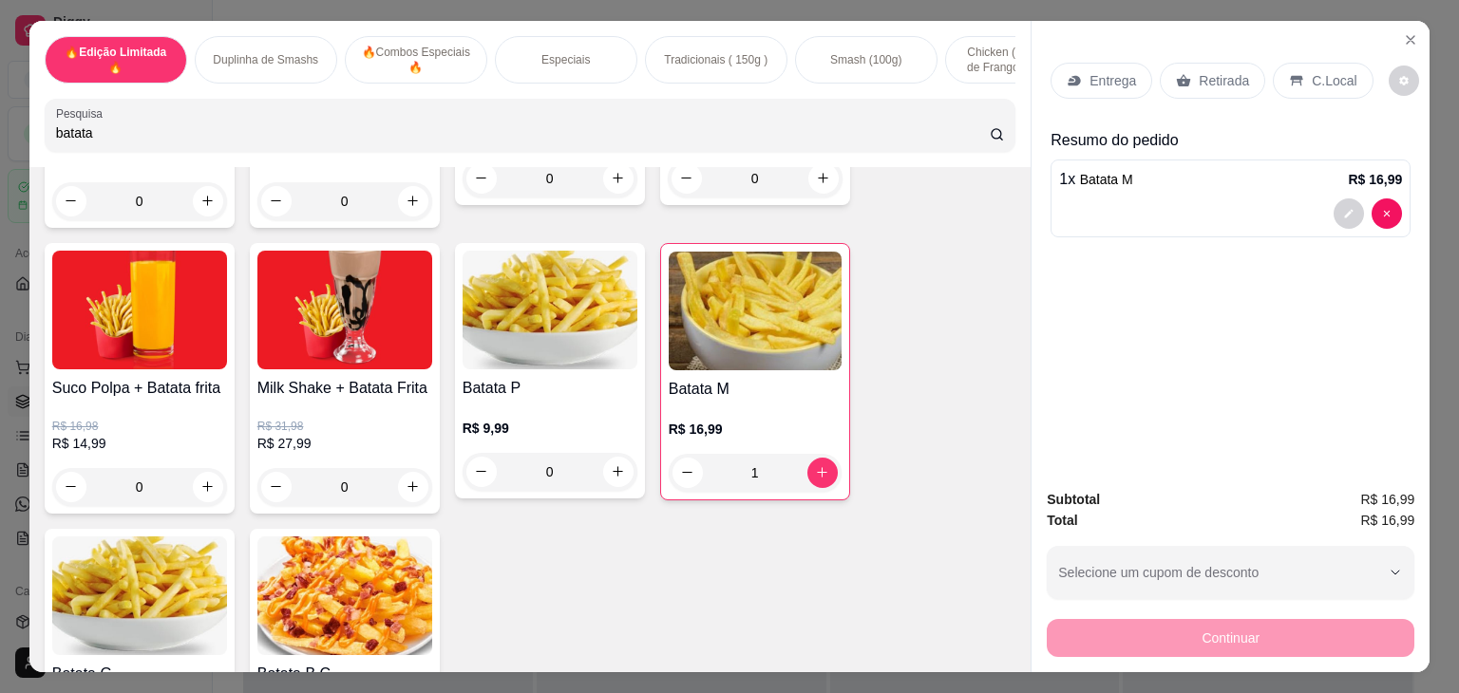
click at [1105, 71] on p "Entrega" at bounding box center [1112, 80] width 47 height 19
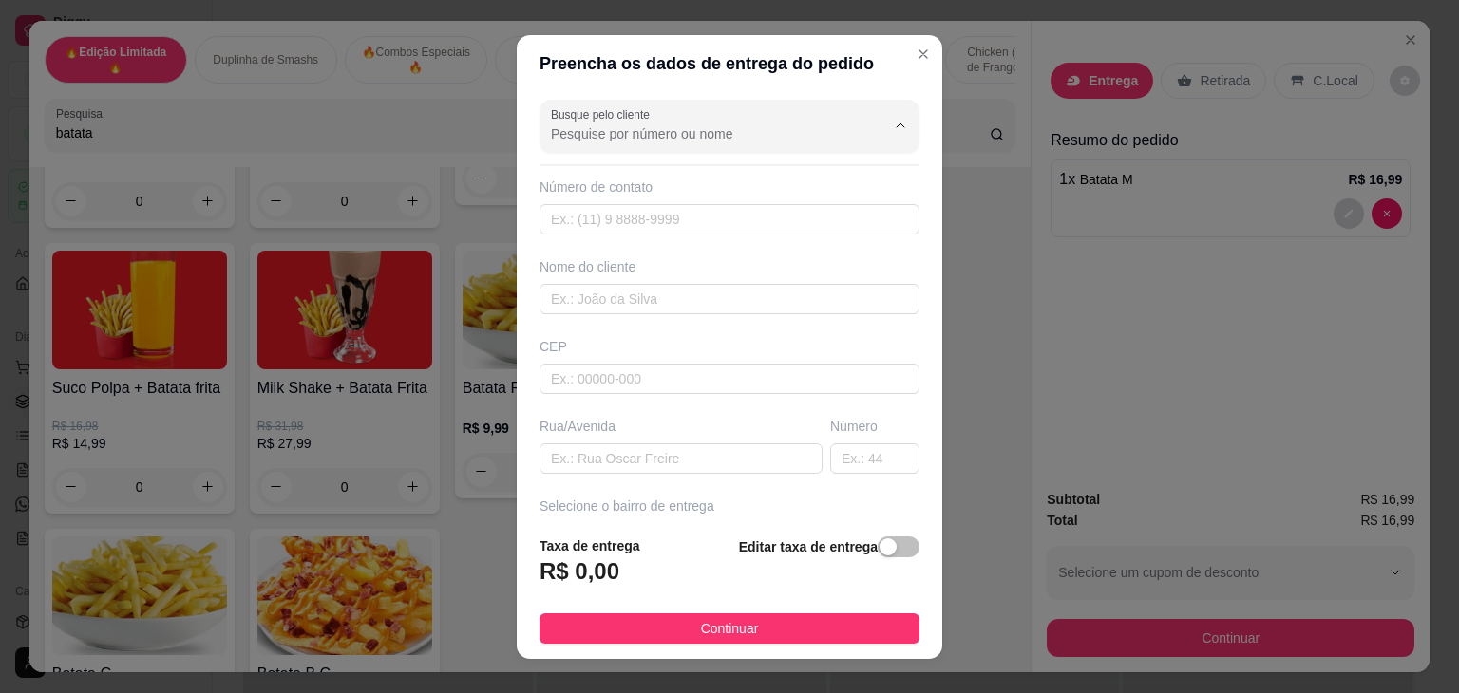
click at [664, 132] on input "Busque pelo cliente" at bounding box center [703, 133] width 304 height 19
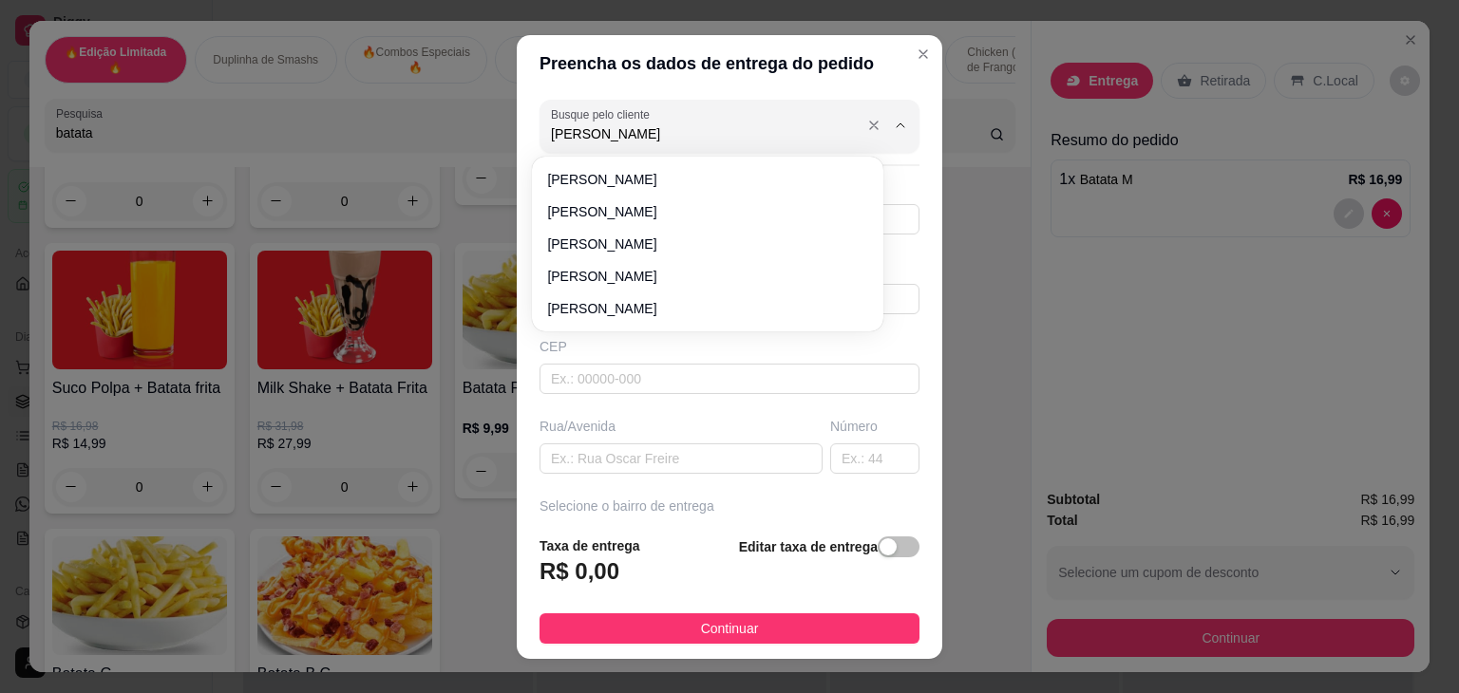
type input "[PERSON_NAME]"
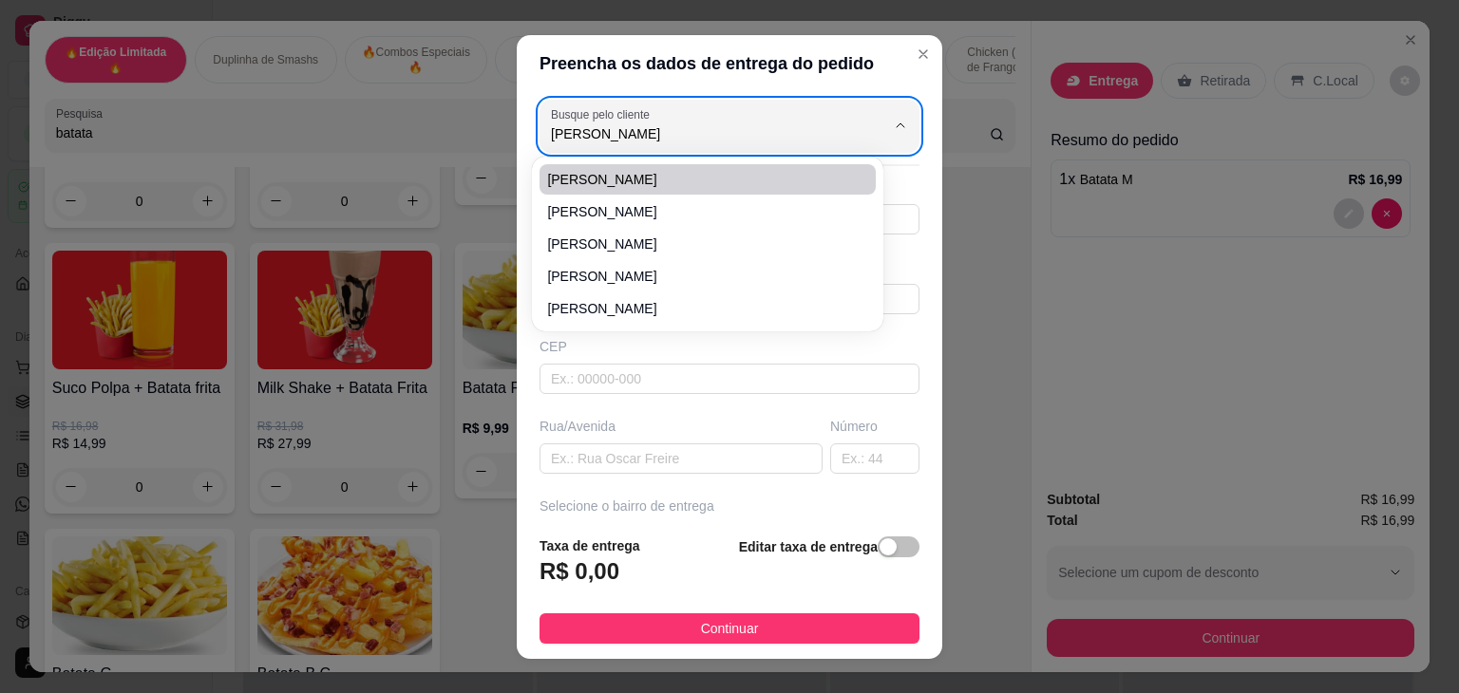
click at [675, 174] on span "[PERSON_NAME]" at bounding box center [698, 179] width 302 height 19
type input "[PERSON_NAME]"
type input "84999241155"
type input "[PERSON_NAME]"
type input "59072580"
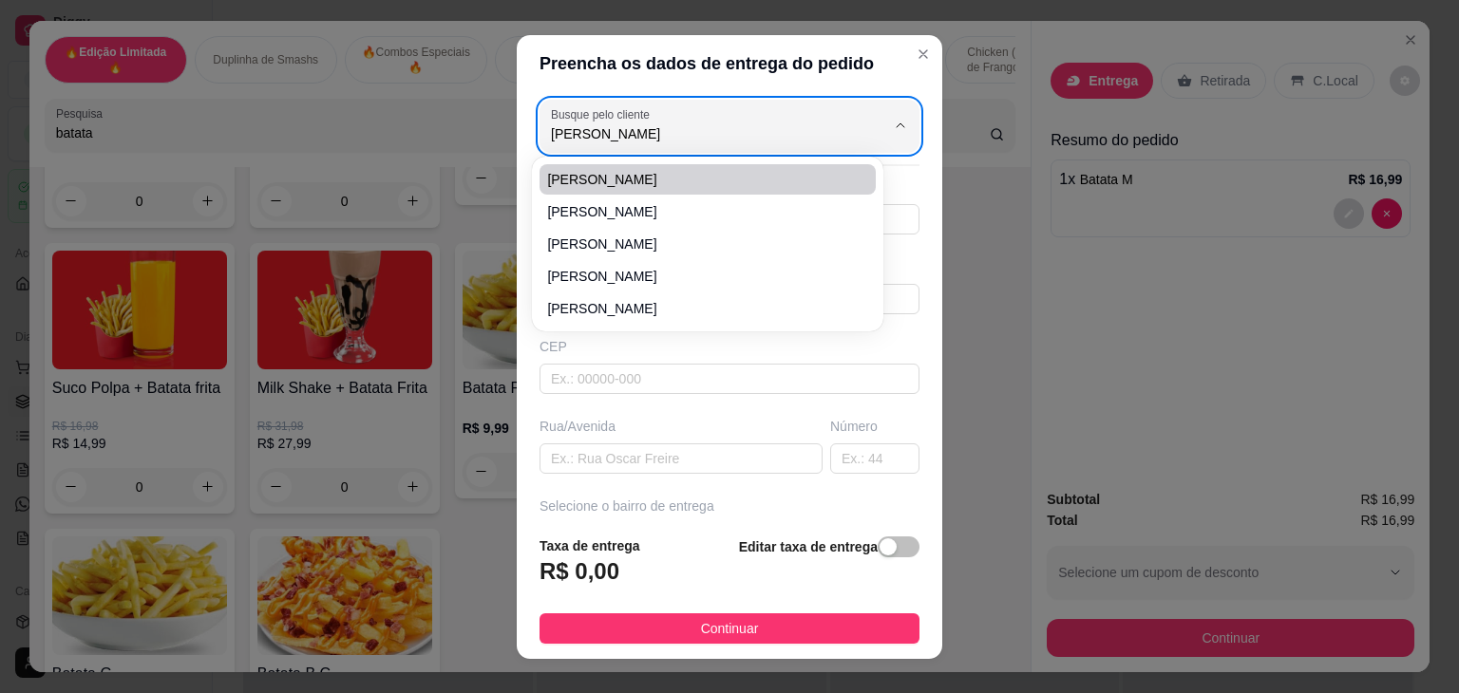
type input "Rua [PERSON_NAME]"
type input "760"
type input "[DATE]"
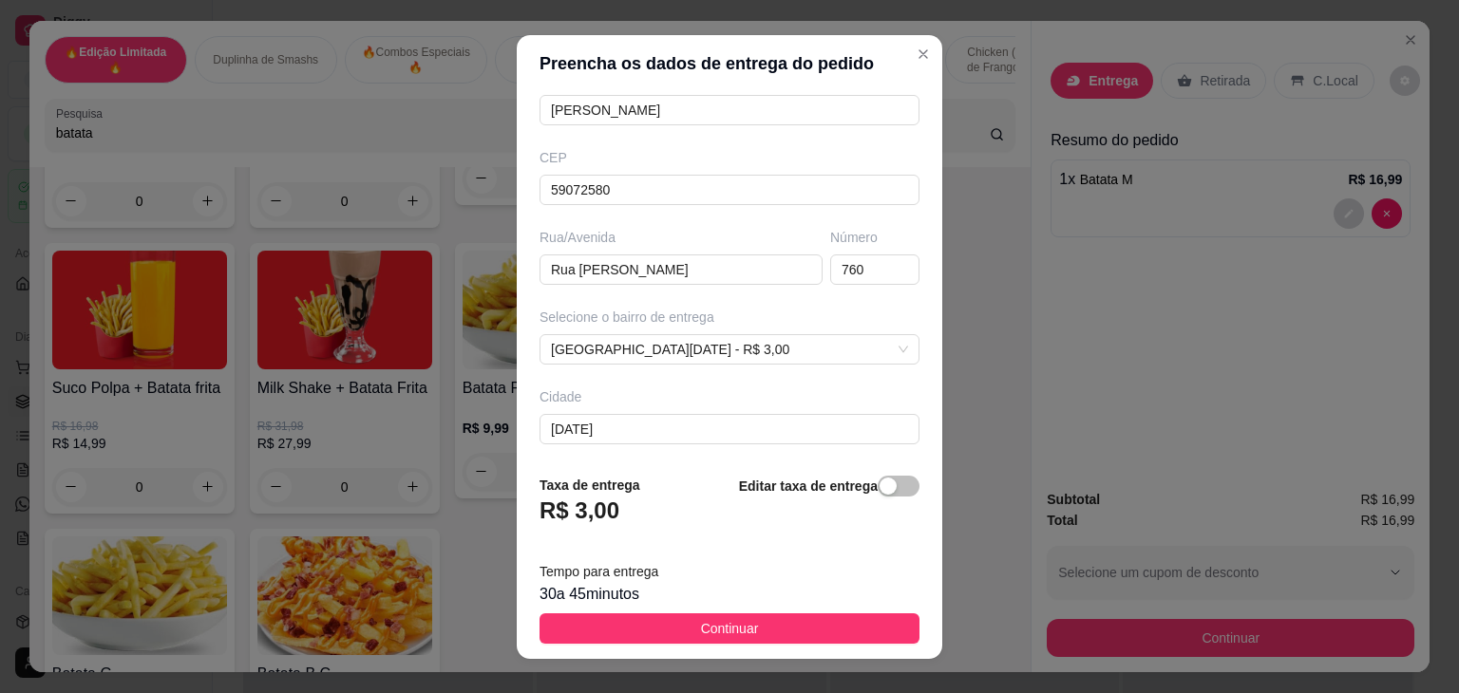
scroll to position [190, 0]
type input "[PERSON_NAME]"
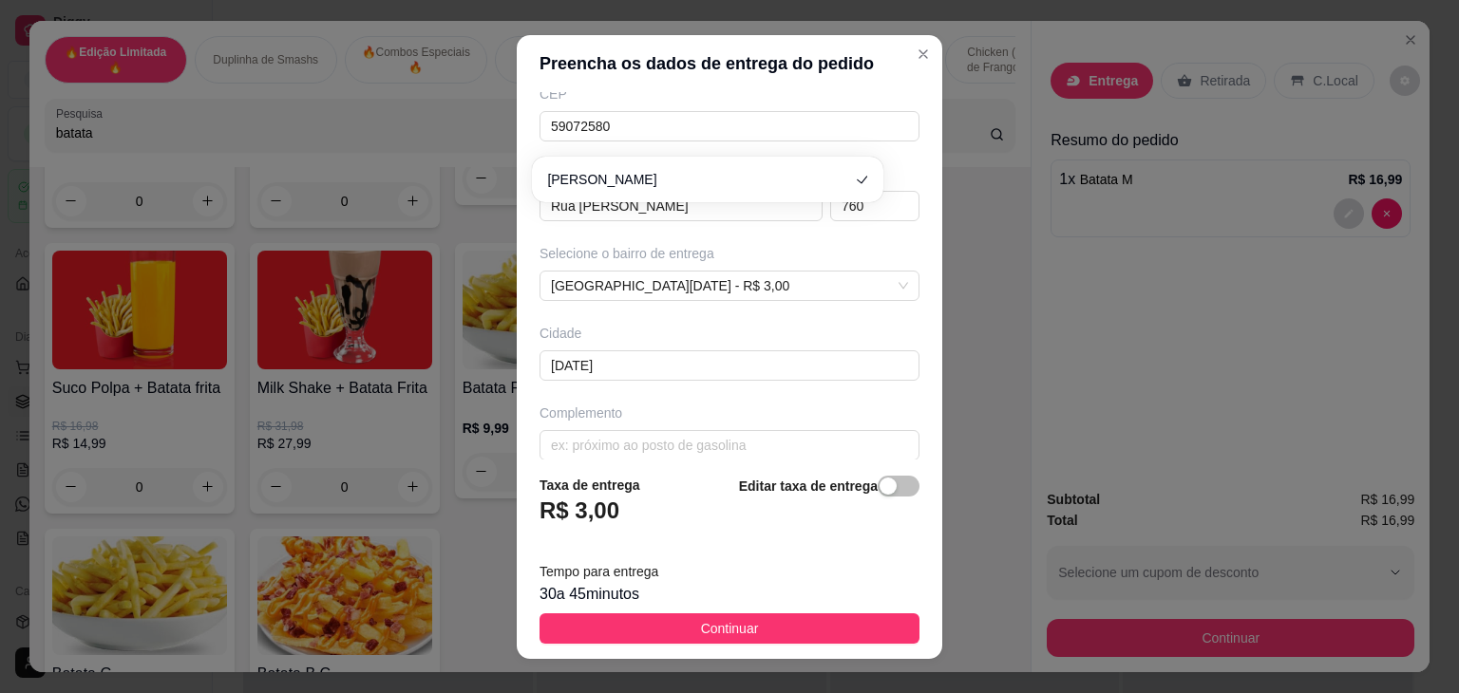
scroll to position [270, 0]
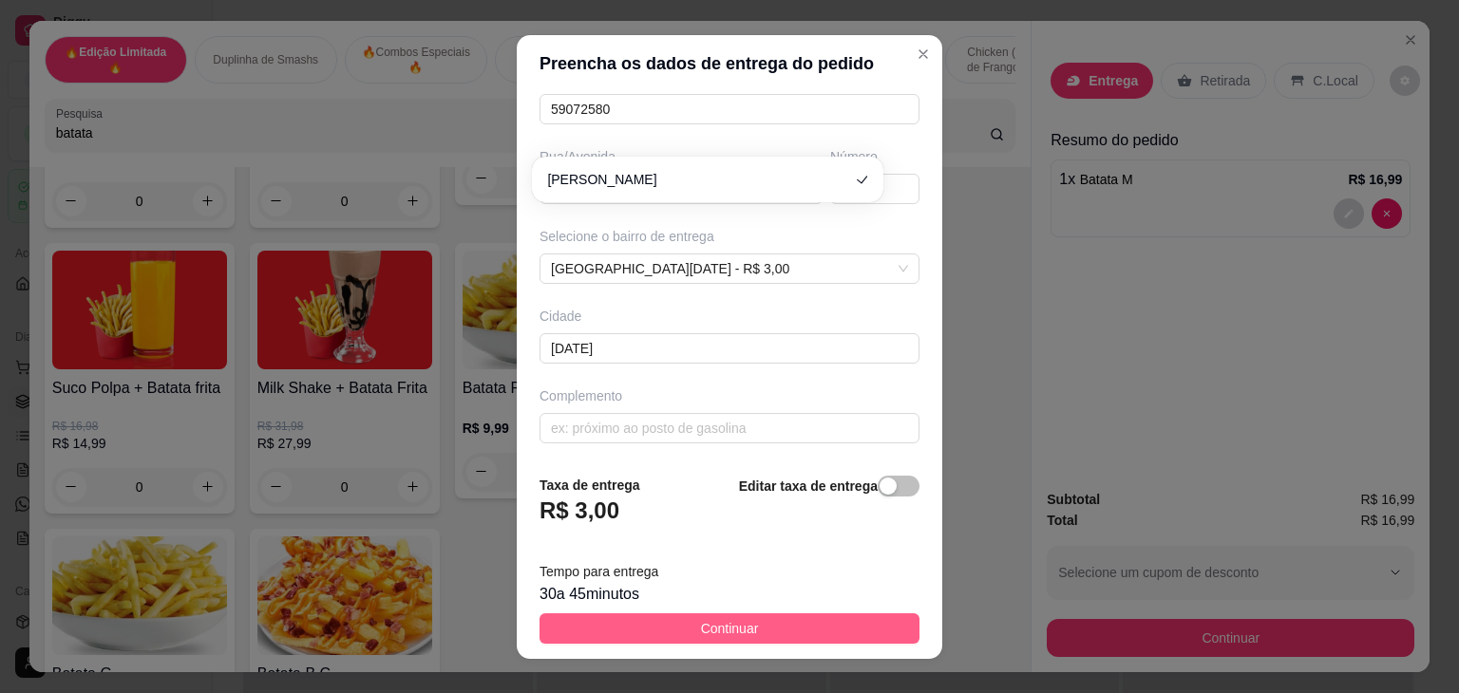
click at [702, 629] on span "Continuar" at bounding box center [730, 628] width 58 height 21
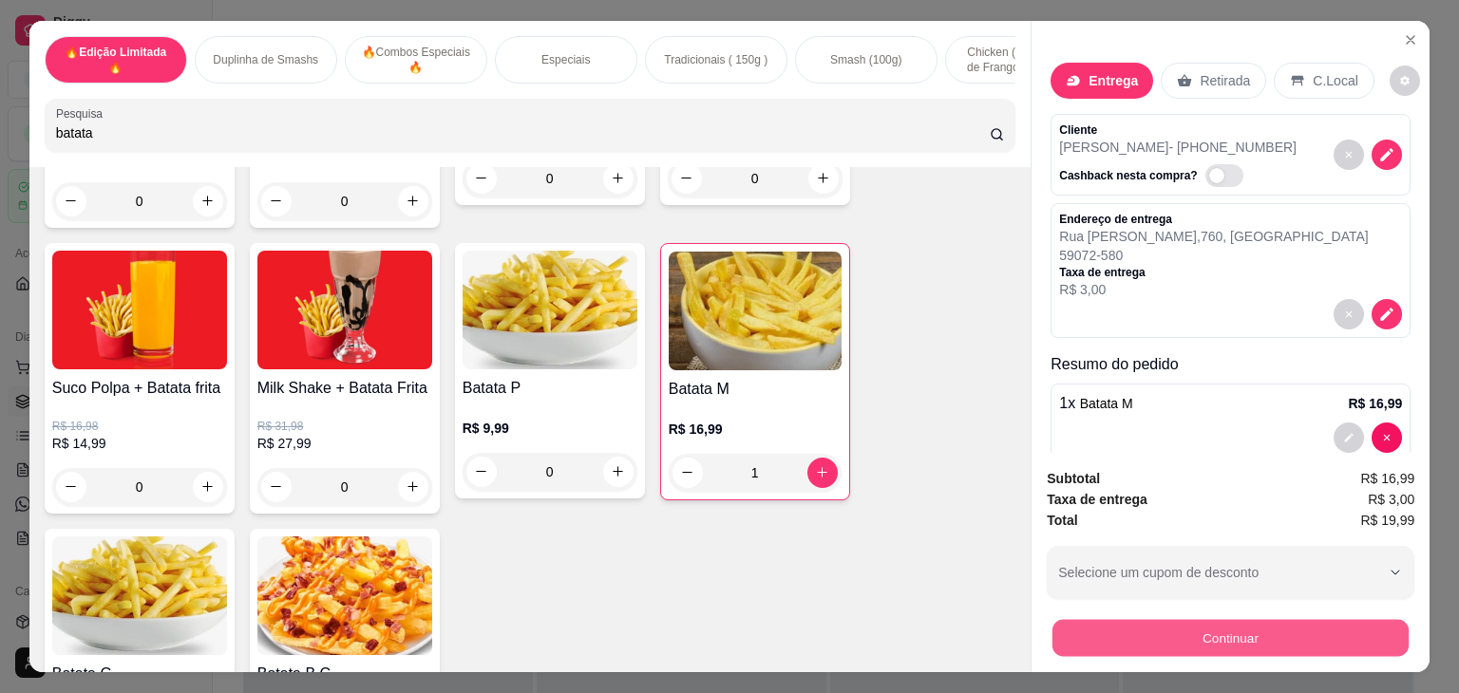
click at [1189, 643] on button "Continuar" at bounding box center [1230, 638] width 356 height 37
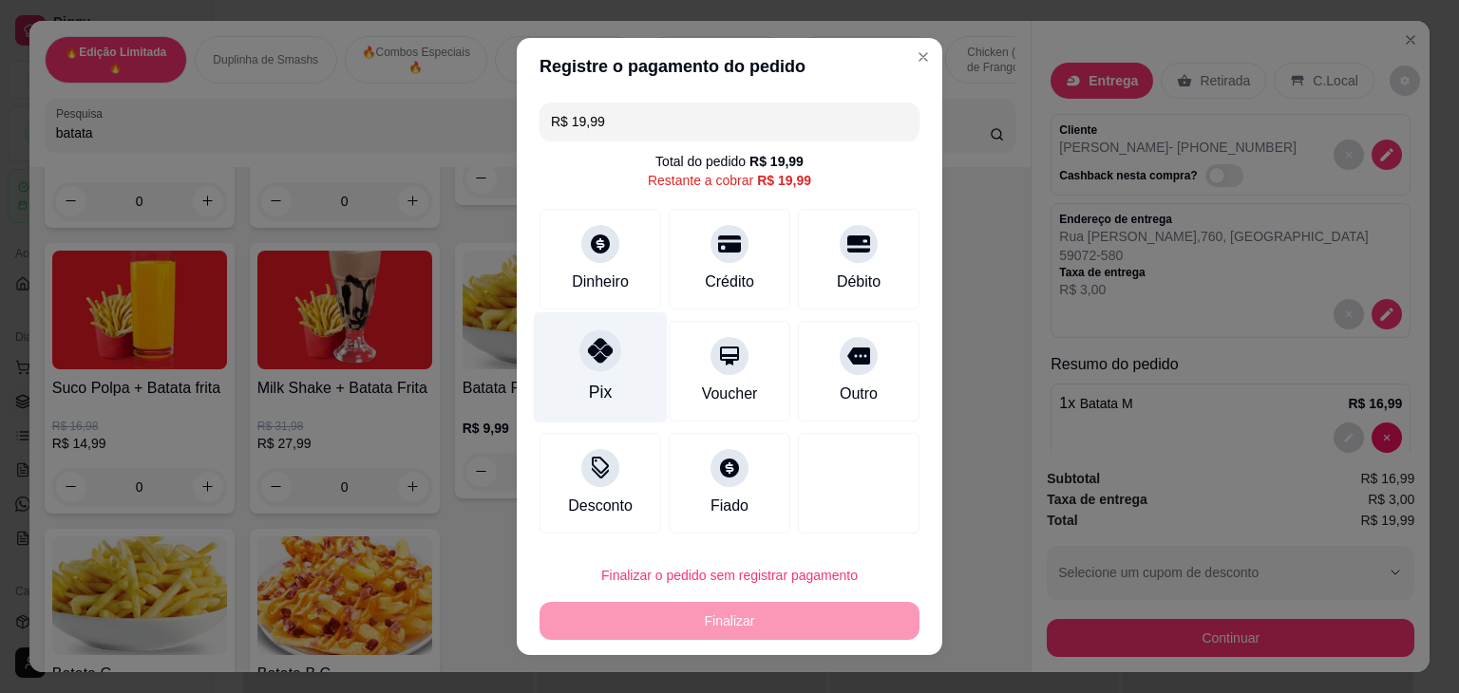
drag, startPoint x: 583, startPoint y: 387, endPoint x: 582, endPoint y: 398, distance: 10.5
click at [589, 388] on div "Pix" at bounding box center [600, 392] width 23 height 25
type input "R$ 0,00"
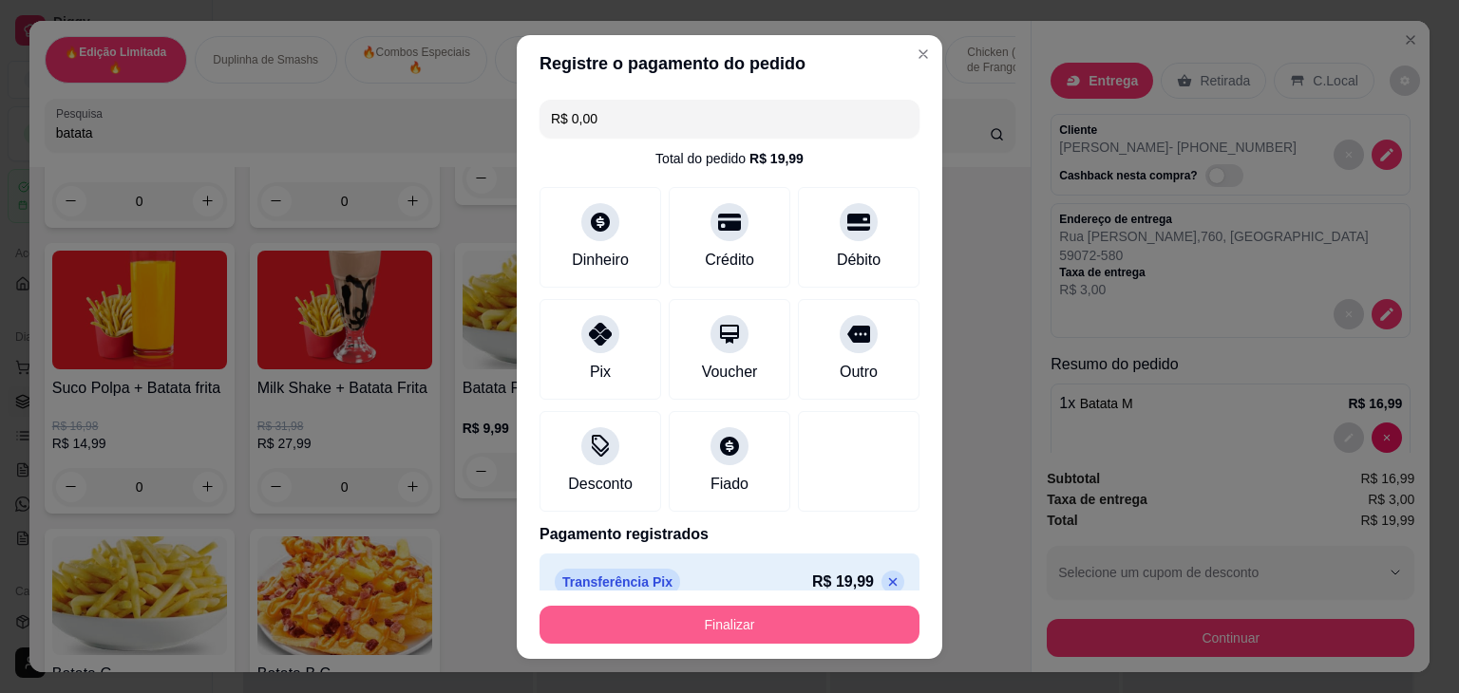
click at [670, 639] on button "Finalizar" at bounding box center [729, 625] width 380 height 38
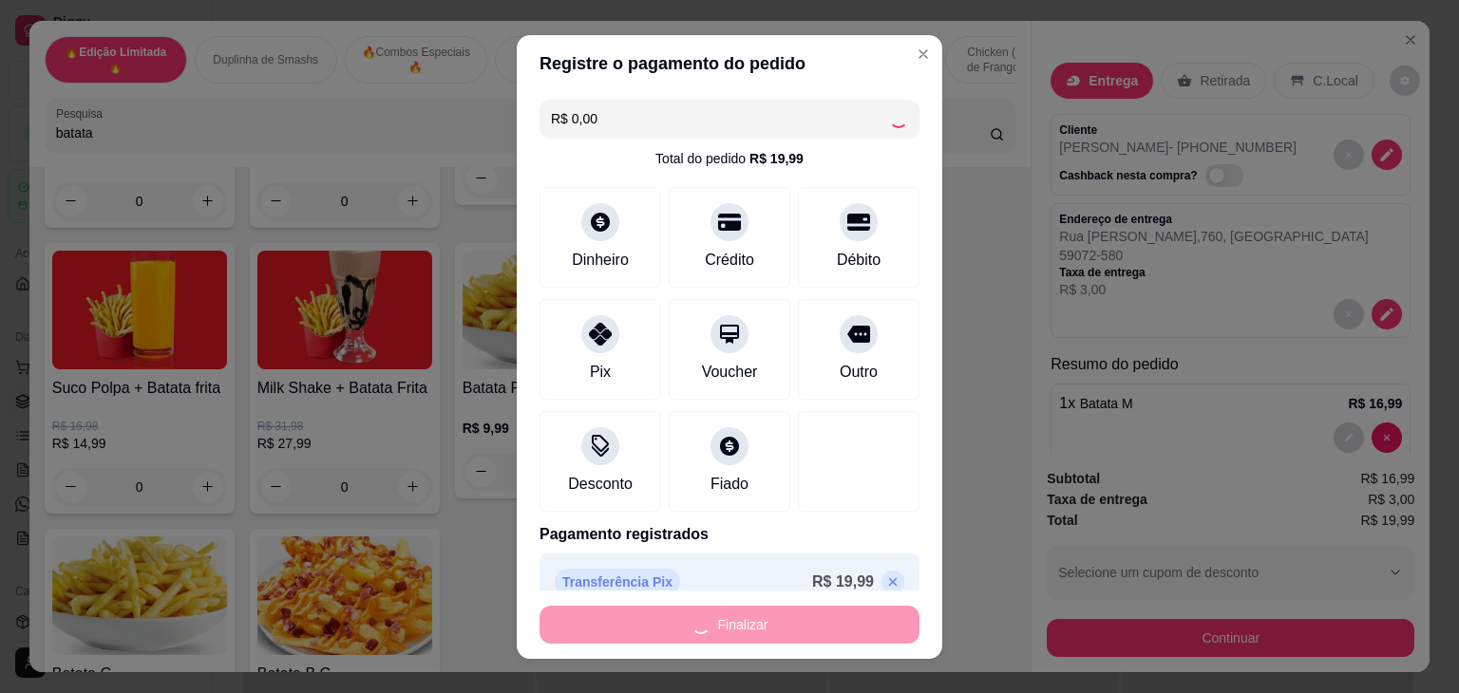
type input "0"
type input "-R$ 19,99"
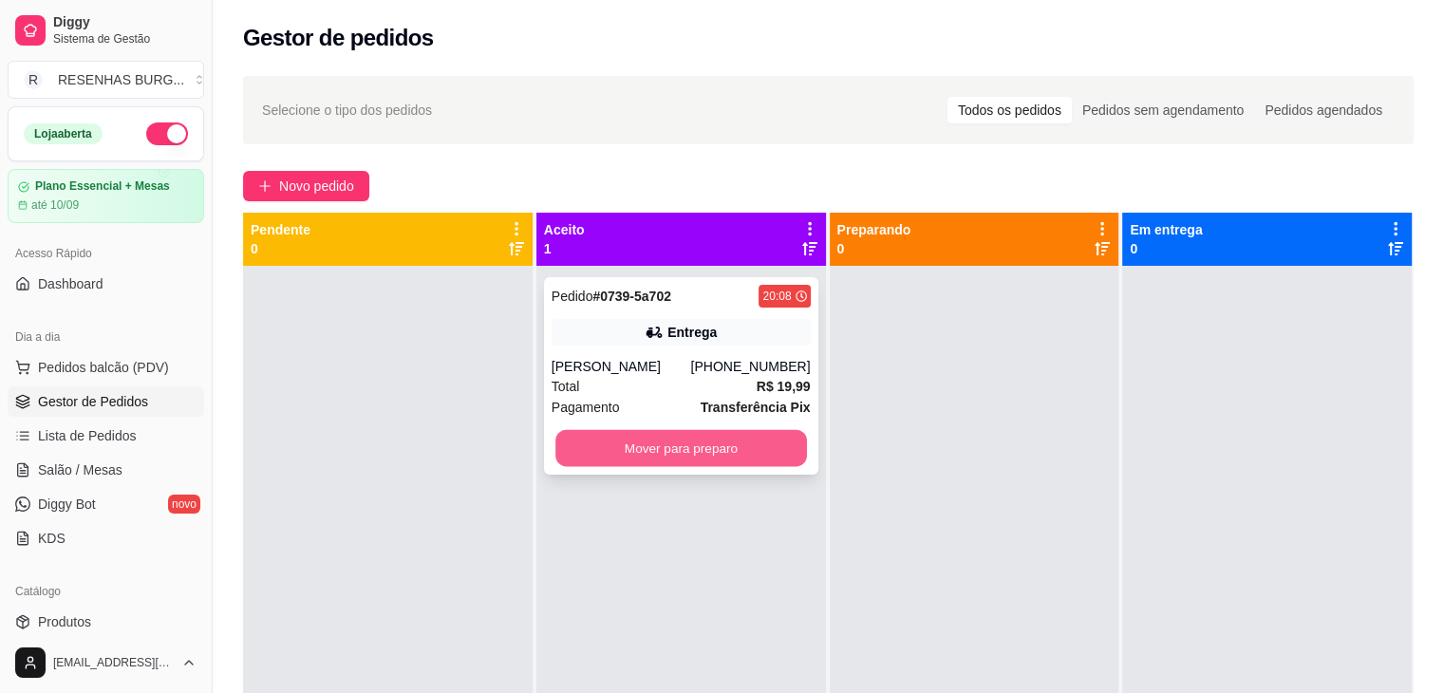
click at [733, 462] on button "Mover para preparo" at bounding box center [682, 448] width 252 height 37
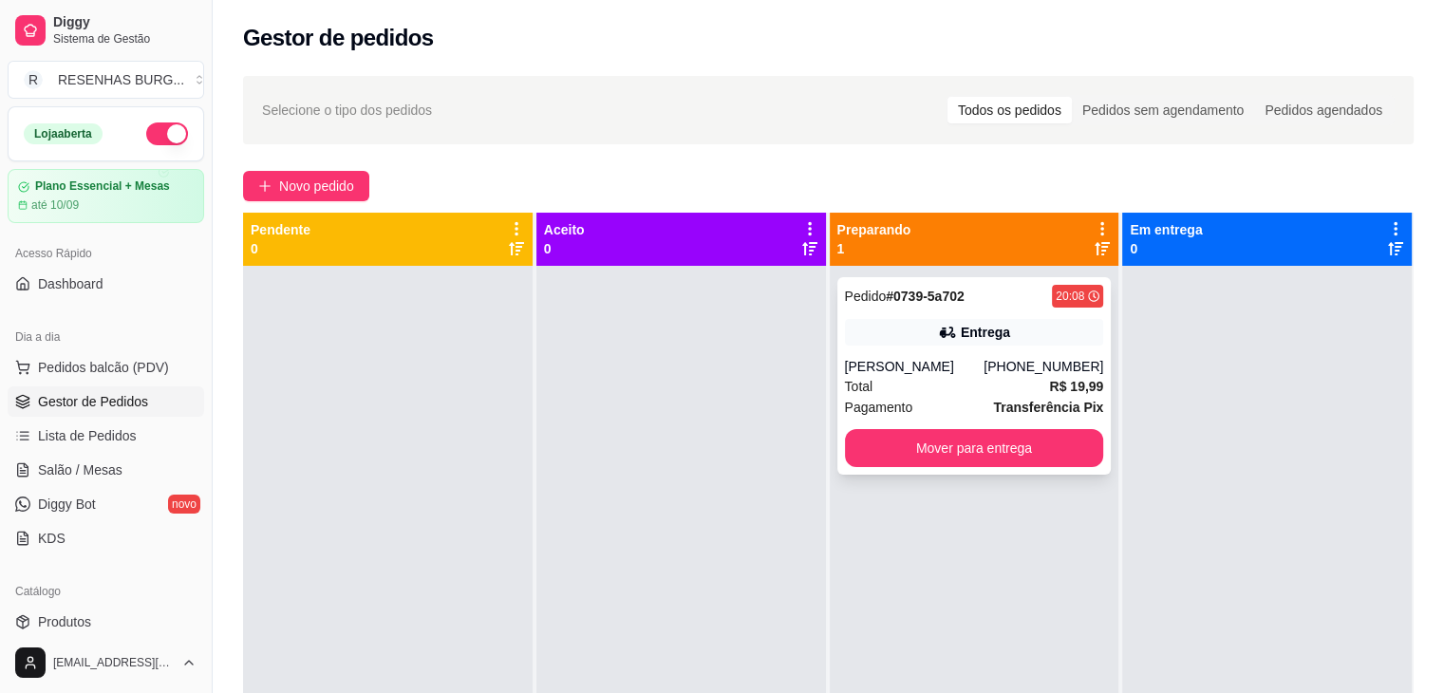
click at [937, 361] on div "[PERSON_NAME]" at bounding box center [915, 366] width 140 height 19
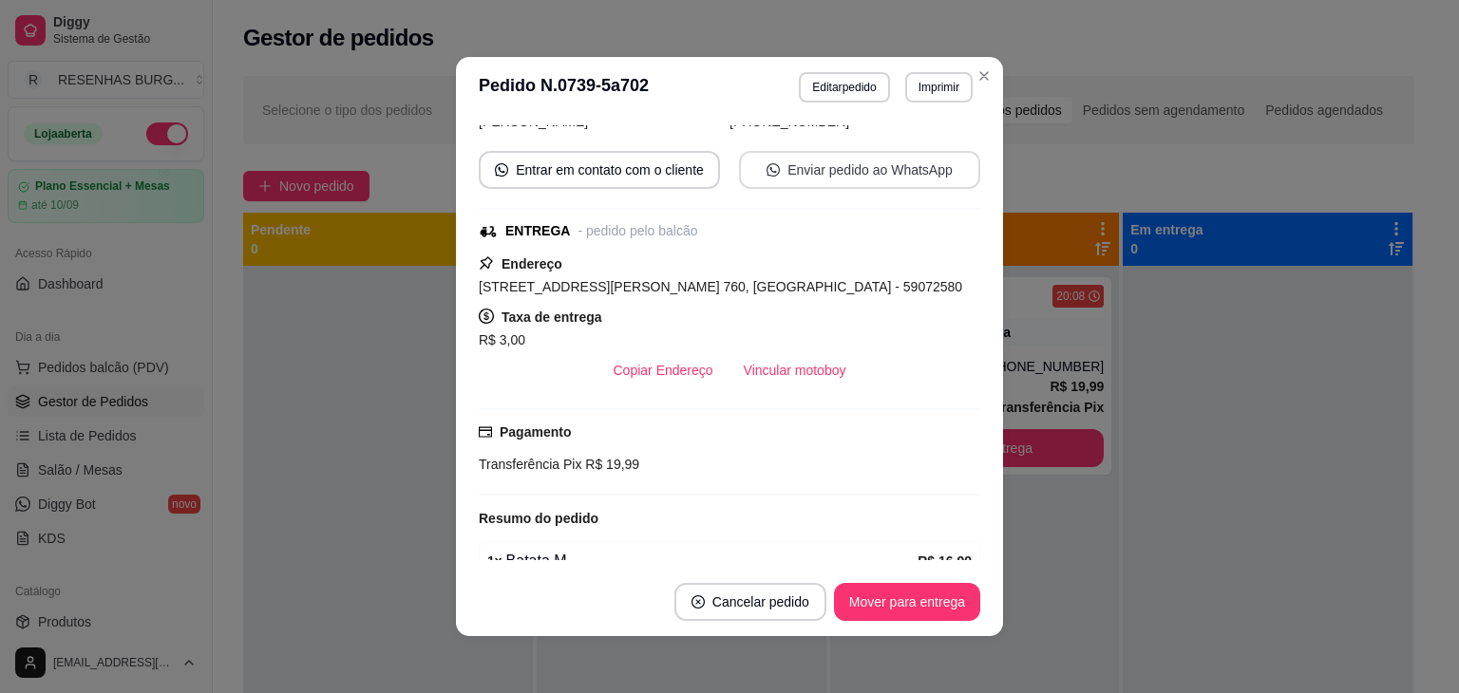
scroll to position [190, 0]
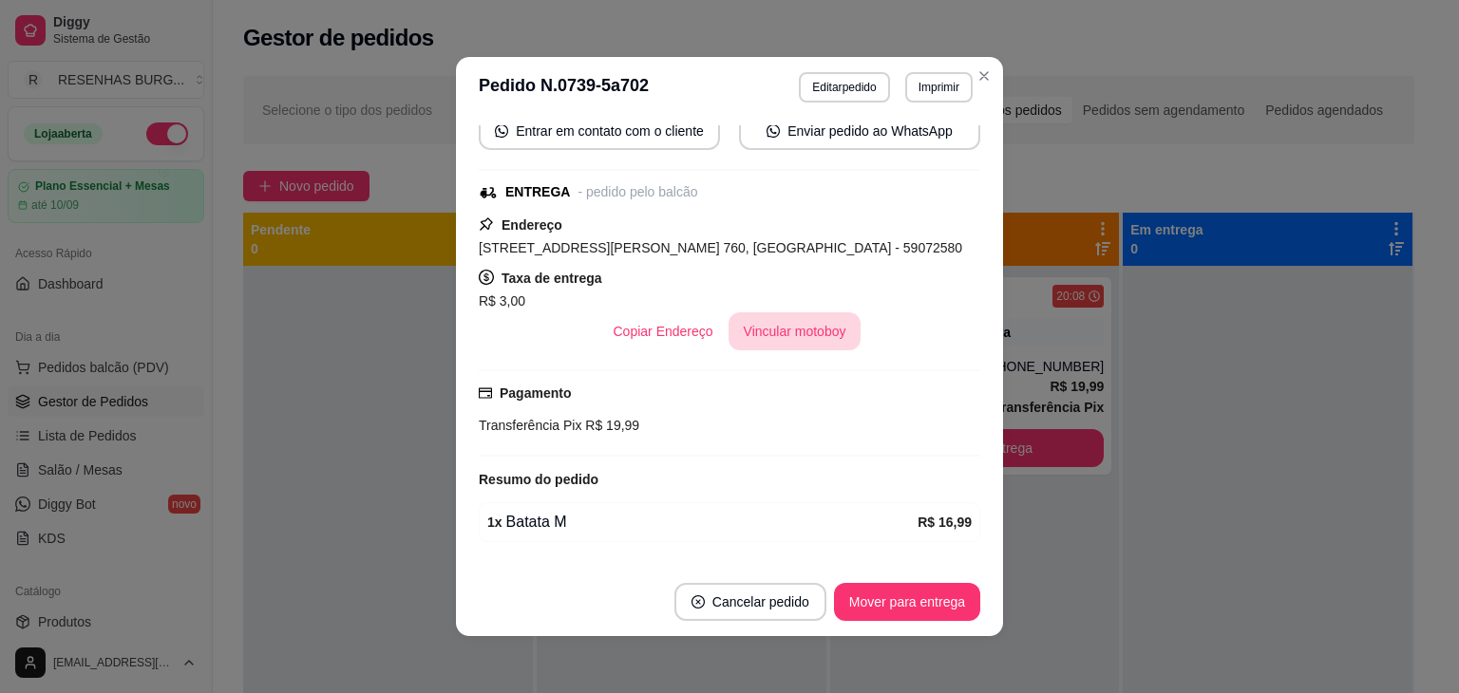
click at [743, 335] on button "Vincular motoboy" at bounding box center [794, 331] width 133 height 38
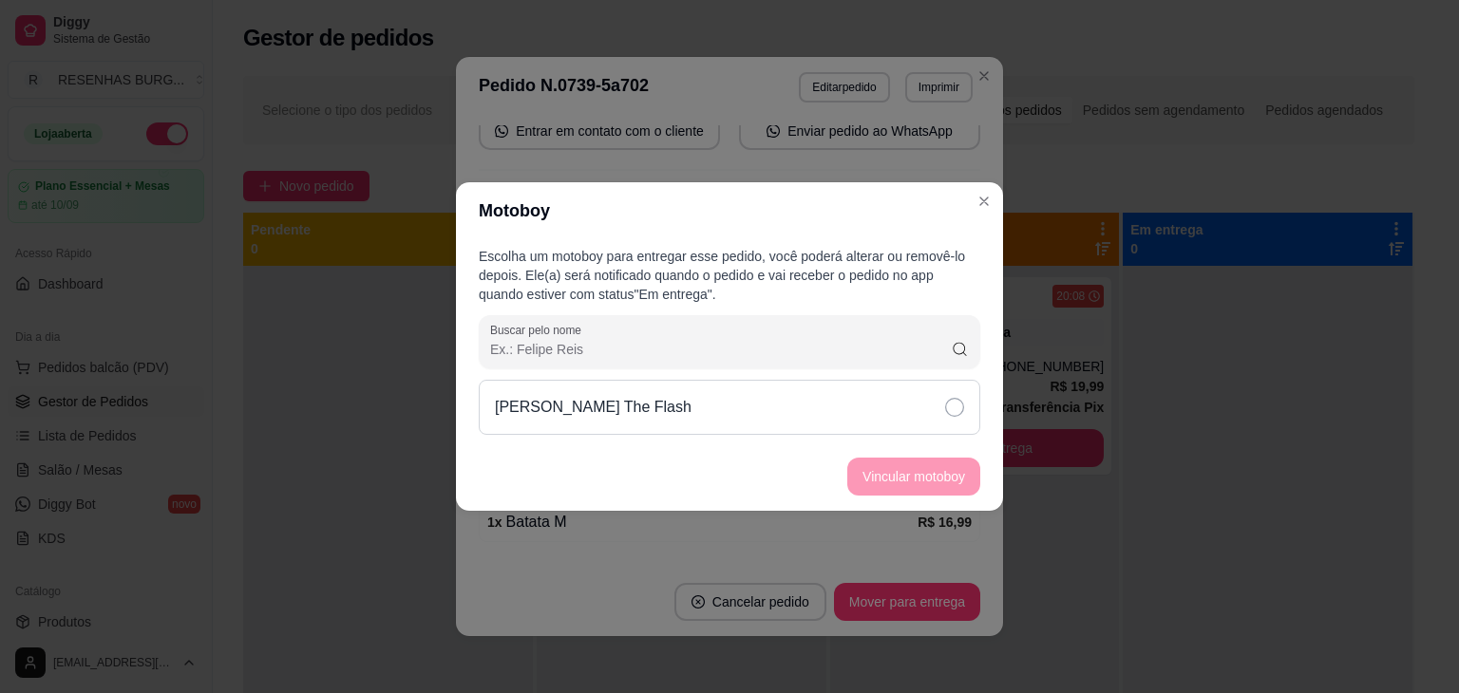
click at [915, 399] on div "[PERSON_NAME] The Flash" at bounding box center [729, 407] width 501 height 55
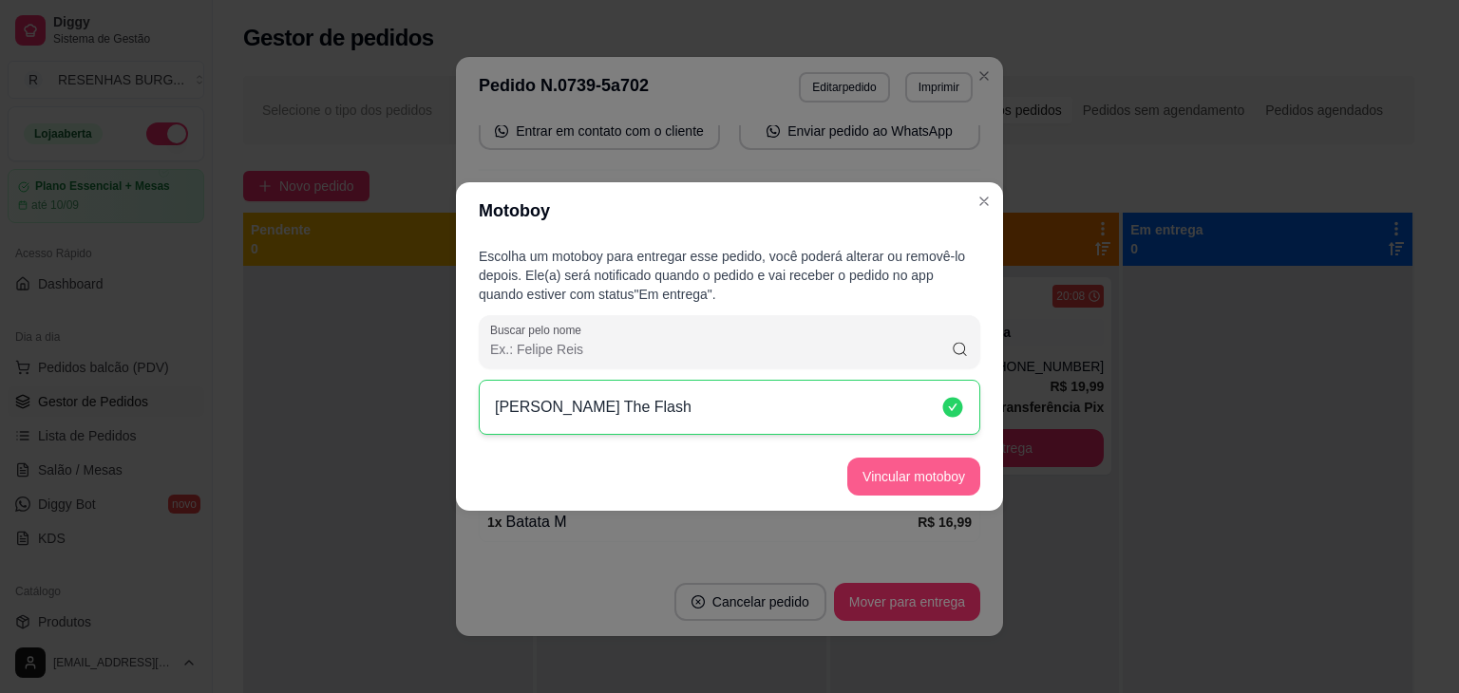
click at [942, 469] on button "Vincular motoboy" at bounding box center [913, 477] width 133 height 38
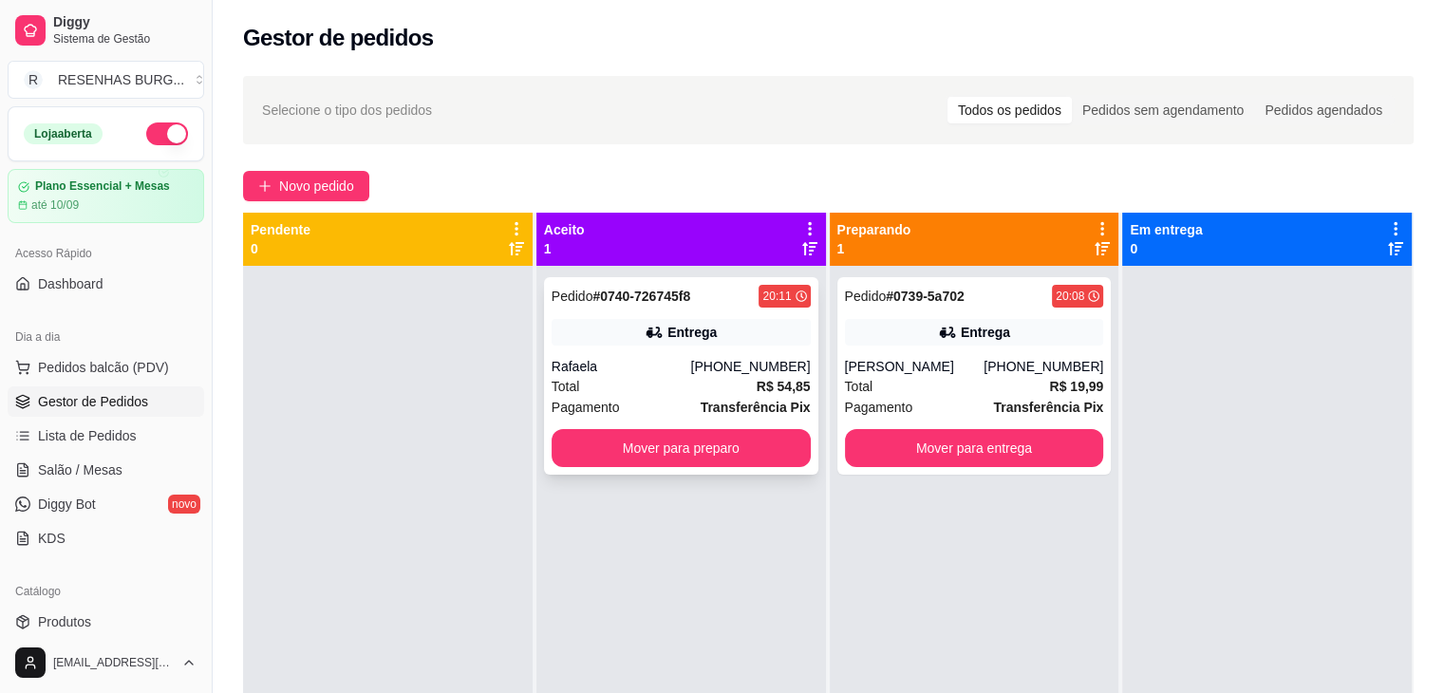
click at [611, 354] on div "Pedido # 0740-726745f8 20:11 Entrega Rafaela [PHONE_NUMBER] Total R$ 54,85 Paga…" at bounding box center [681, 376] width 274 height 198
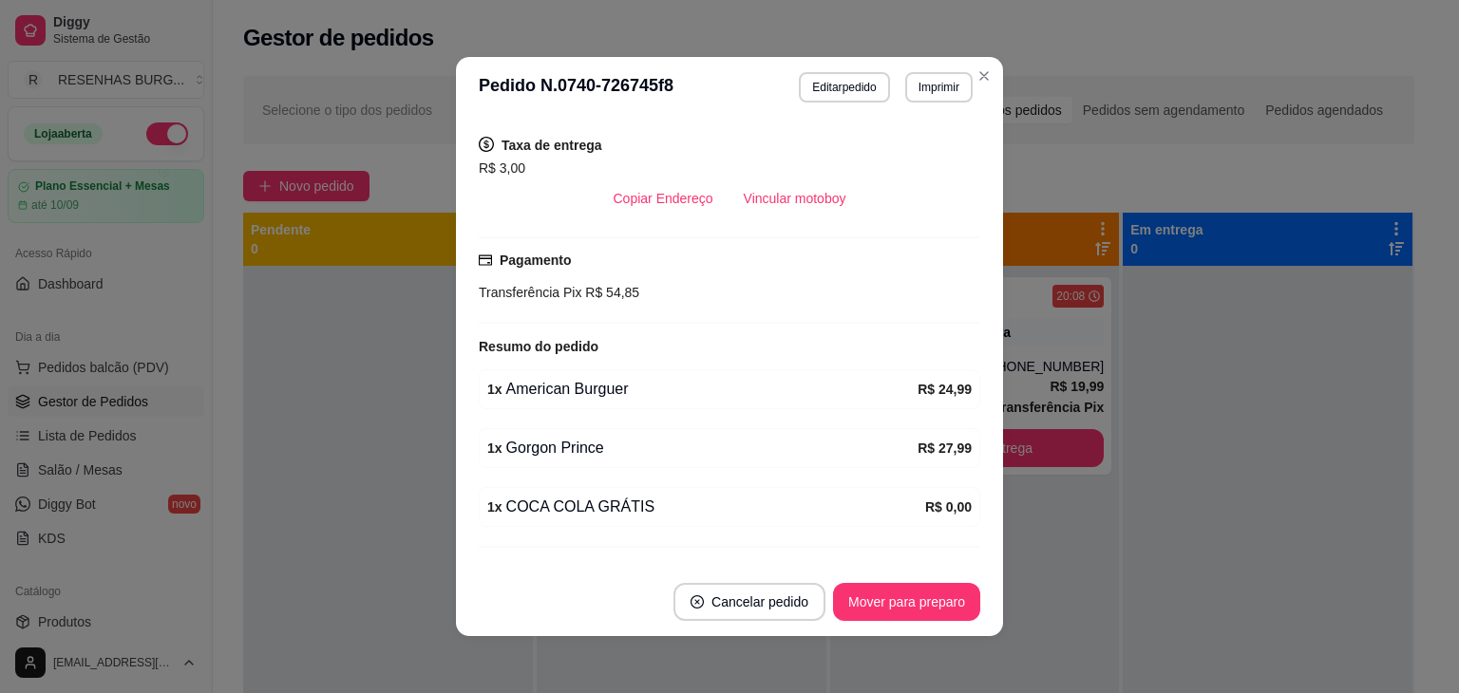
scroll to position [460, 0]
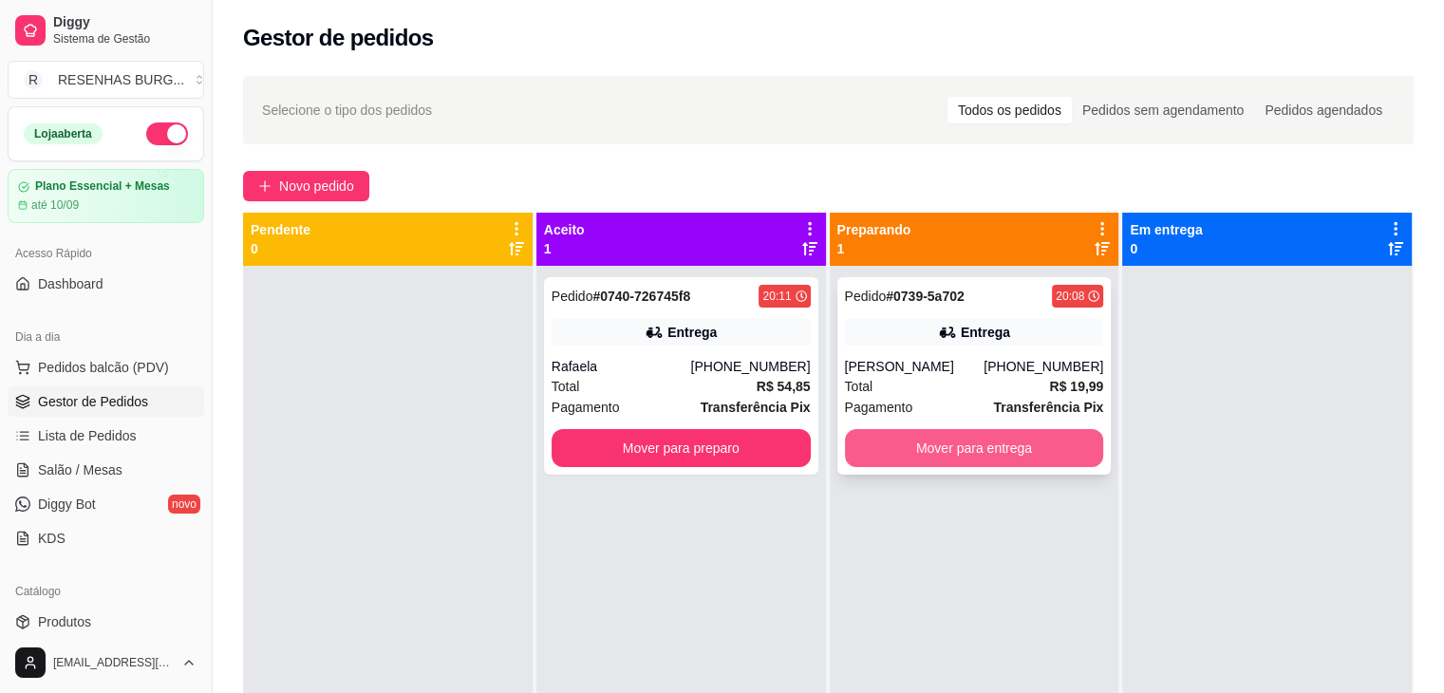
click at [918, 467] on button "Mover para entrega" at bounding box center [974, 448] width 259 height 38
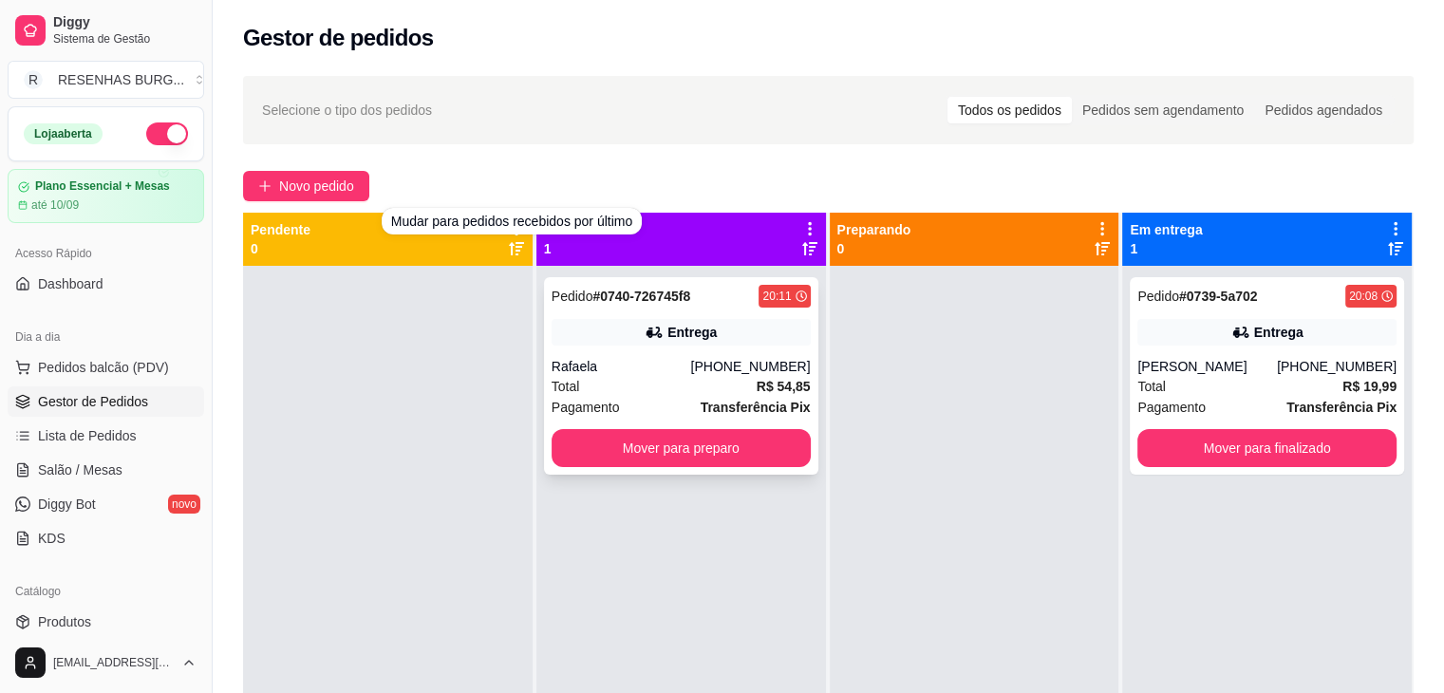
click at [673, 385] on div "Total R$ 54,85" at bounding box center [681, 386] width 259 height 21
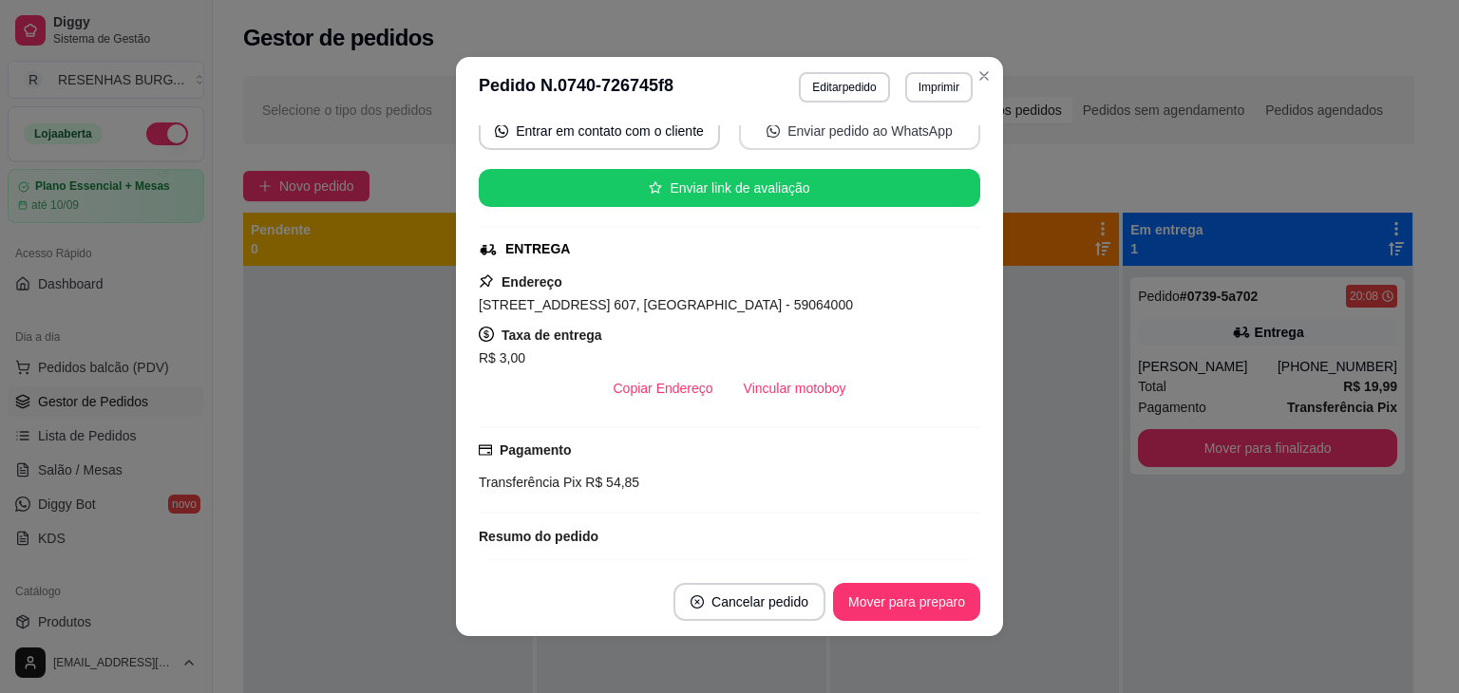
scroll to position [0, 0]
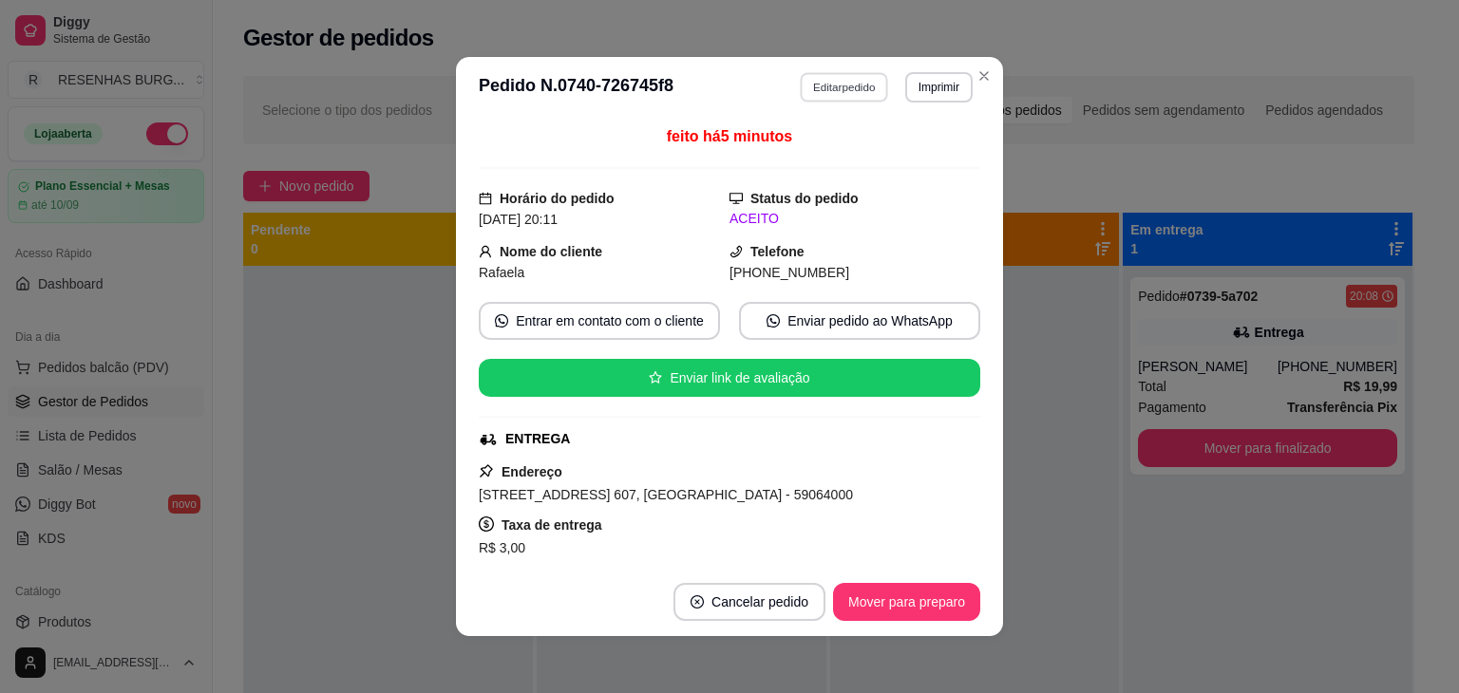
click at [839, 77] on button "Editar pedido" at bounding box center [845, 86] width 88 height 29
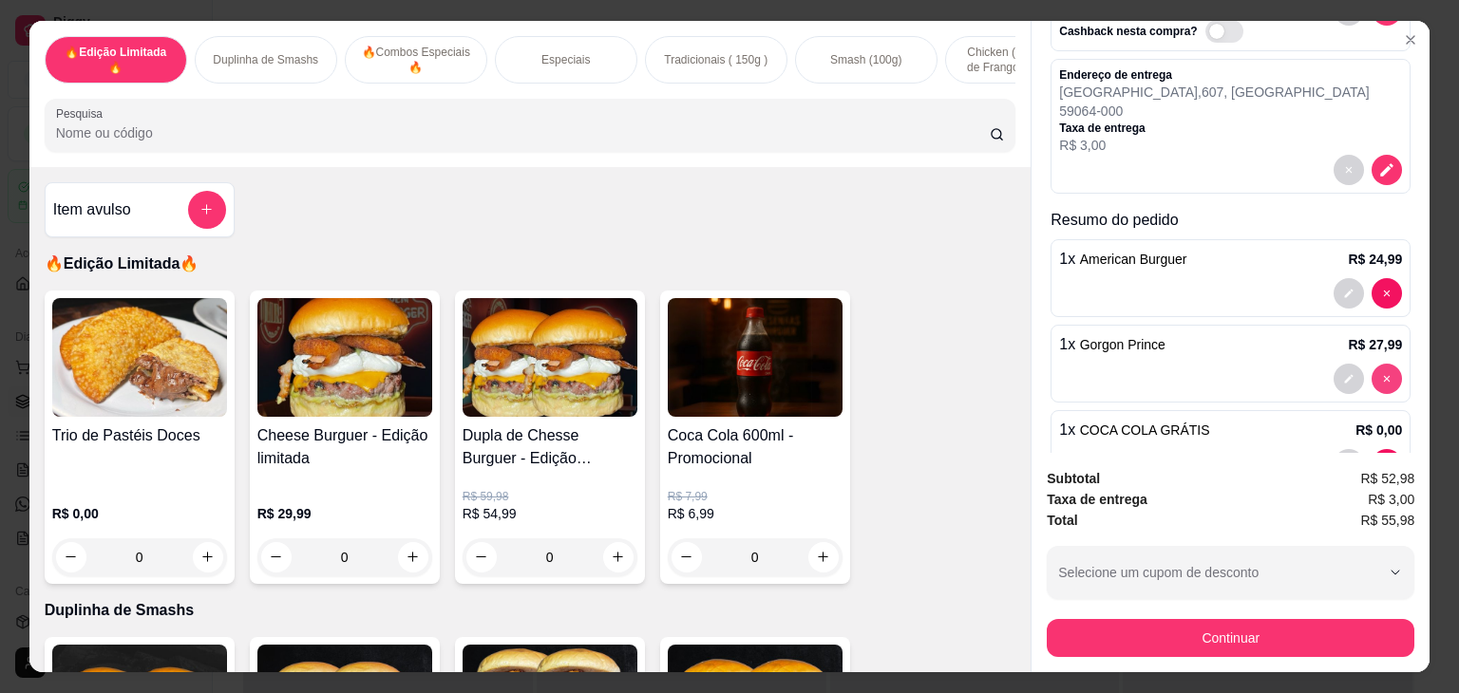
scroll to position [190, 0]
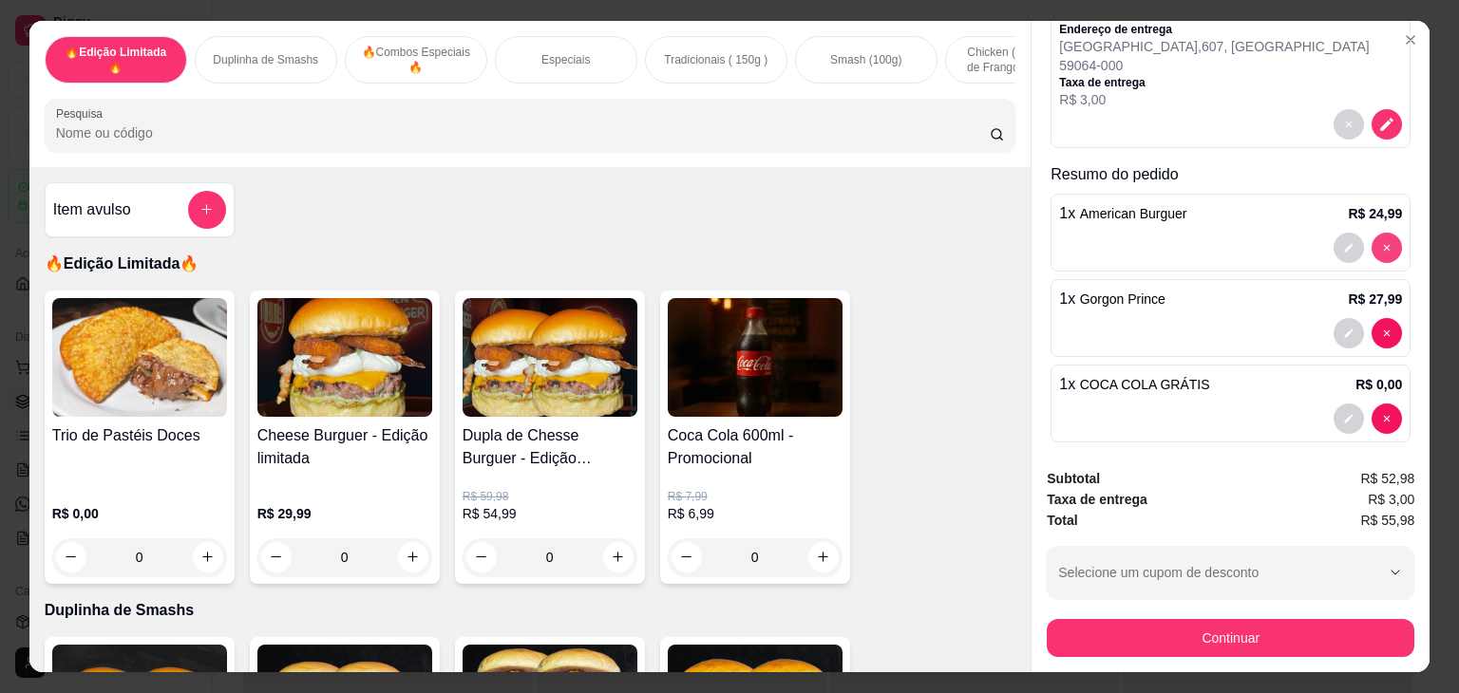
type input "0"
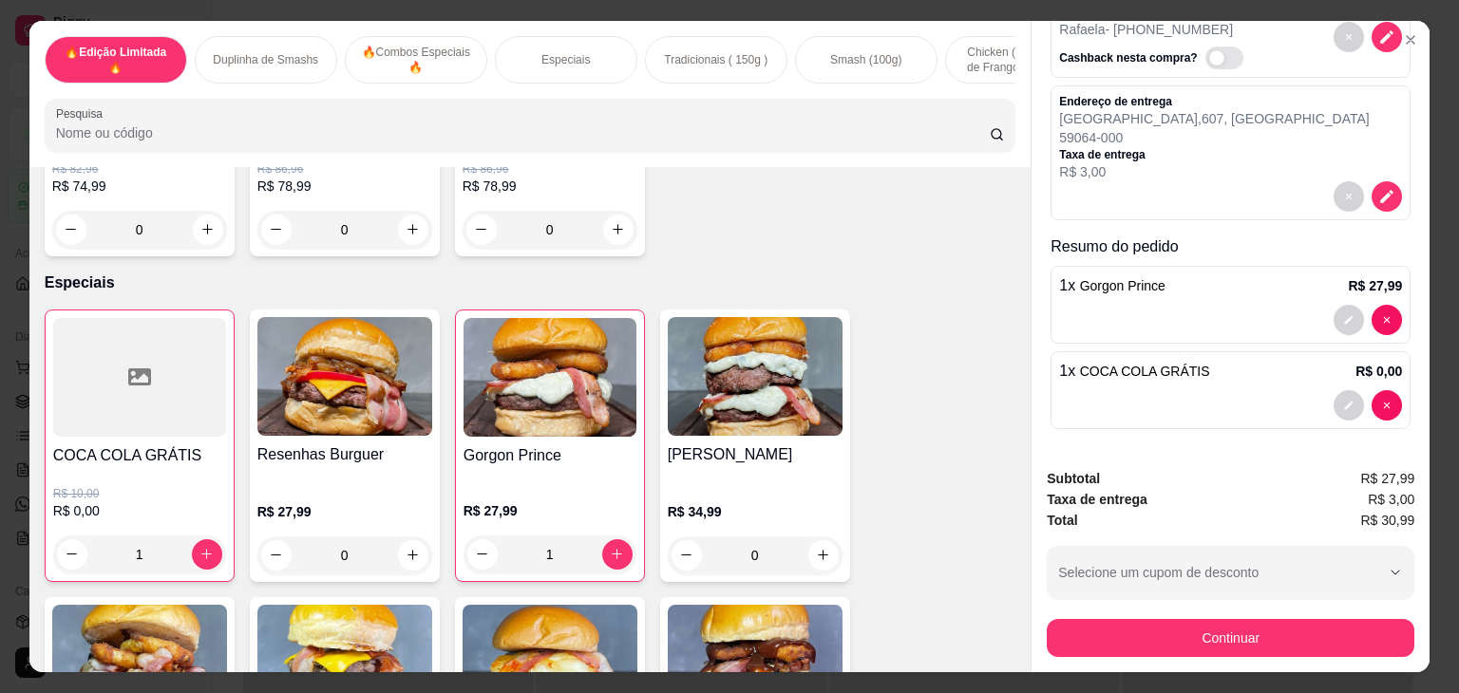
scroll to position [1424, 0]
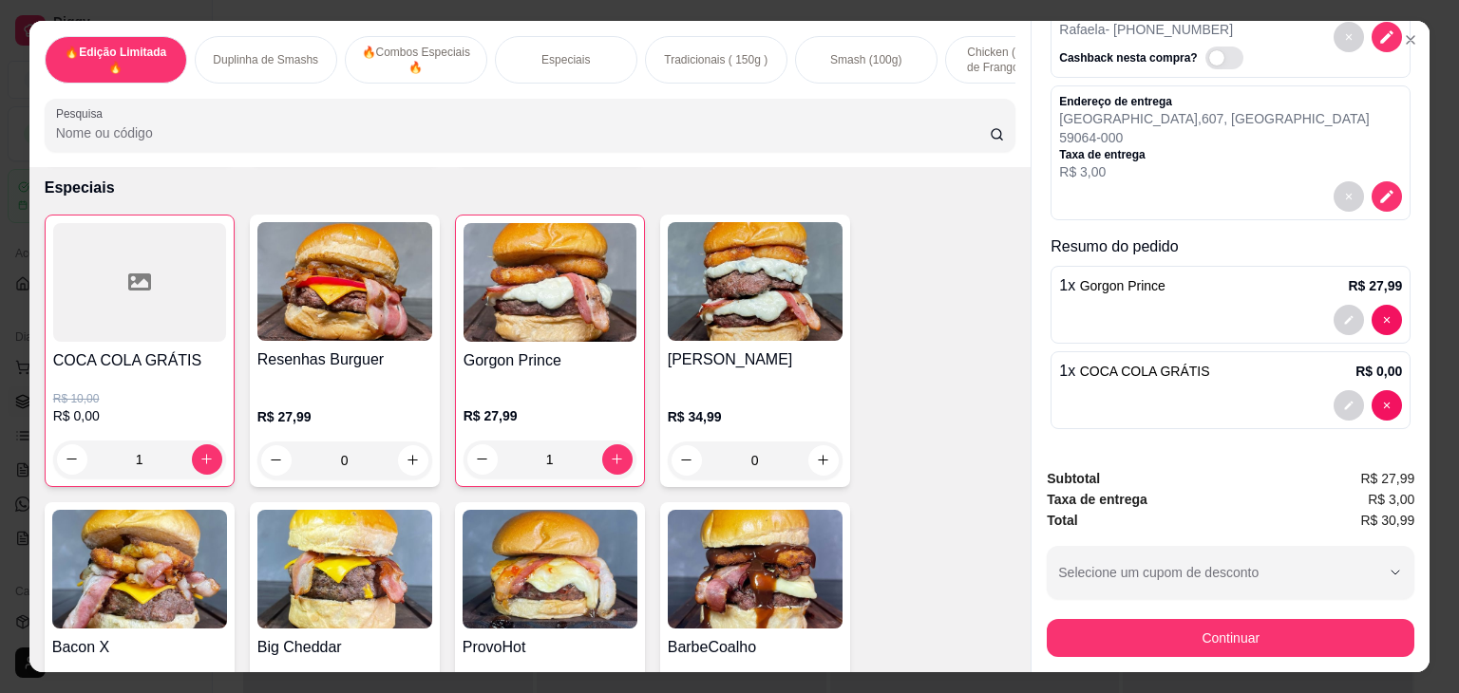
click at [334, 293] on img at bounding box center [344, 281] width 175 height 119
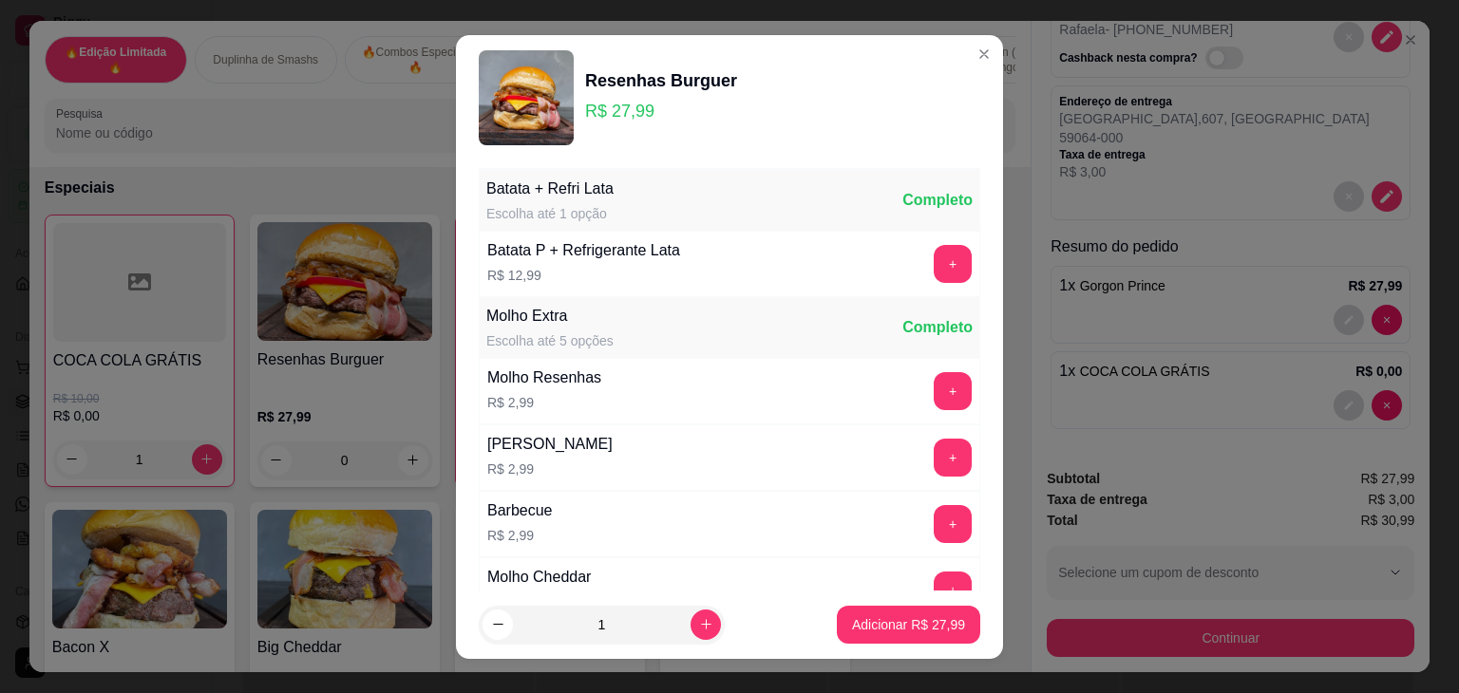
scroll to position [173, 0]
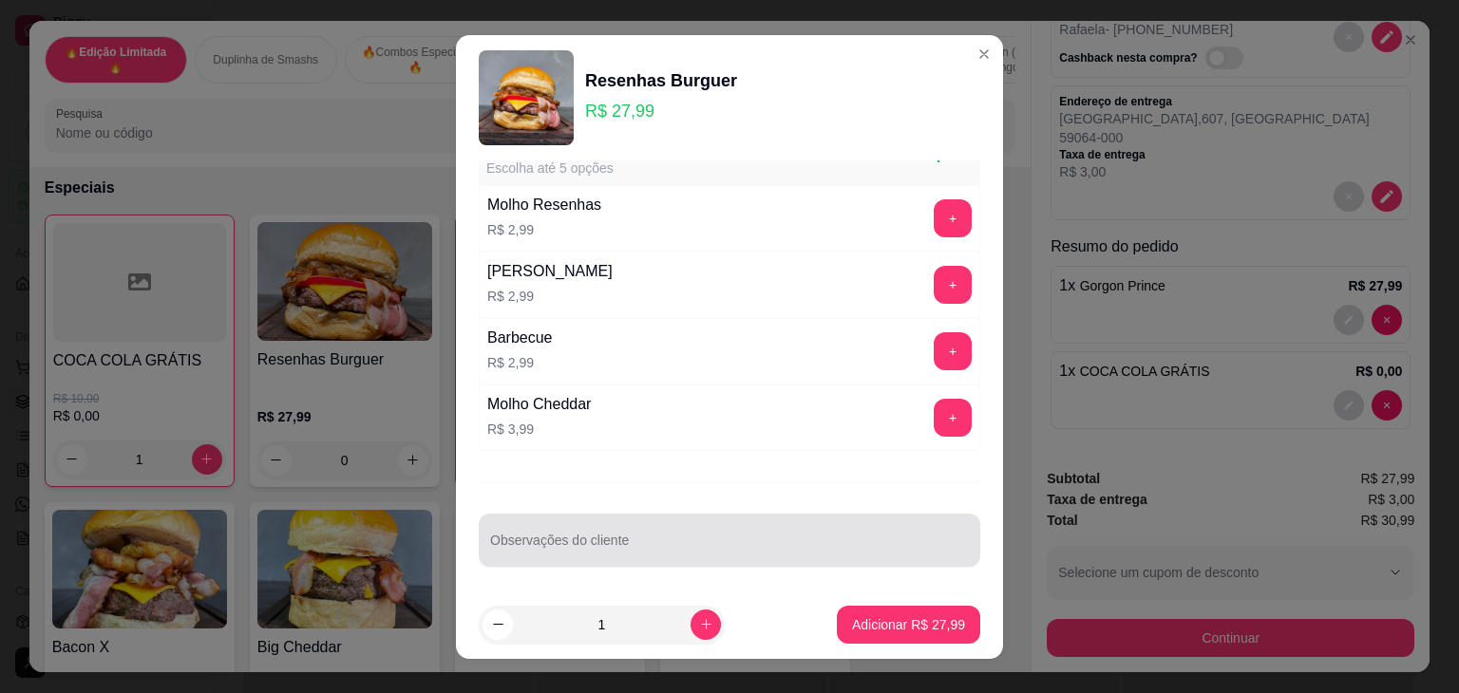
click at [601, 532] on div at bounding box center [729, 540] width 479 height 38
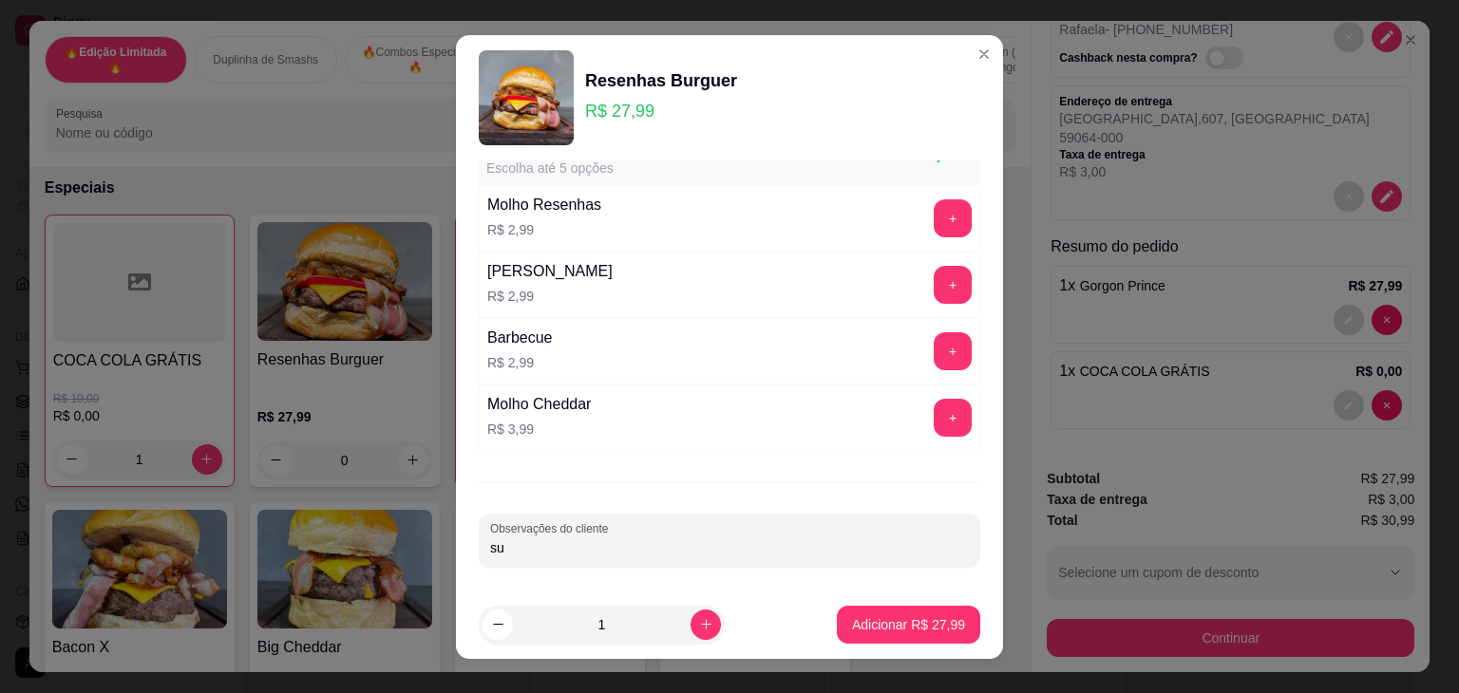
type input "s"
type input "SUBSTITUIR O REINO POR [PERSON_NAME]"
click at [852, 615] on p "Adicionar R$ 27,99" at bounding box center [908, 624] width 113 height 19
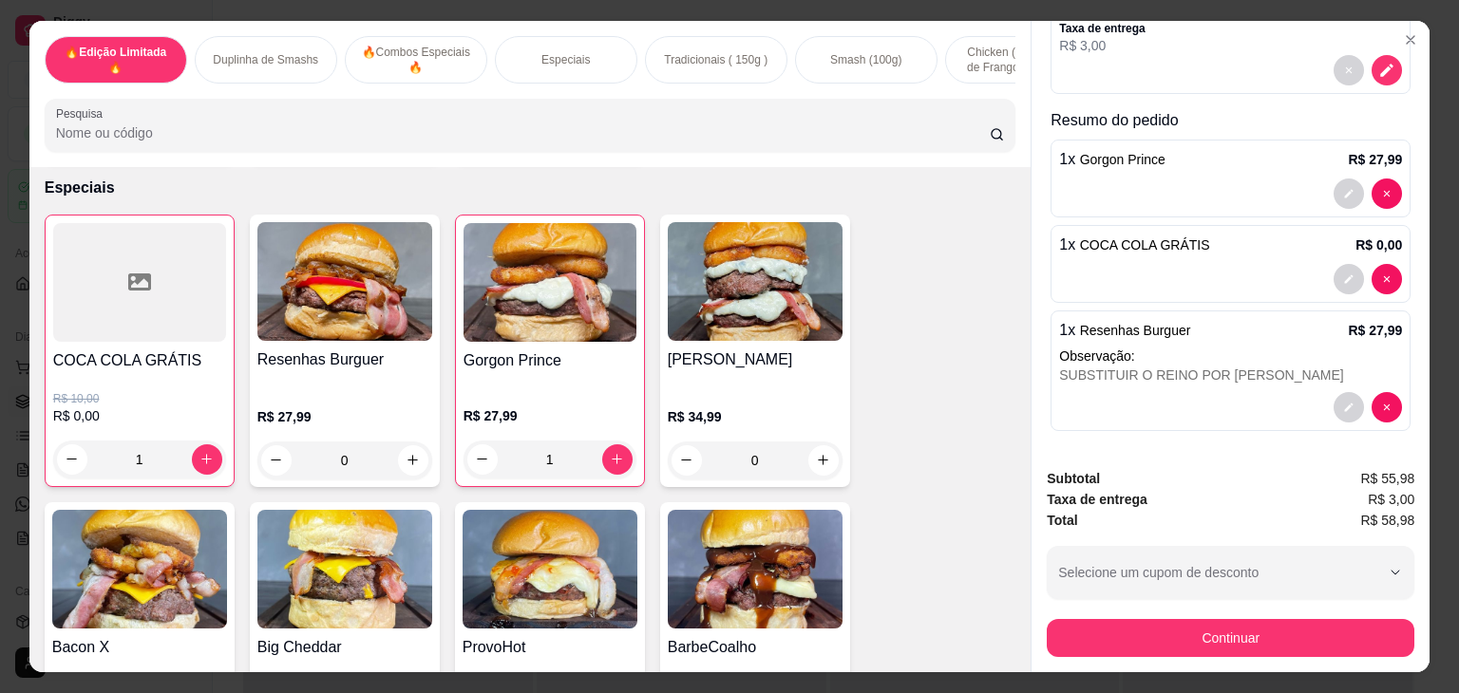
scroll to position [246, 0]
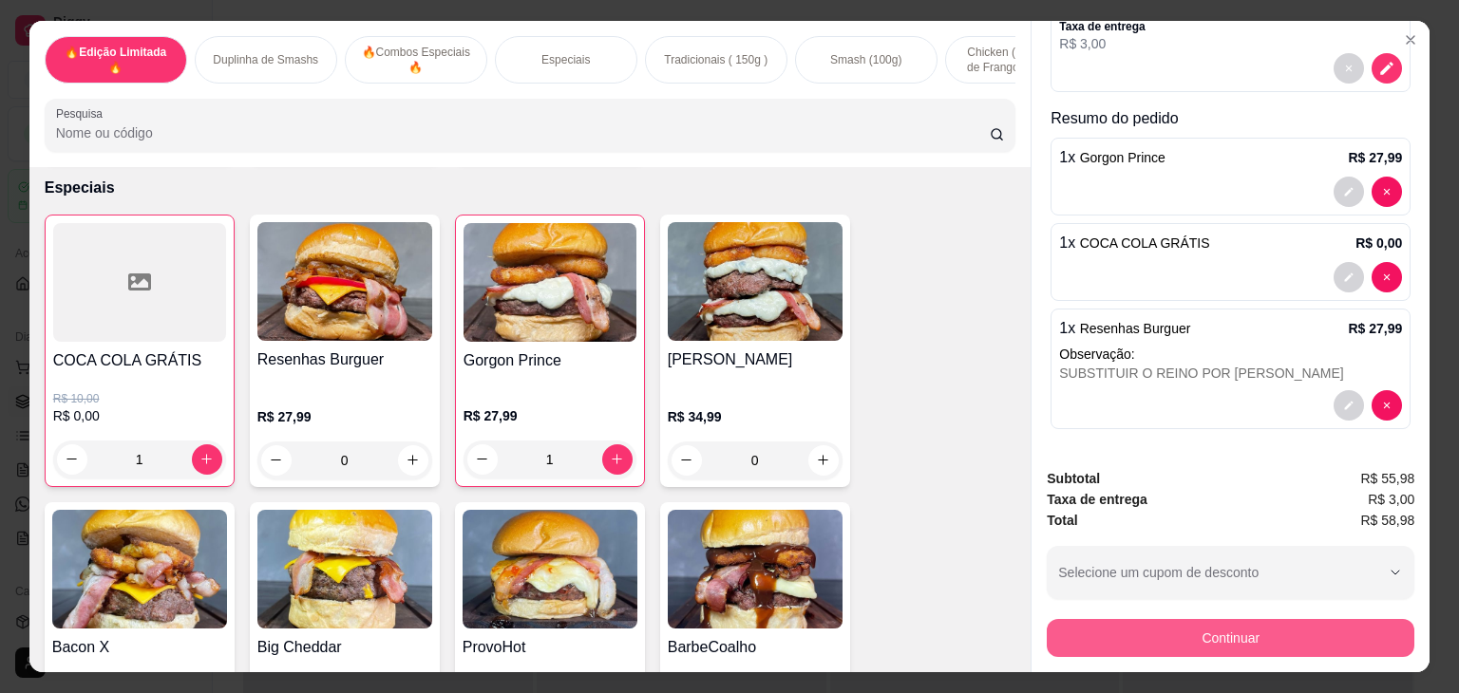
click at [1203, 643] on button "Continuar" at bounding box center [1231, 638] width 368 height 38
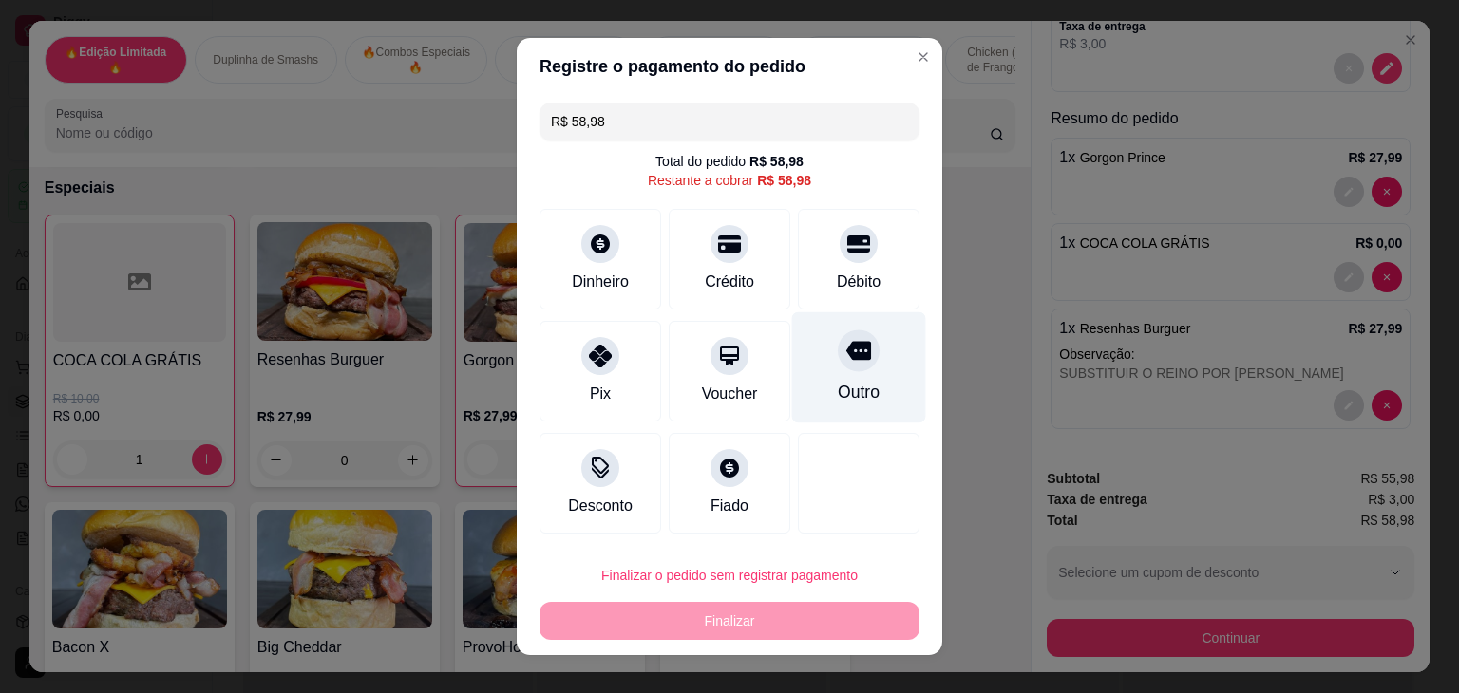
click at [816, 379] on div "Outro" at bounding box center [859, 367] width 134 height 111
type input "R$ 0,00"
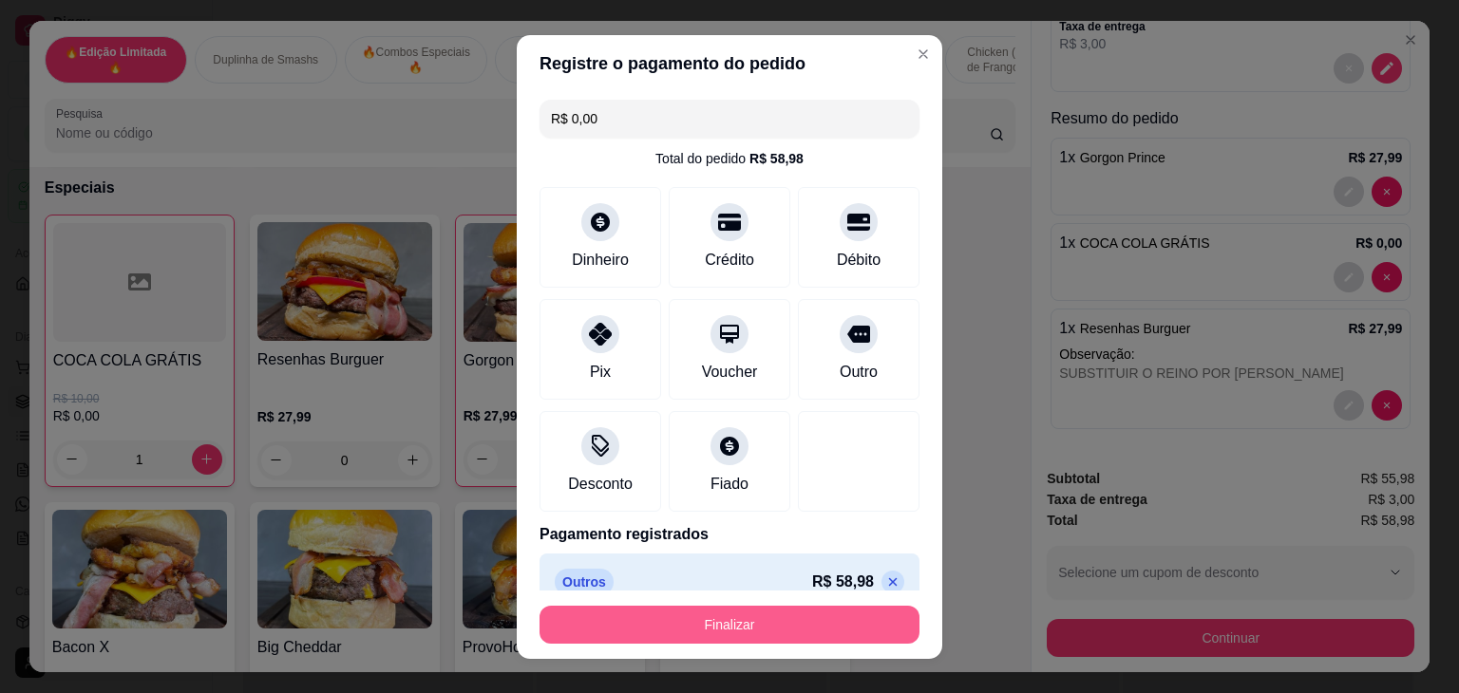
click at [835, 628] on button "Finalizar" at bounding box center [729, 625] width 380 height 38
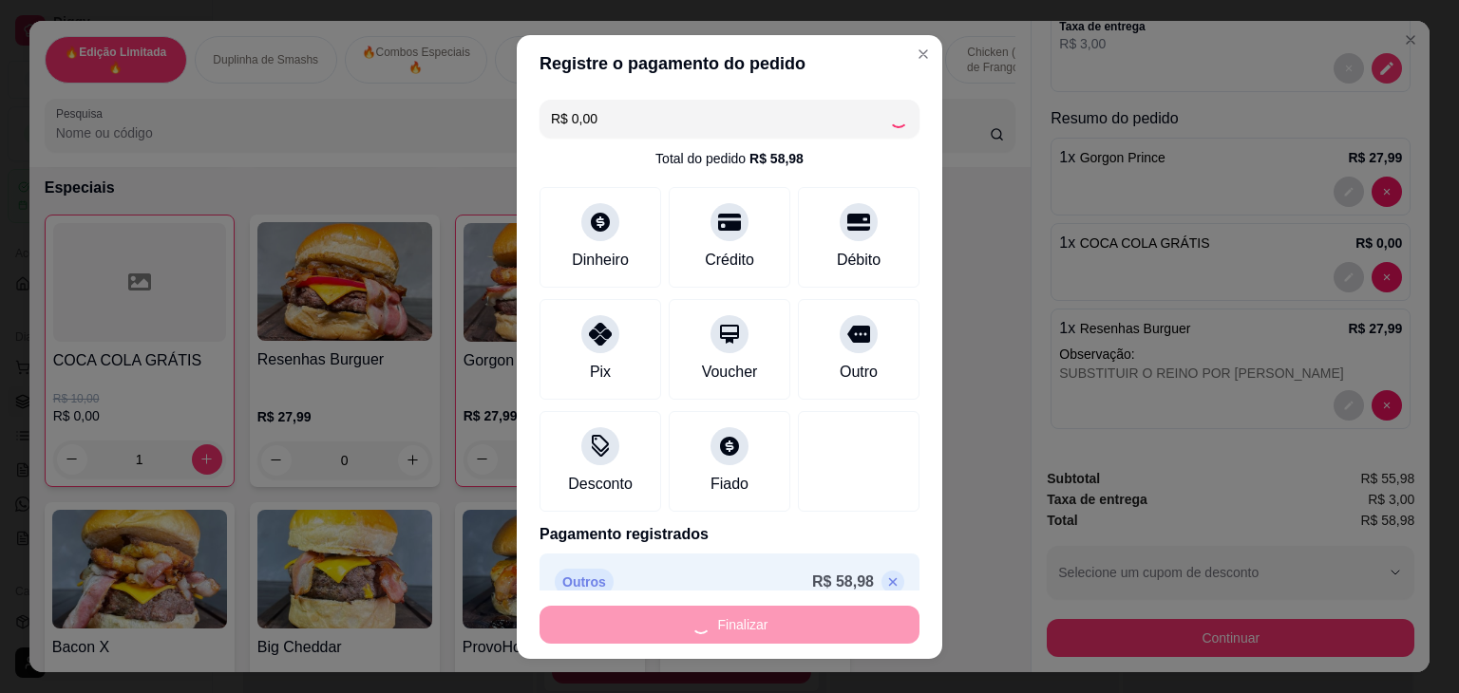
type input "0"
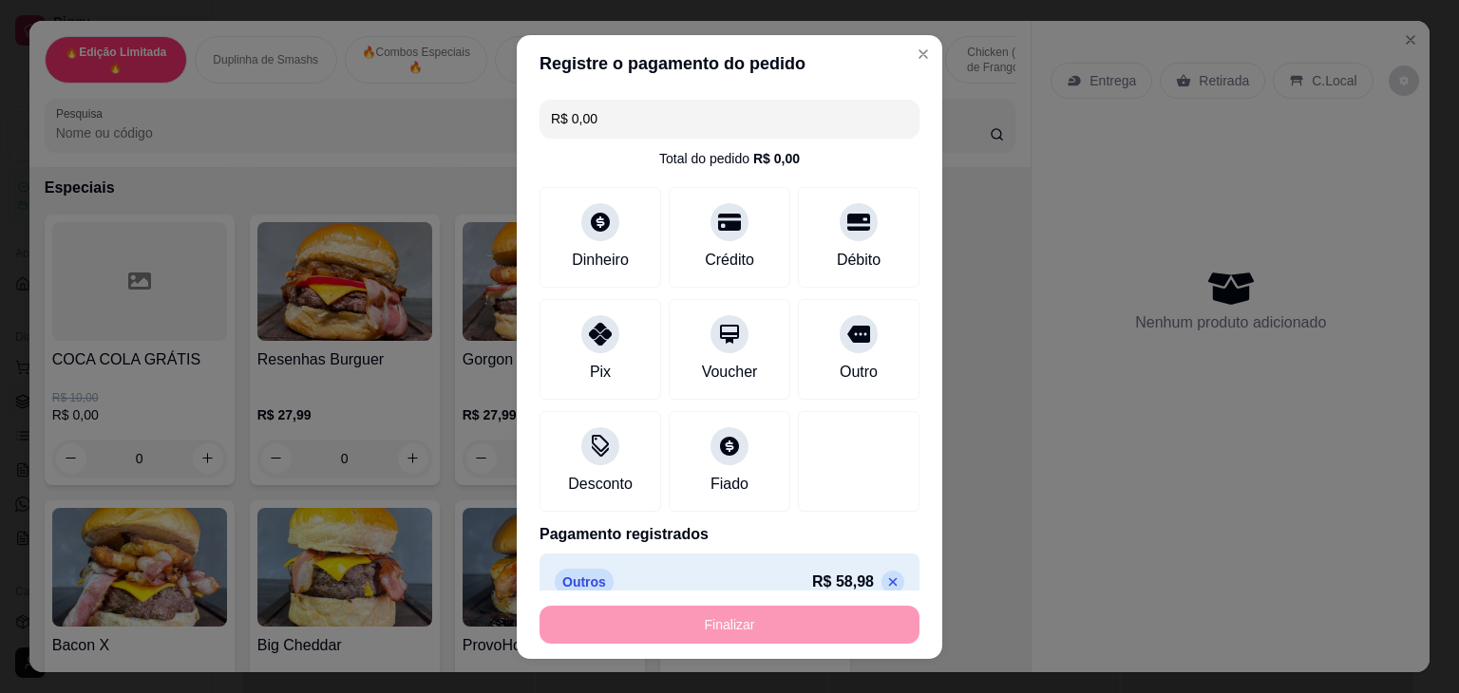
type input "-R$ 58,98"
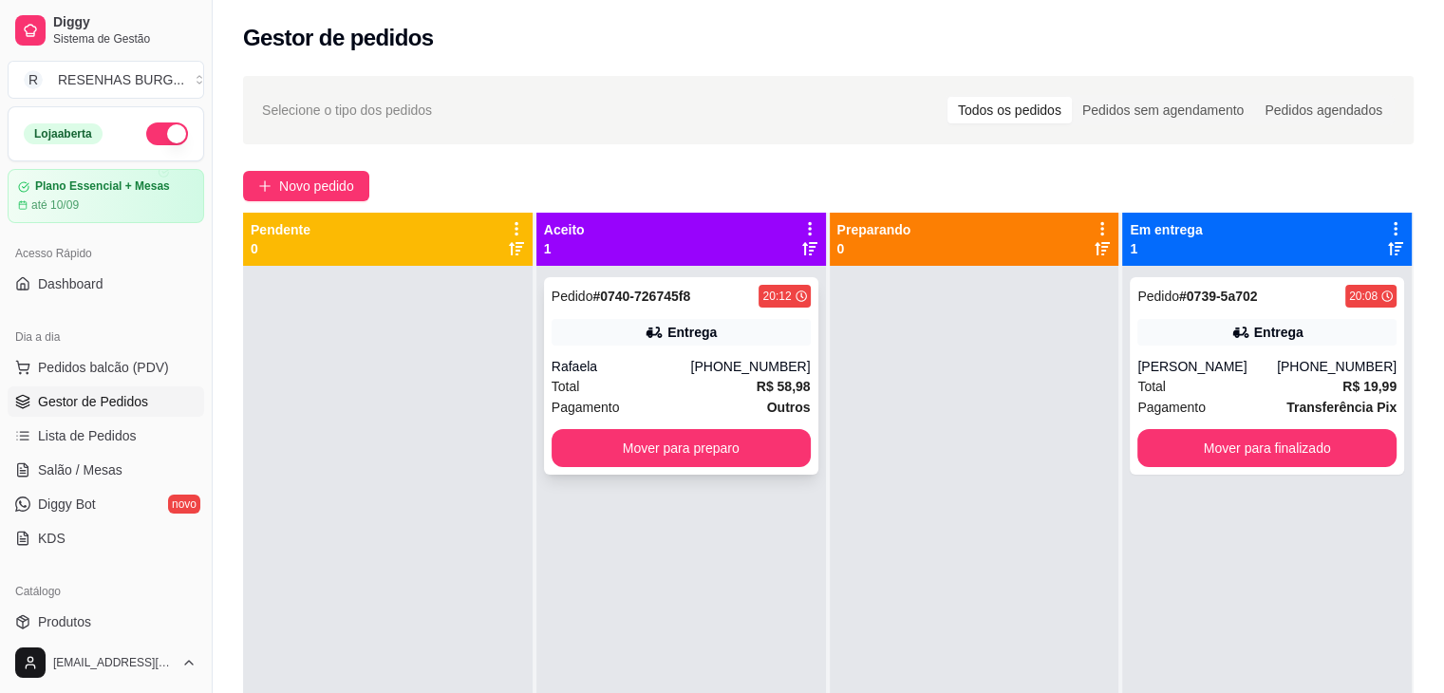
click at [721, 402] on div "Pagamento Outros" at bounding box center [681, 407] width 259 height 21
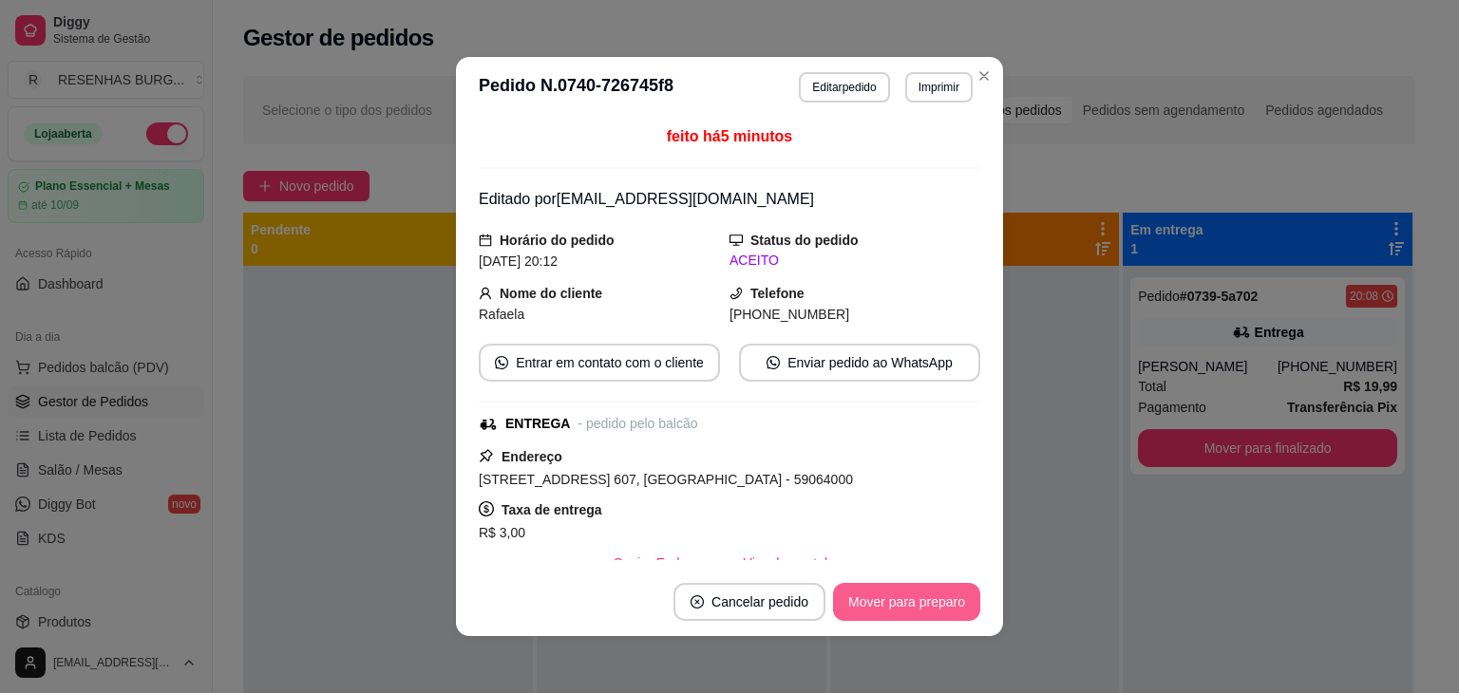
click at [883, 596] on button "Mover para preparo" at bounding box center [906, 602] width 147 height 38
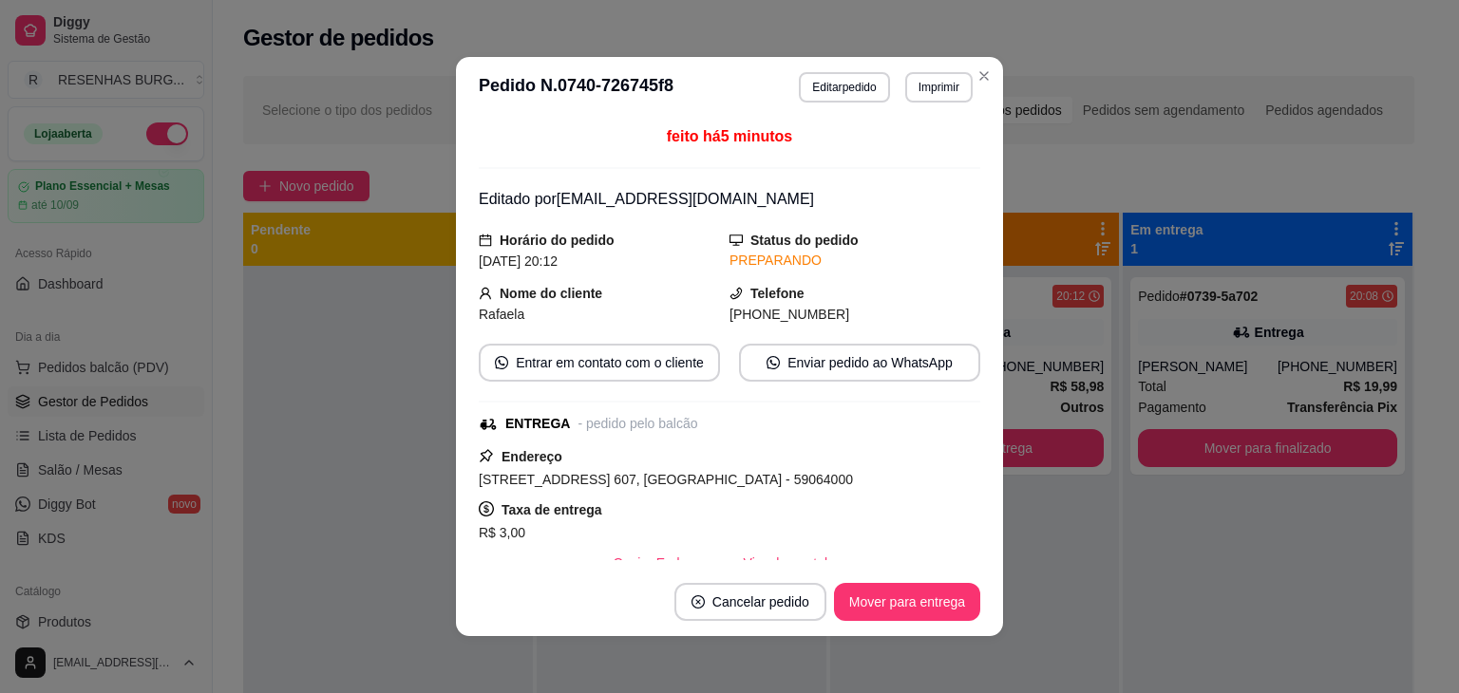
click at [985, 58] on header "**********" at bounding box center [729, 87] width 547 height 61
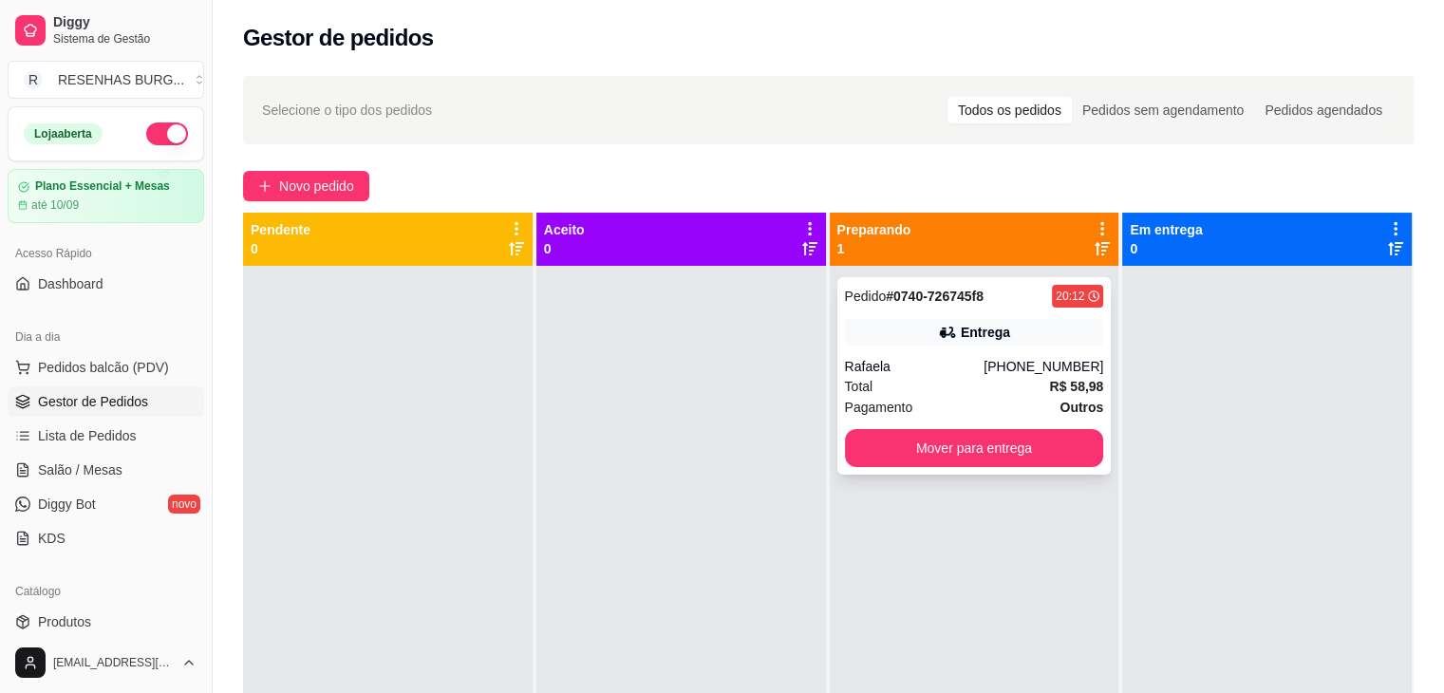
click at [951, 366] on div "Rafaela" at bounding box center [915, 366] width 140 height 19
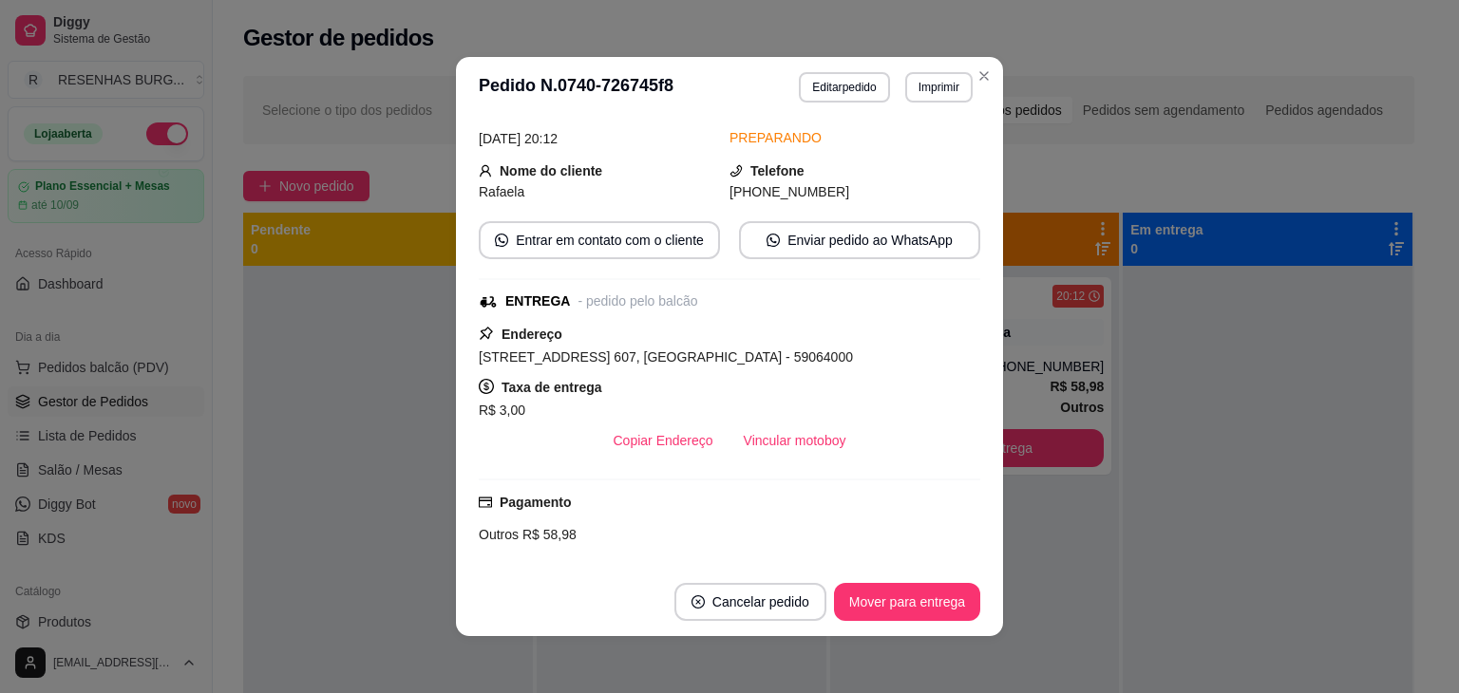
scroll to position [190, 0]
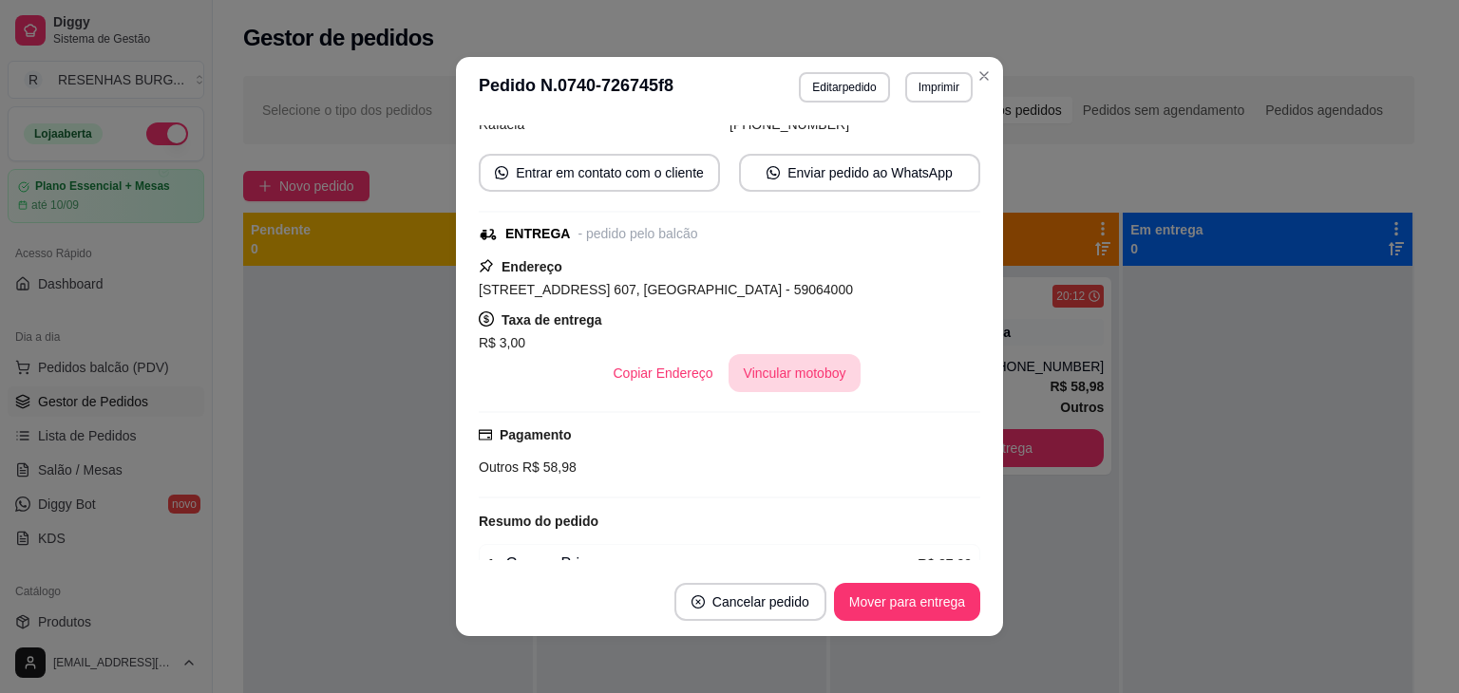
click at [791, 373] on button "Vincular motoboy" at bounding box center [794, 373] width 133 height 38
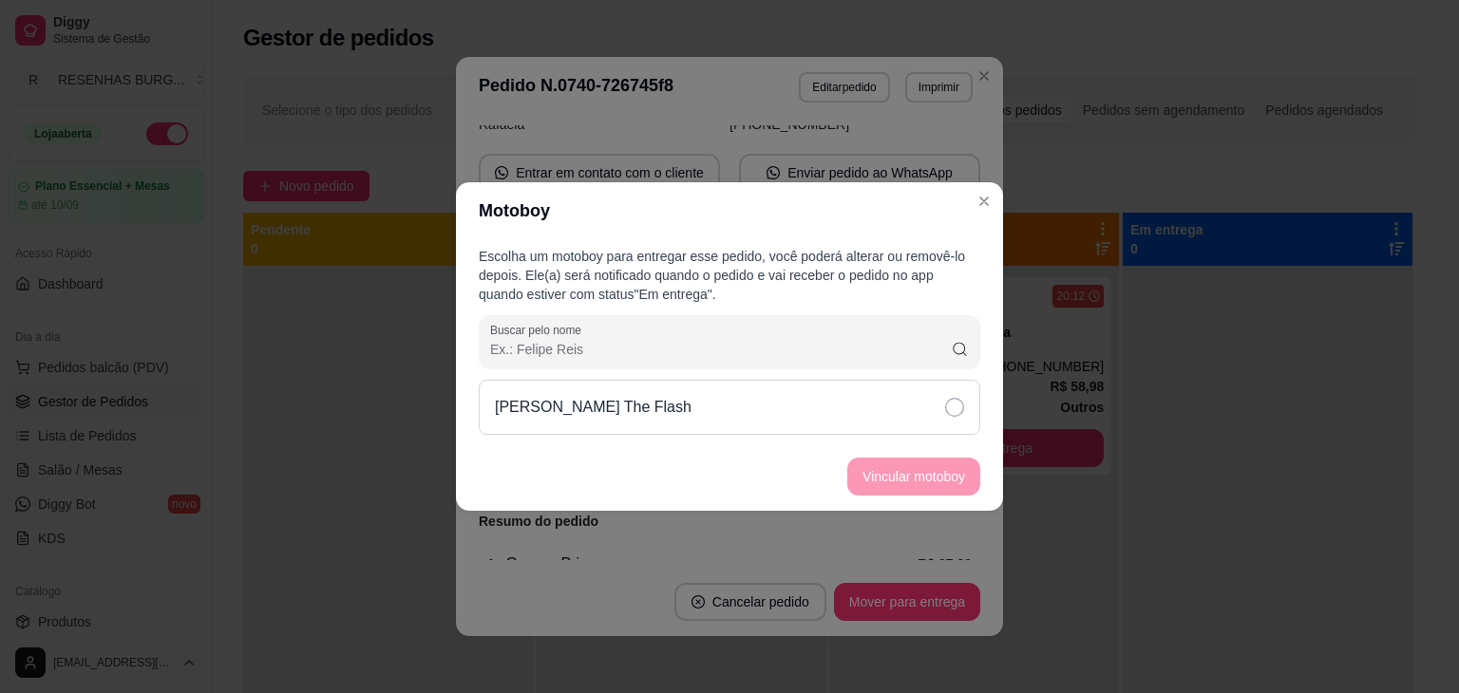
click at [895, 395] on div "[PERSON_NAME] The Flash" at bounding box center [729, 407] width 501 height 55
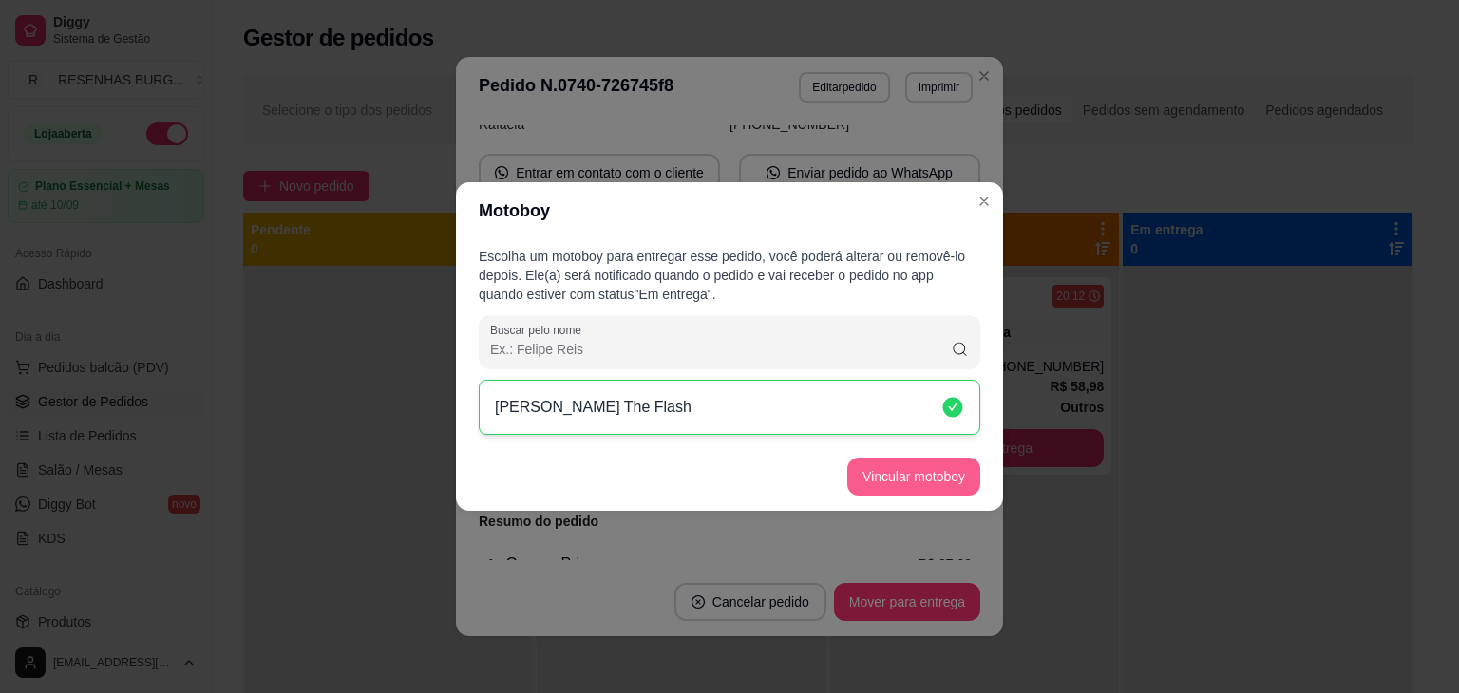
click at [940, 461] on button "Vincular motoboy" at bounding box center [913, 477] width 133 height 38
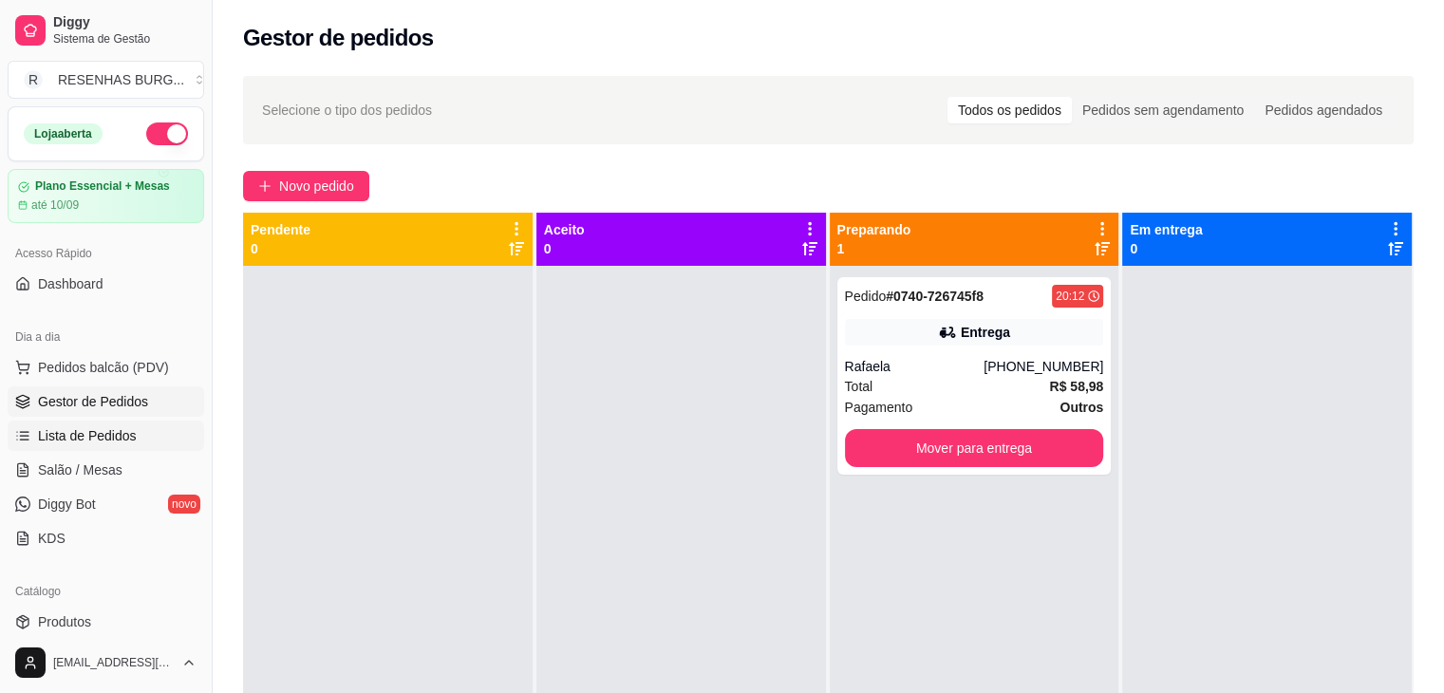
click at [147, 431] on link "Lista de Pedidos" at bounding box center [106, 436] width 197 height 30
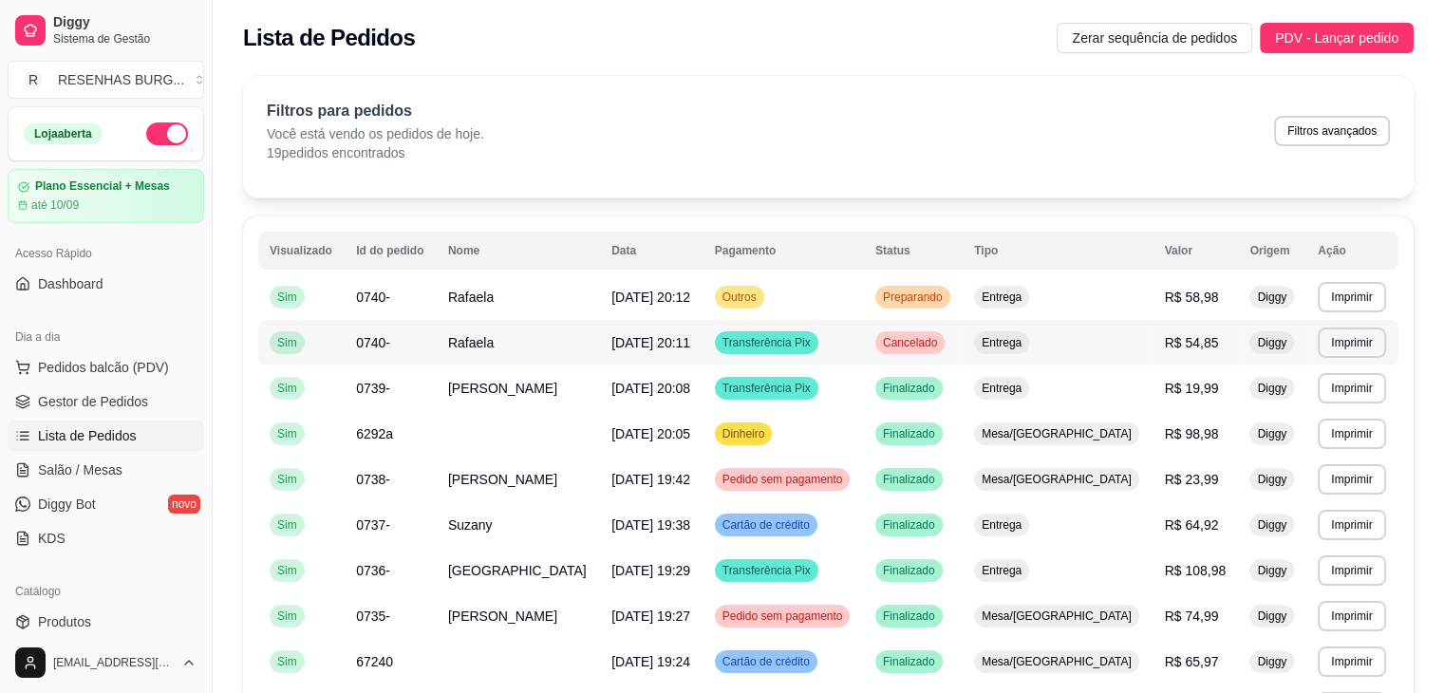
click at [600, 347] on td "Rafaela" at bounding box center [518, 343] width 163 height 46
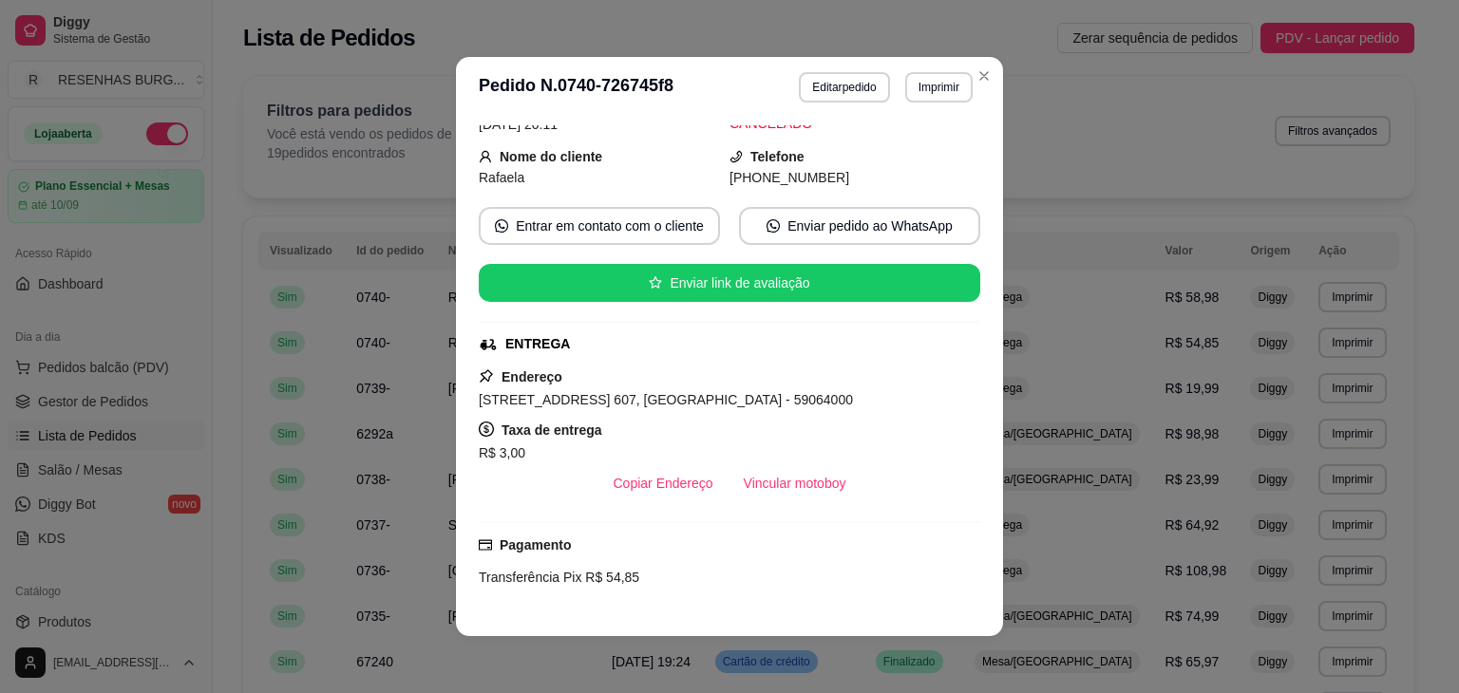
scroll to position [190, 0]
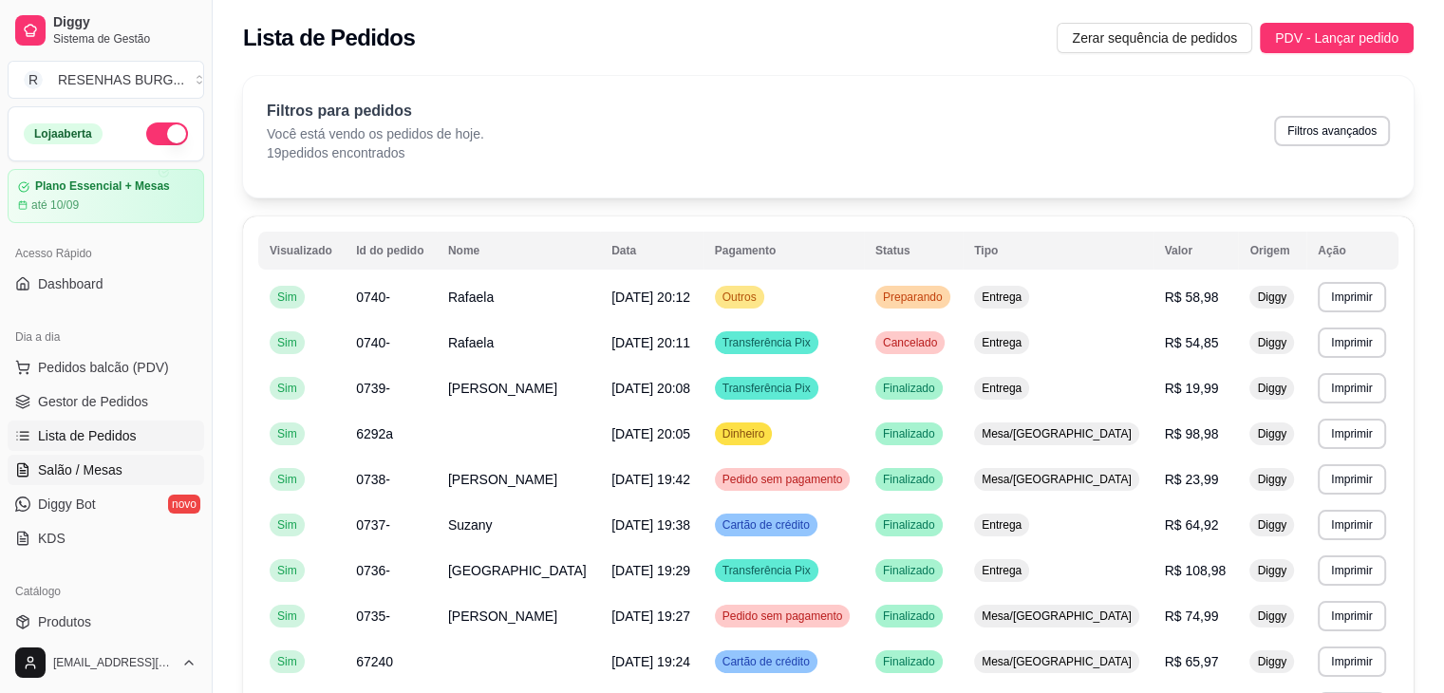
click at [92, 475] on span "Salão / Mesas" at bounding box center [80, 470] width 85 height 19
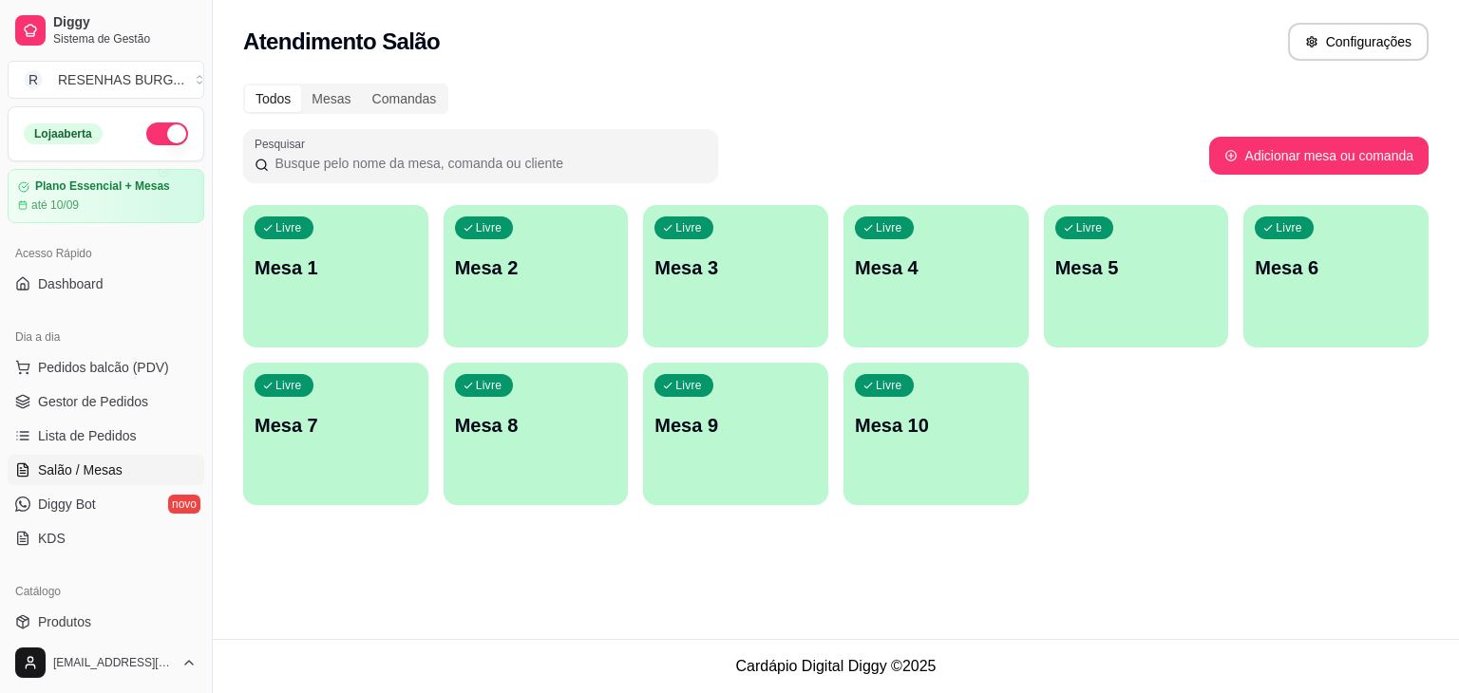
click at [360, 252] on div "Livre Mesa 1" at bounding box center [335, 265] width 185 height 120
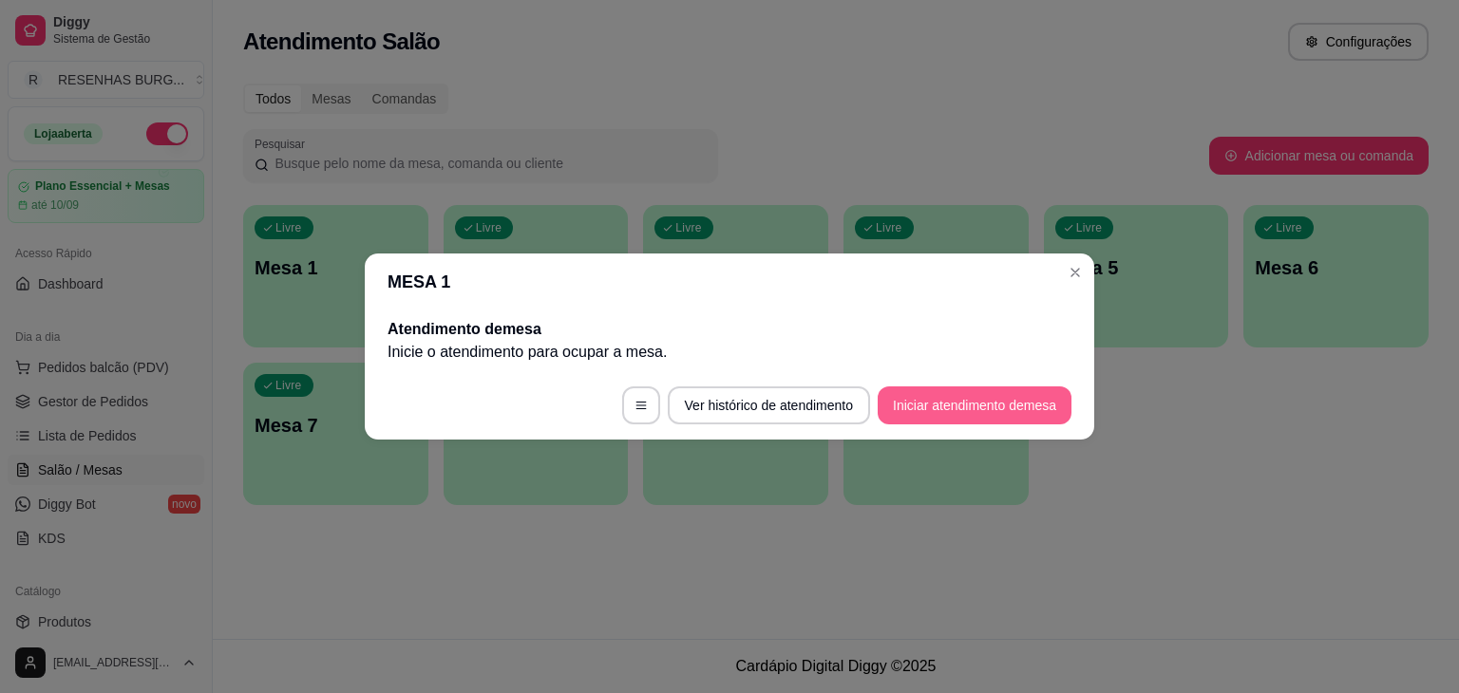
click at [923, 411] on button "Iniciar atendimento de mesa" at bounding box center [974, 406] width 194 height 38
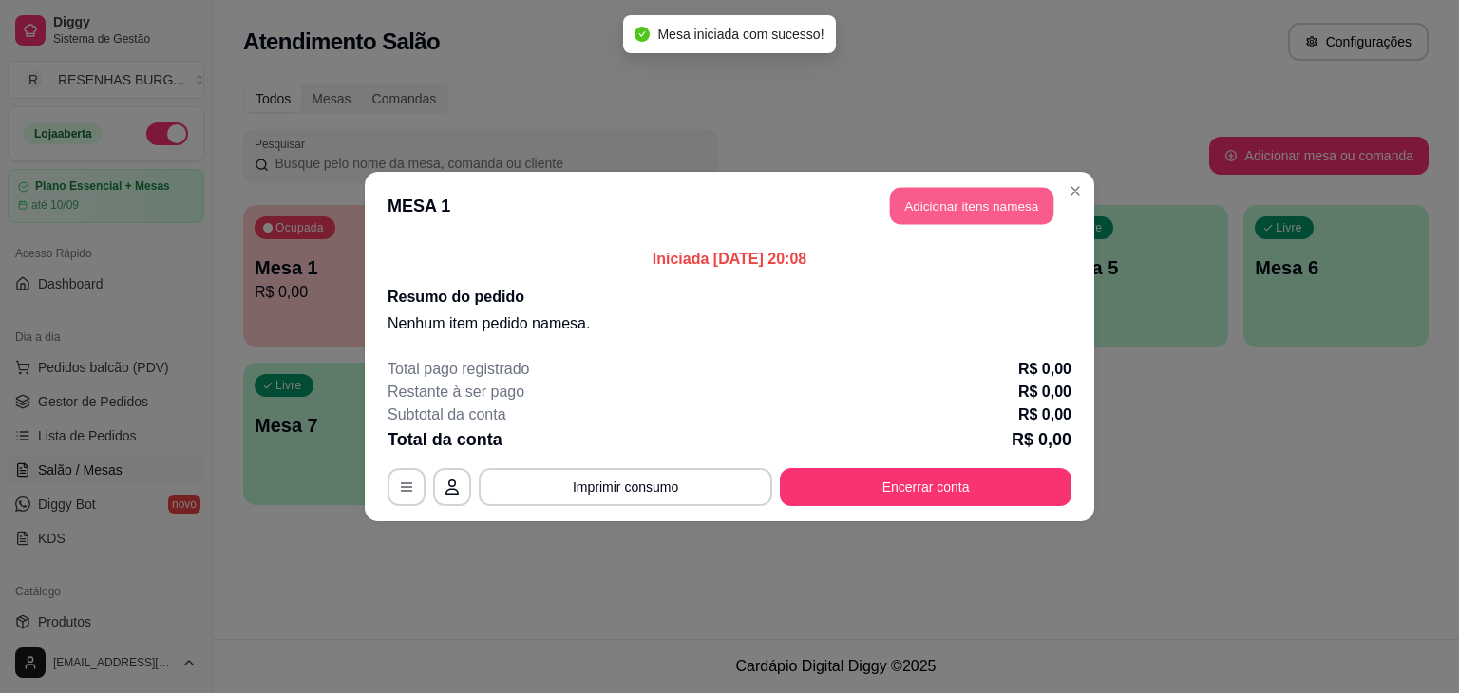
click at [1015, 202] on button "Adicionar itens na mesa" at bounding box center [971, 206] width 163 height 37
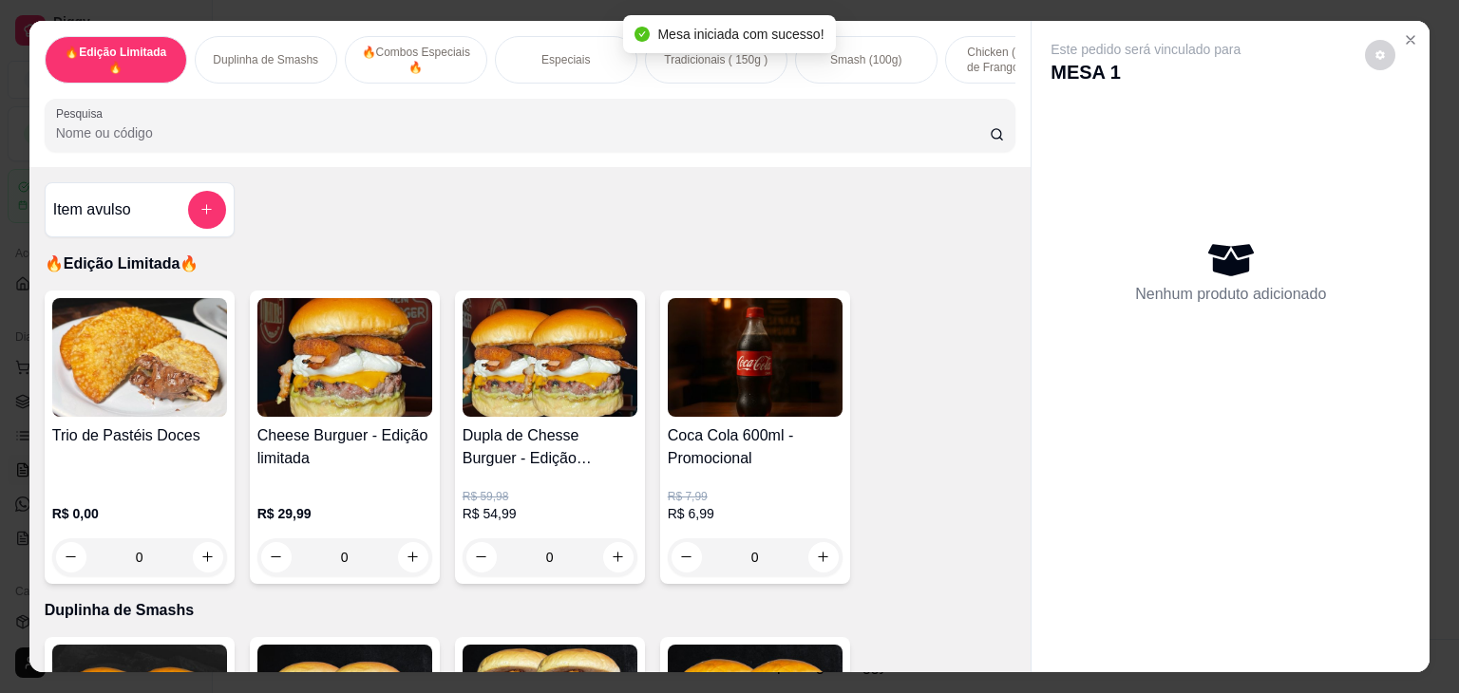
click at [482, 127] on div at bounding box center [530, 125] width 949 height 38
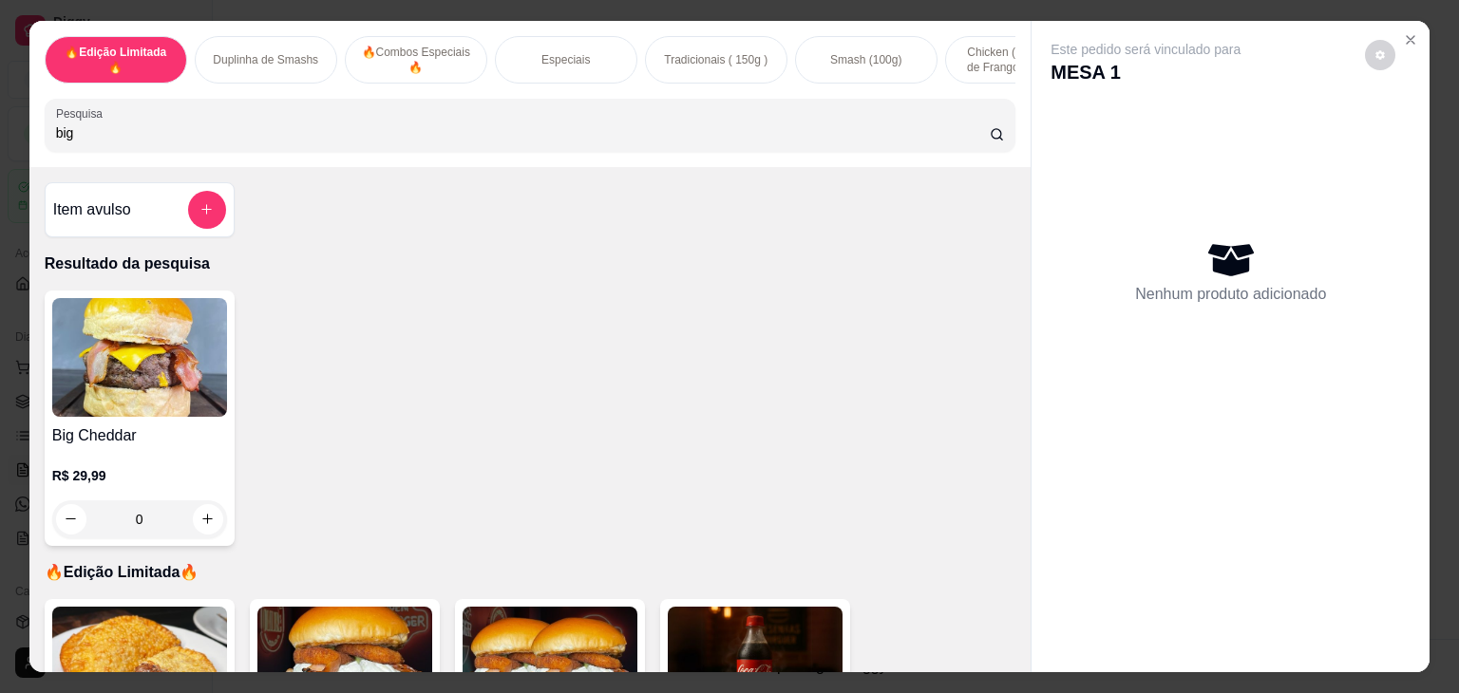
type input "big"
click at [137, 381] on img at bounding box center [139, 357] width 175 height 119
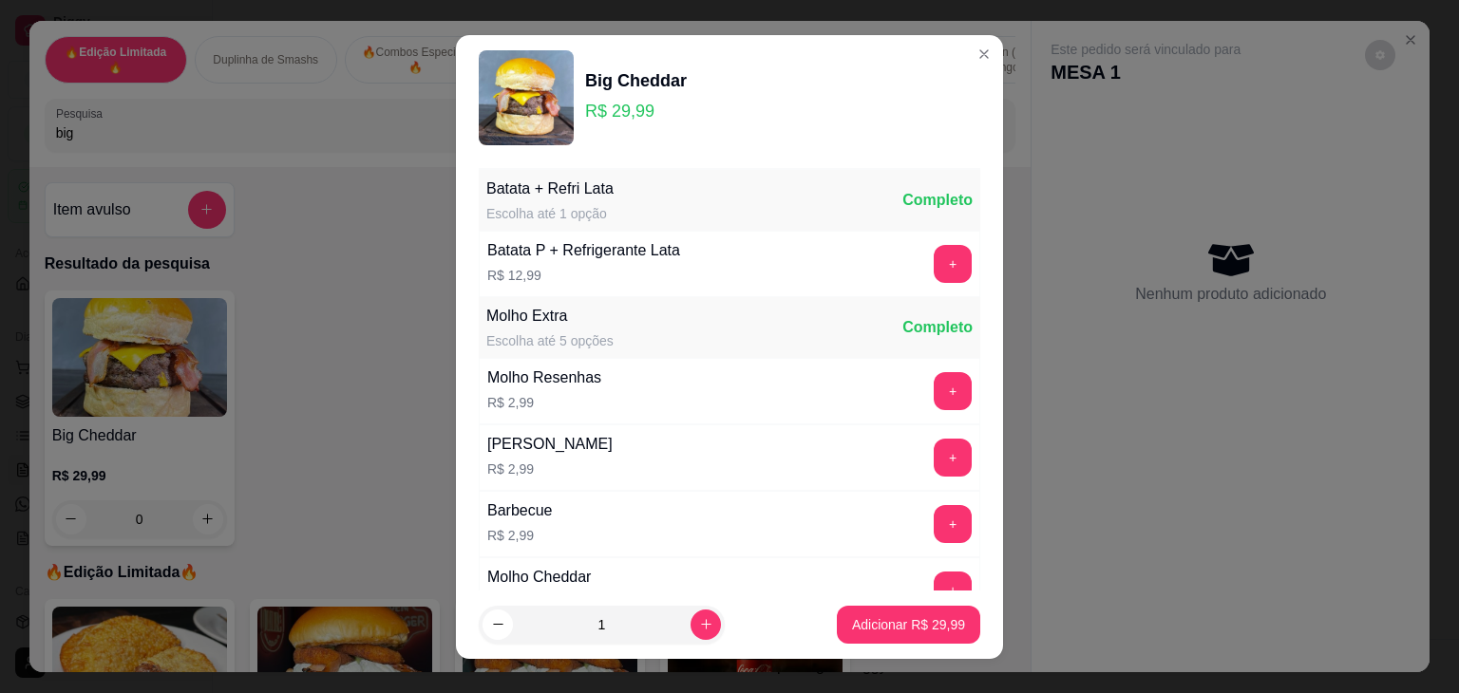
scroll to position [173, 0]
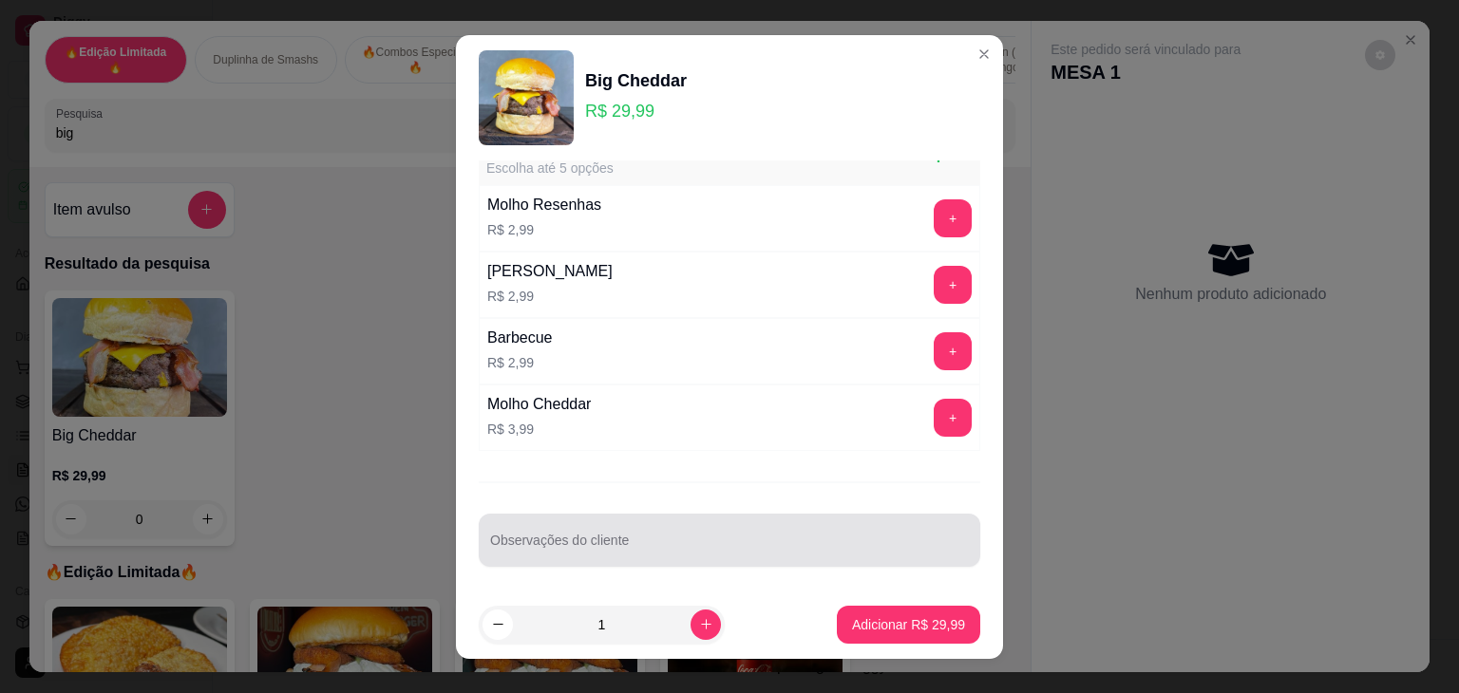
click at [608, 524] on div at bounding box center [729, 540] width 479 height 38
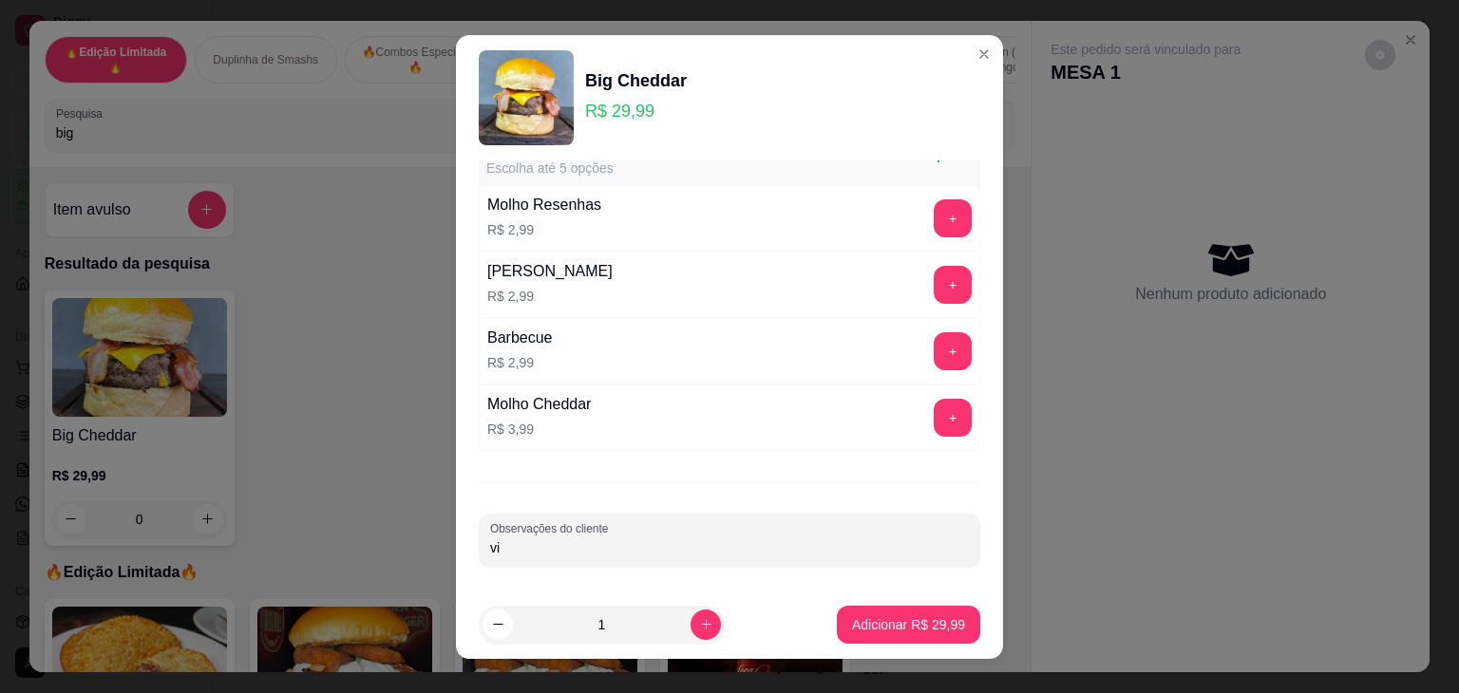
type input "v"
type input "VIAGEM"
click at [950, 615] on button "Adicionar R$ 29,99" at bounding box center [908, 625] width 143 height 38
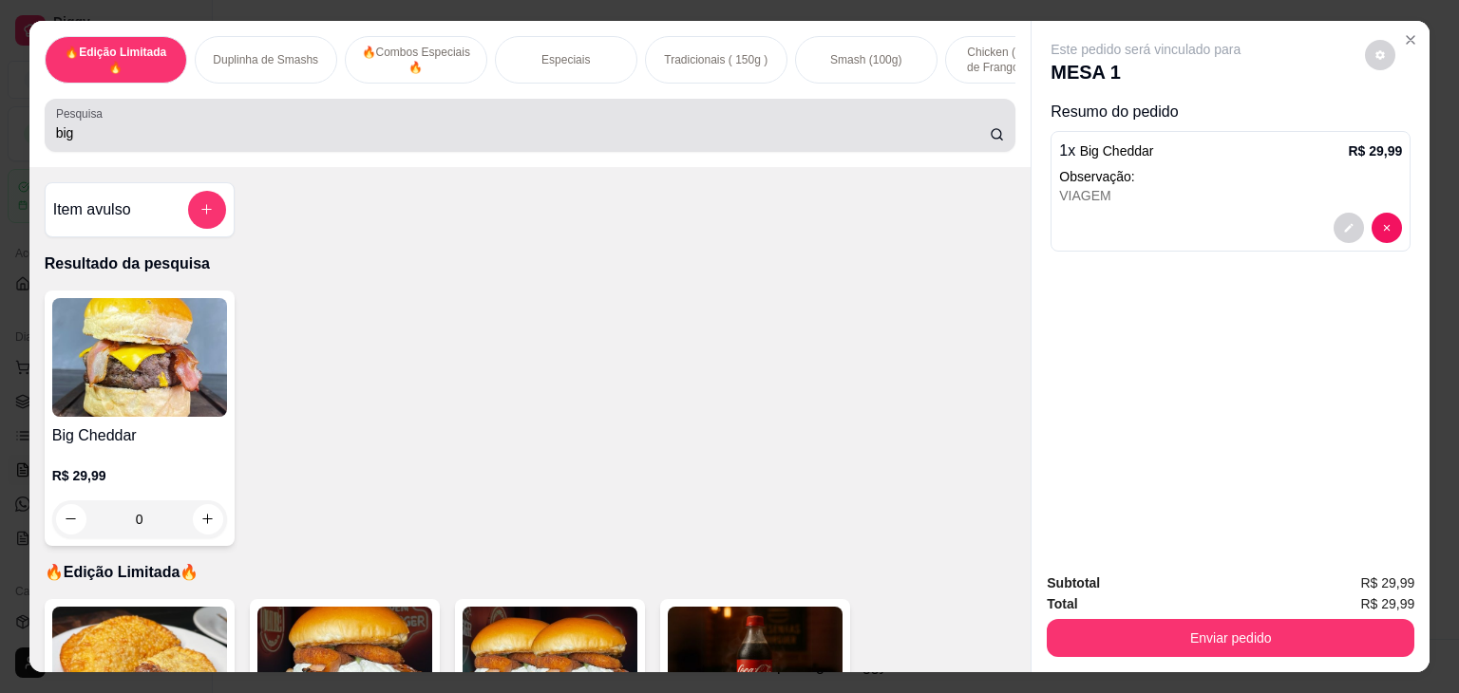
drag, startPoint x: 53, startPoint y: 141, endPoint x: 0, endPoint y: 134, distance: 53.7
click at [0, 134] on div "🔥Edição Limitada🔥 Duplinha de Smashs 🔥Combos Especiais 🔥 Especiais Tradicionais…" at bounding box center [729, 346] width 1459 height 693
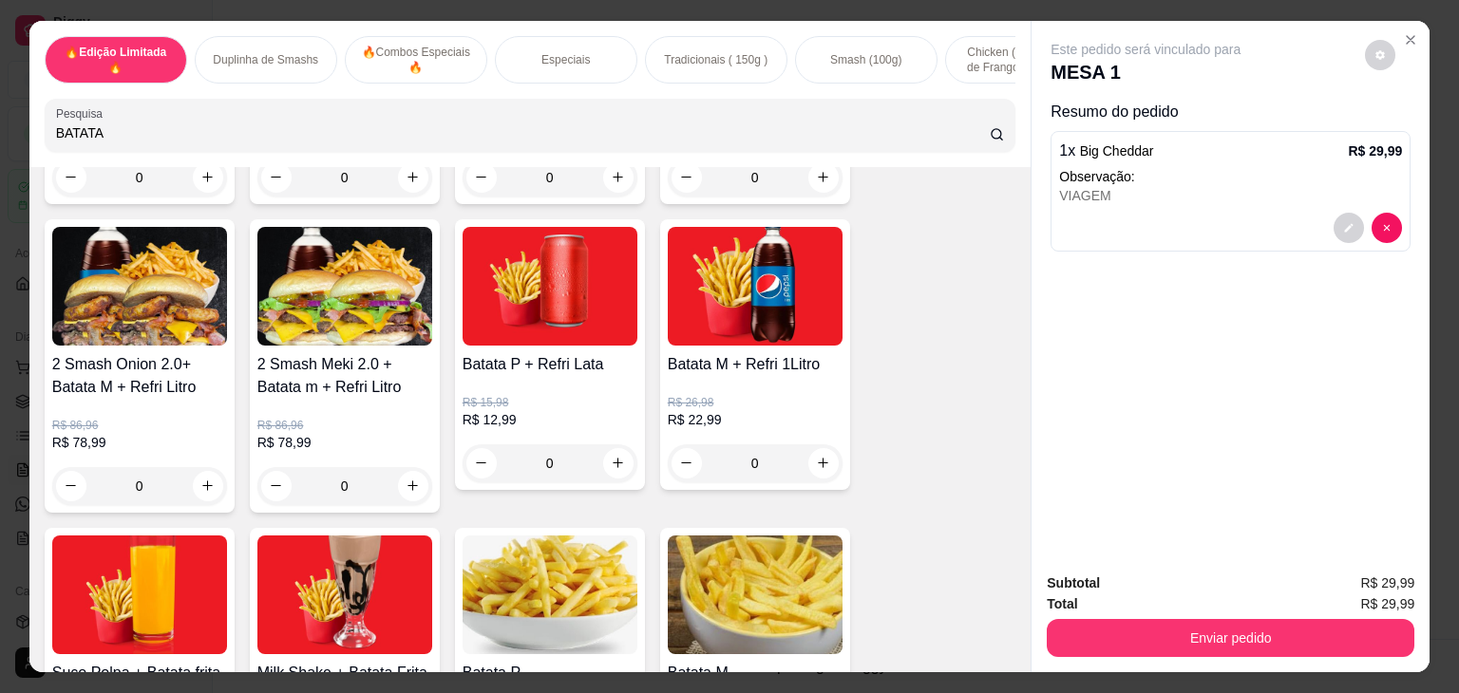
scroll to position [665, 0]
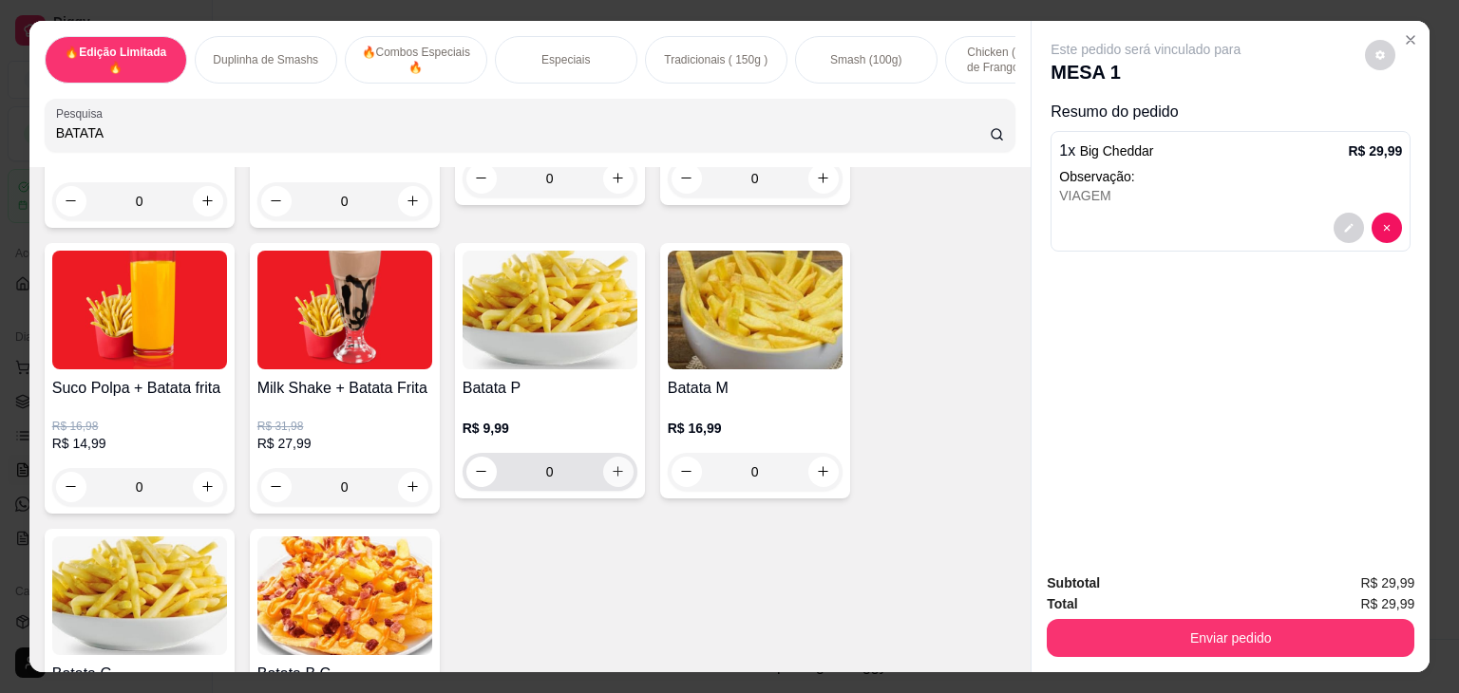
type input "BATATA"
click at [611, 472] on icon "increase-product-quantity" at bounding box center [618, 471] width 14 height 14
type input "1"
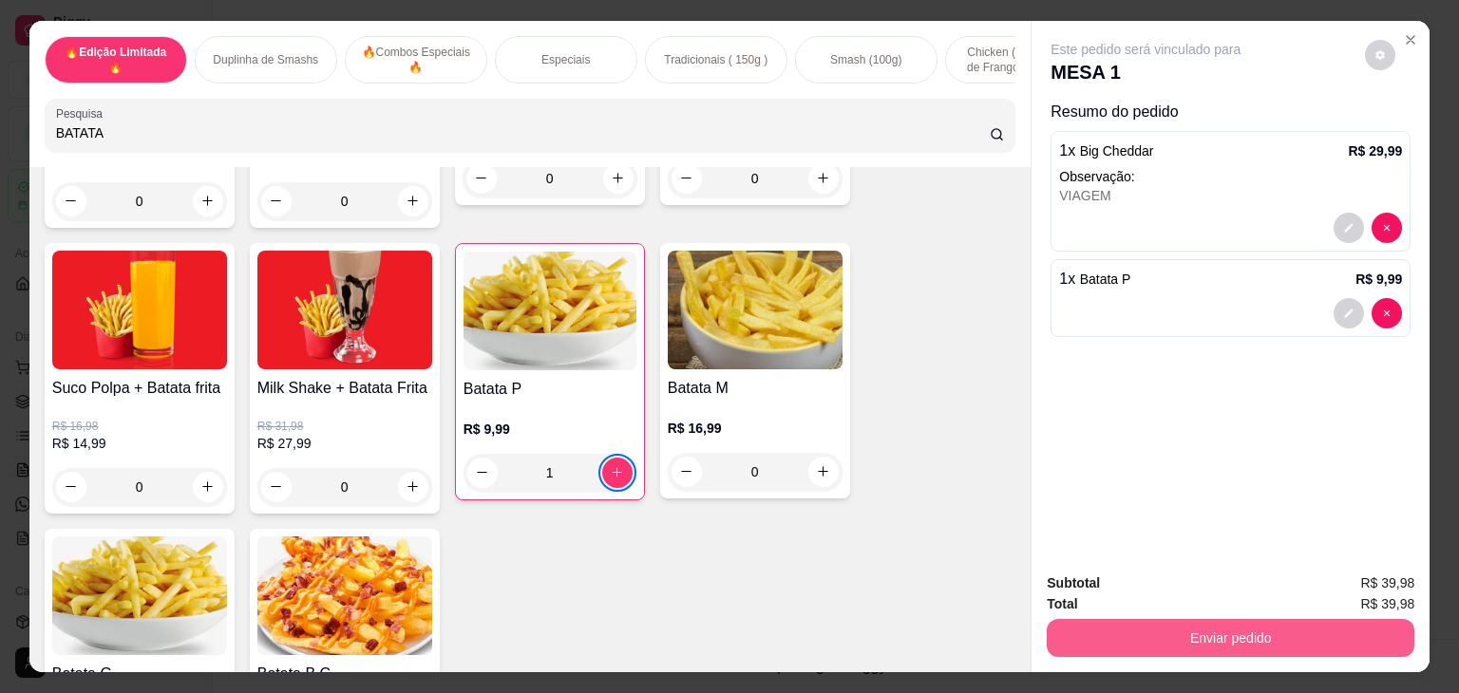
click at [1132, 635] on button "Enviar pedido" at bounding box center [1231, 638] width 368 height 38
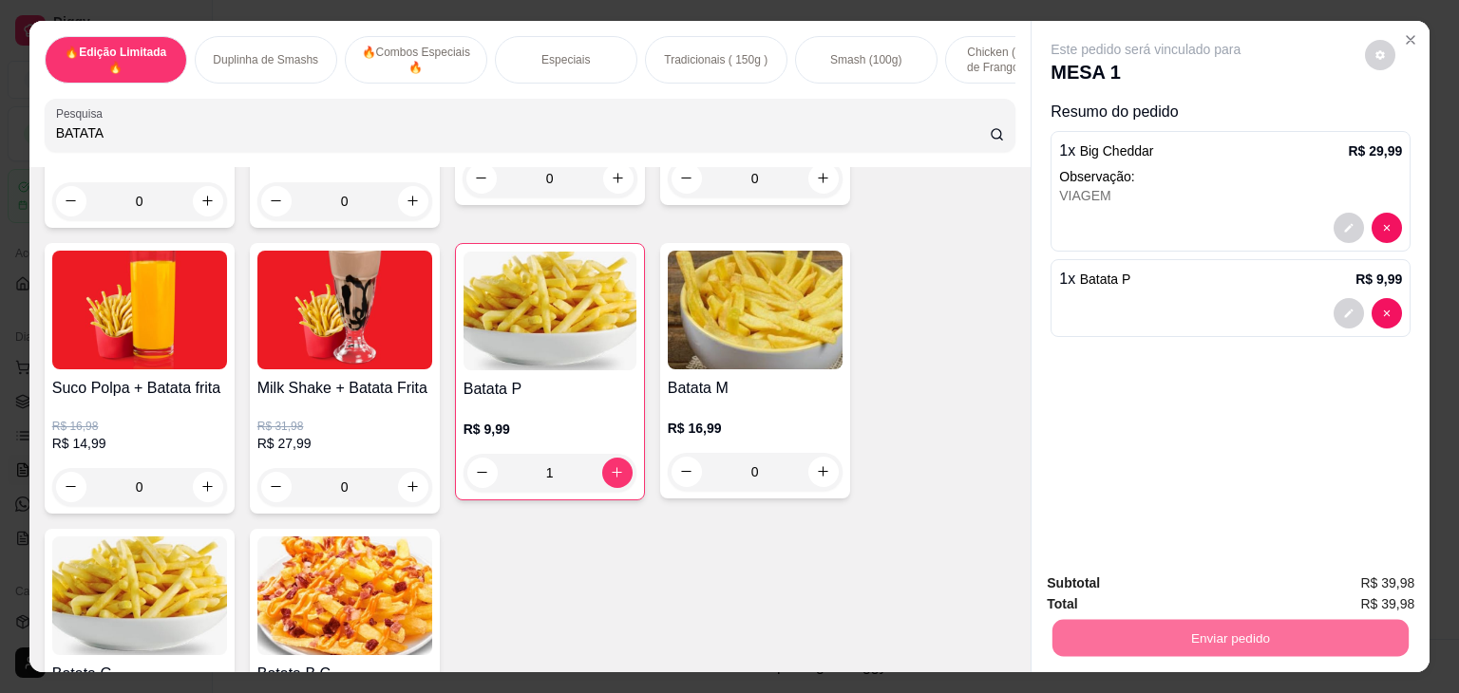
click at [1221, 575] on button "Não registrar e enviar pedido" at bounding box center [1167, 584] width 198 height 36
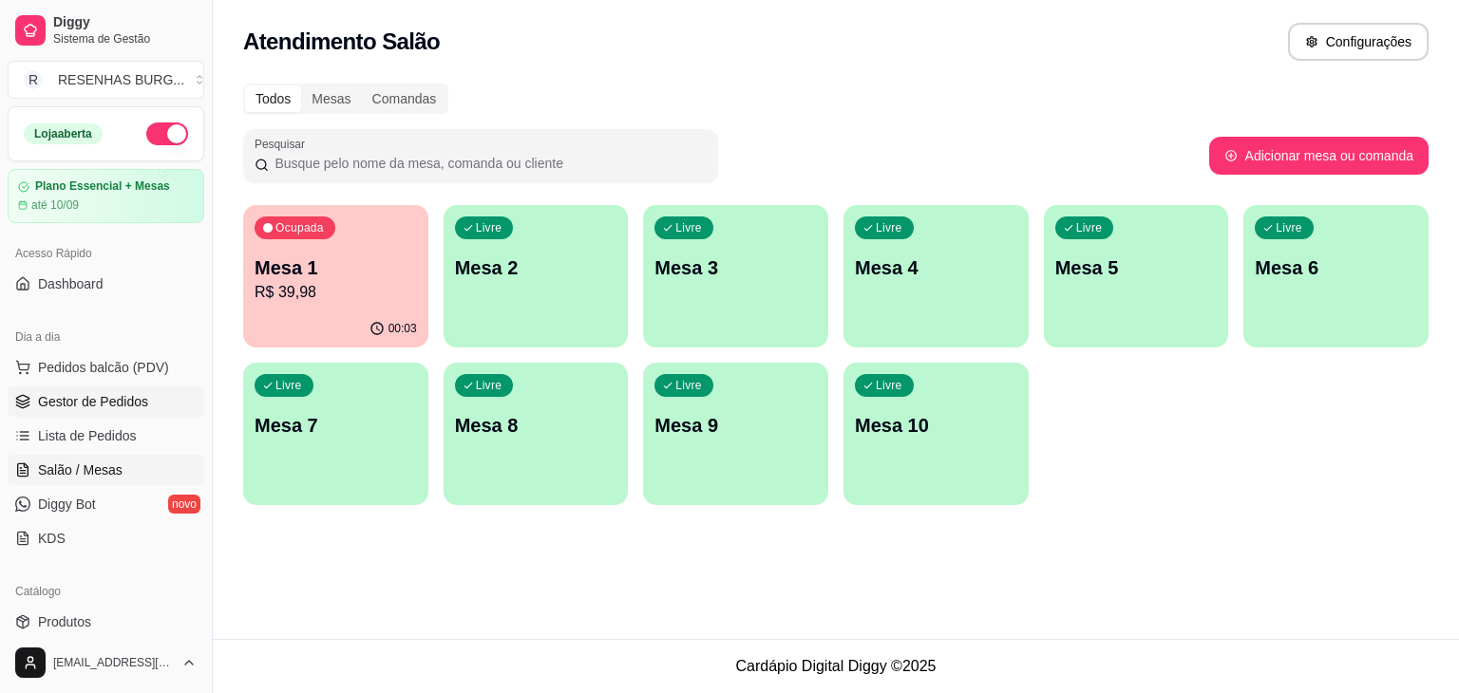
click at [106, 411] on link "Gestor de Pedidos" at bounding box center [106, 402] width 197 height 30
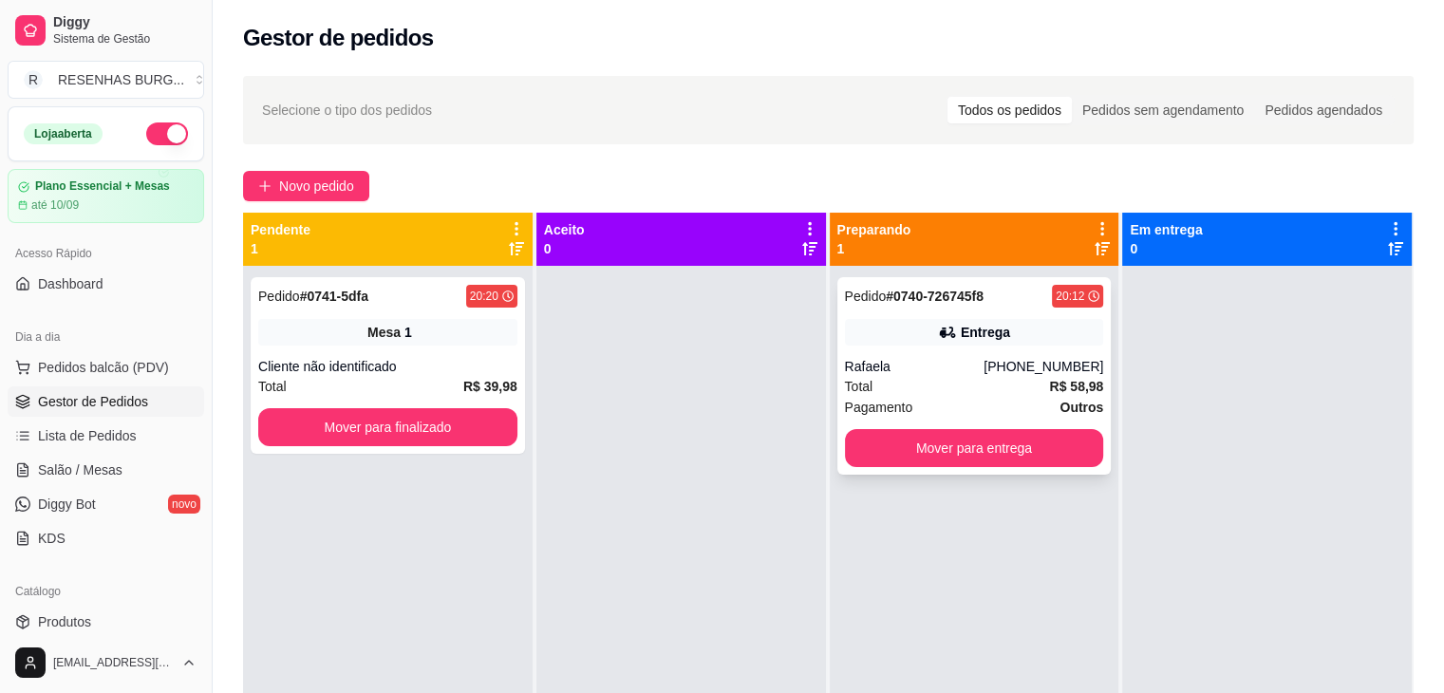
click at [1033, 374] on div "[PHONE_NUMBER]" at bounding box center [1044, 366] width 120 height 19
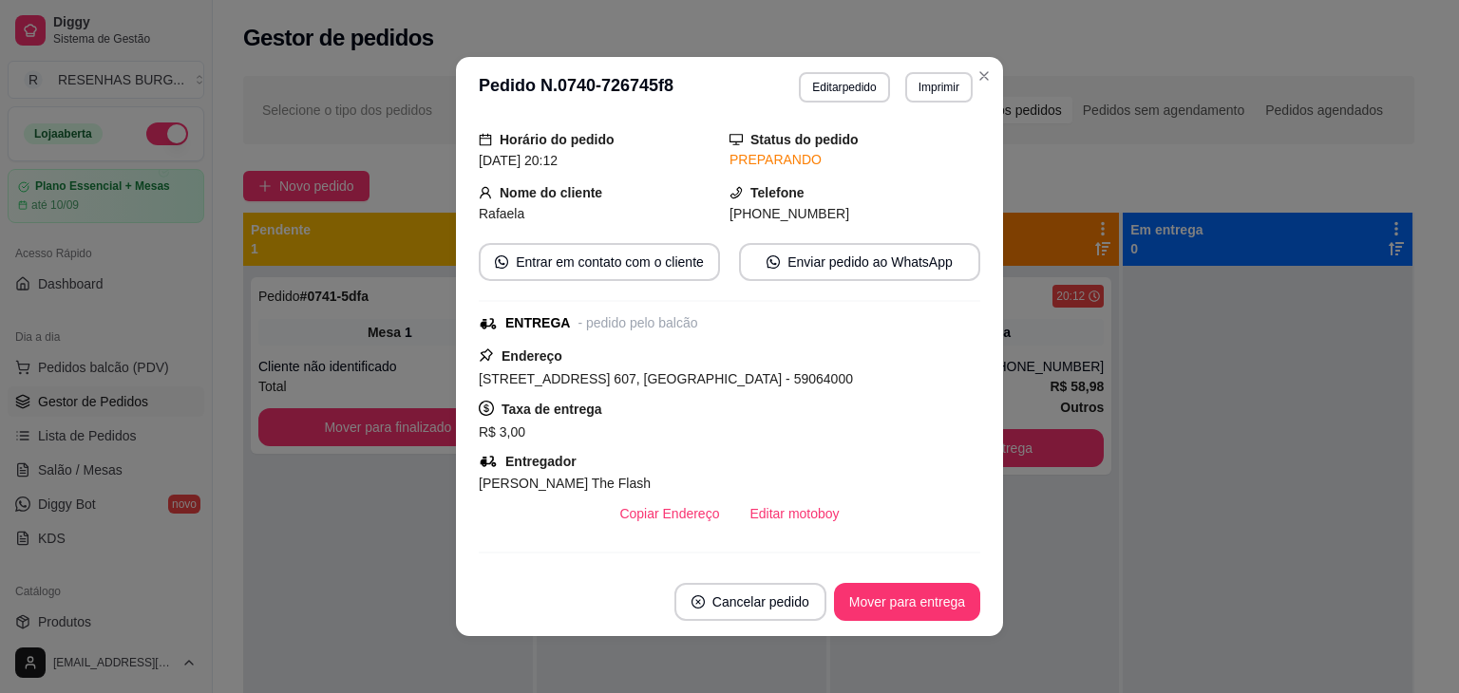
scroll to position [190, 0]
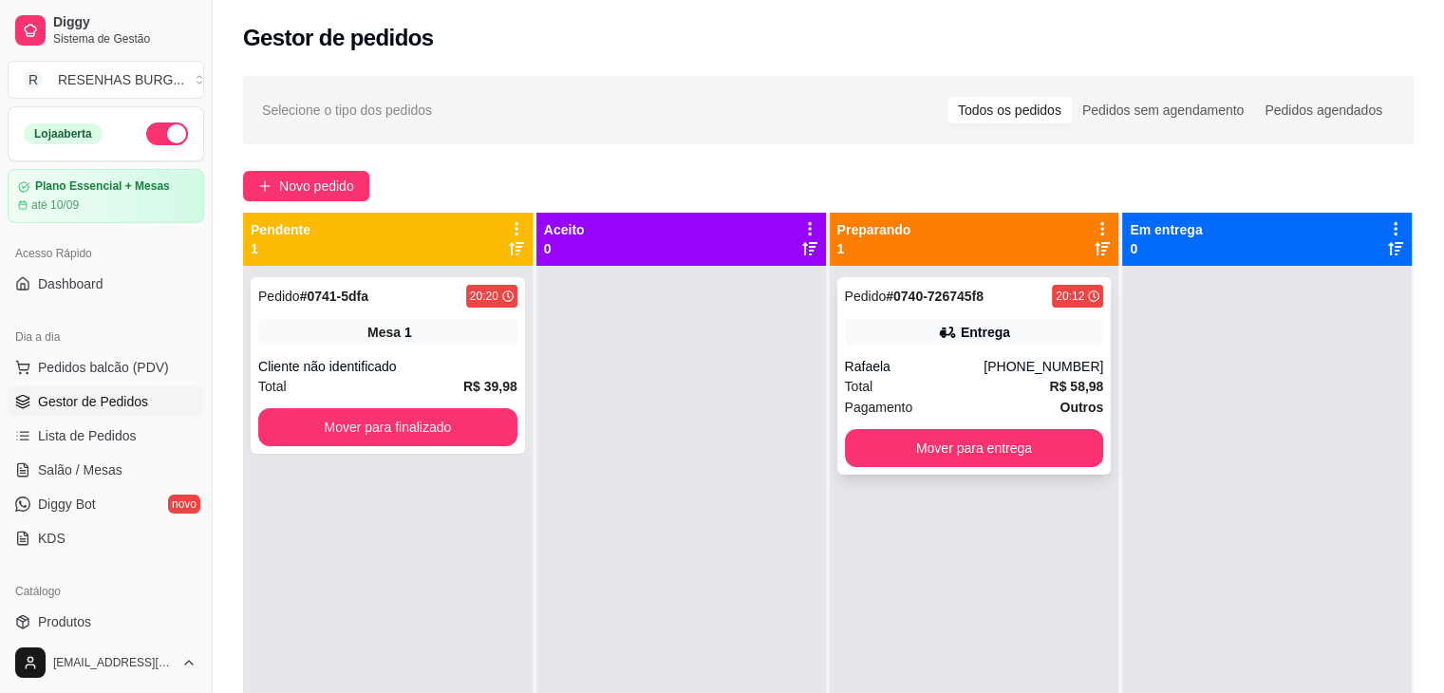
click at [961, 324] on div "Entrega" at bounding box center [985, 332] width 49 height 19
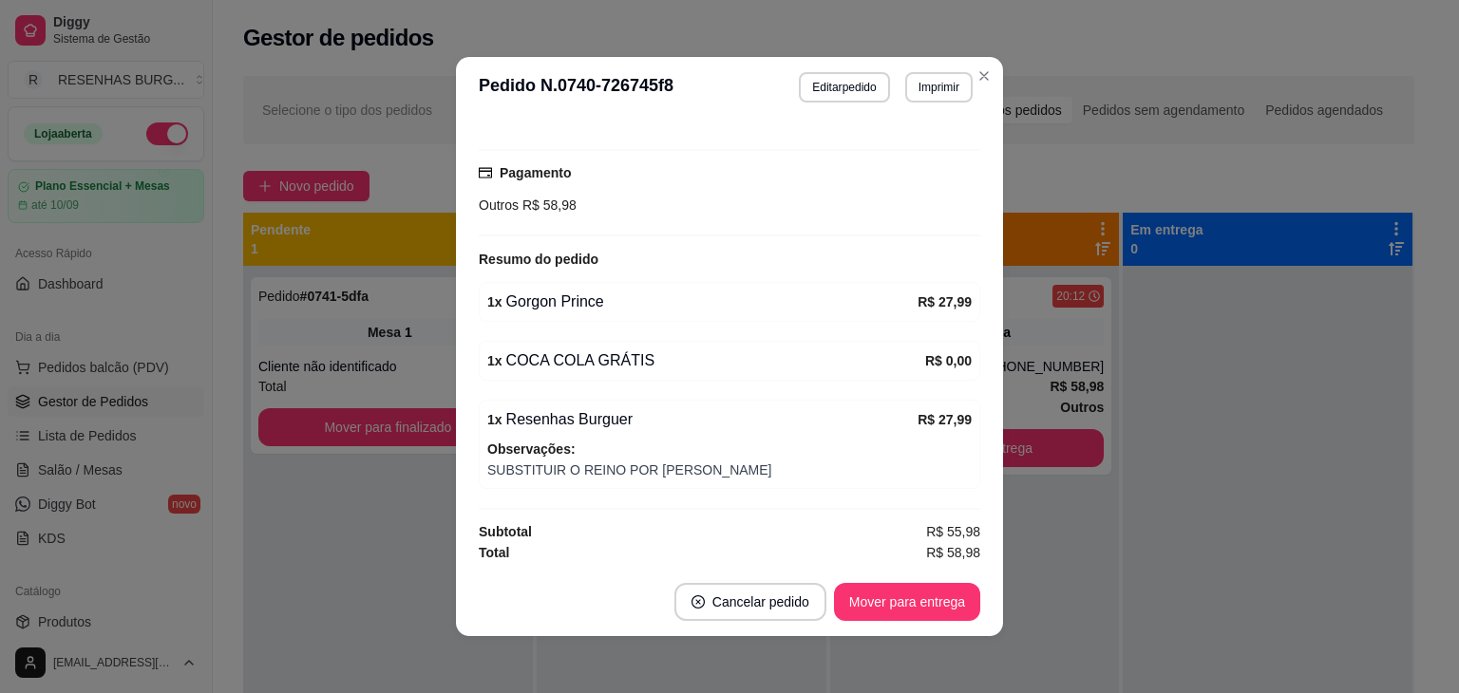
scroll to position [4, 0]
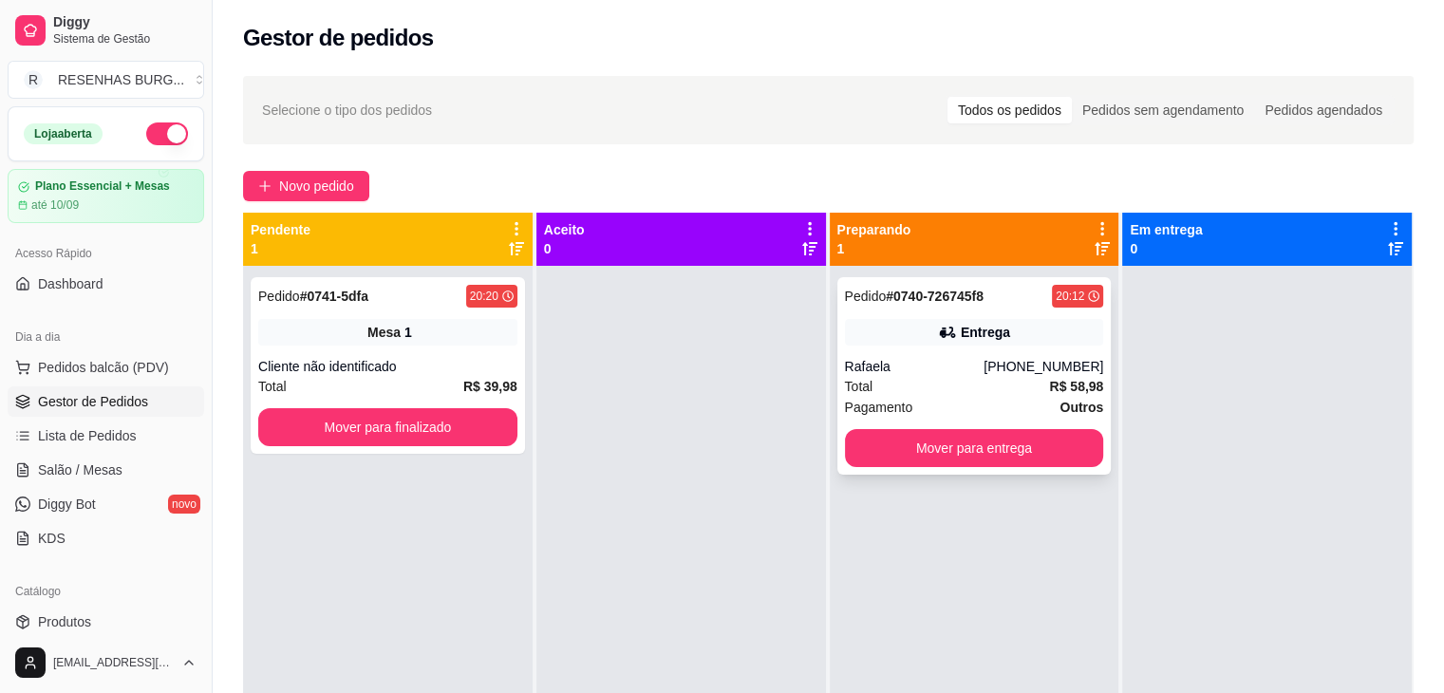
click at [945, 369] on div "Rafaela" at bounding box center [915, 366] width 140 height 19
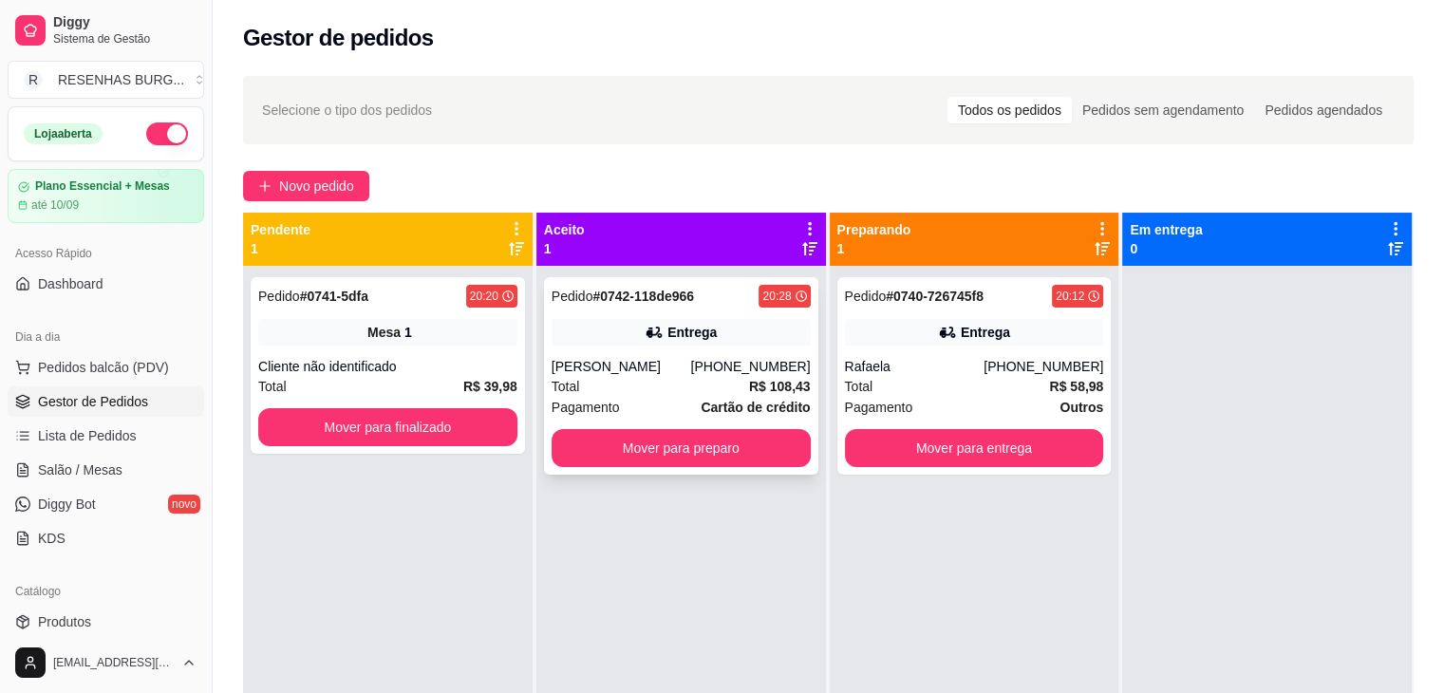
click at [645, 360] on div "[PERSON_NAME]" at bounding box center [622, 366] width 140 height 19
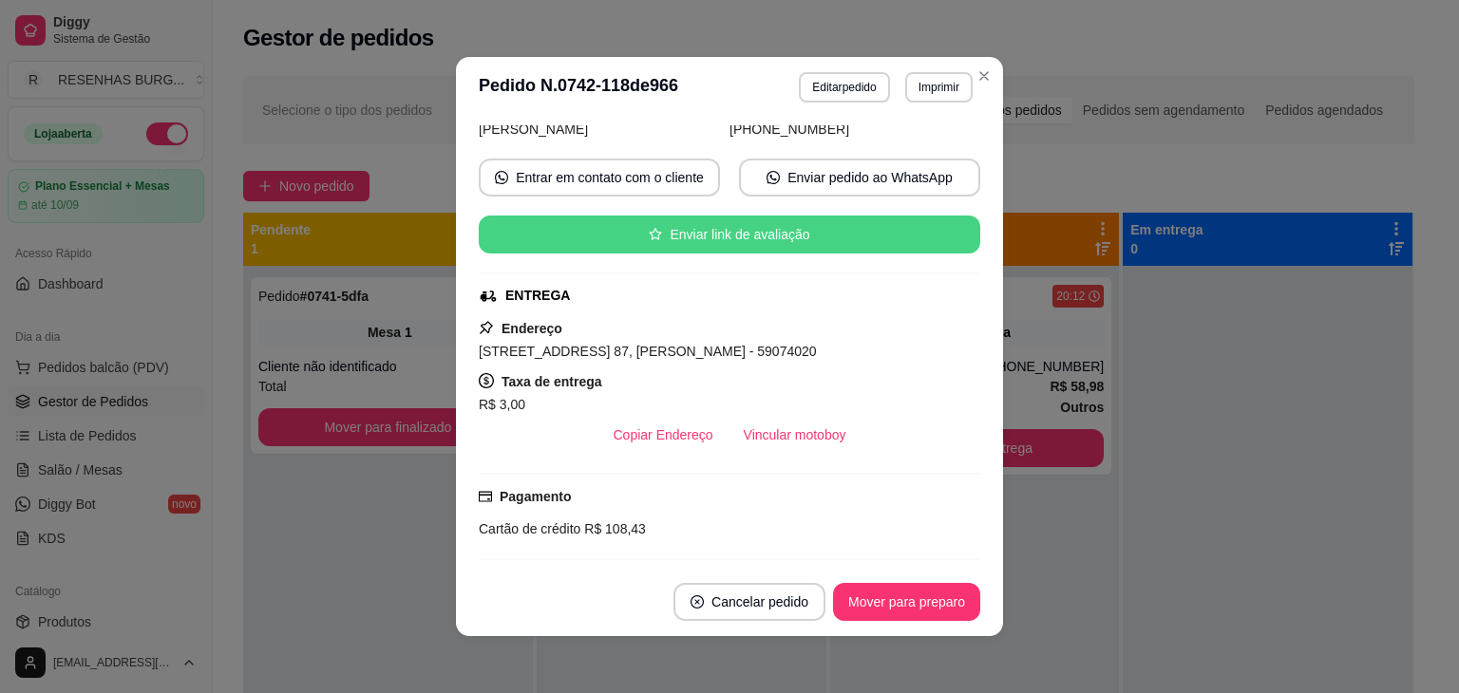
scroll to position [190, 0]
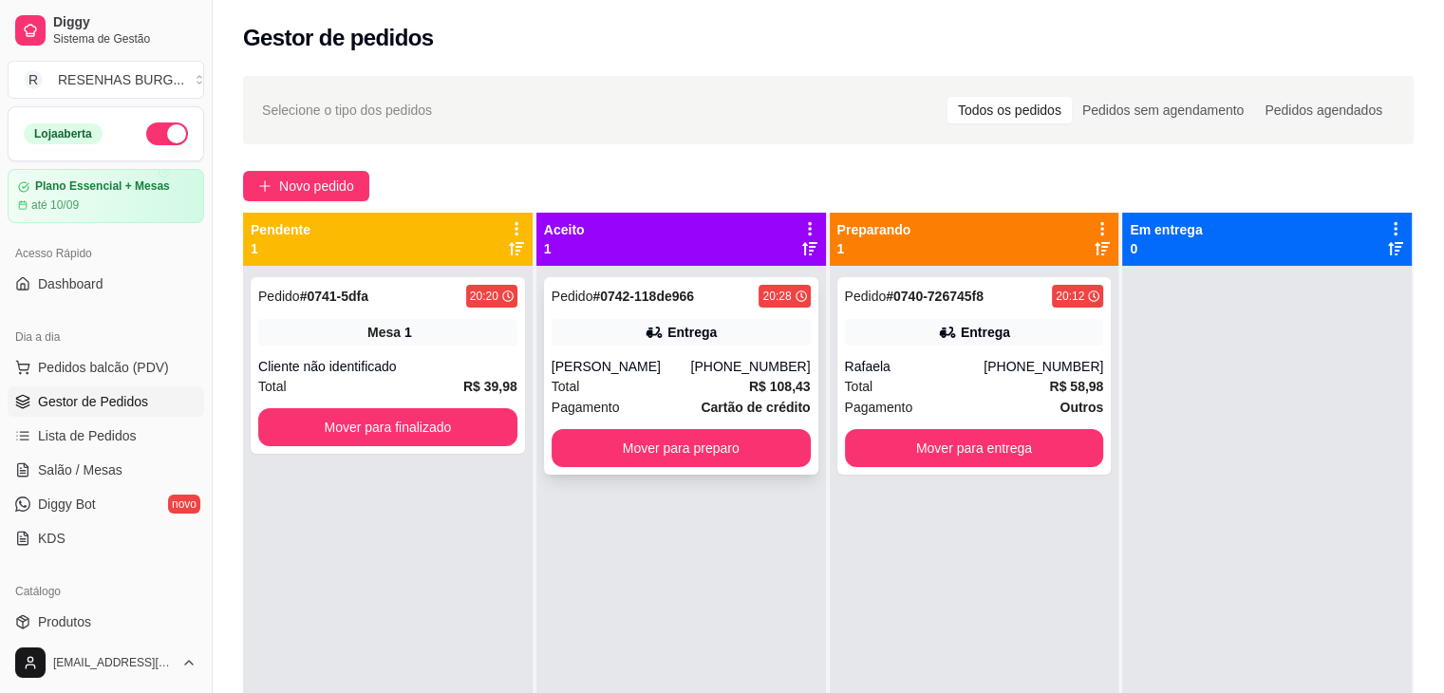
click at [657, 382] on div "Total R$ 108,43" at bounding box center [681, 386] width 259 height 21
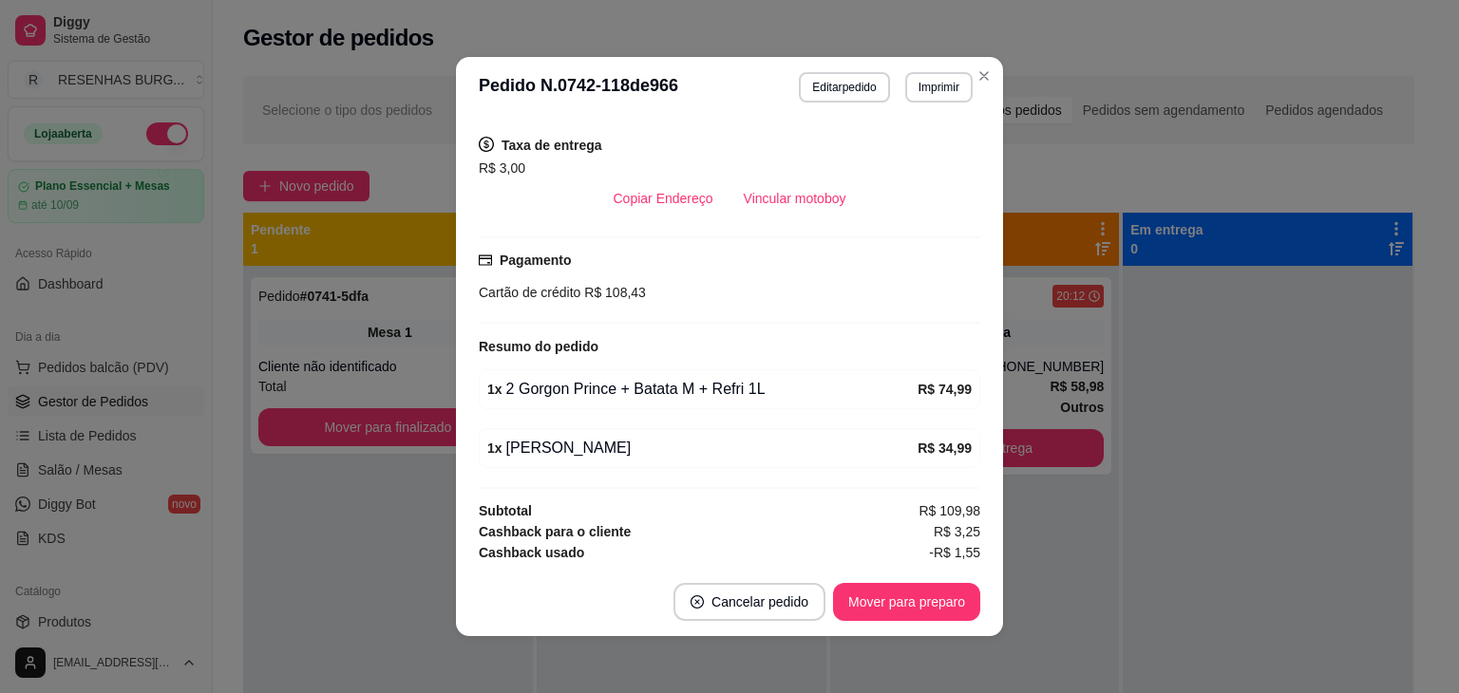
scroll to position [401, 0]
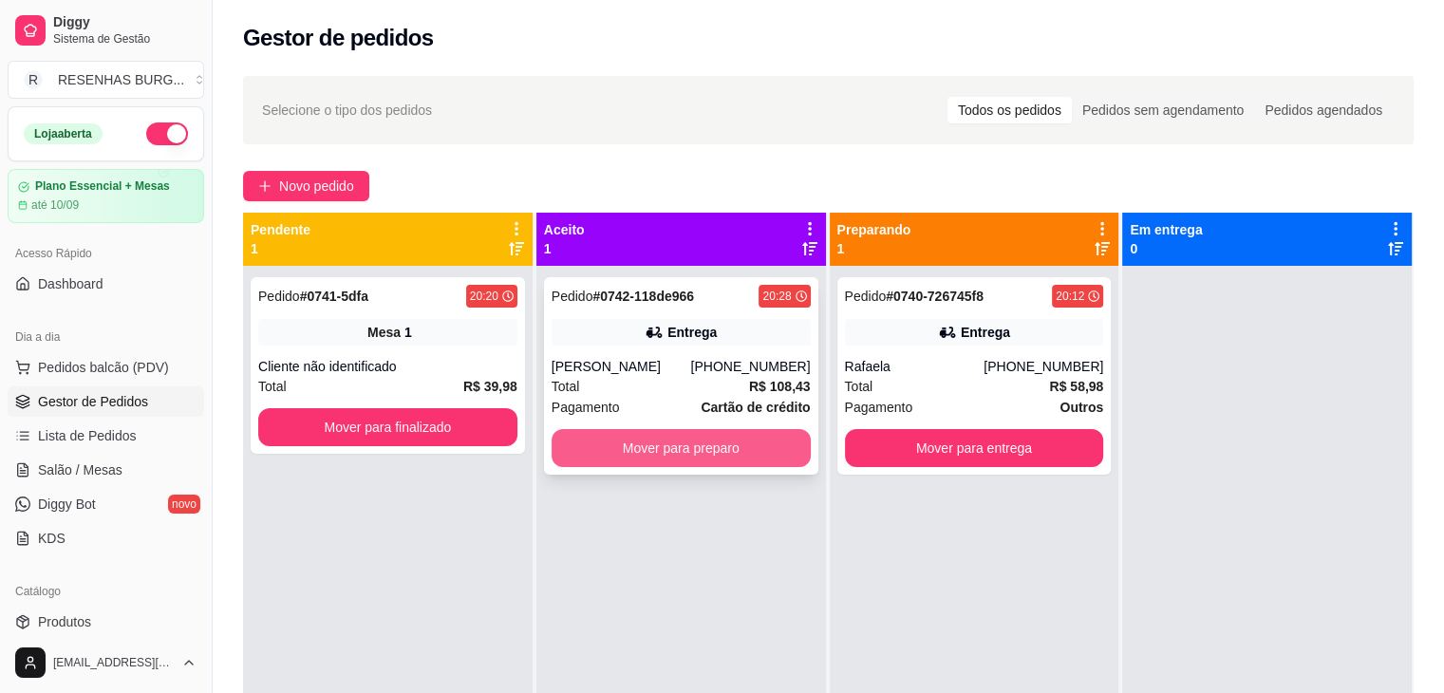
click at [726, 452] on button "Mover para preparo" at bounding box center [681, 448] width 259 height 38
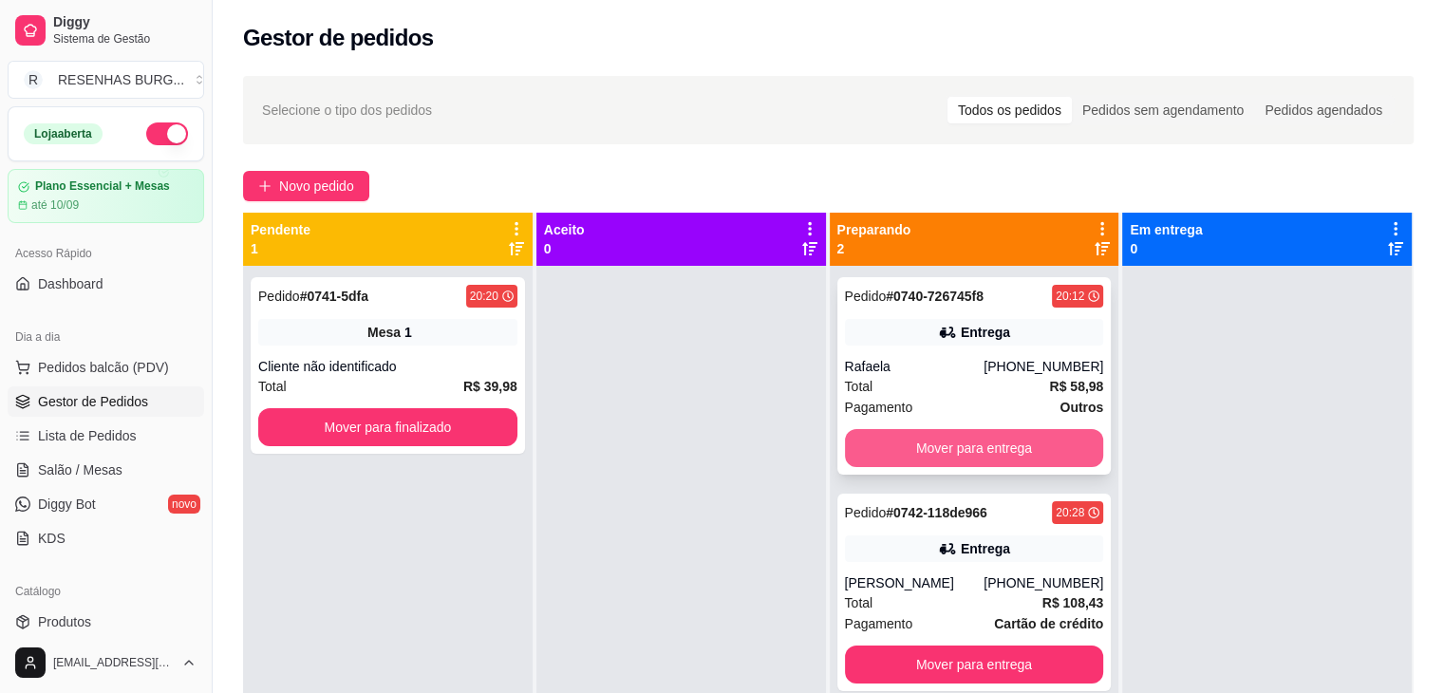
click at [965, 453] on button "Mover para entrega" at bounding box center [974, 448] width 259 height 38
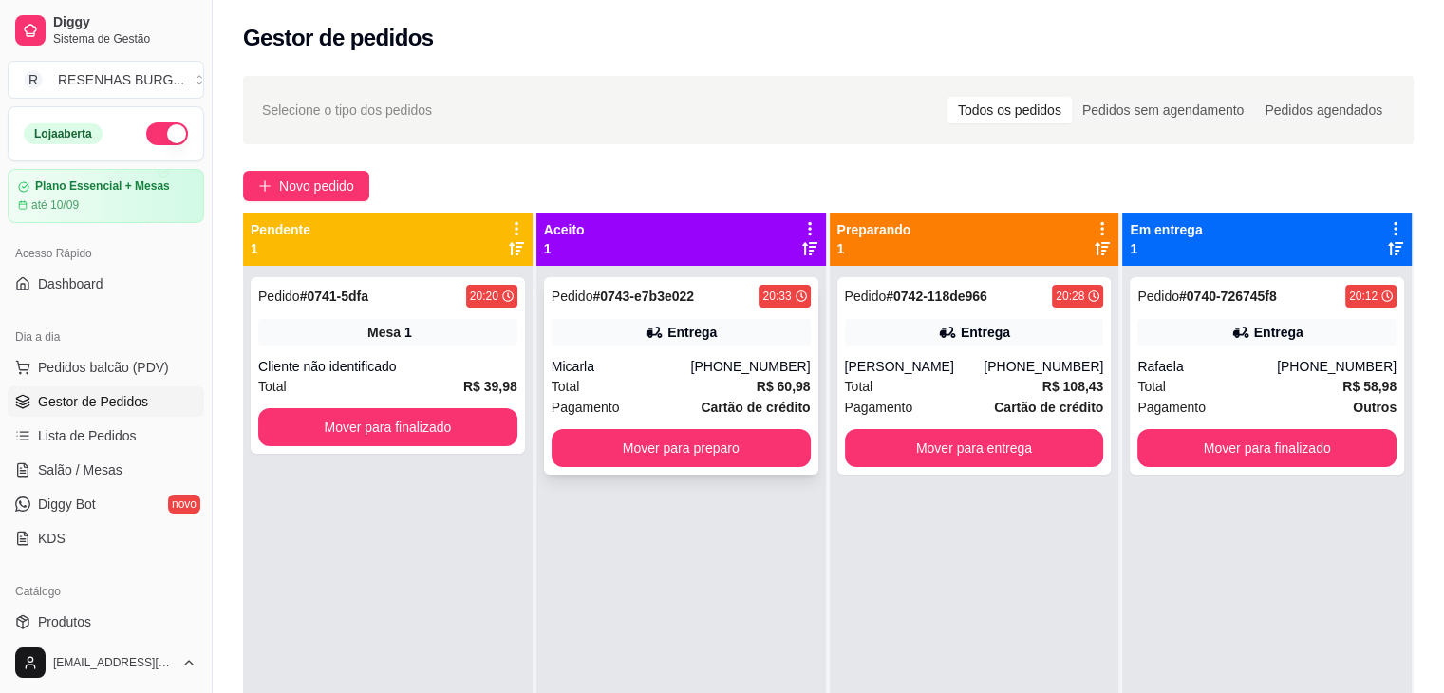
click at [658, 354] on div "Pedido # 0743-e7b3e022 20:33 Entrega Micarla [PHONE_NUMBER] Total R$ 60,98 Paga…" at bounding box center [681, 376] width 274 height 198
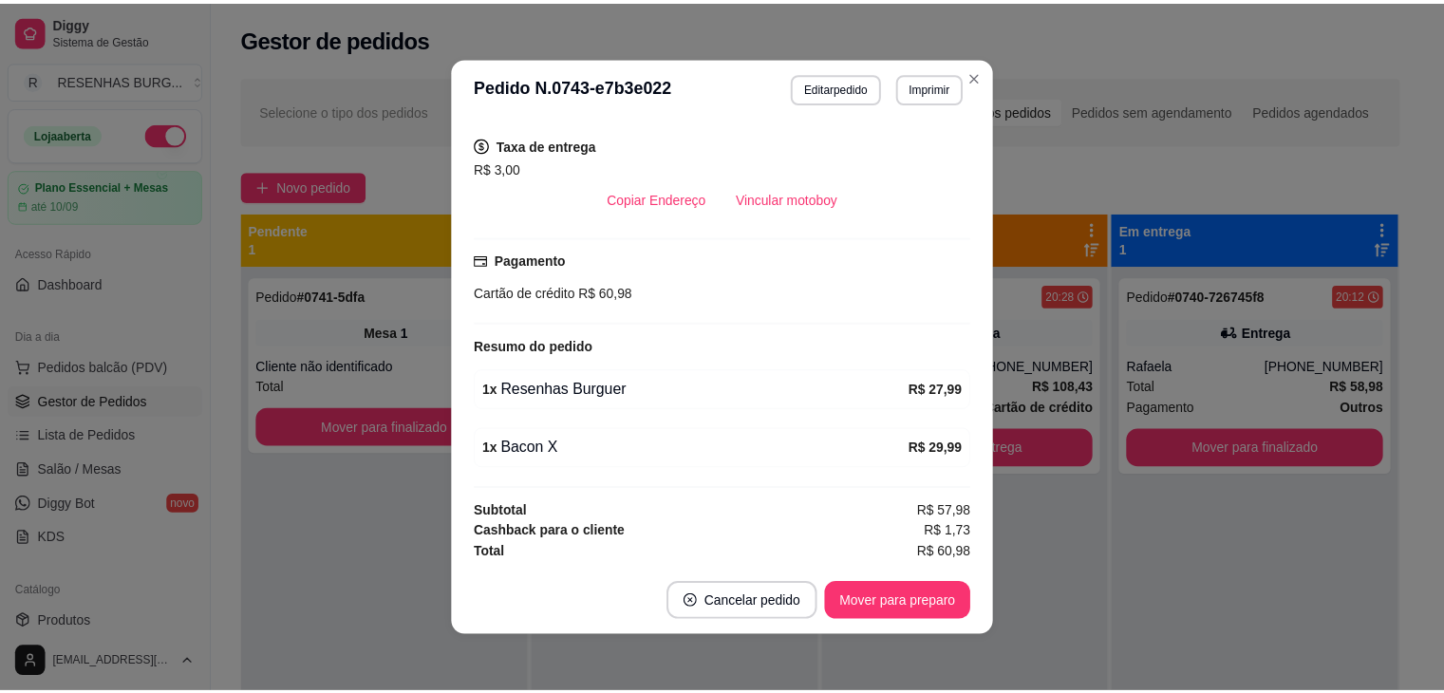
scroll to position [380, 0]
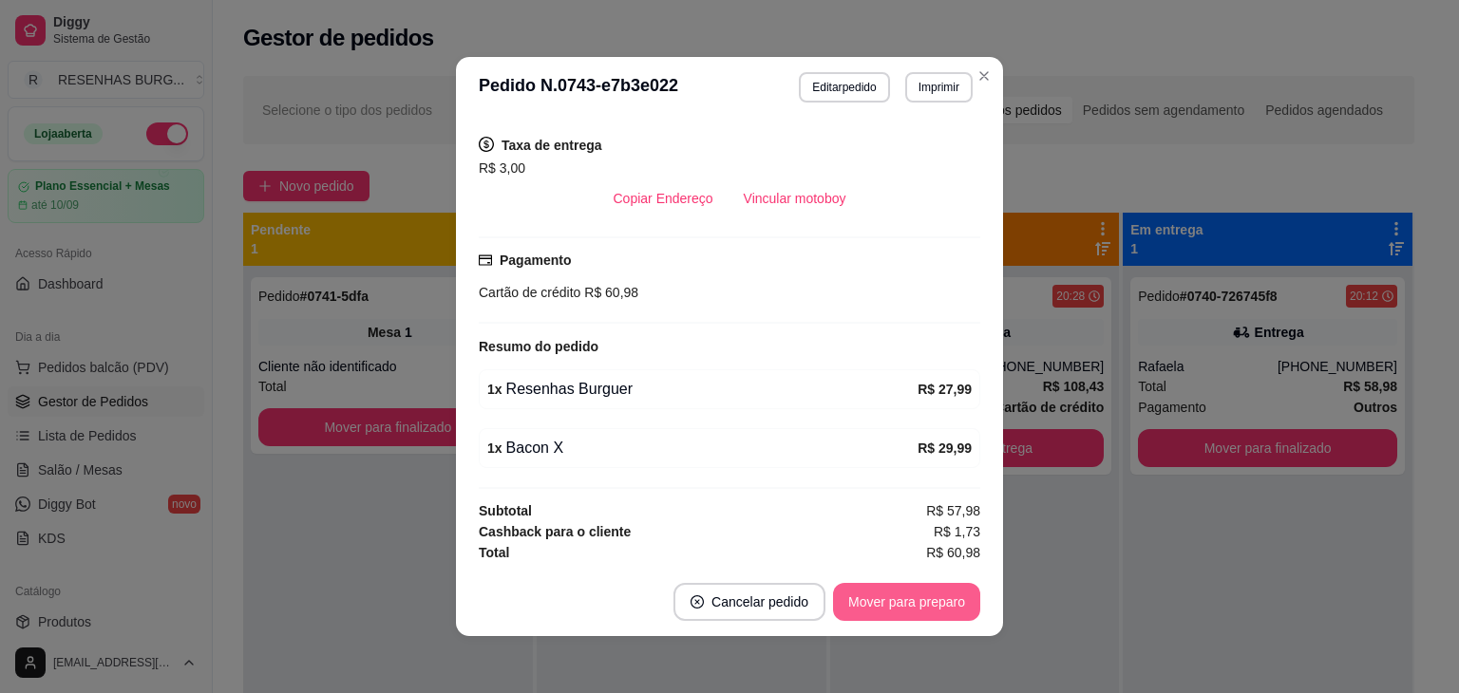
click at [908, 601] on button "Mover para preparo" at bounding box center [906, 602] width 147 height 38
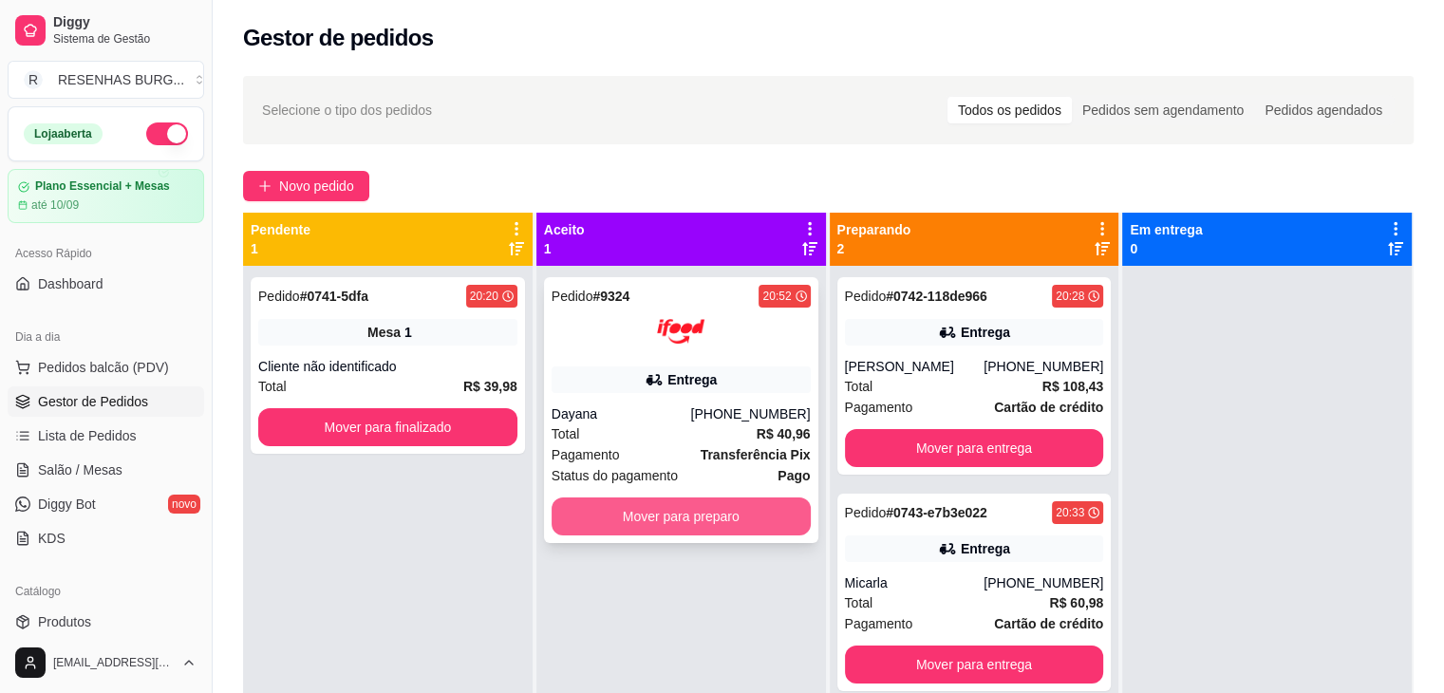
click at [747, 516] on button "Mover para preparo" at bounding box center [681, 517] width 259 height 38
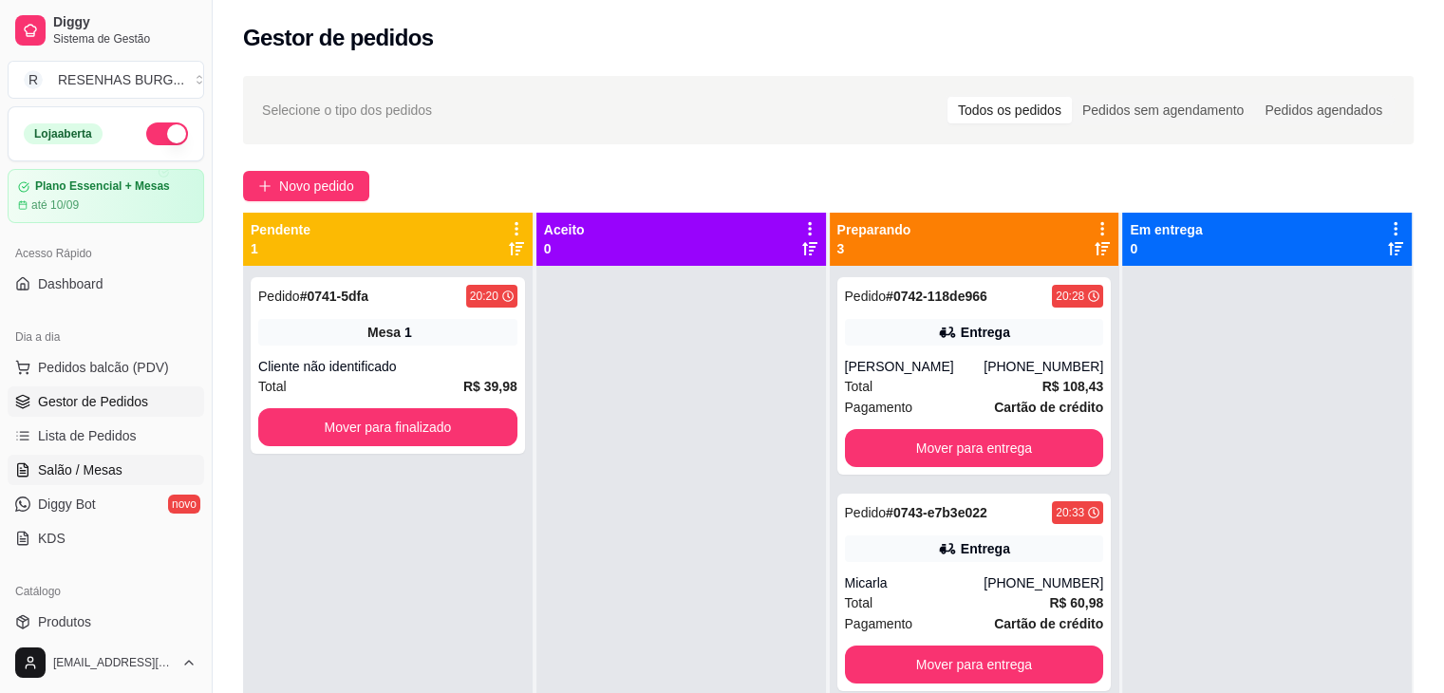
click at [95, 472] on span "Salão / Mesas" at bounding box center [80, 470] width 85 height 19
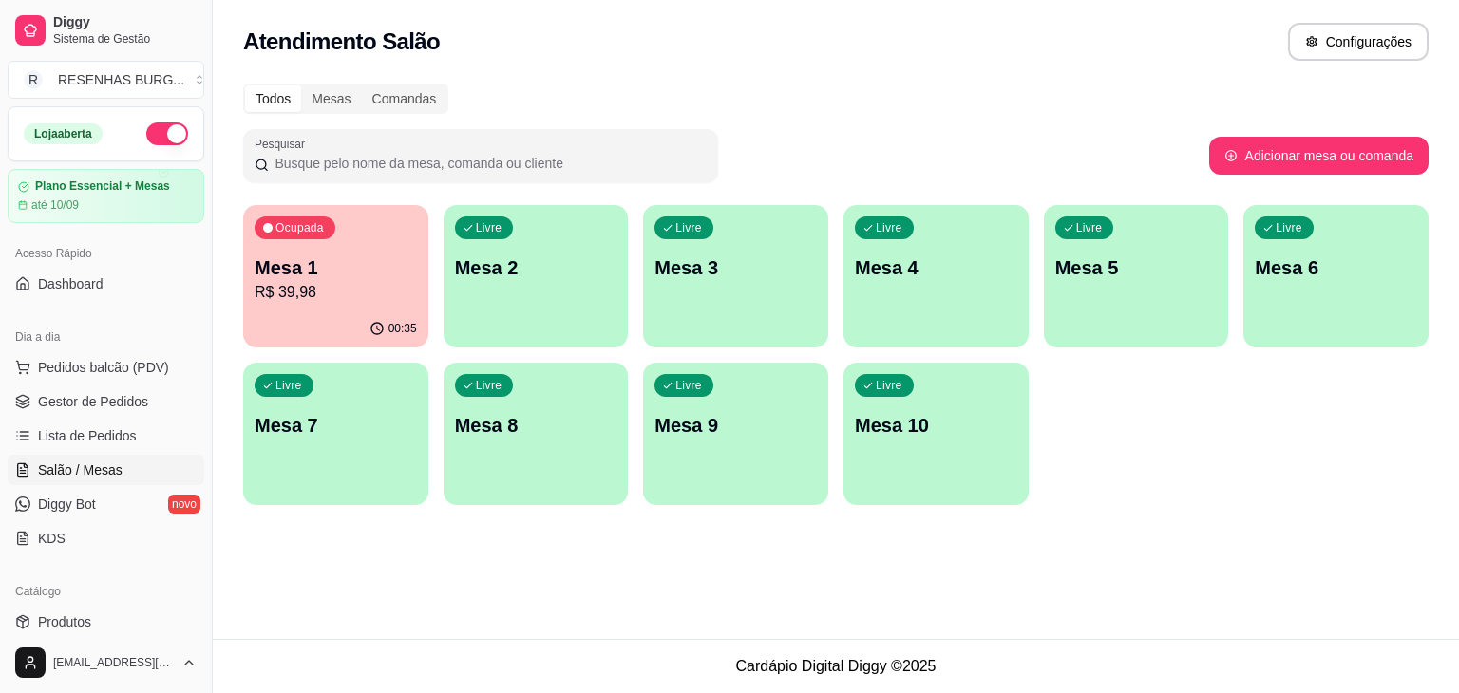
click at [326, 286] on p "R$ 39,98" at bounding box center [336, 292] width 162 height 23
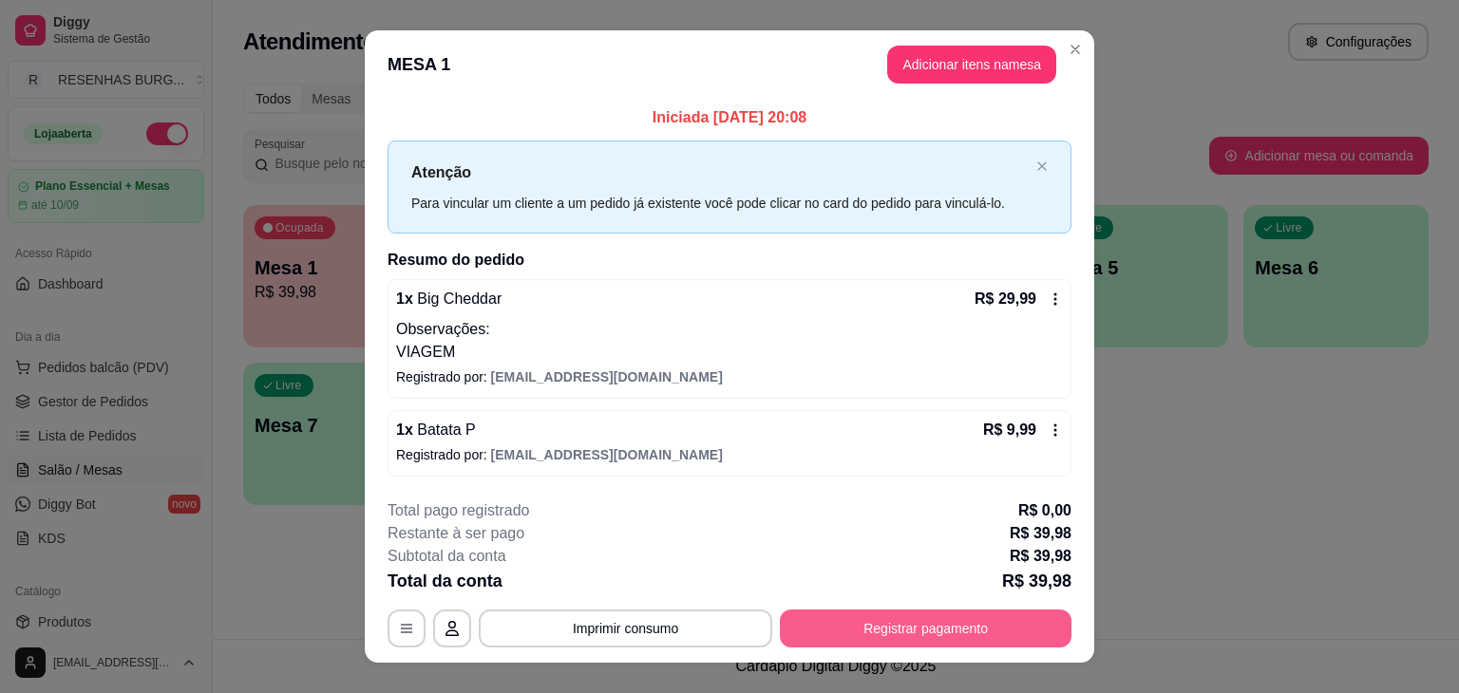
click at [953, 624] on button "Registrar pagamento" at bounding box center [926, 629] width 292 height 38
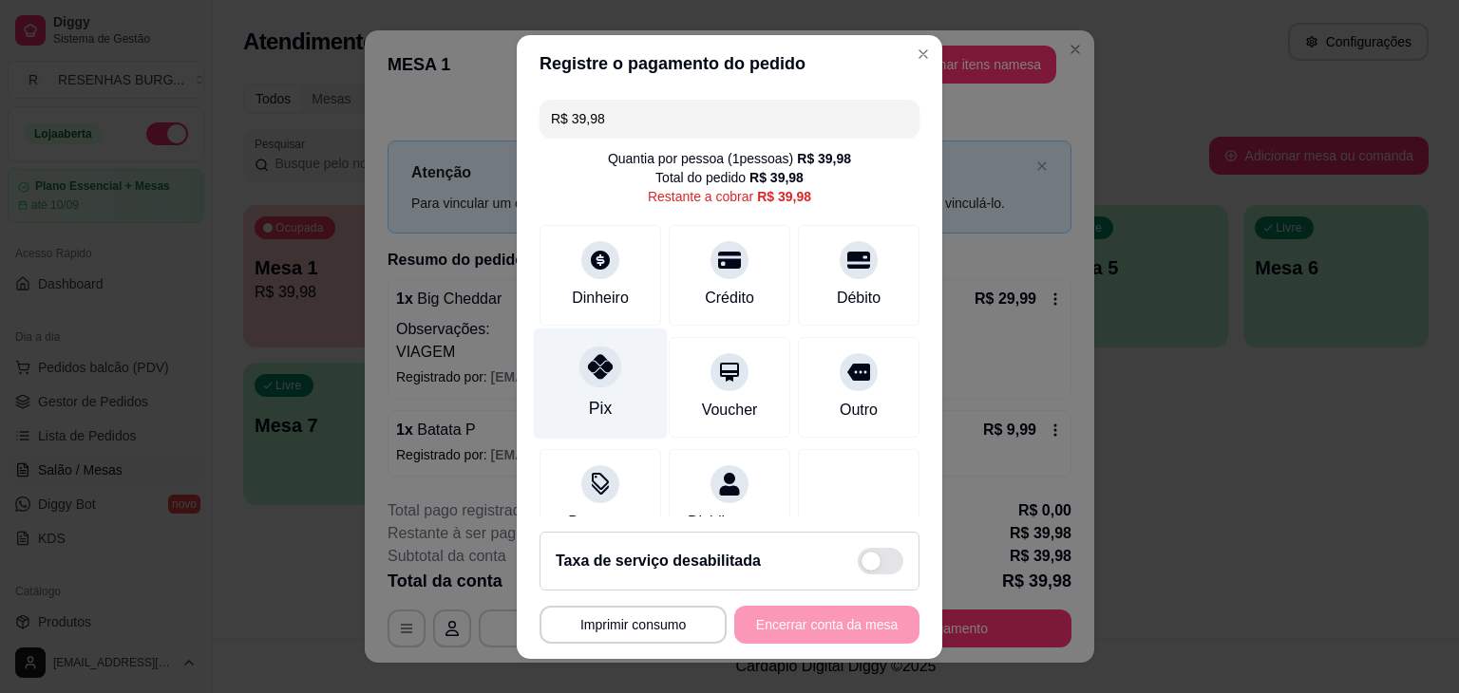
click at [579, 362] on div at bounding box center [600, 367] width 42 height 42
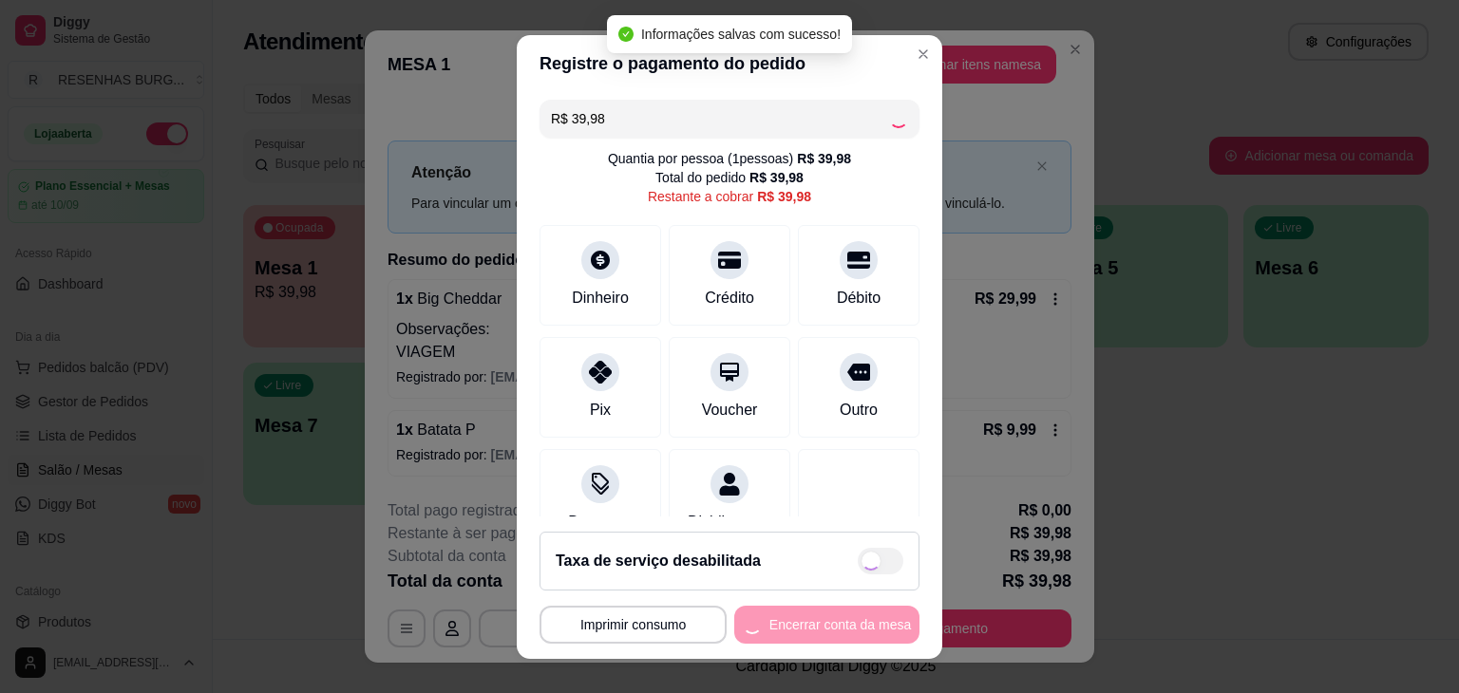
type input "R$ 0,00"
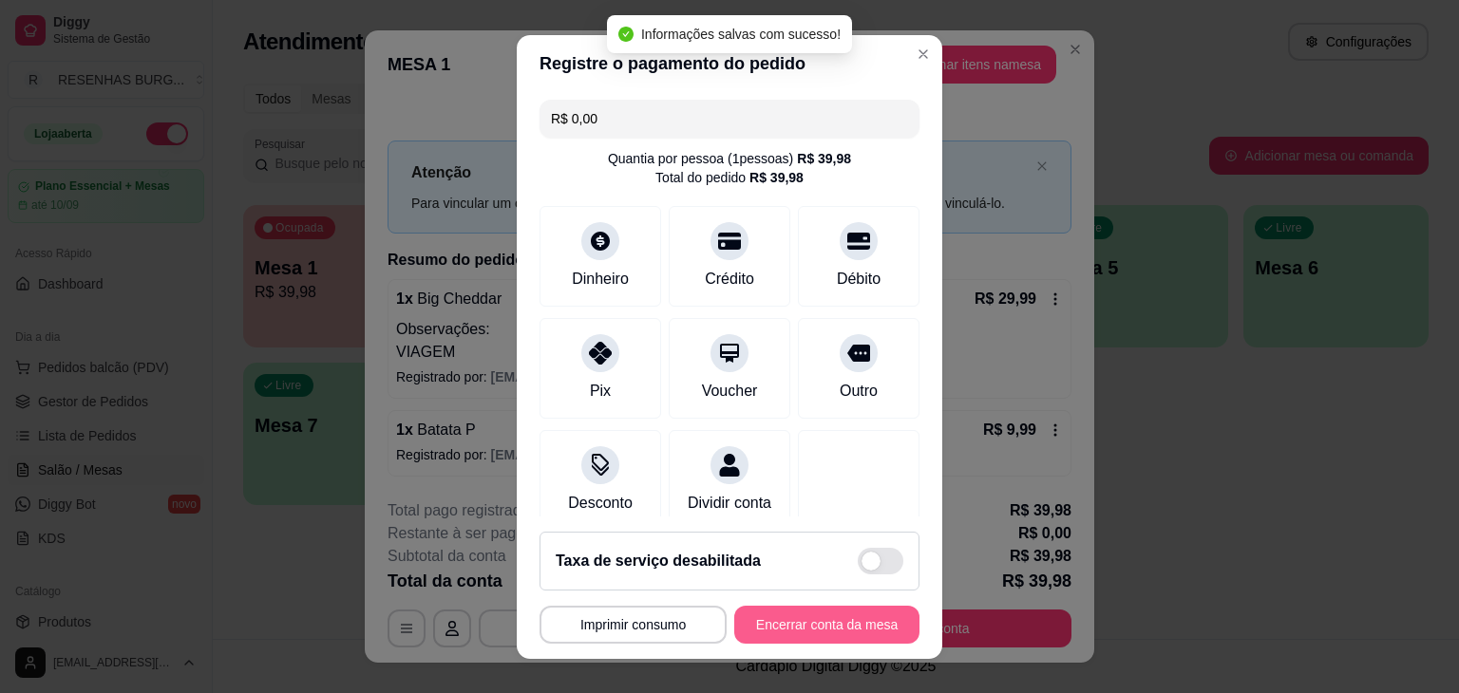
click at [854, 613] on button "Encerrar conta da mesa" at bounding box center [826, 625] width 185 height 38
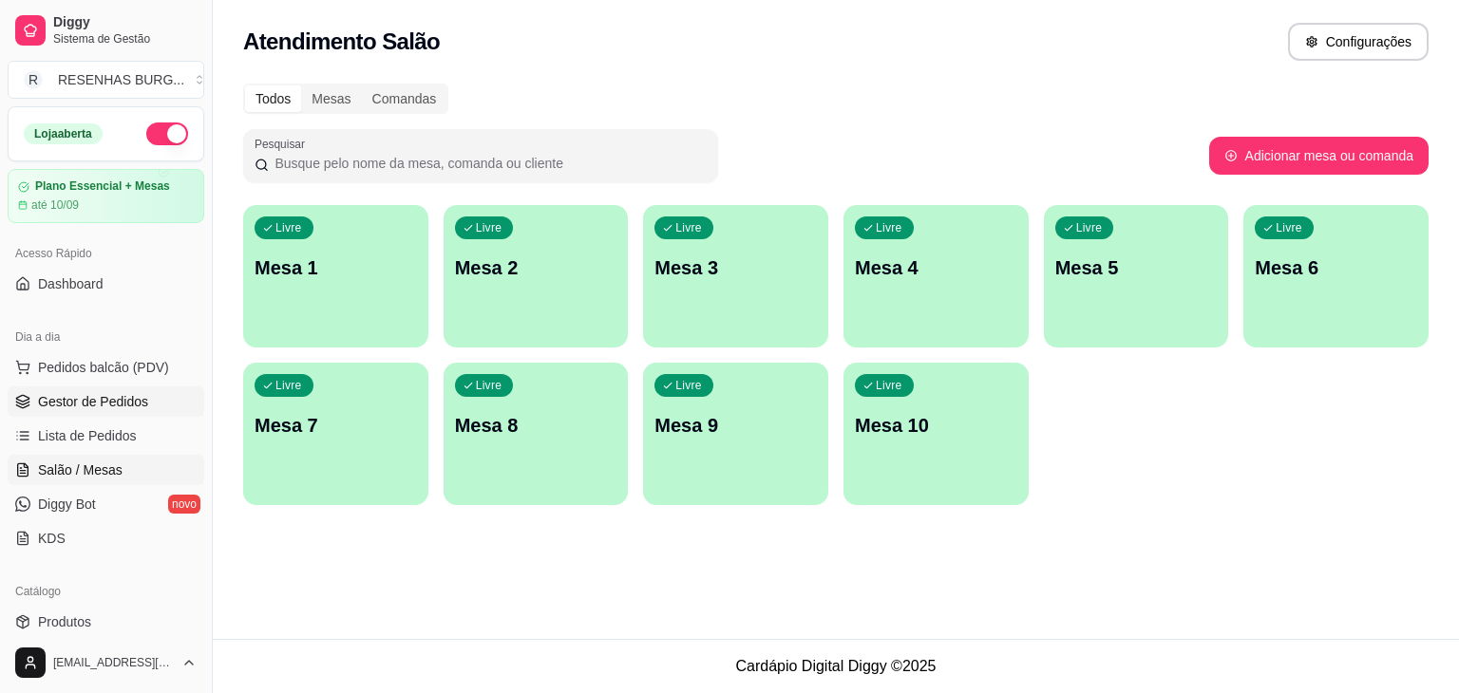
click at [116, 407] on span "Gestor de Pedidos" at bounding box center [93, 401] width 110 height 19
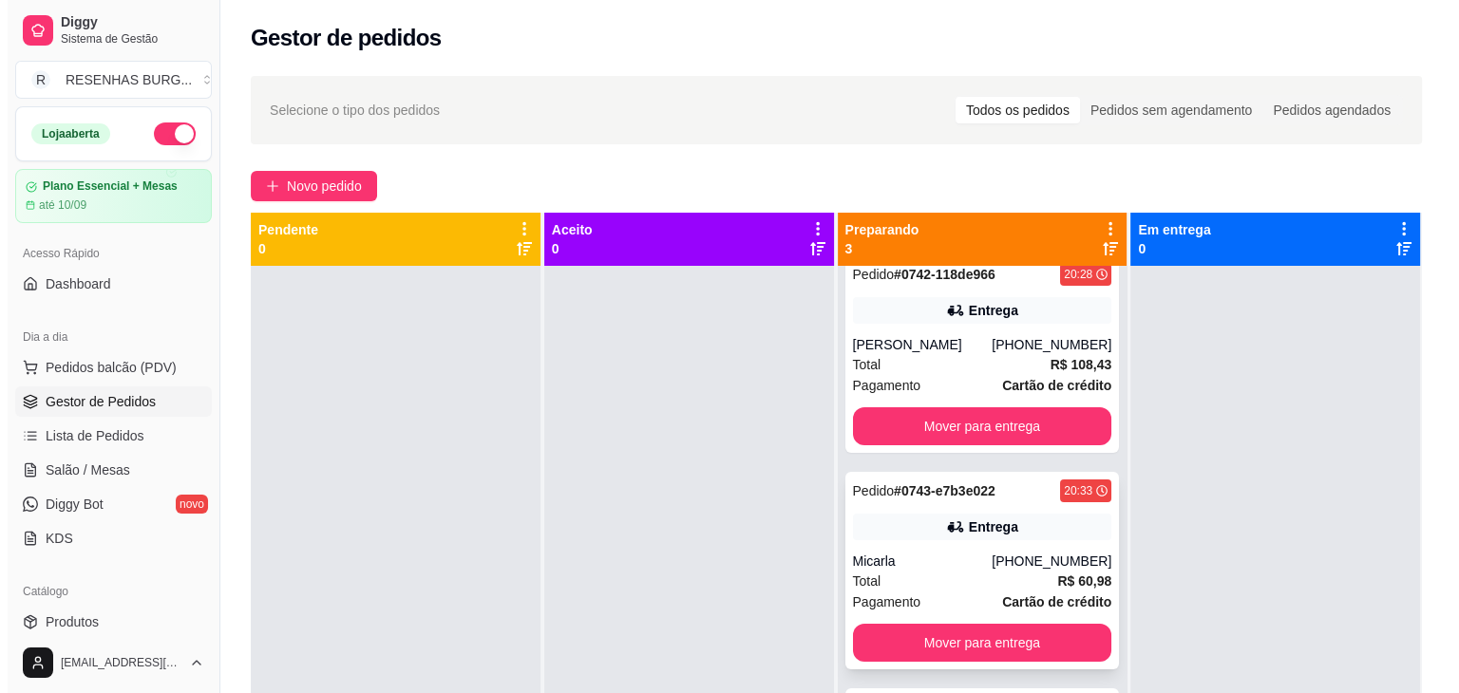
scroll to position [44, 0]
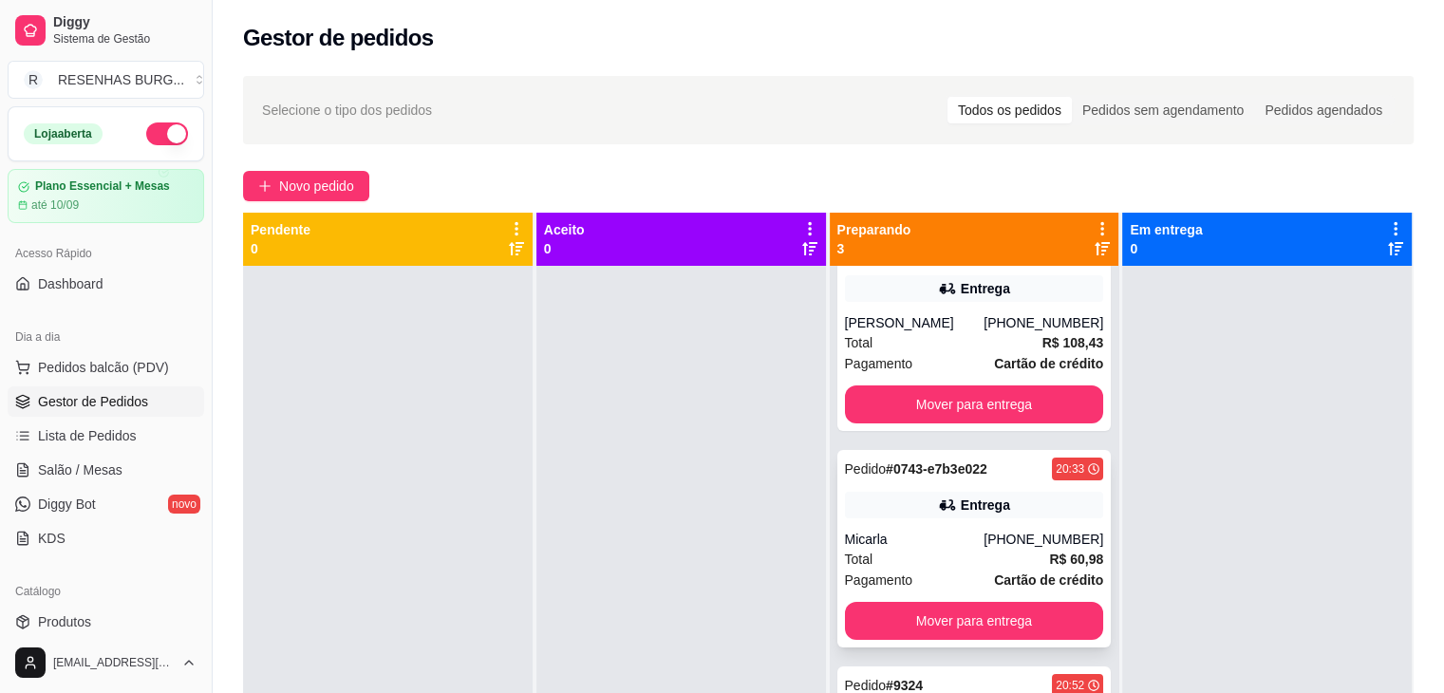
click at [925, 554] on div "Total R$ 60,98" at bounding box center [974, 559] width 259 height 21
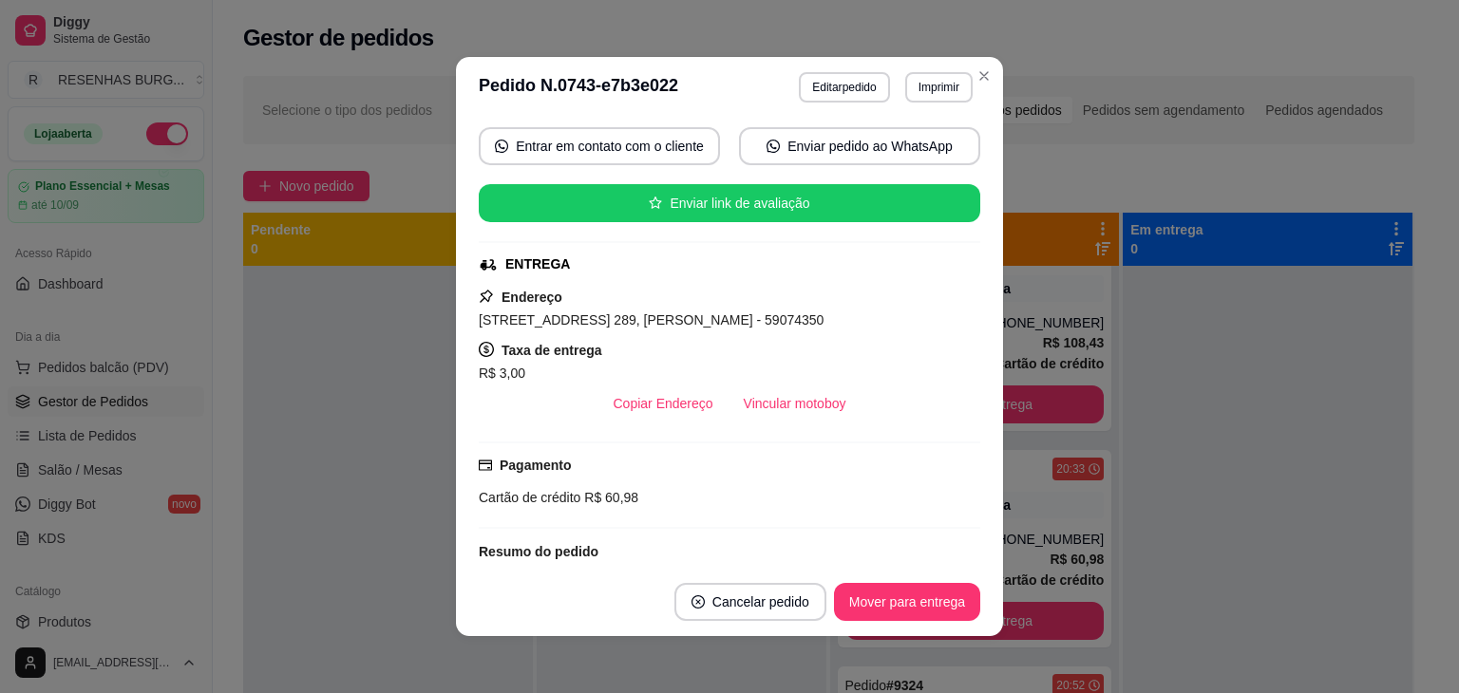
scroll to position [190, 0]
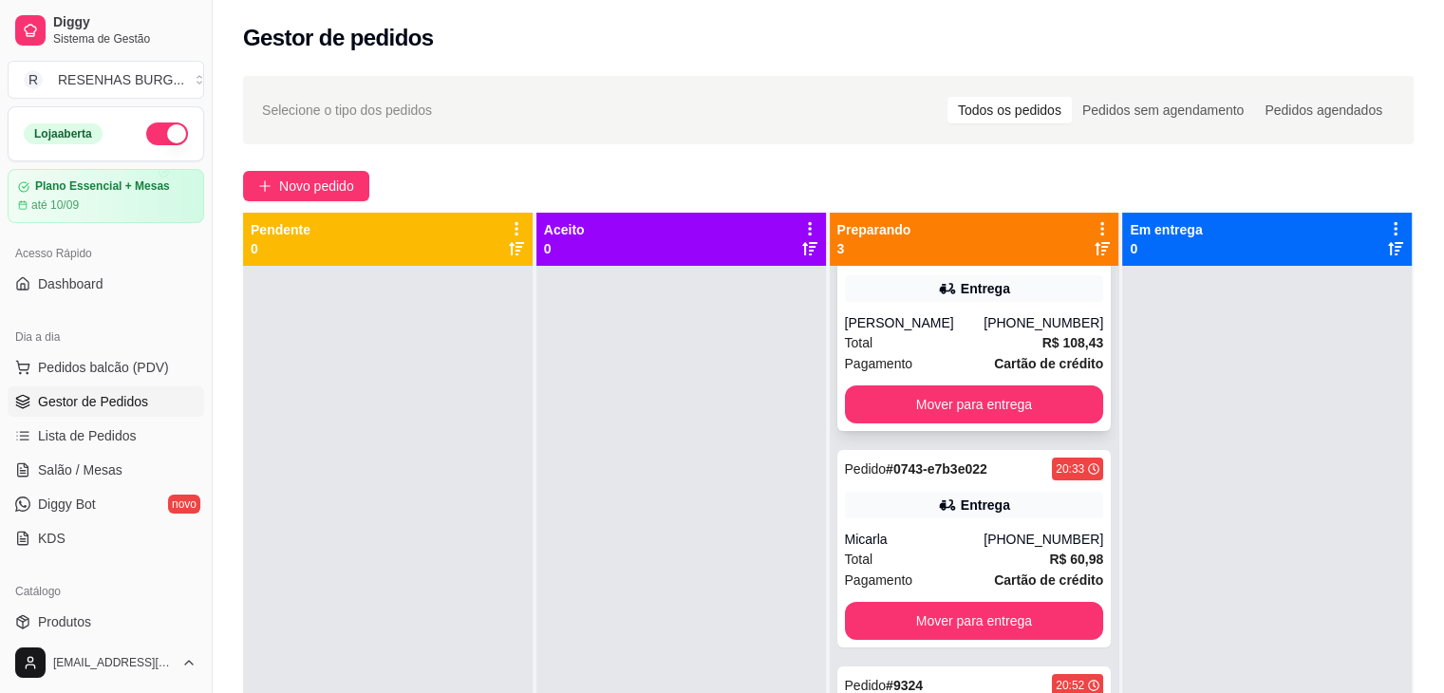
click at [979, 331] on div "[PERSON_NAME]" at bounding box center [915, 322] width 140 height 19
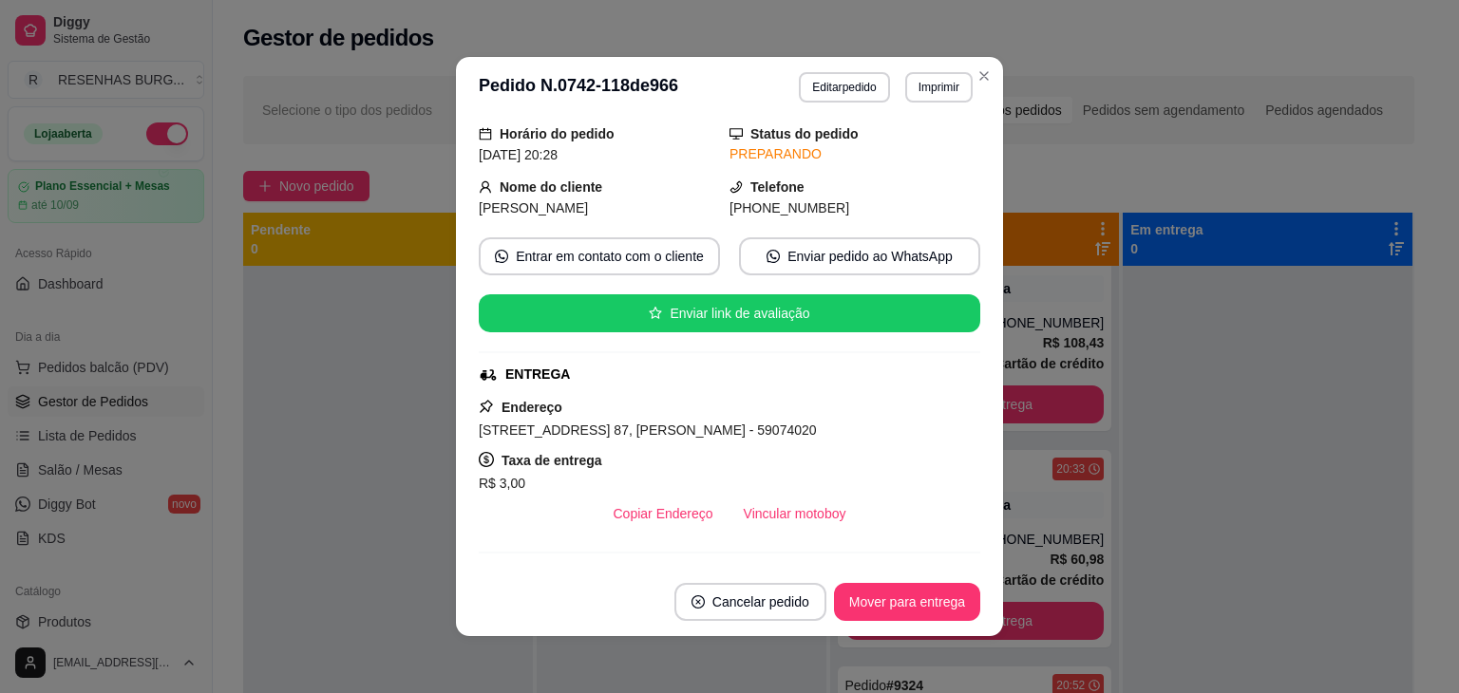
scroll to position [95, 0]
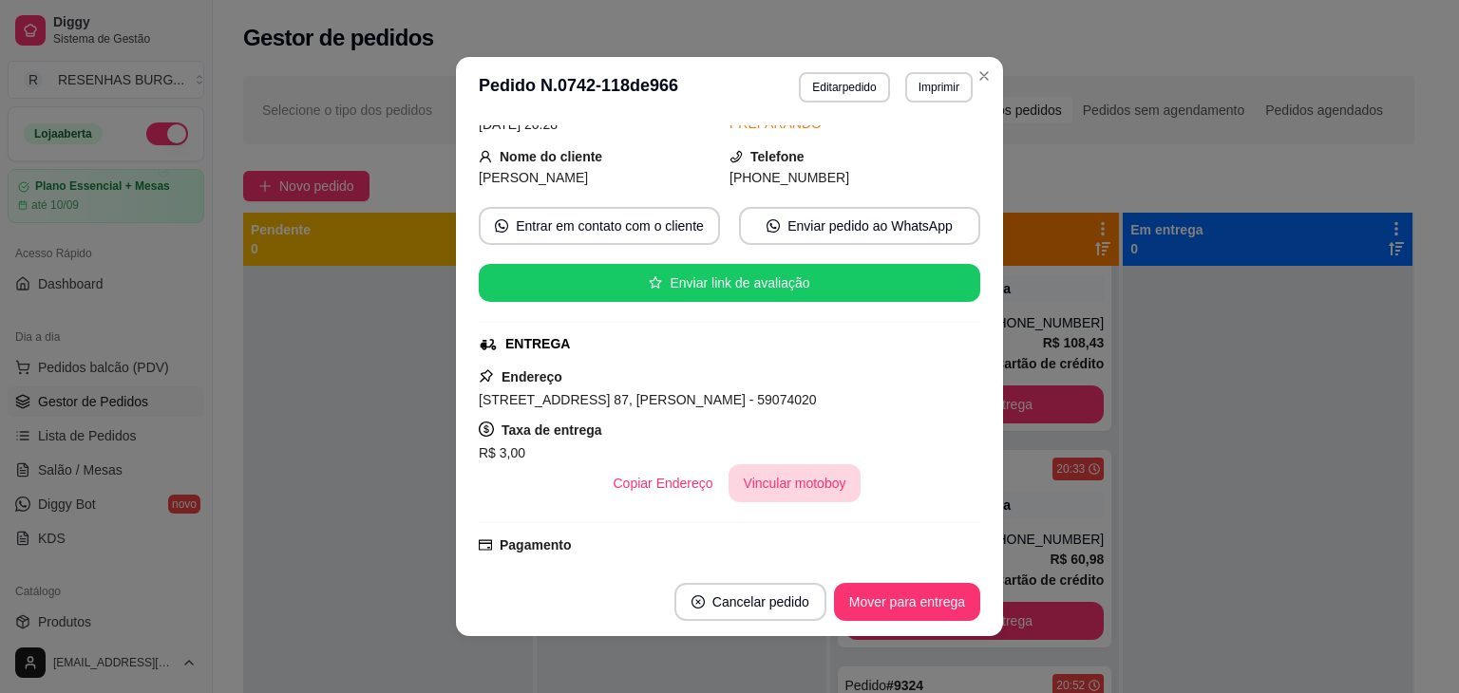
click at [819, 502] on div "feito há 33 minutos Horário do pedido [DATE] 20:28 Status do pedido PREPARANDO …" at bounding box center [729, 342] width 501 height 435
click at [800, 506] on div "feito há 33 minutos Horário do pedido [DATE] 20:28 Status do pedido PREPARANDO …" at bounding box center [729, 342] width 501 height 435
click at [807, 476] on button "Vincular motoboy" at bounding box center [794, 483] width 133 height 38
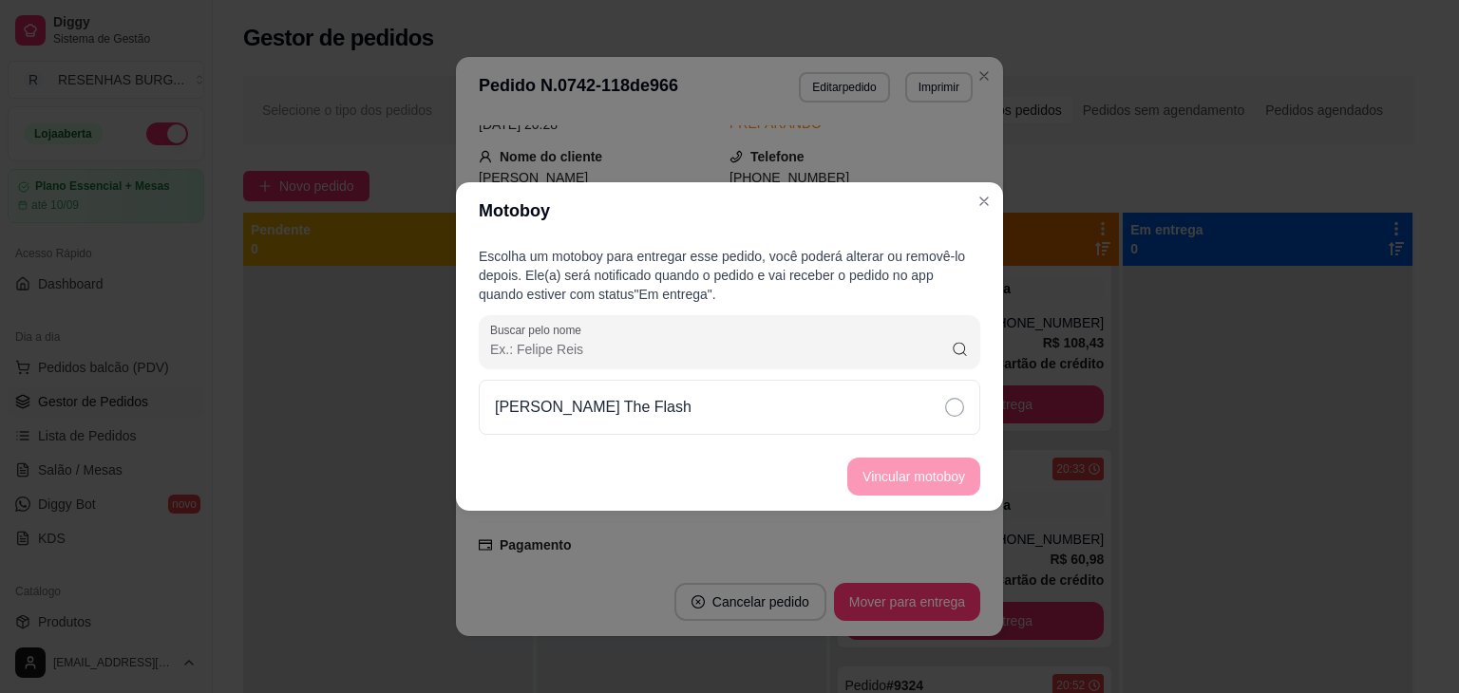
click at [904, 405] on div "[PERSON_NAME] The Flash" at bounding box center [729, 407] width 501 height 55
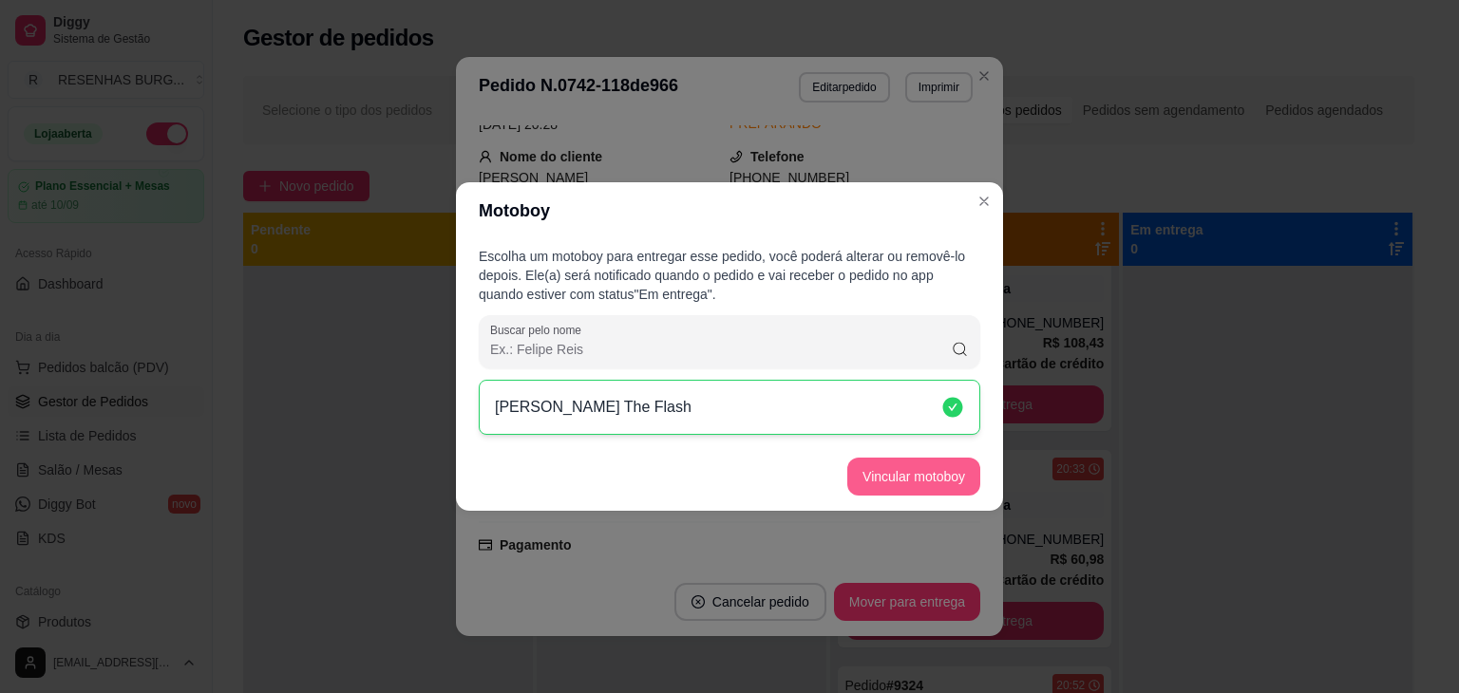
click at [915, 487] on button "Vincular motoboy" at bounding box center [913, 477] width 133 height 38
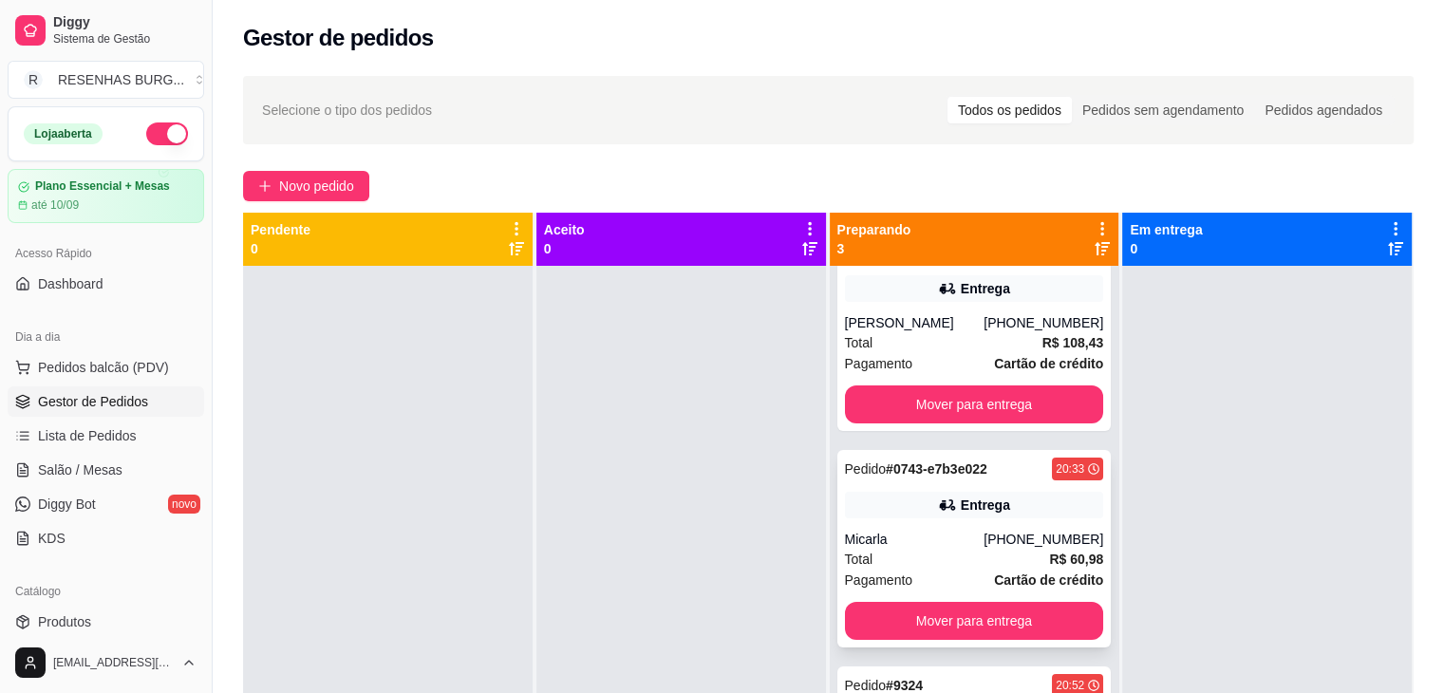
click at [963, 544] on div "Micarla" at bounding box center [915, 539] width 140 height 19
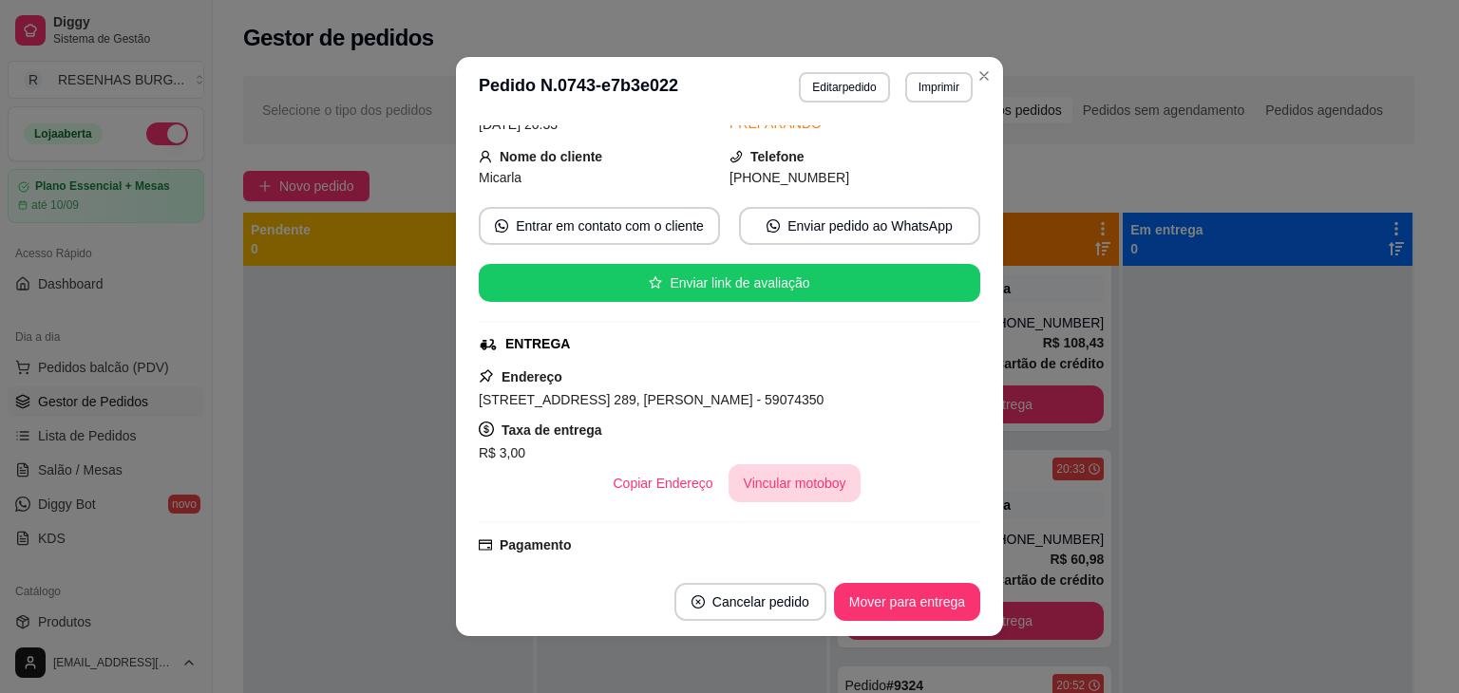
click at [783, 476] on button "Vincular motoboy" at bounding box center [794, 483] width 133 height 38
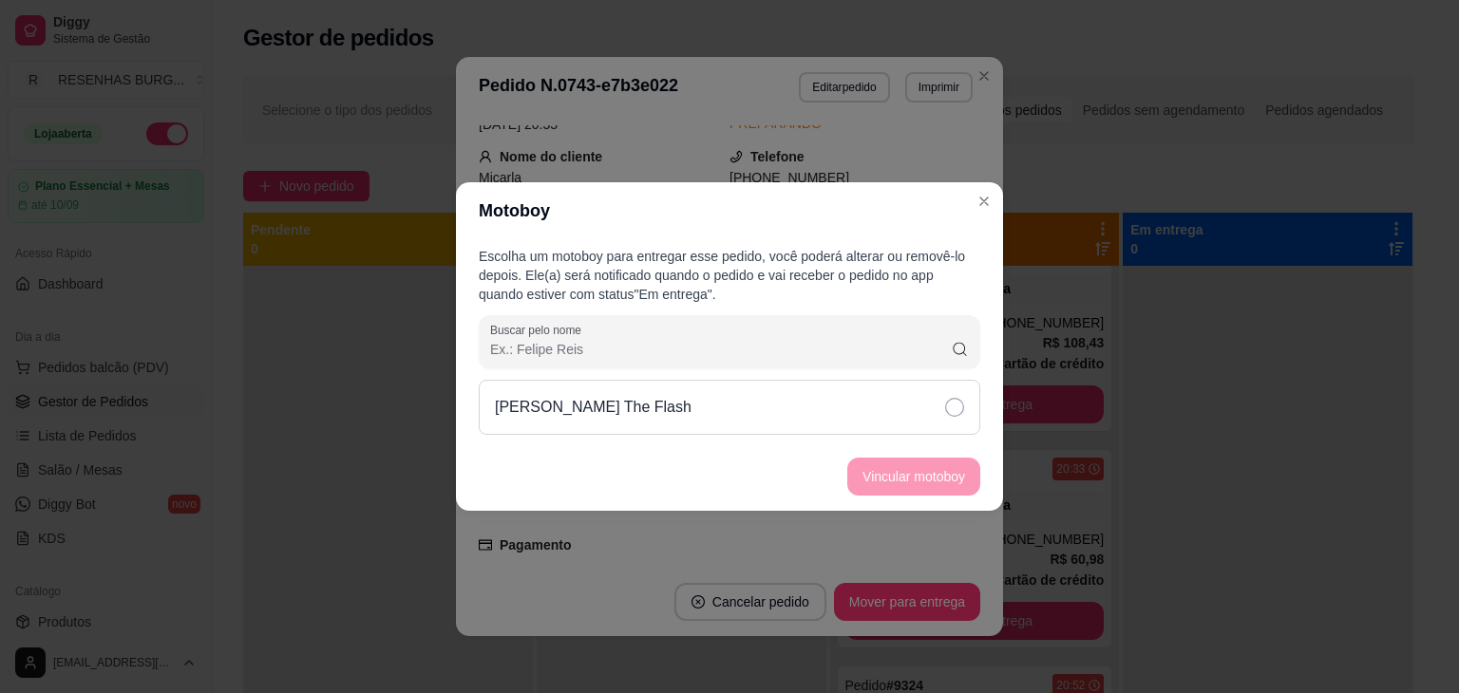
click at [937, 417] on div "[PERSON_NAME] The Flash" at bounding box center [729, 407] width 501 height 55
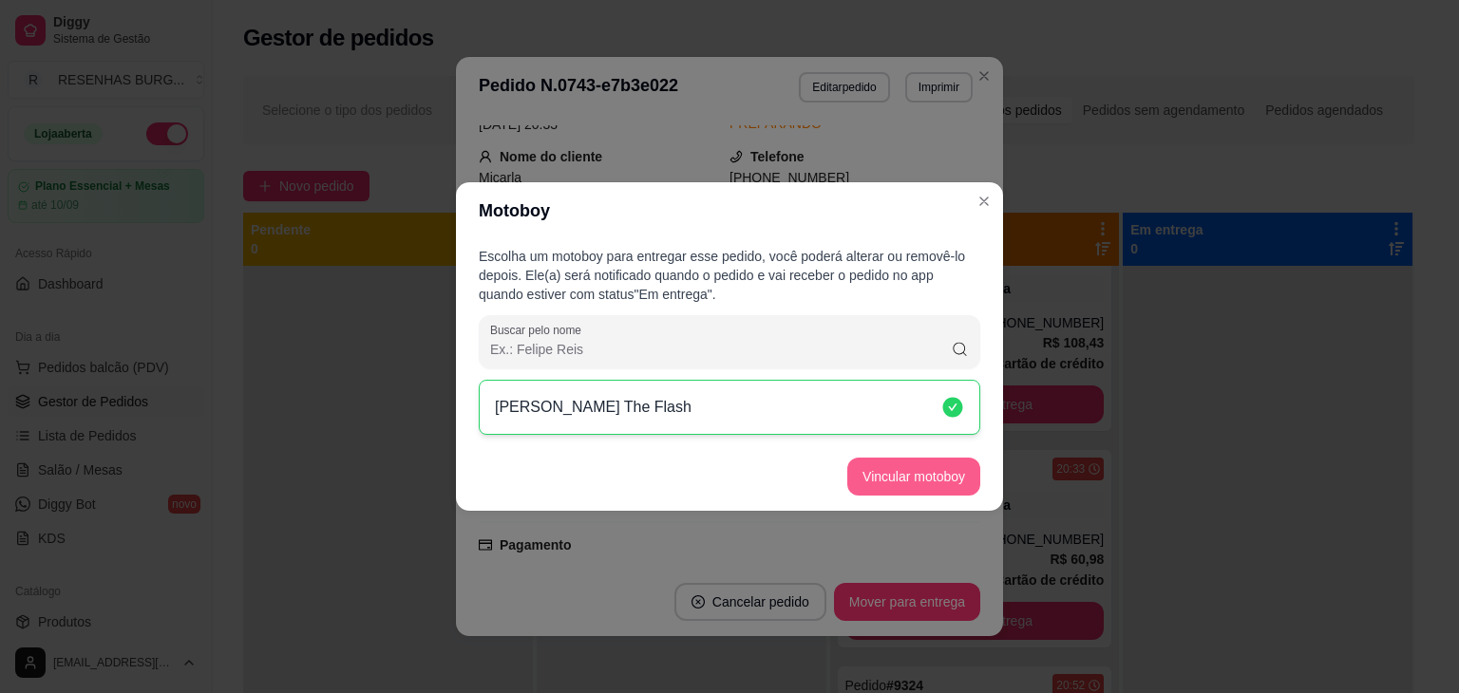
click at [940, 472] on button "Vincular motoboy" at bounding box center [913, 477] width 133 height 38
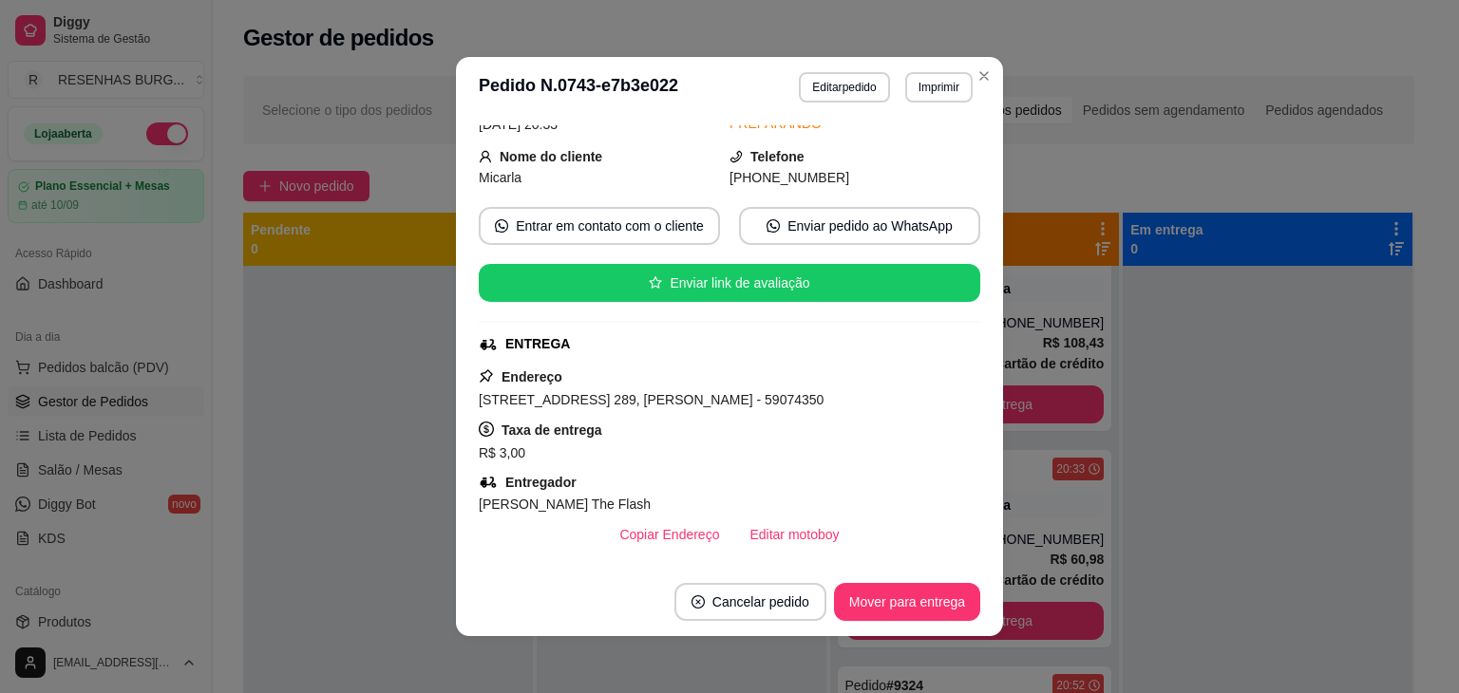
click at [984, 60] on header "**********" at bounding box center [729, 87] width 547 height 61
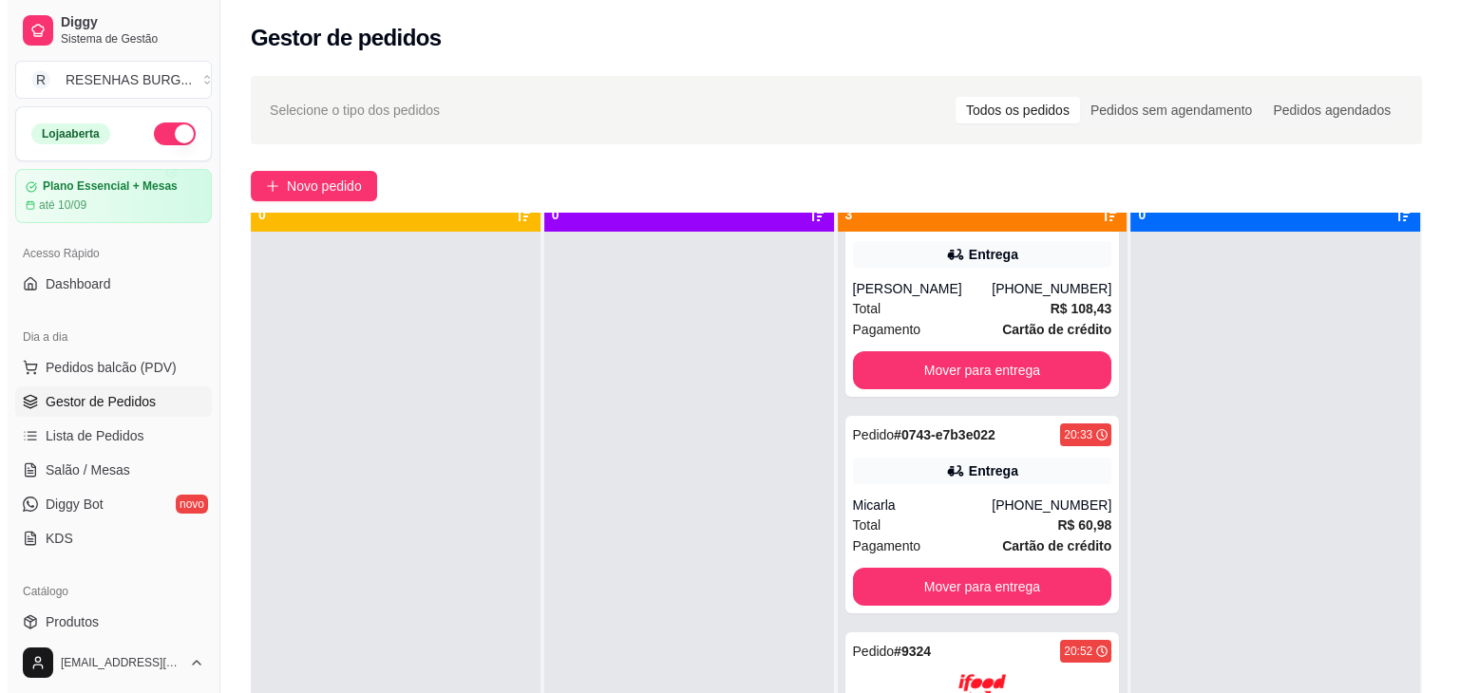
scroll to position [53, 0]
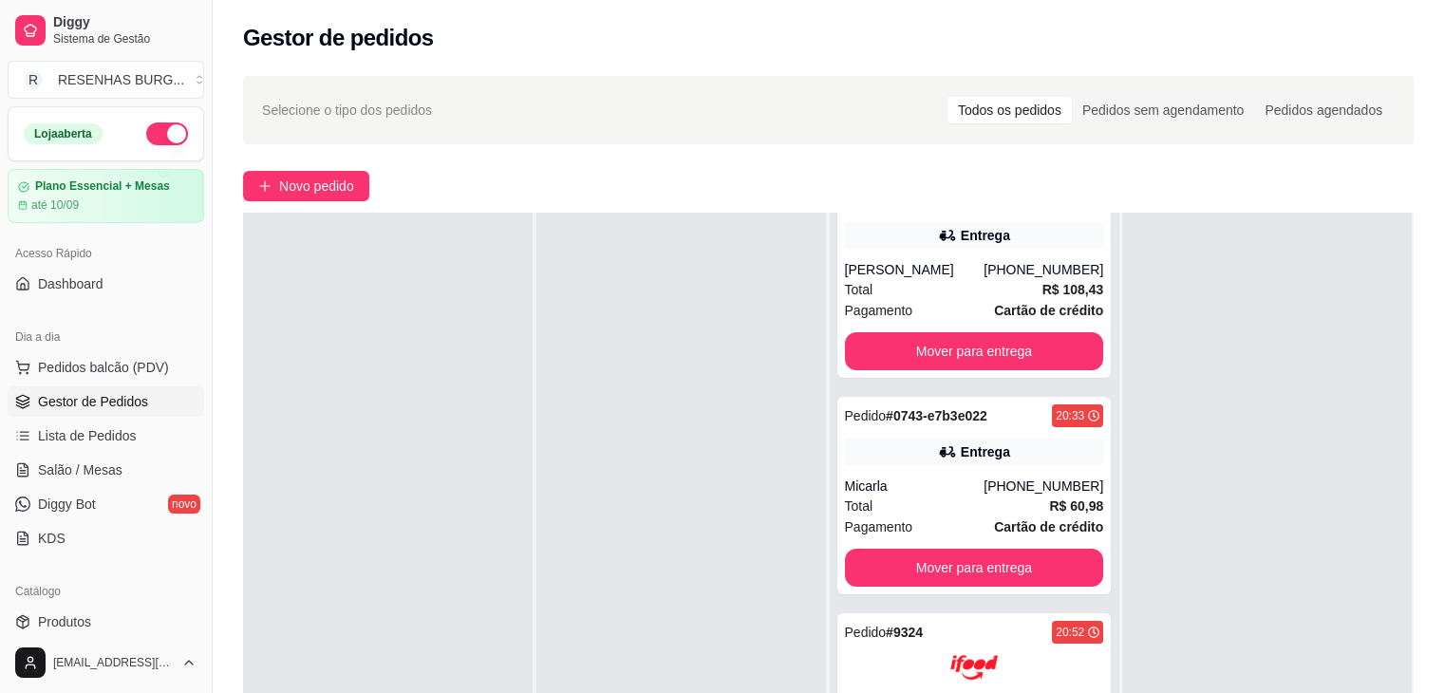
click at [869, 612] on div "Pedido # 0742-118de966 20:28 Entrega Enio Melo [PHONE_NUMBER] Total R$ 108,43 P…" at bounding box center [975, 559] width 290 height 693
click at [869, 651] on div at bounding box center [974, 667] width 259 height 47
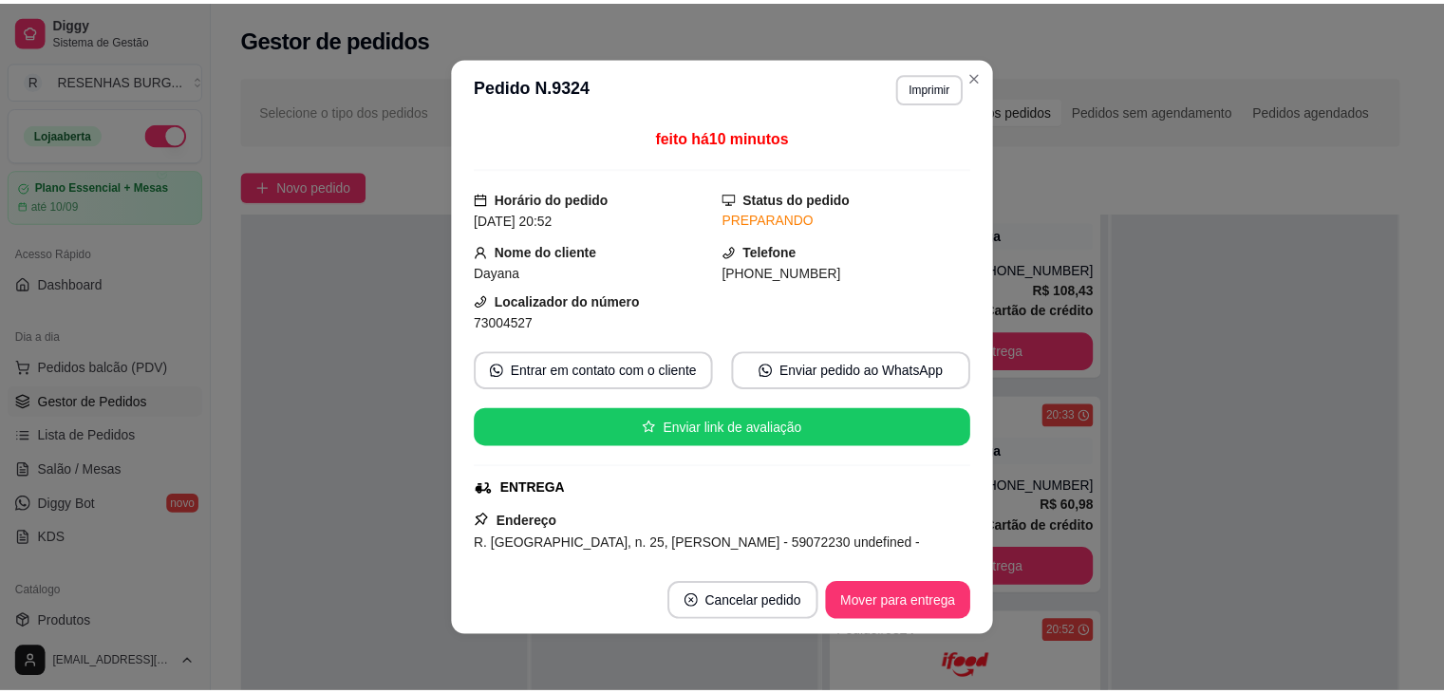
scroll to position [190, 0]
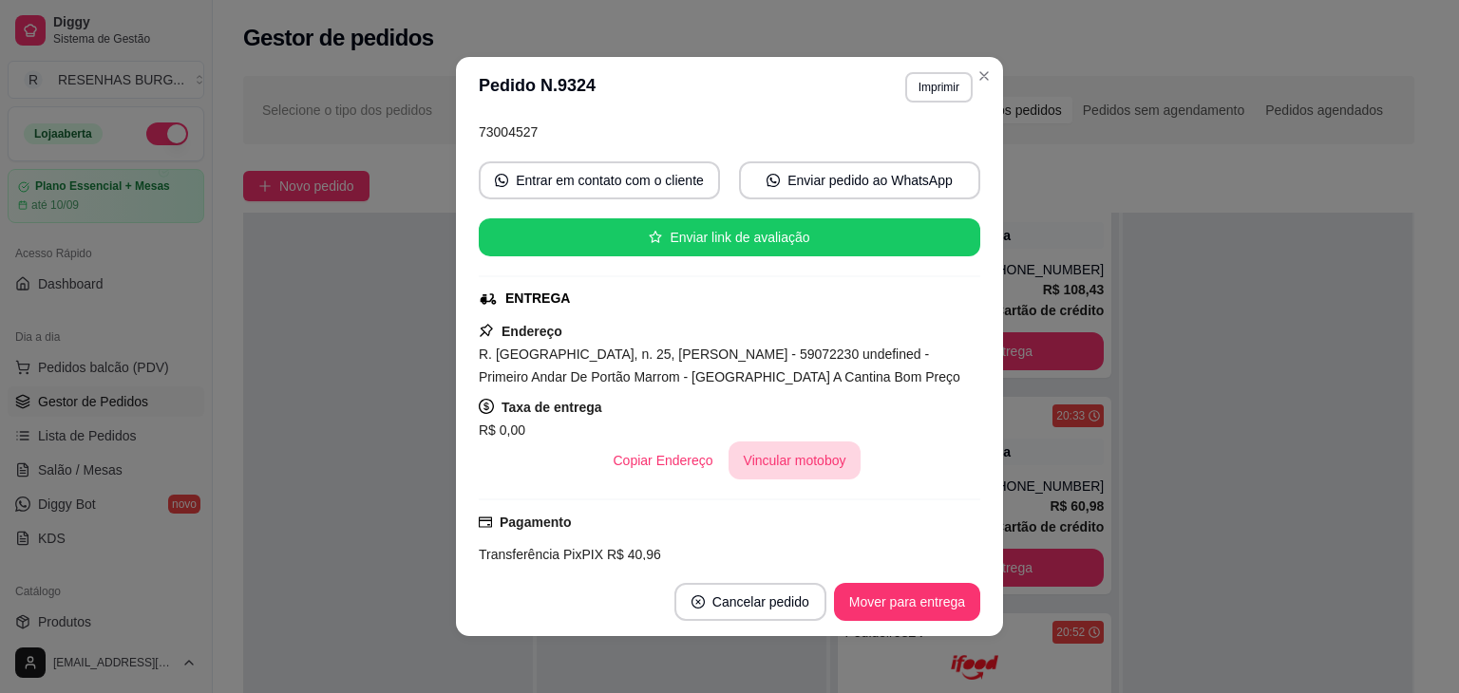
click at [839, 467] on button "Vincular motoboy" at bounding box center [794, 461] width 133 height 38
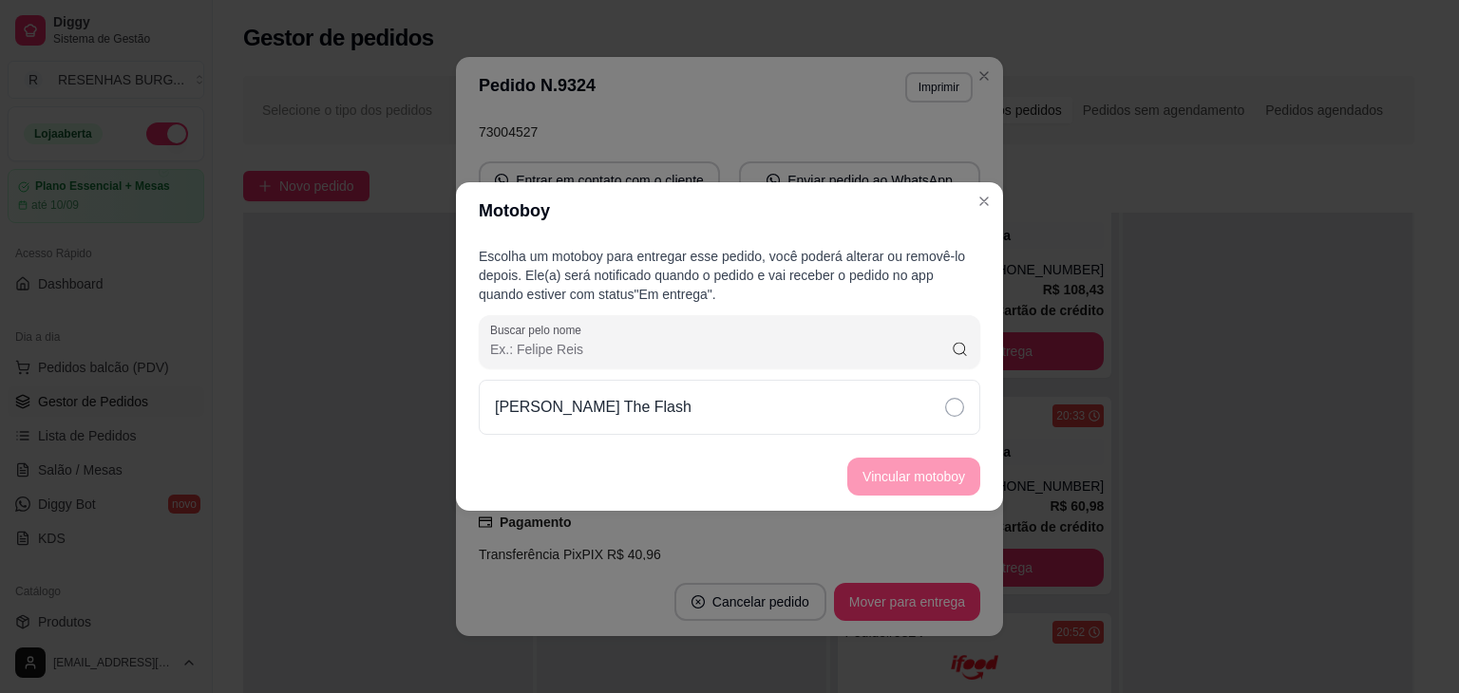
click at [885, 378] on div "Escolha um motoboy para entregar esse pedido, você poderá alterar ou removê-lo …" at bounding box center [729, 340] width 547 height 203
click at [889, 401] on div "[PERSON_NAME] The Flash" at bounding box center [729, 407] width 501 height 55
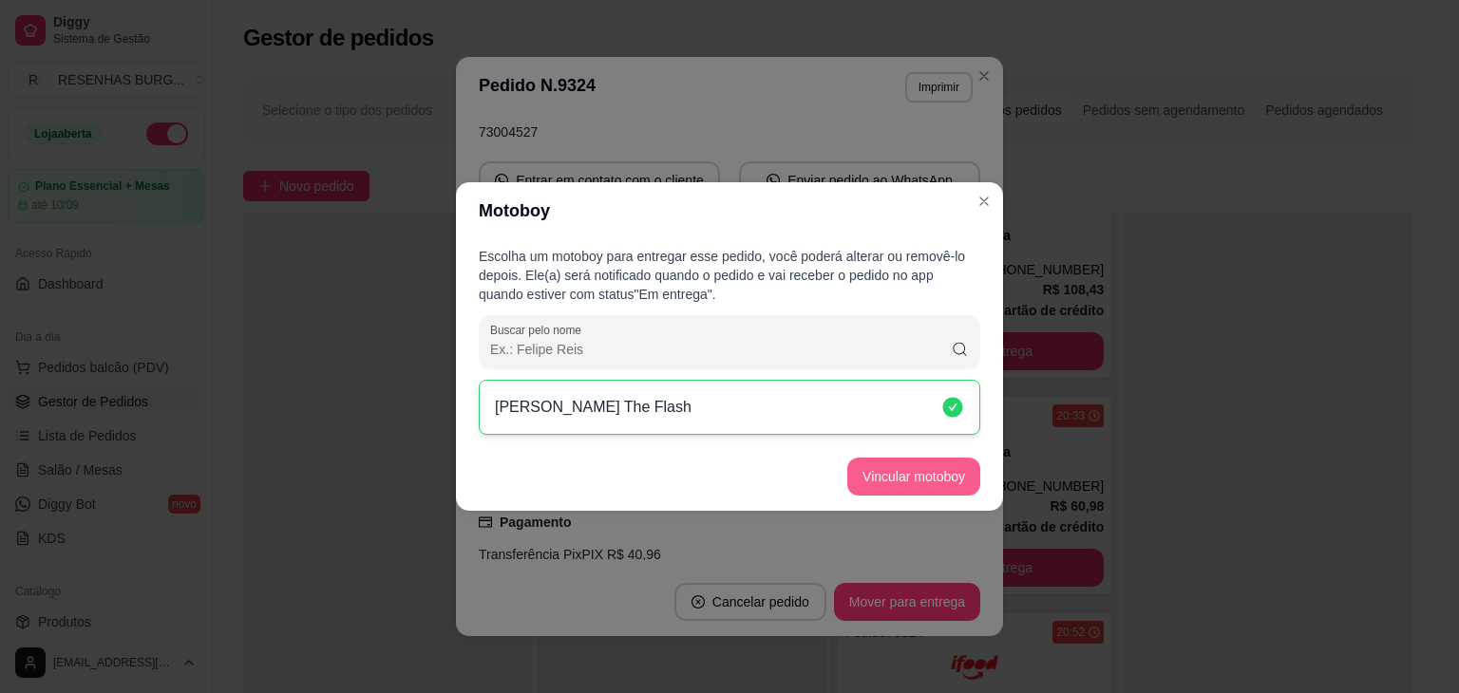
click at [916, 472] on button "Vincular motoboy" at bounding box center [913, 477] width 133 height 38
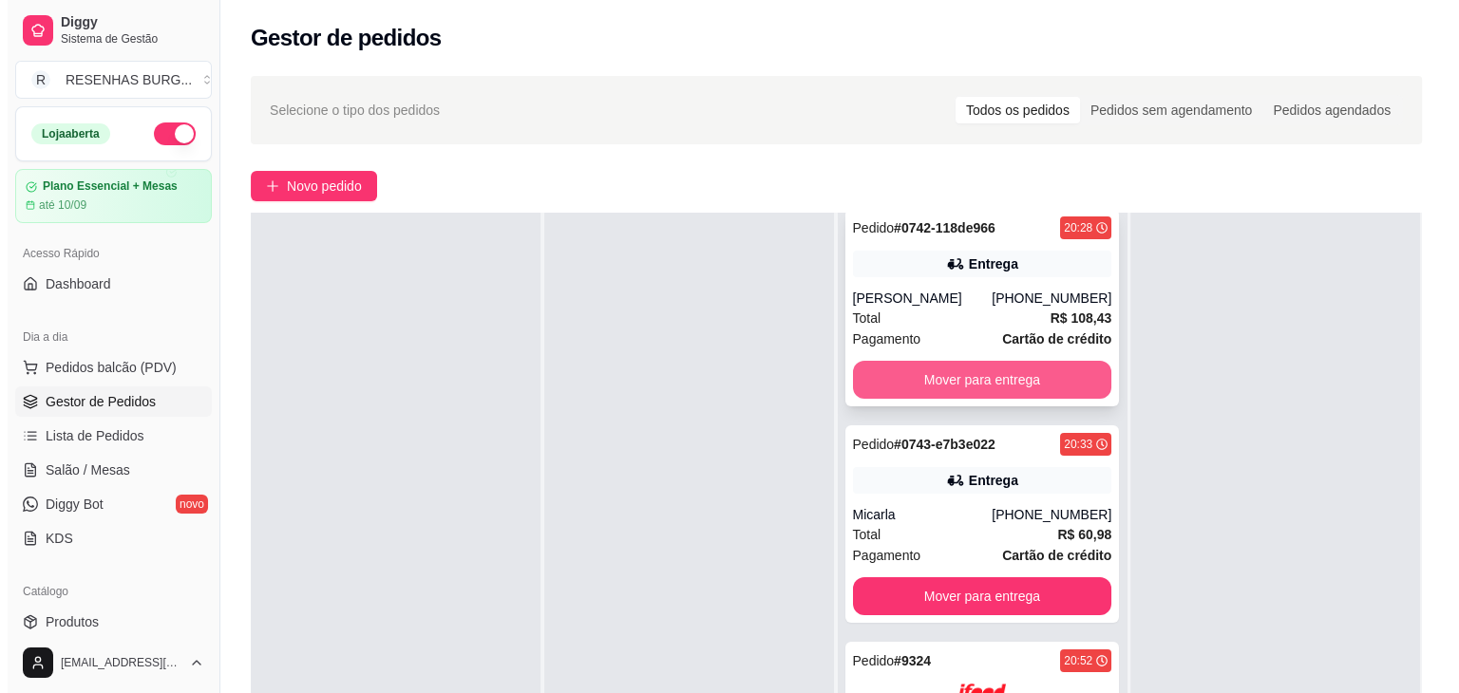
scroll to position [0, 0]
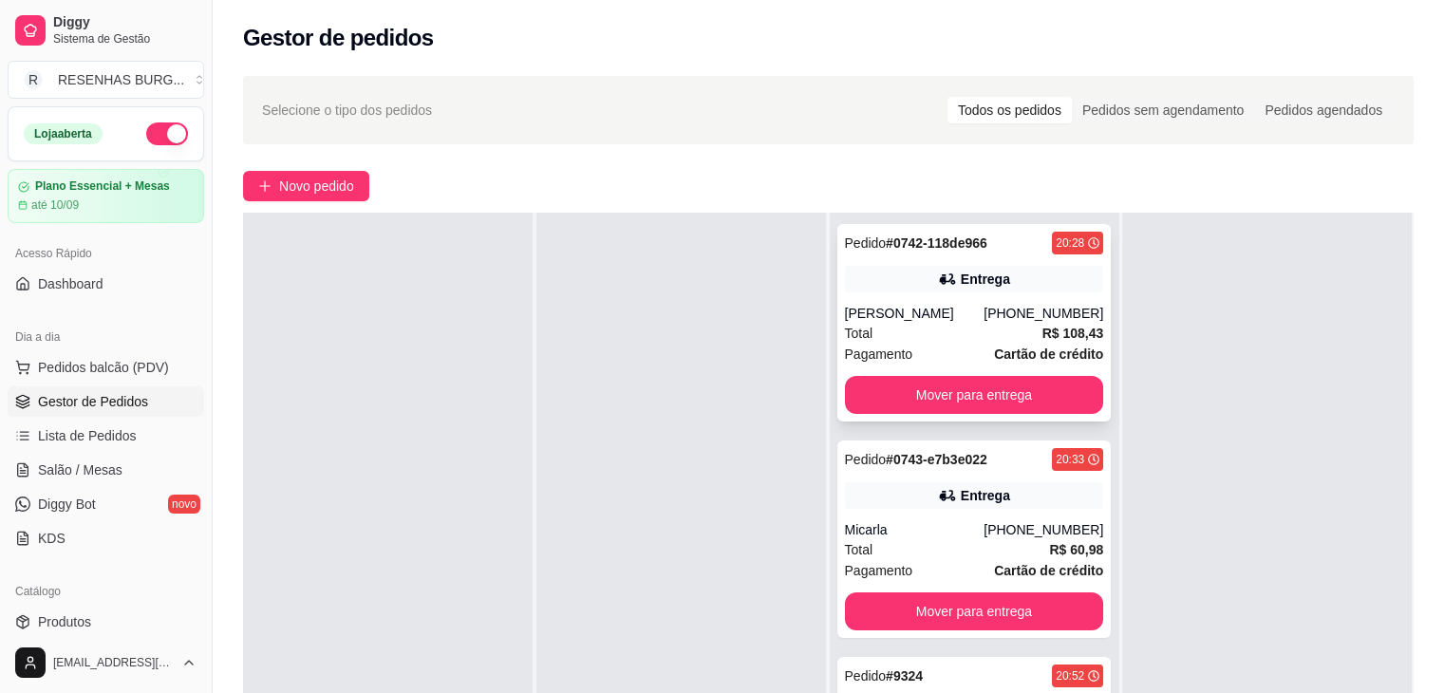
click at [939, 337] on div "Total R$ 108,43" at bounding box center [974, 333] width 259 height 21
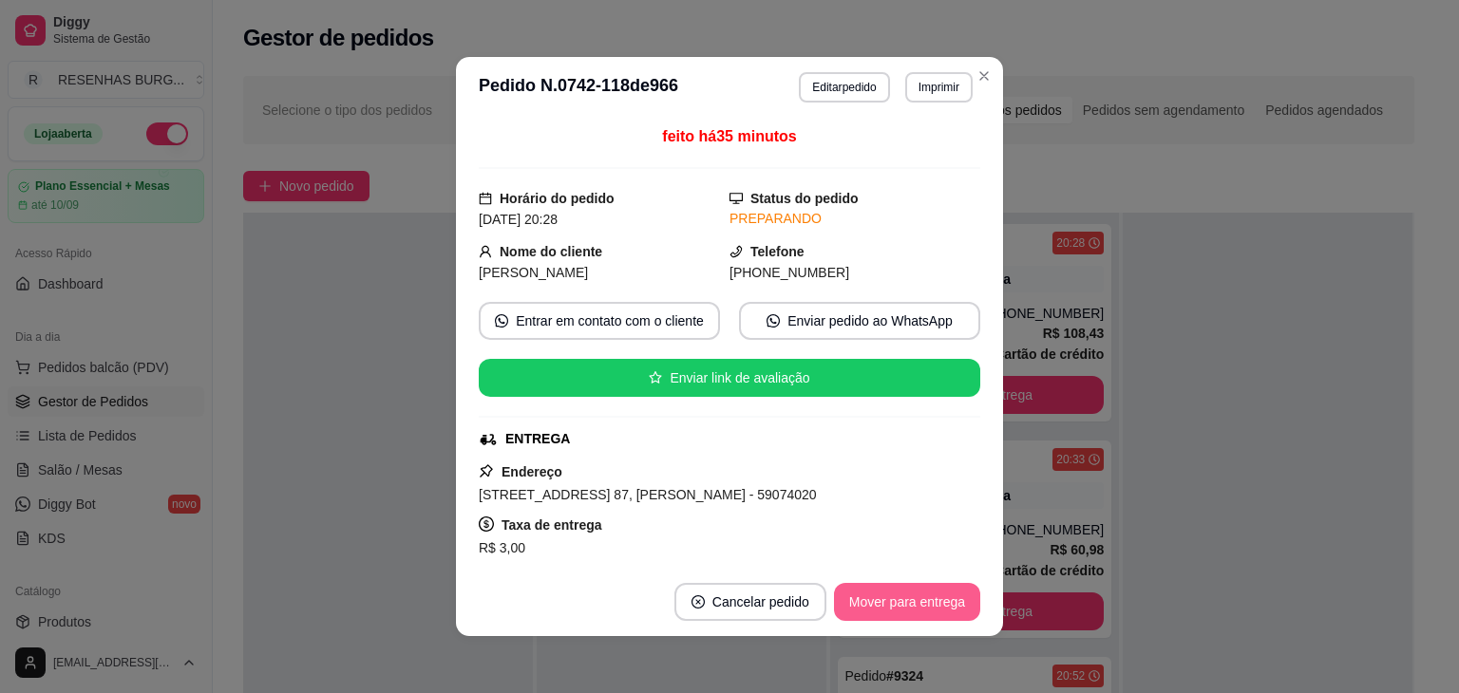
click at [896, 608] on button "Mover para entrega" at bounding box center [907, 602] width 146 height 38
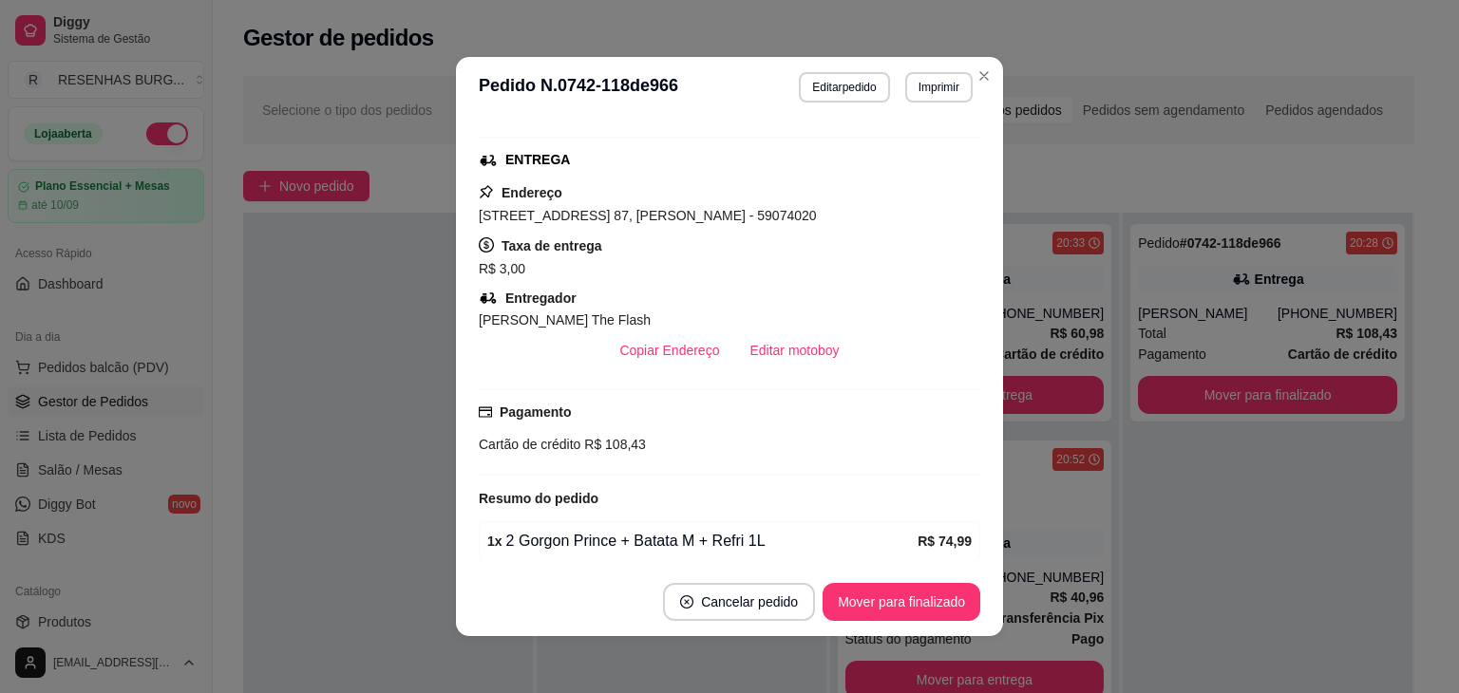
scroll to position [285, 0]
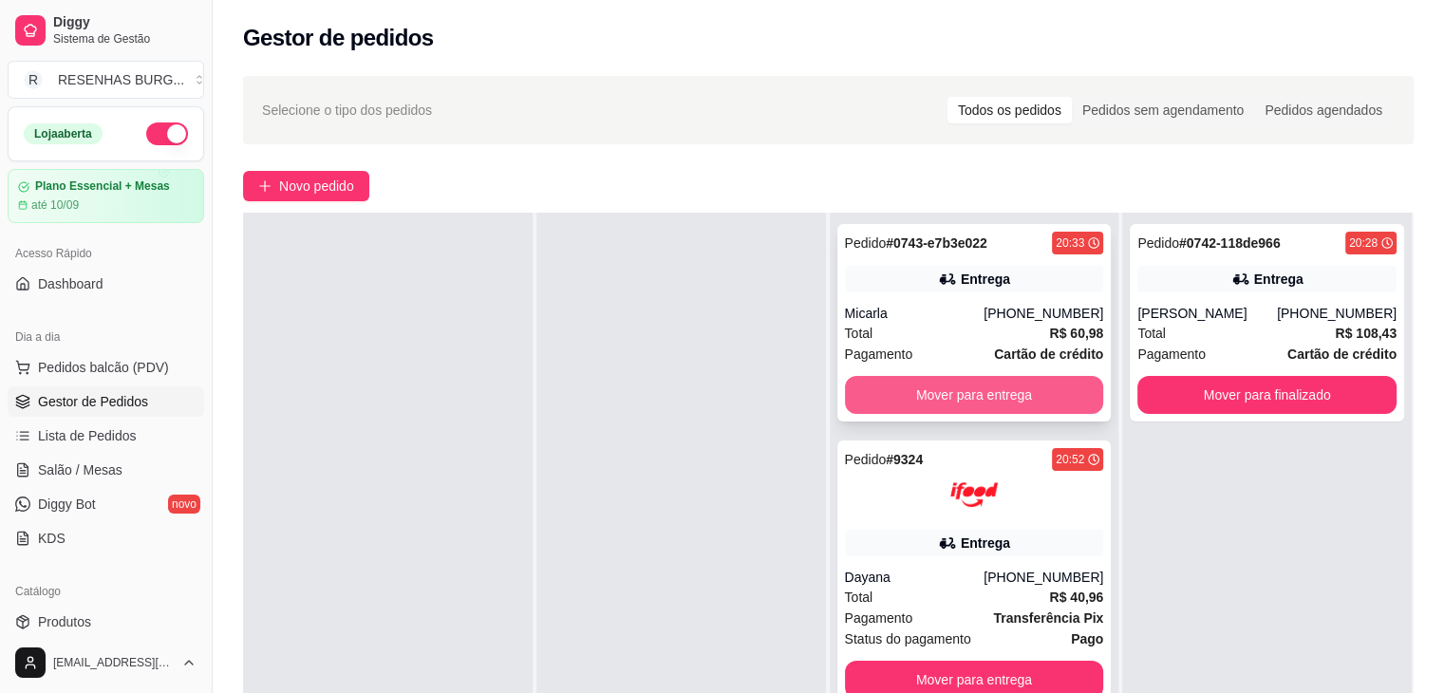
click at [1022, 381] on button "Mover para entrega" at bounding box center [974, 395] width 259 height 38
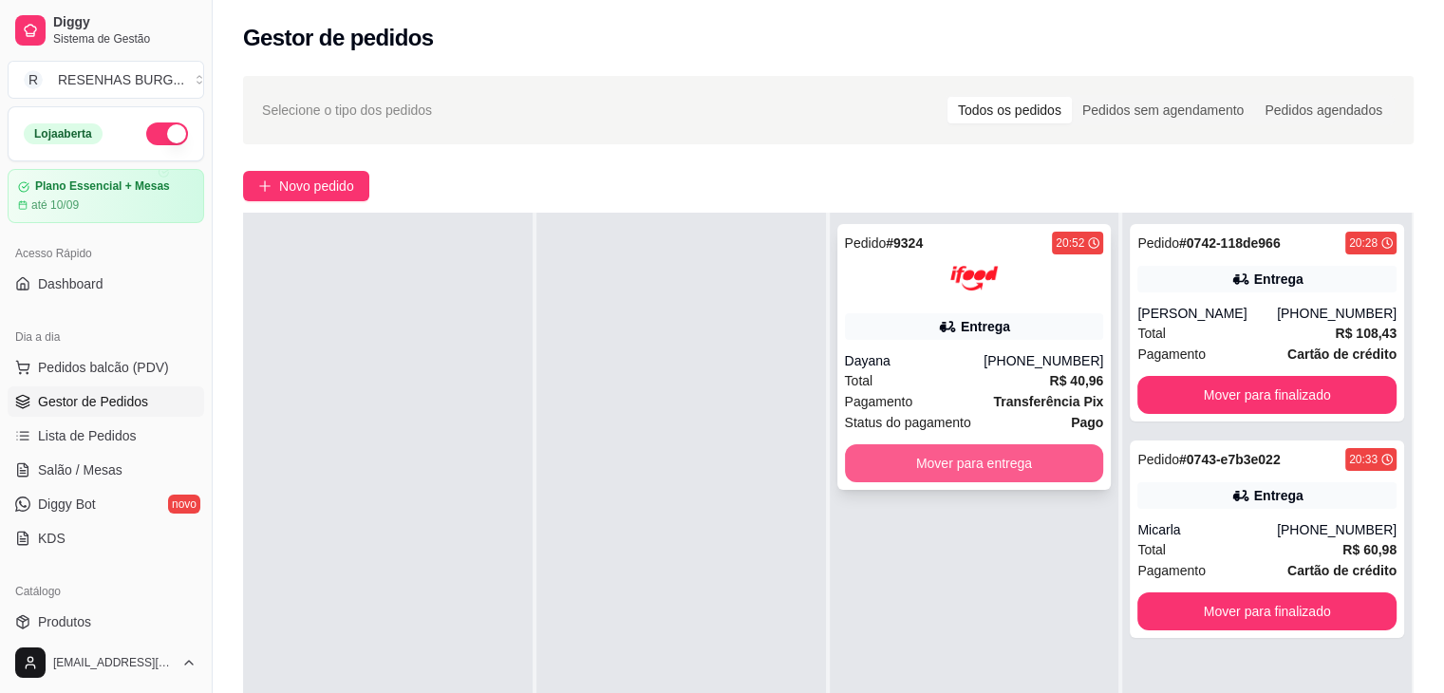
click at [953, 464] on button "Mover para entrega" at bounding box center [974, 463] width 259 height 38
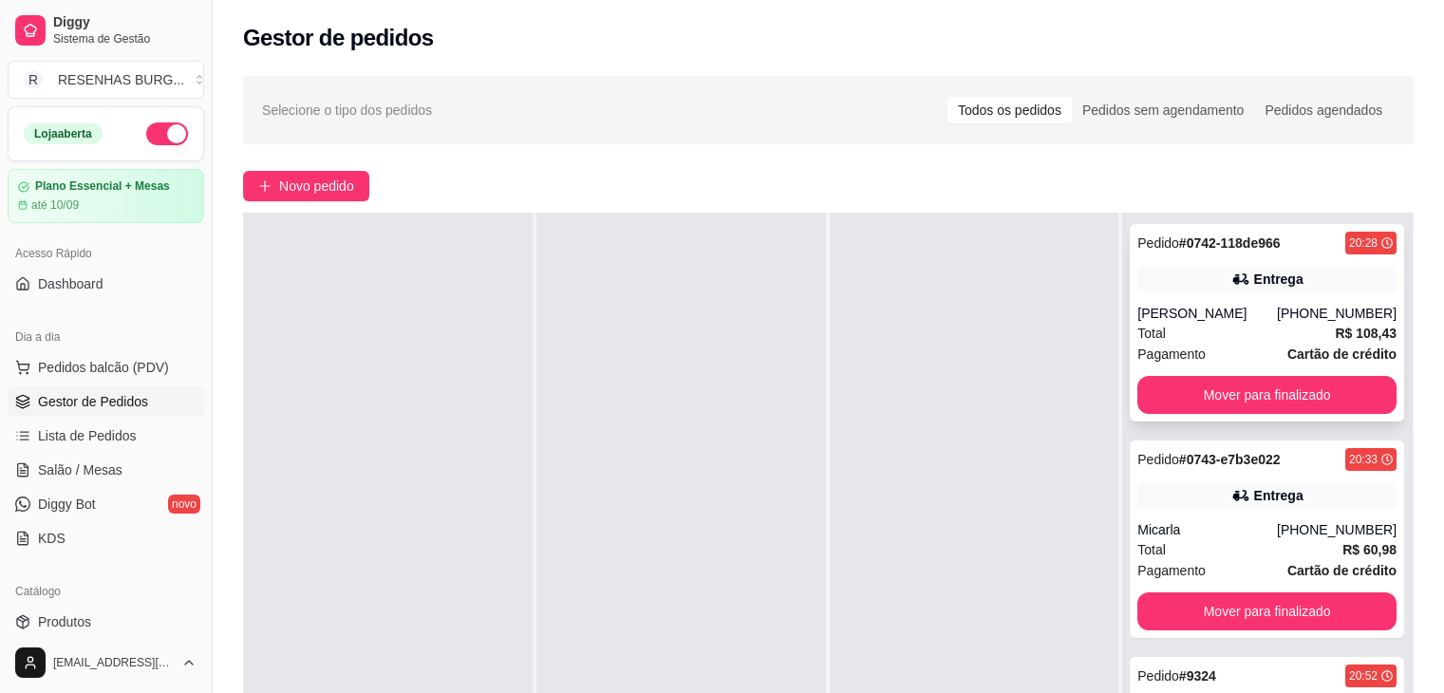
click at [1288, 349] on strong "Cartão de crédito" at bounding box center [1342, 354] width 109 height 15
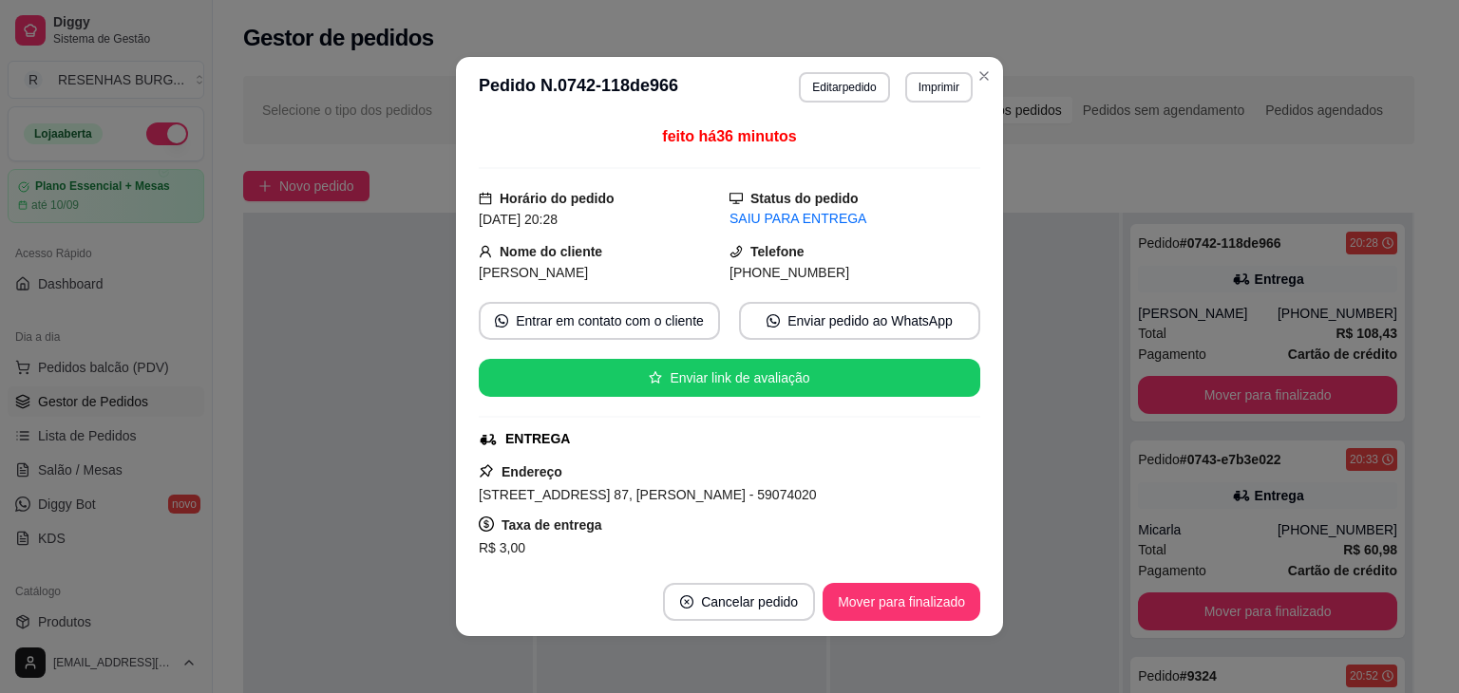
scroll to position [190, 0]
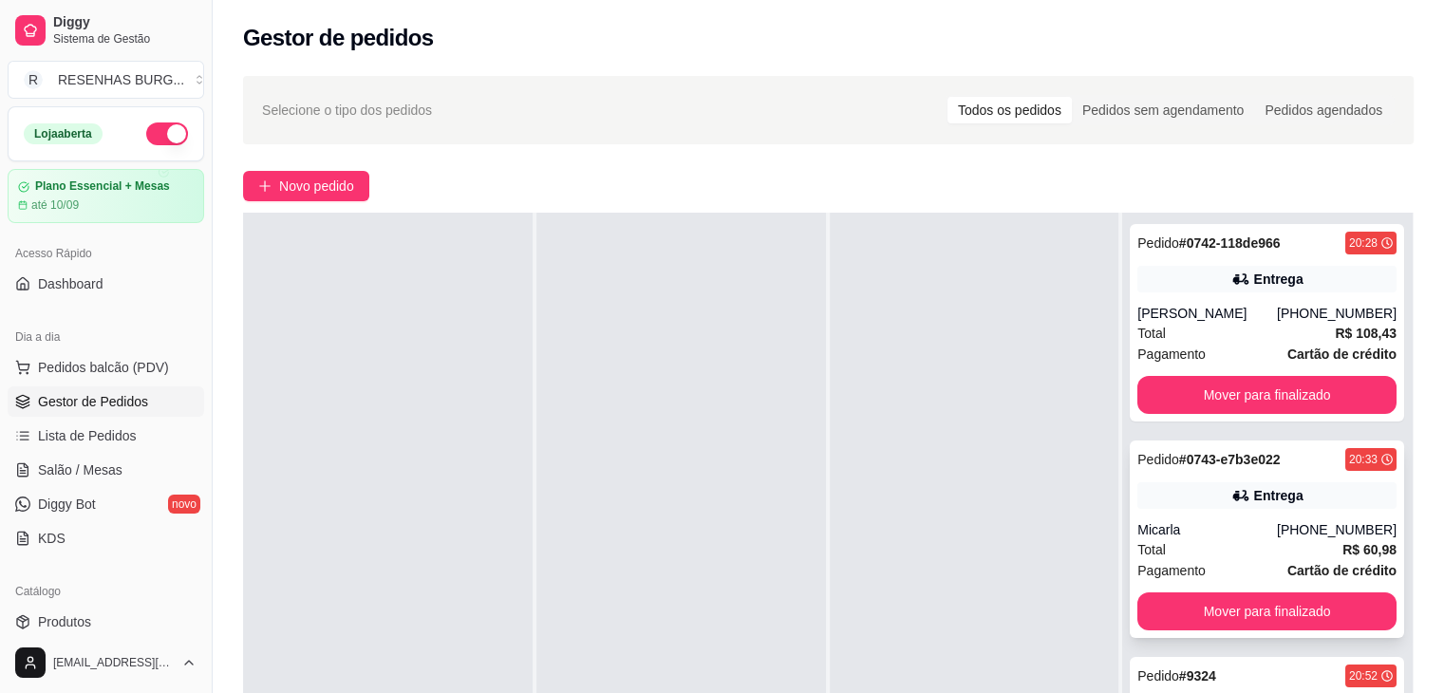
click at [1264, 505] on div "Entrega" at bounding box center [1267, 495] width 259 height 27
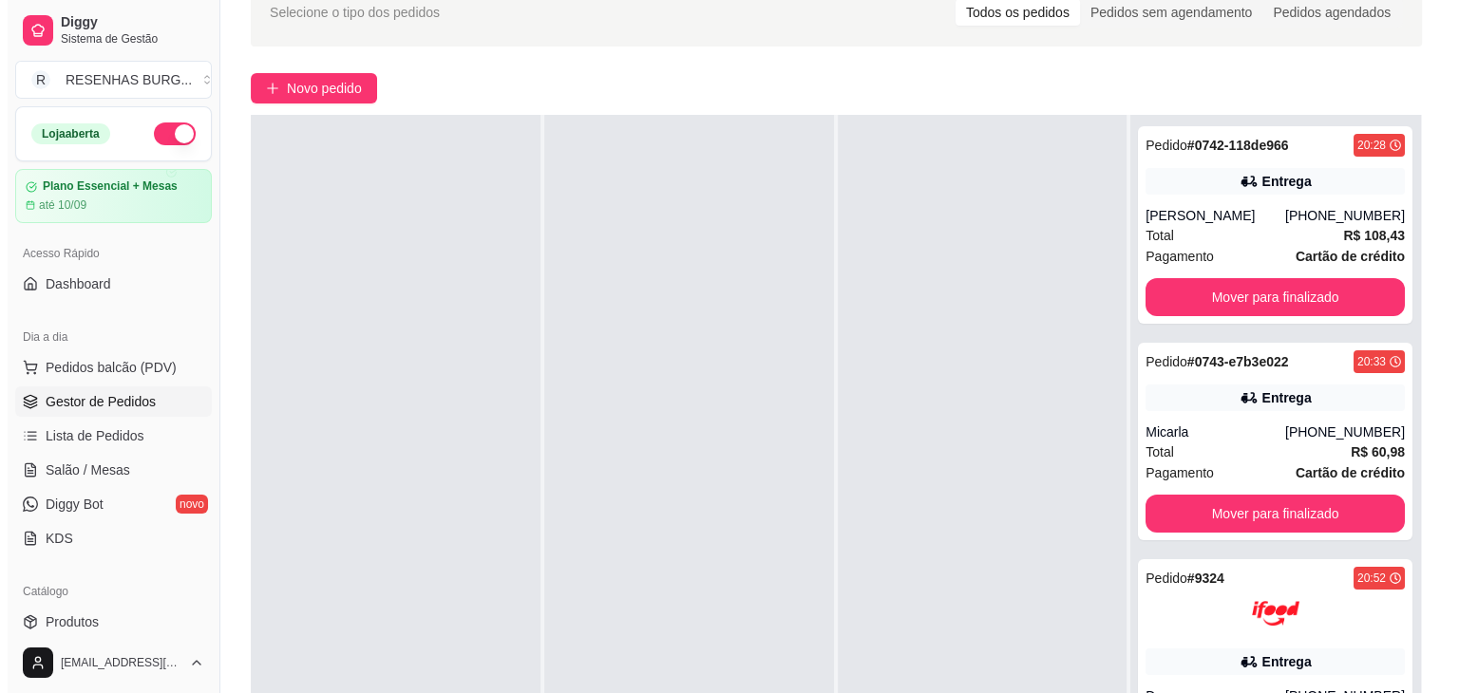
scroll to position [285, 0]
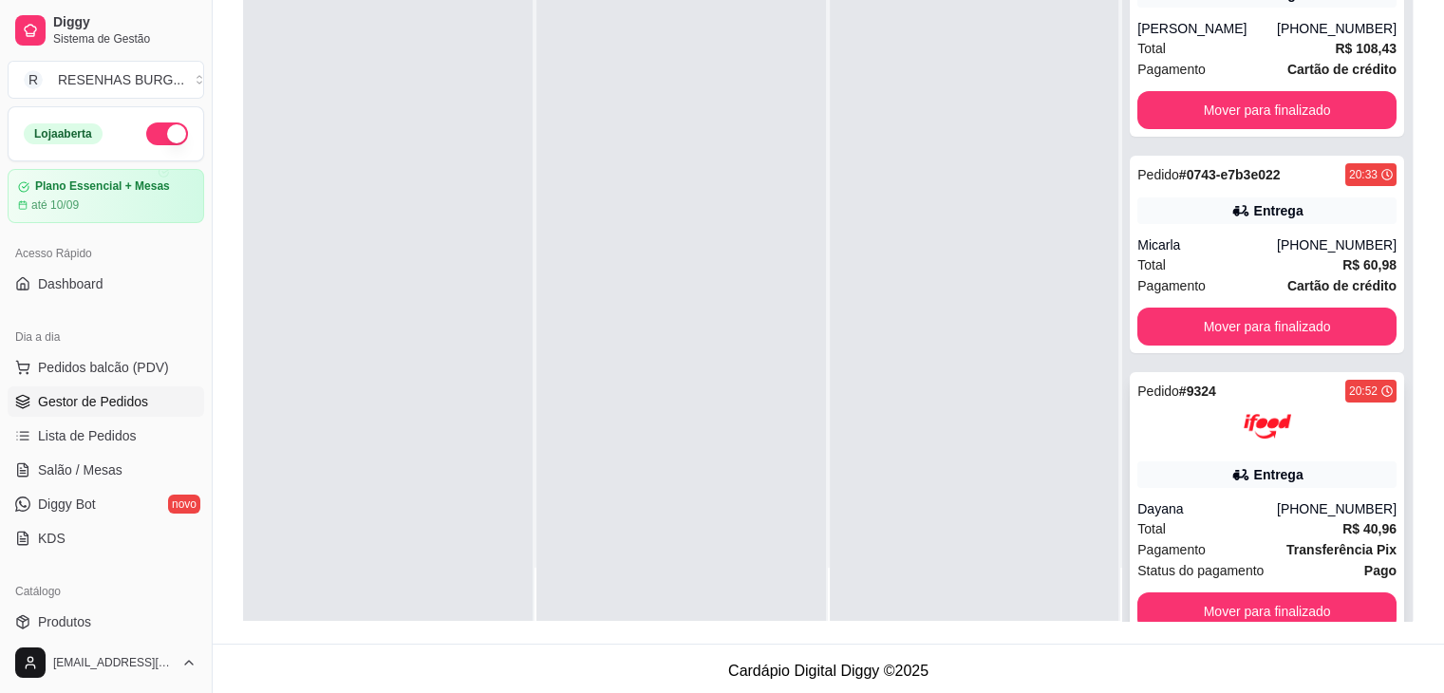
click at [1227, 453] on div "Pedido # 9324 20:52 Entrega Dayana [PHONE_NUMBER] Total R$ 40,96 Pagamento Tran…" at bounding box center [1267, 505] width 274 height 266
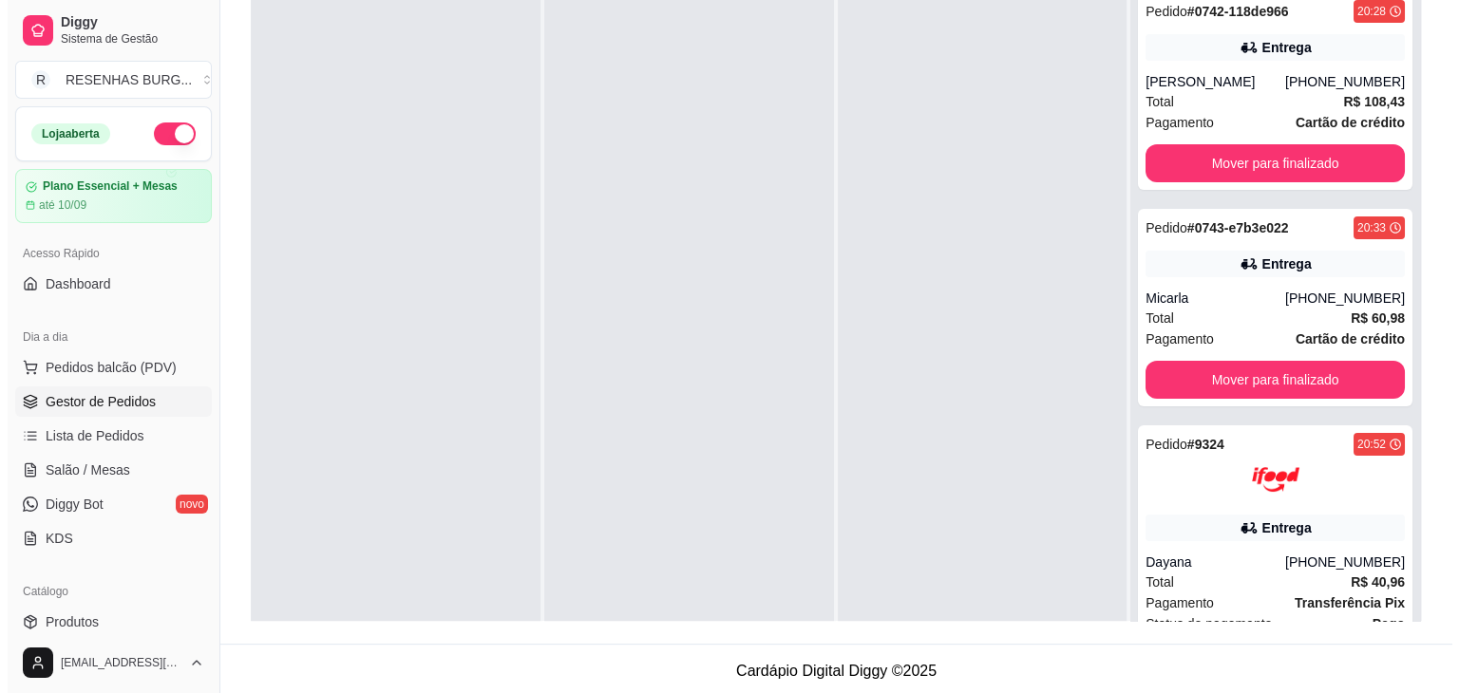
scroll to position [0, 0]
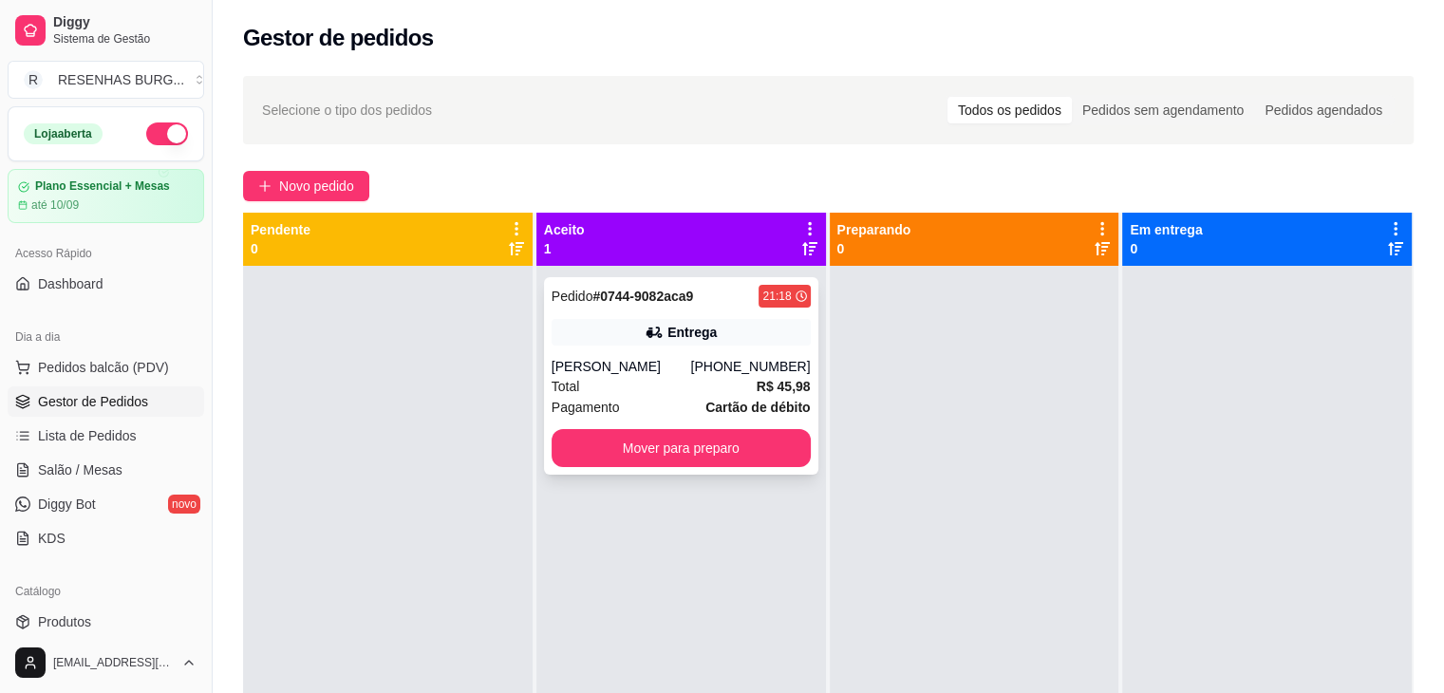
click at [661, 378] on div "Total R$ 45,98" at bounding box center [681, 386] width 259 height 21
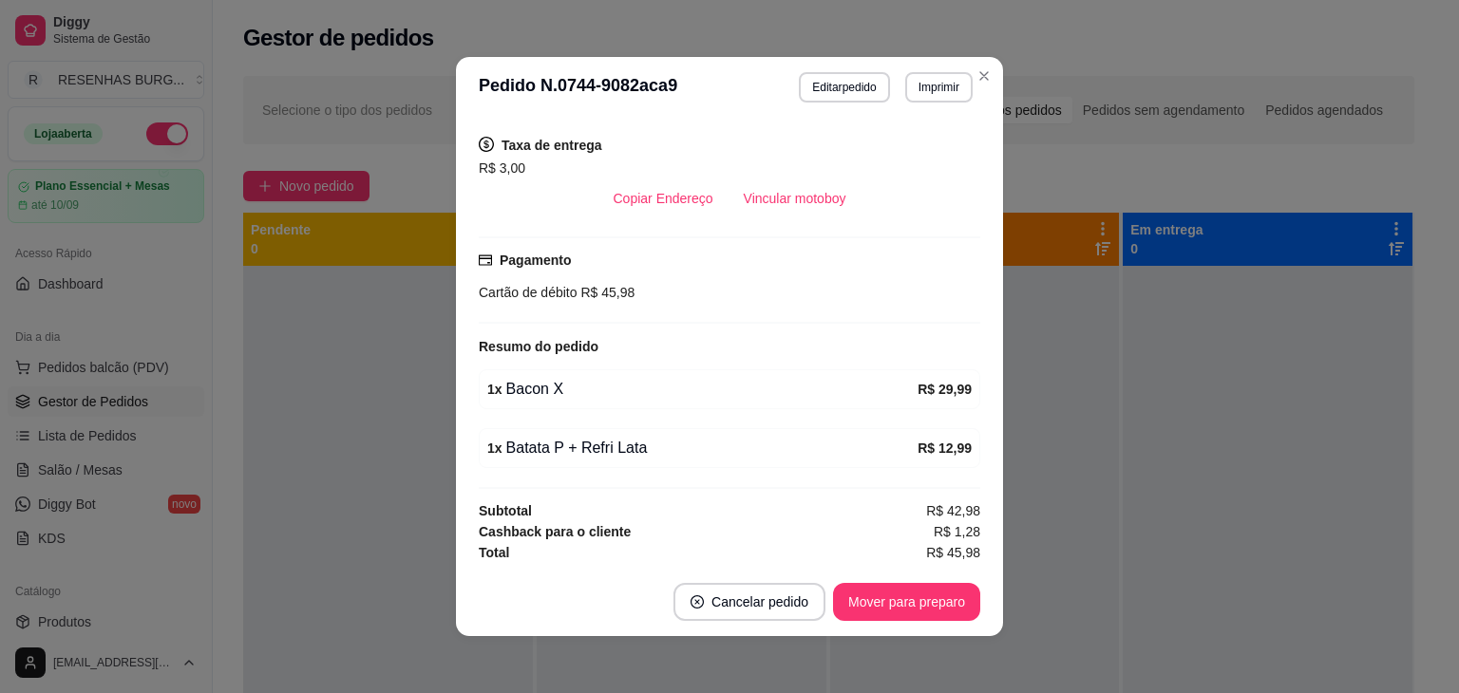
scroll to position [380, 0]
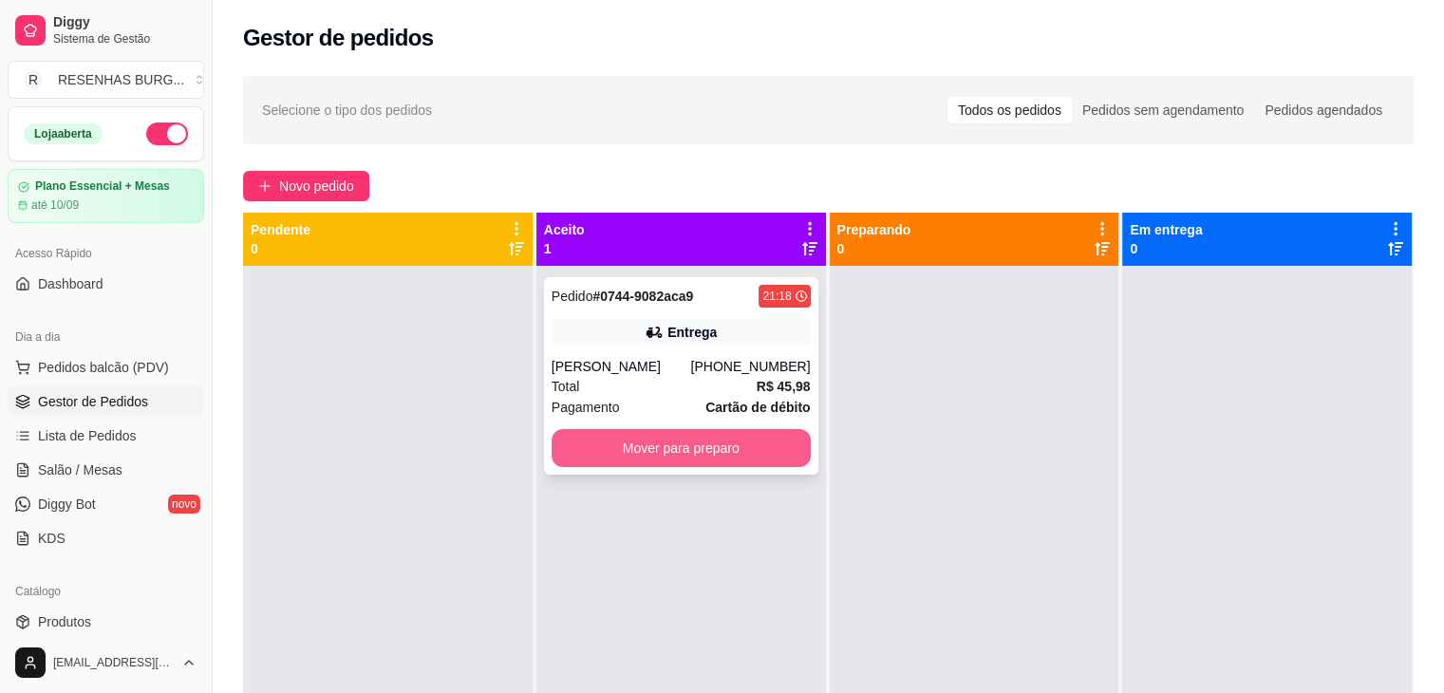
click at [769, 457] on button "Mover para preparo" at bounding box center [681, 448] width 259 height 38
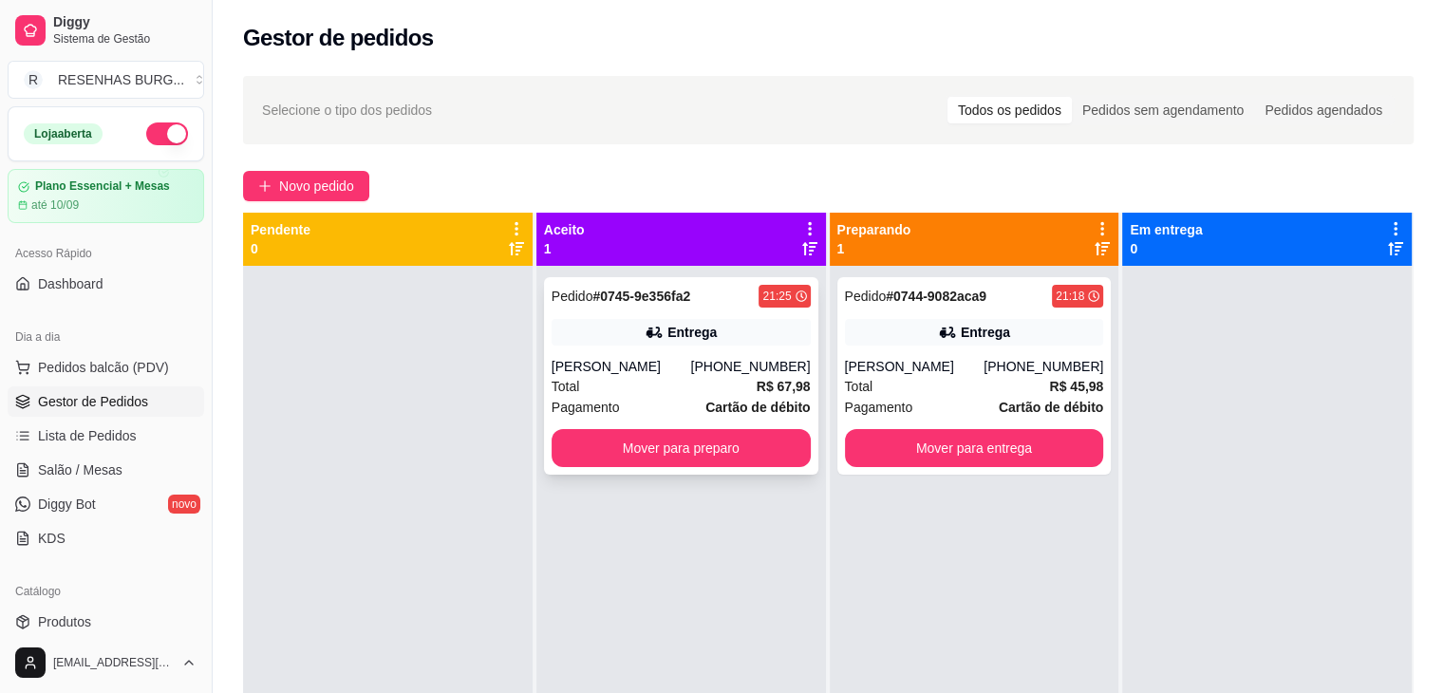
click at [691, 365] on div "[PERSON_NAME]" at bounding box center [622, 366] width 140 height 19
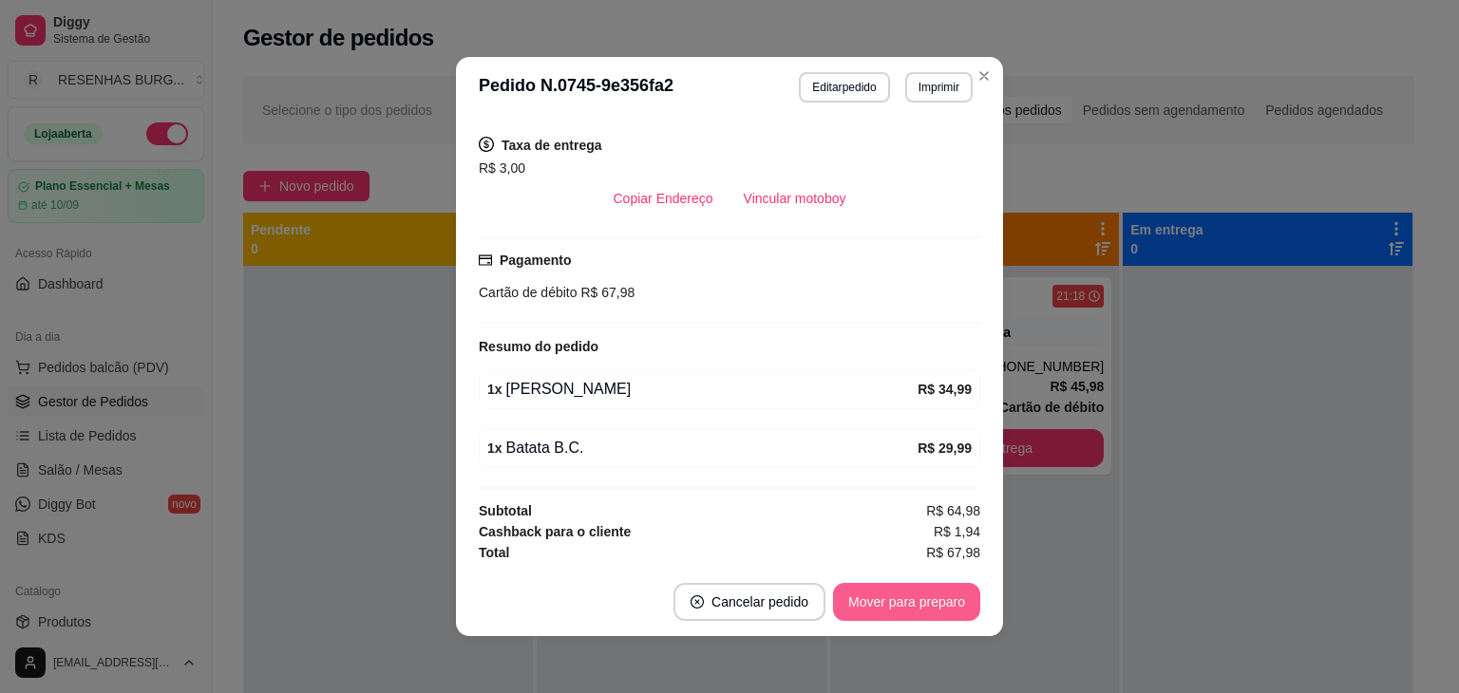
click at [879, 609] on button "Mover para preparo" at bounding box center [906, 602] width 147 height 38
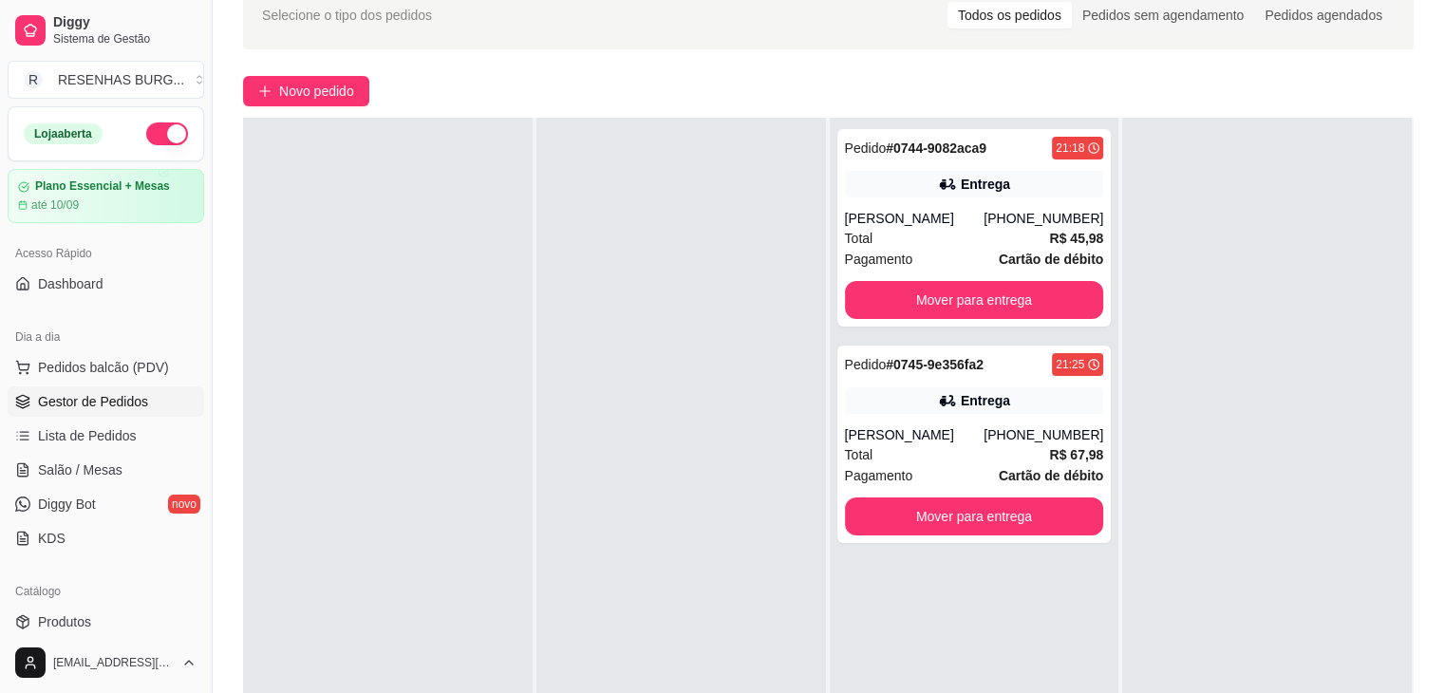
scroll to position [0, 0]
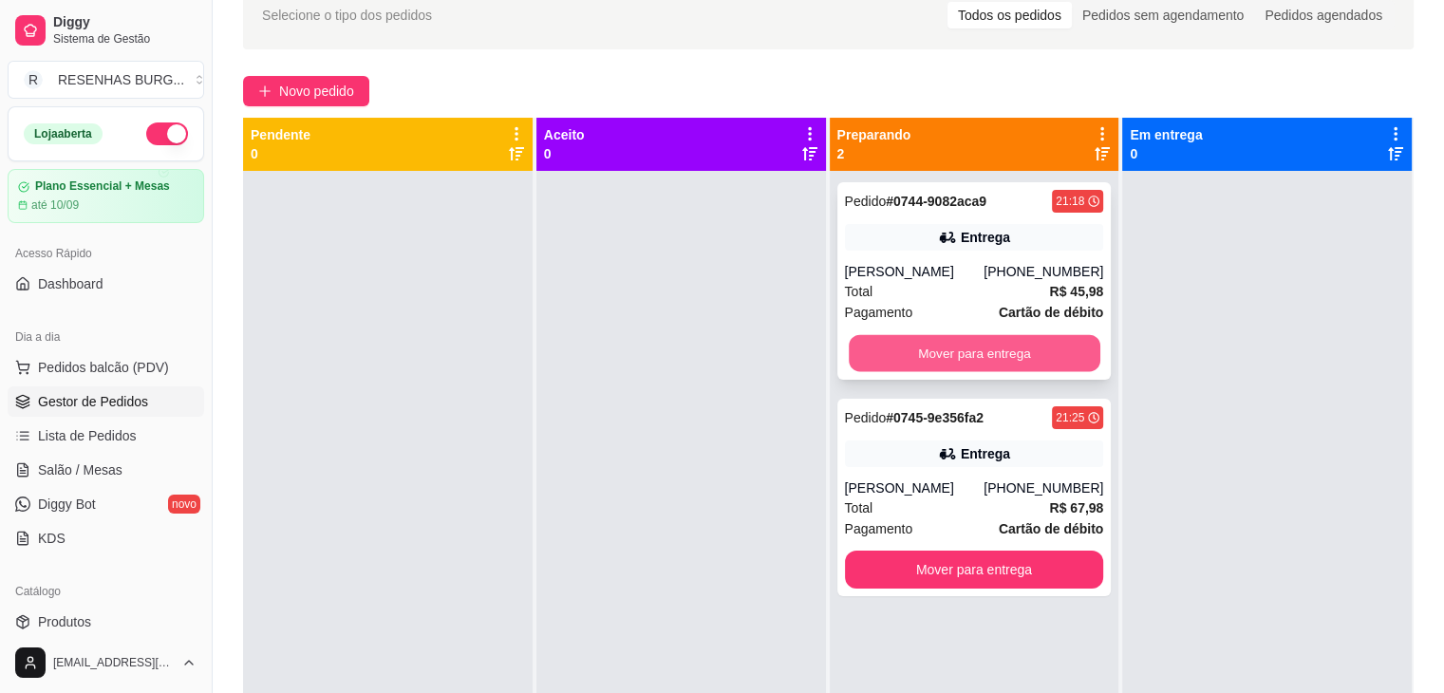
click at [948, 352] on button "Mover para entrega" at bounding box center [975, 353] width 252 height 37
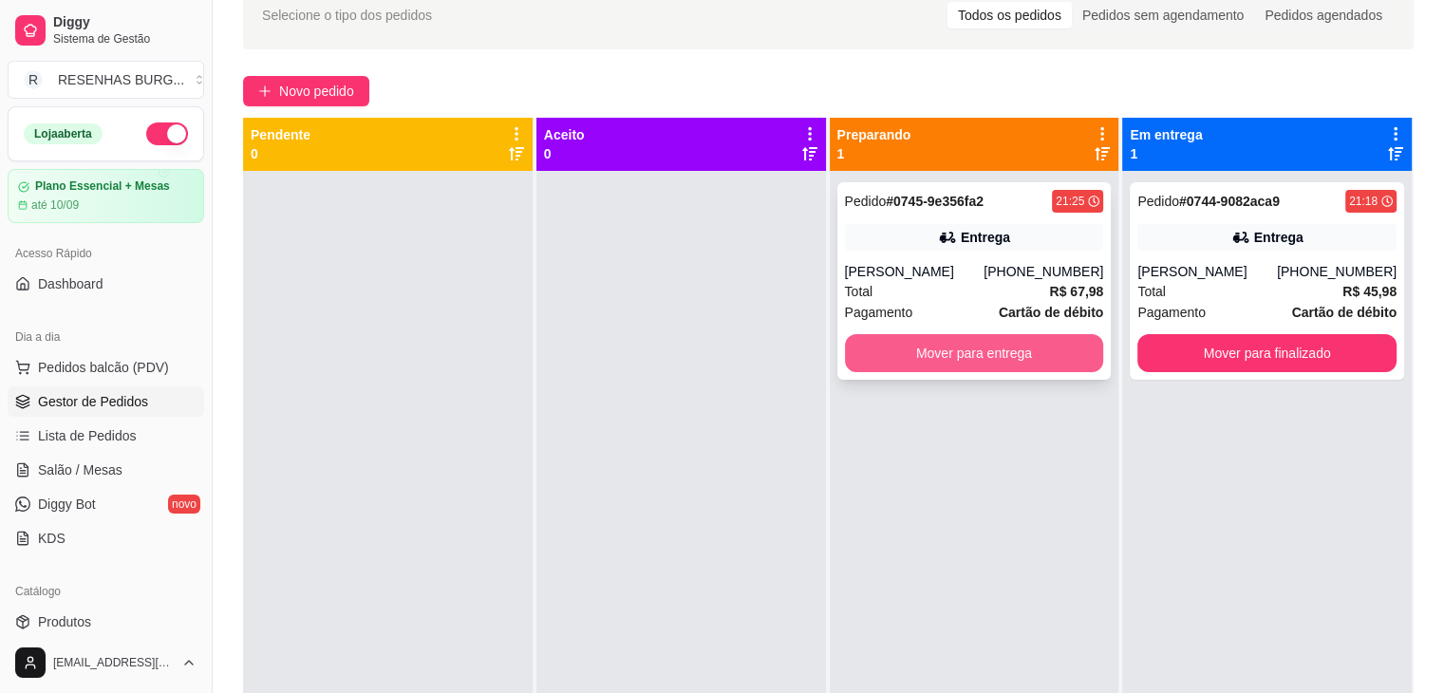
click at [971, 350] on button "Mover para entrega" at bounding box center [974, 353] width 259 height 38
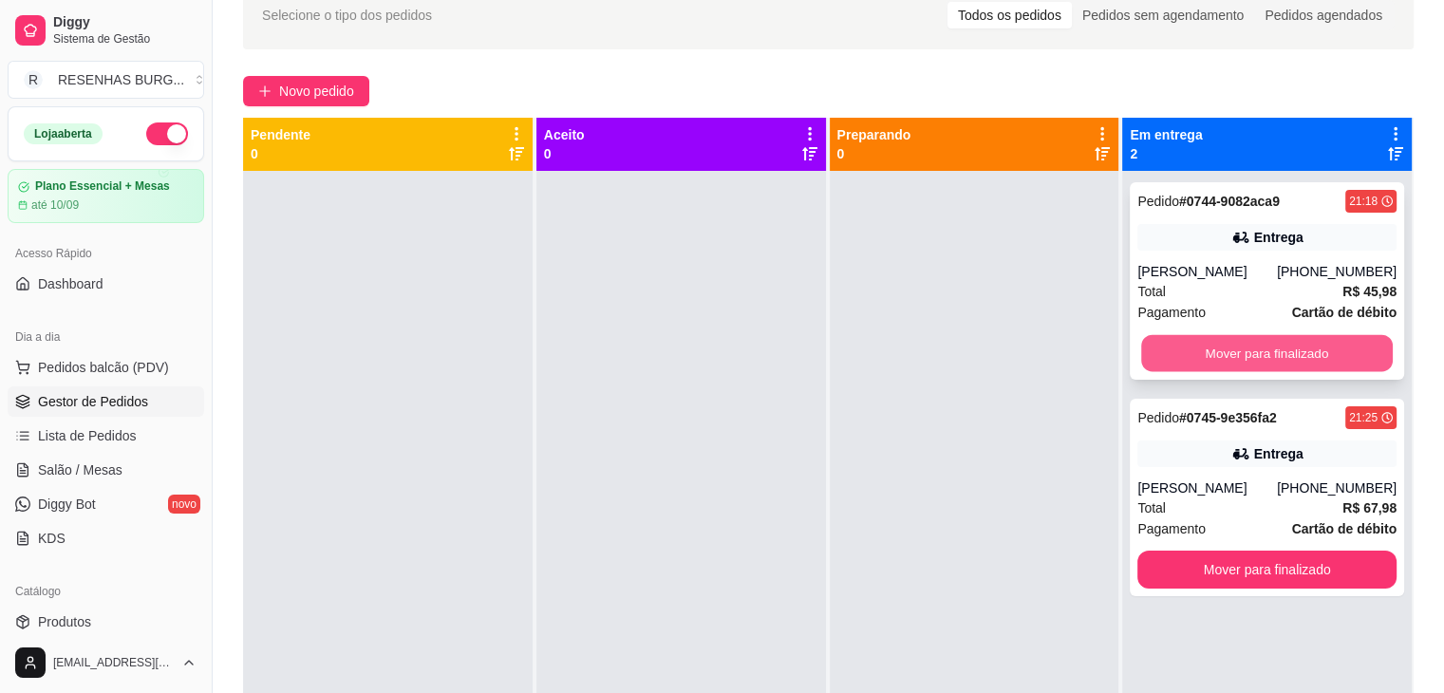
click at [1193, 348] on button "Mover para finalizado" at bounding box center [1267, 353] width 252 height 37
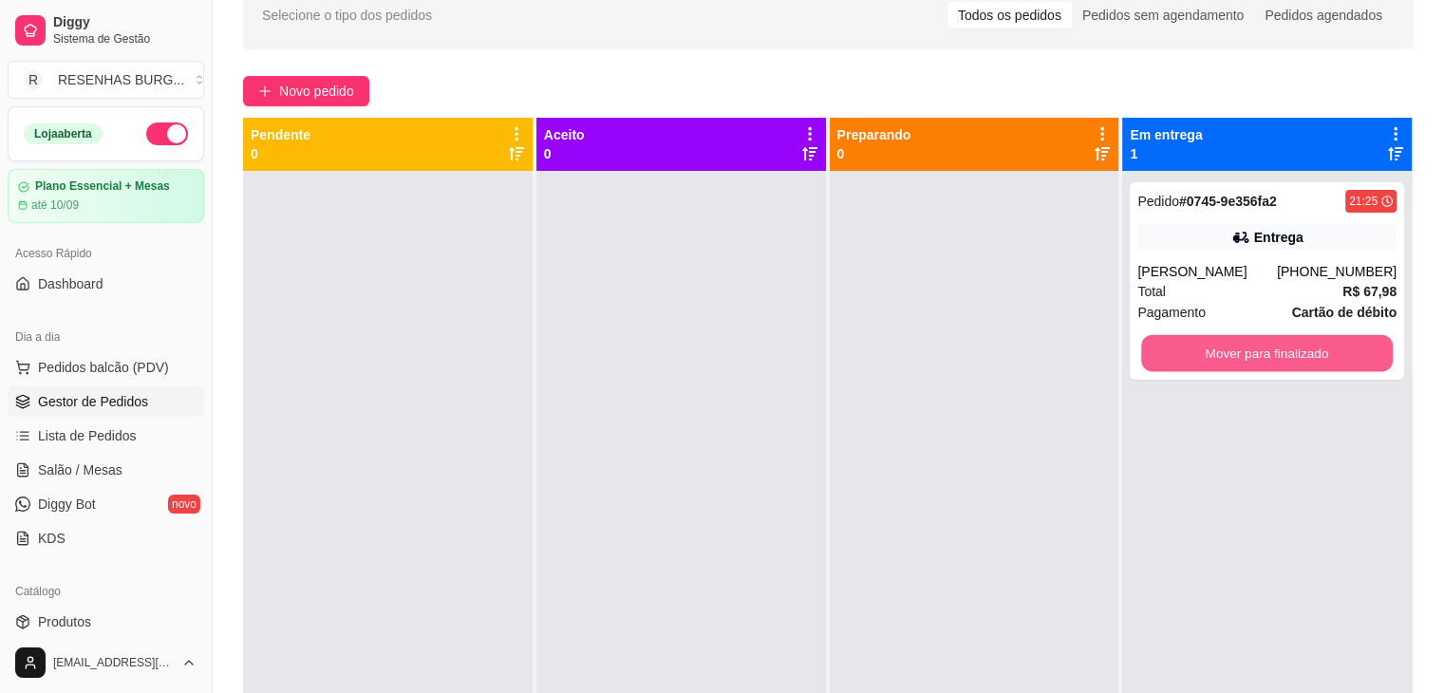
click at [1193, 348] on button "Mover para finalizado" at bounding box center [1267, 353] width 252 height 37
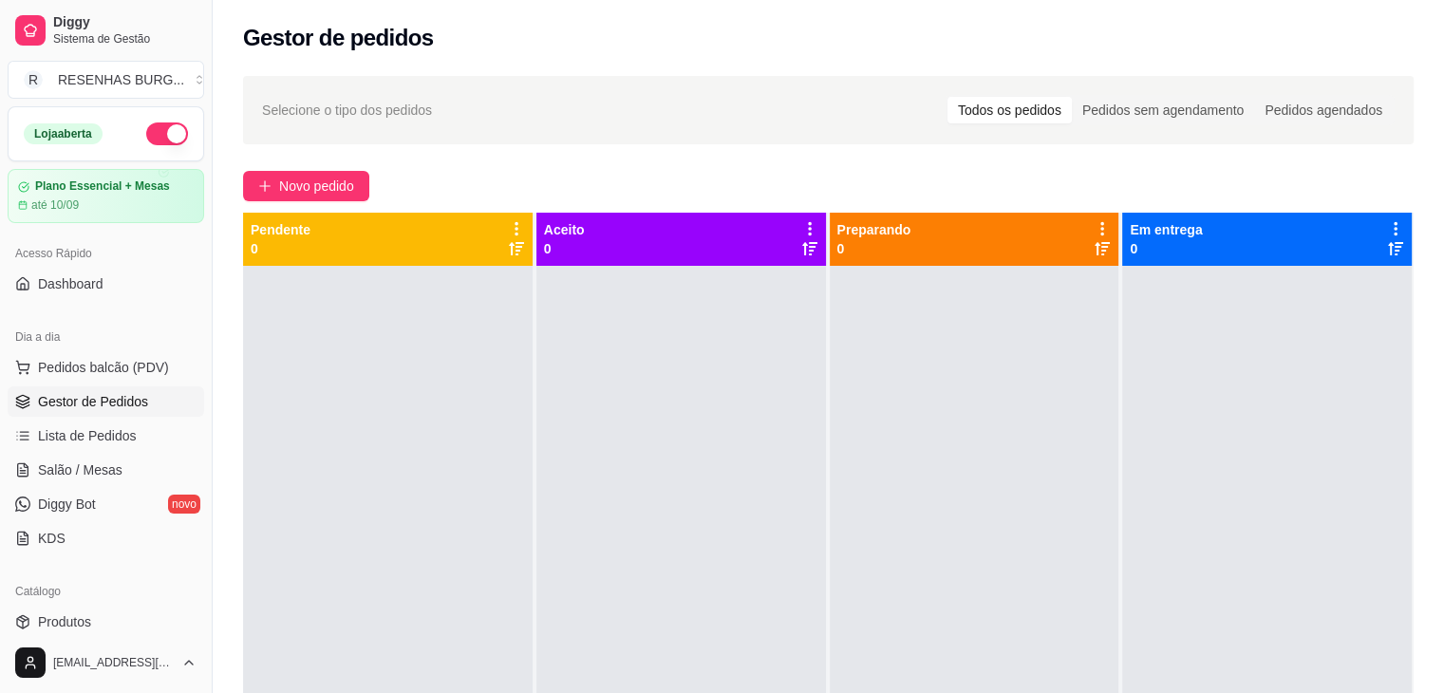
click at [1215, 347] on div at bounding box center [1267, 612] width 290 height 693
click at [757, 449] on div at bounding box center [682, 612] width 290 height 693
click at [783, 442] on div at bounding box center [682, 612] width 290 height 693
